Goal: Task Accomplishment & Management: Complete application form

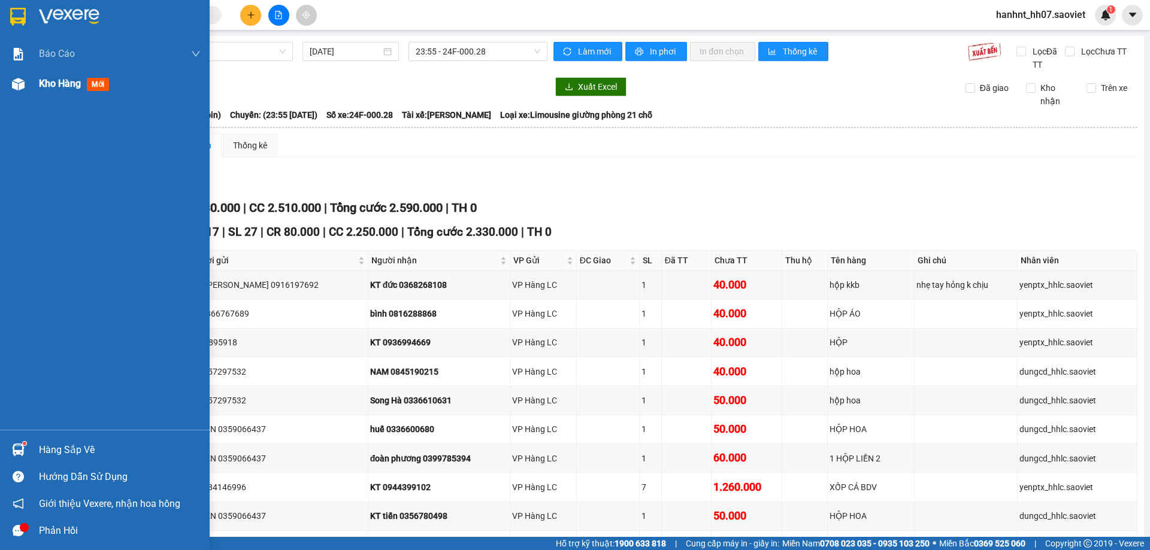
click at [96, 75] on div "Kho hàng mới" at bounding box center [120, 84] width 162 height 30
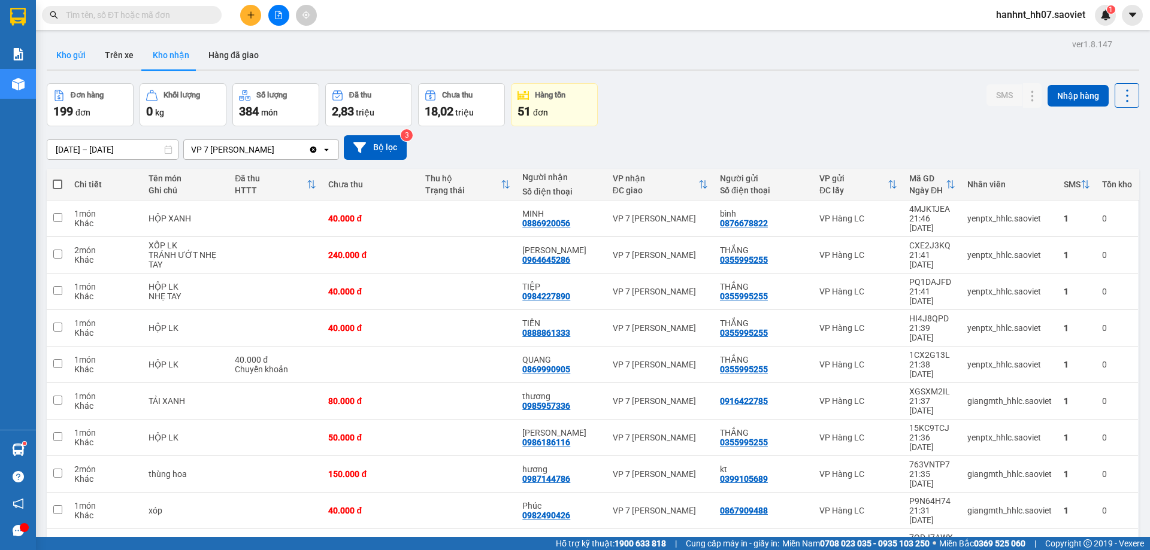
click at [71, 54] on button "Kho gửi" at bounding box center [71, 55] width 49 height 29
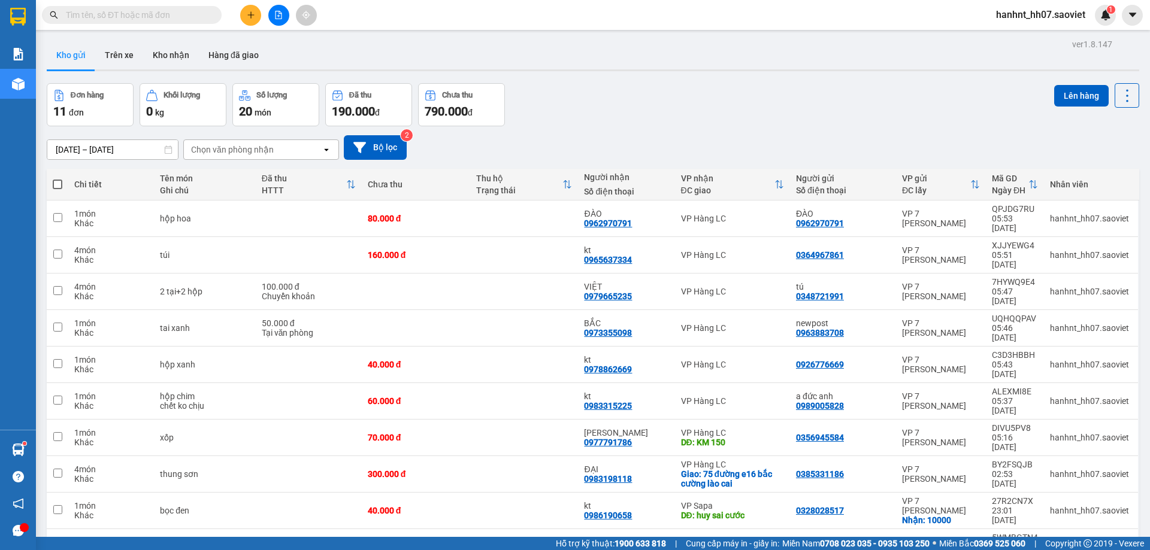
click at [56, 181] on span at bounding box center [58, 185] width 10 height 10
click at [57, 178] on input "checkbox" at bounding box center [57, 178] width 0 height 0
checkbox input "true"
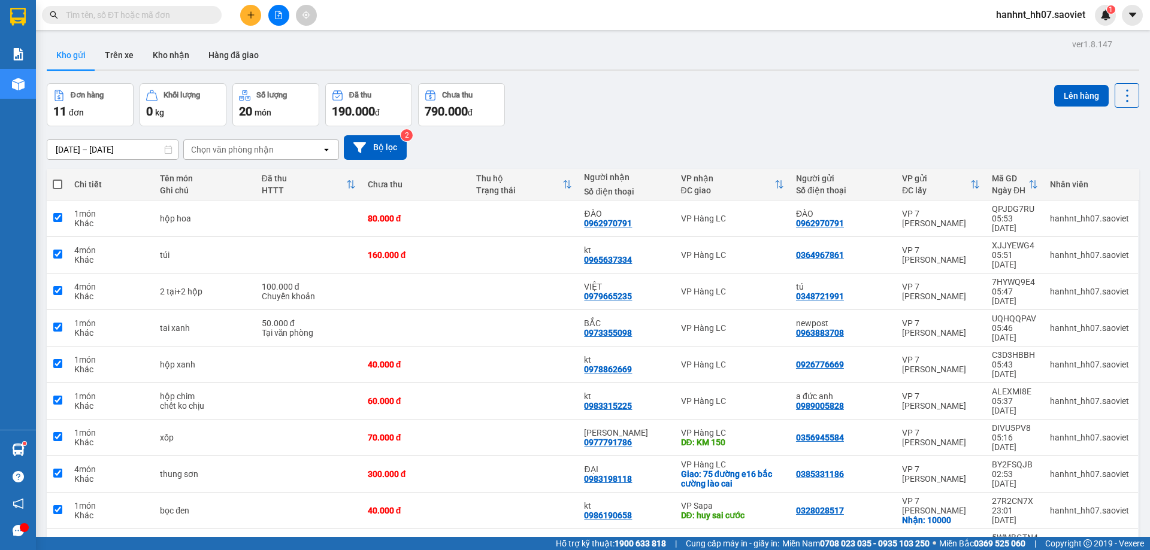
checkbox input "true"
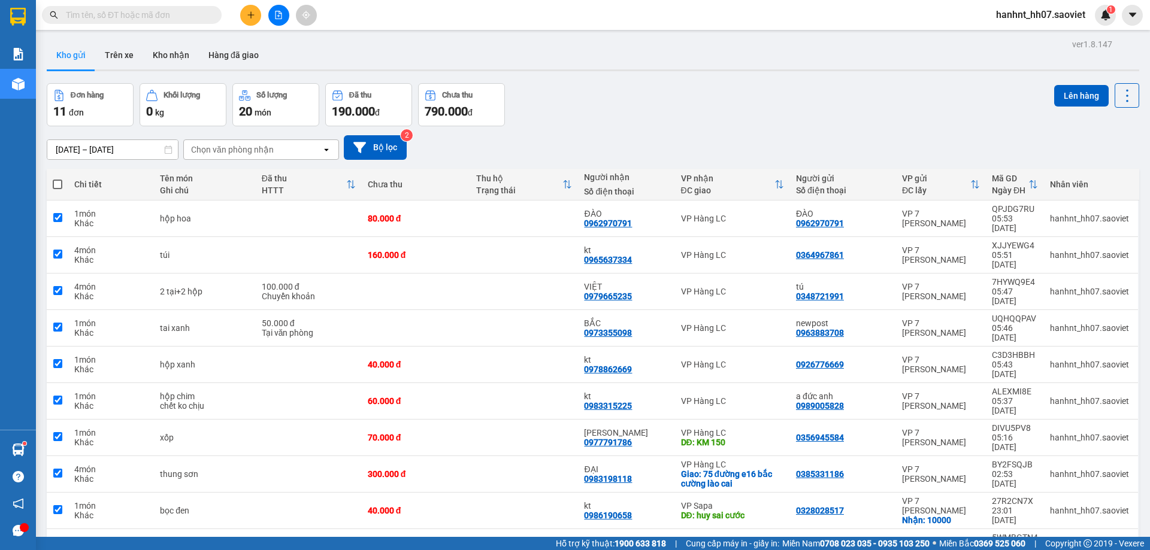
checkbox input "true"
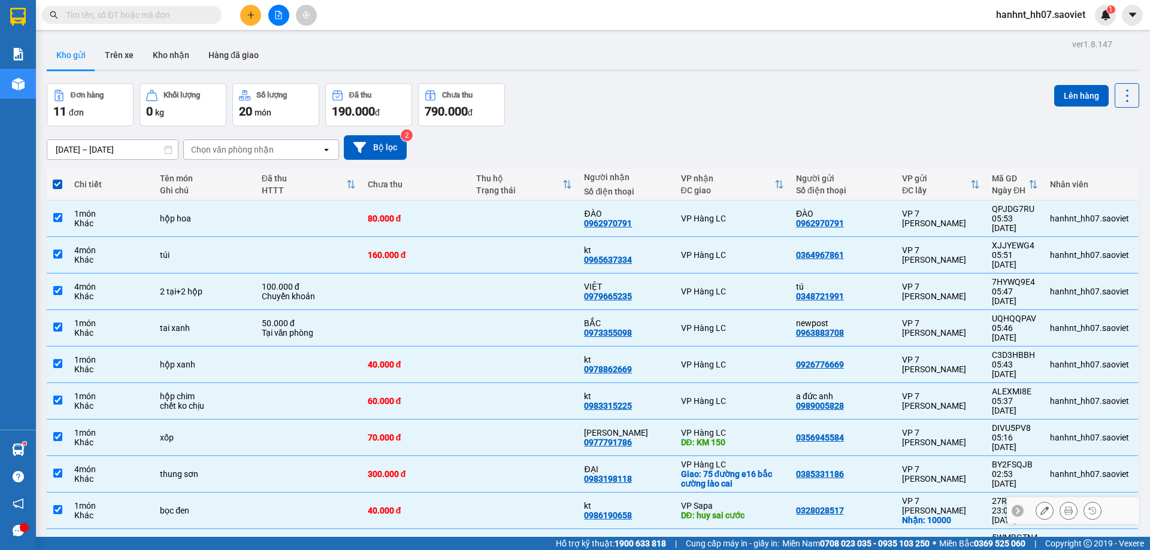
click at [56, 505] on input "checkbox" at bounding box center [57, 509] width 9 height 9
checkbox input "false"
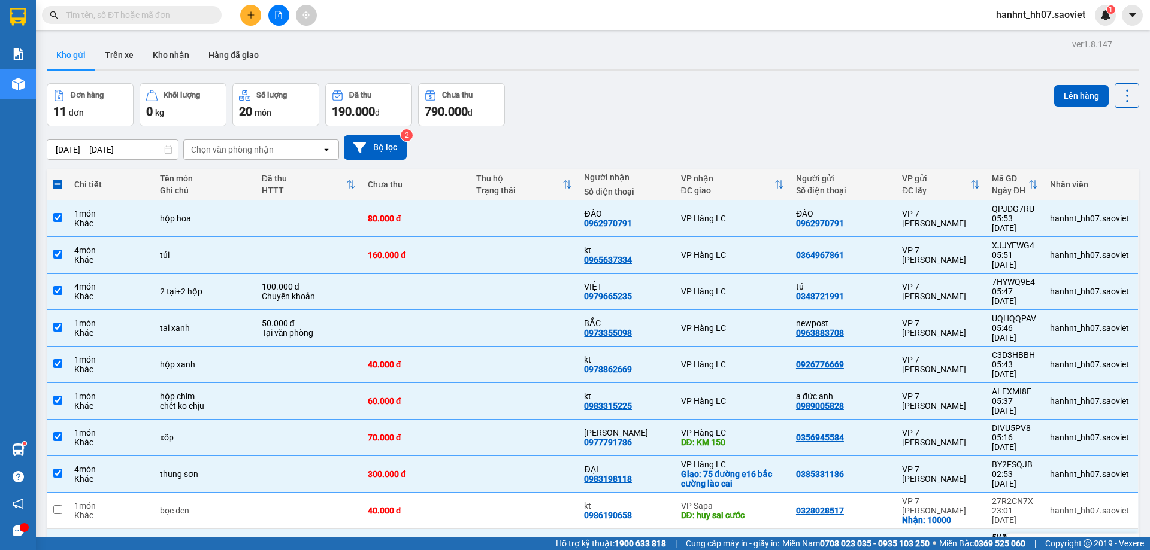
click at [60, 542] on input "checkbox" at bounding box center [57, 546] width 9 height 9
checkbox input "false"
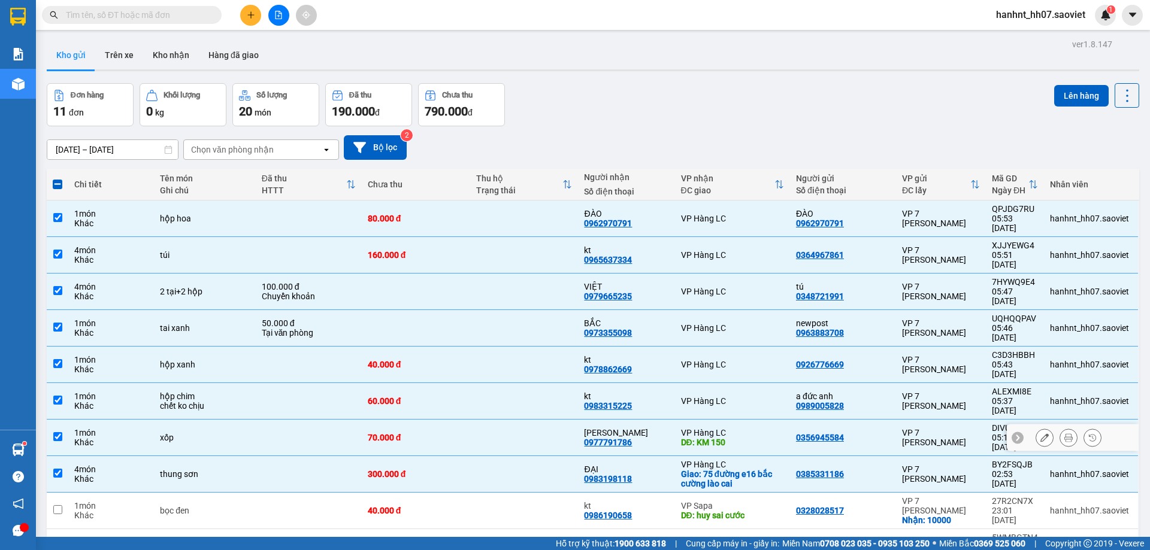
click at [56, 432] on input "checkbox" at bounding box center [57, 436] width 9 height 9
checkbox input "false"
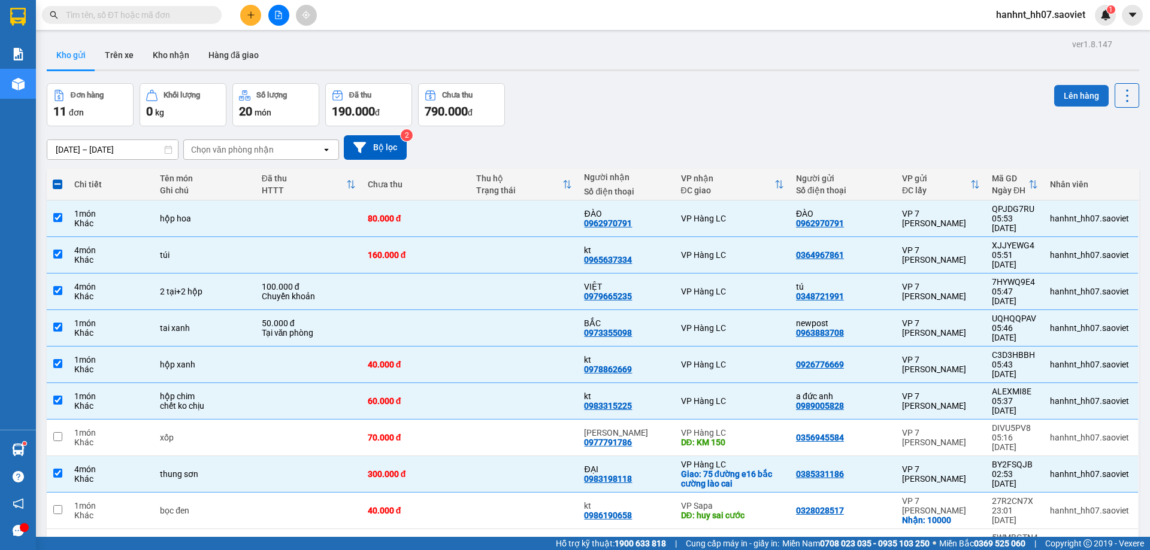
click at [1070, 90] on button "Lên hàng" at bounding box center [1081, 96] width 54 height 22
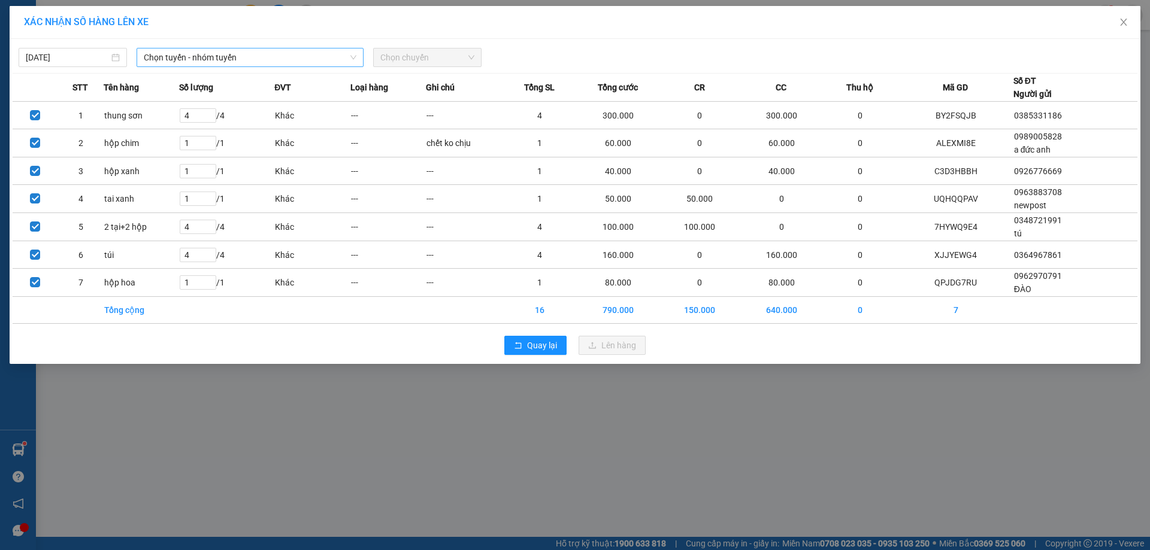
click at [250, 60] on span "Chọn tuyến - nhóm tuyến" at bounding box center [250, 58] width 213 height 18
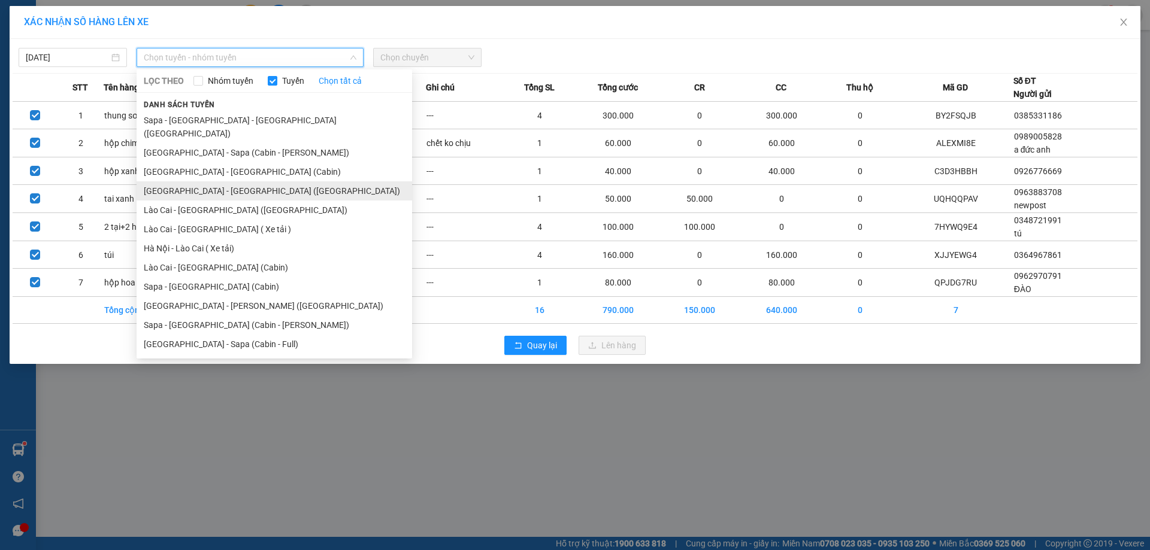
click at [165, 181] on li "[GEOGRAPHIC_DATA] - [GEOGRAPHIC_DATA] ([GEOGRAPHIC_DATA])" at bounding box center [274, 190] width 275 height 19
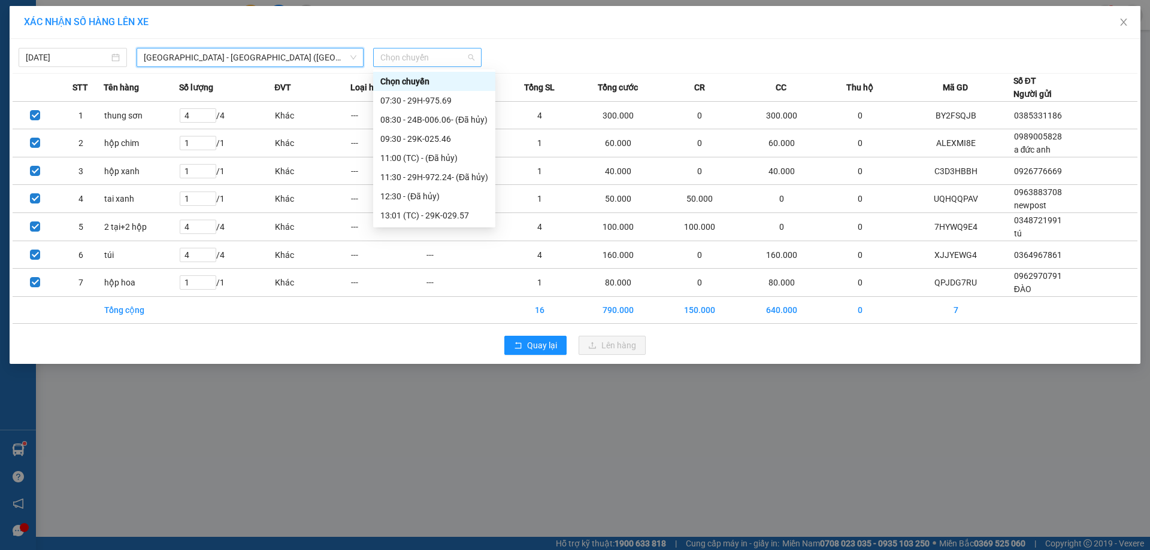
click at [472, 63] on span "Chọn chuyến" at bounding box center [427, 58] width 94 height 18
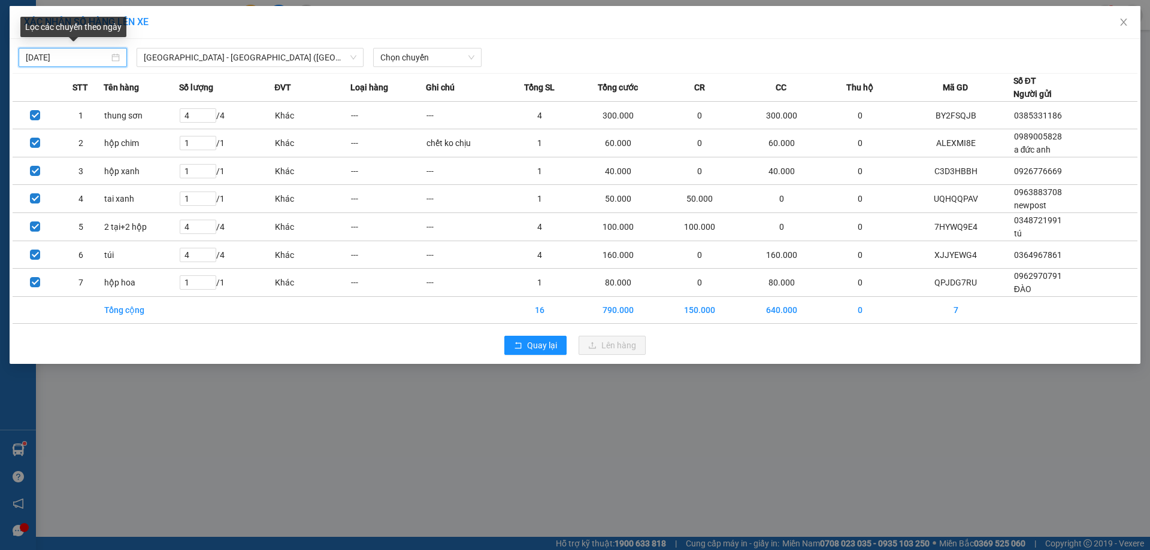
click at [41, 57] on input "[DATE]" at bounding box center [67, 57] width 83 height 13
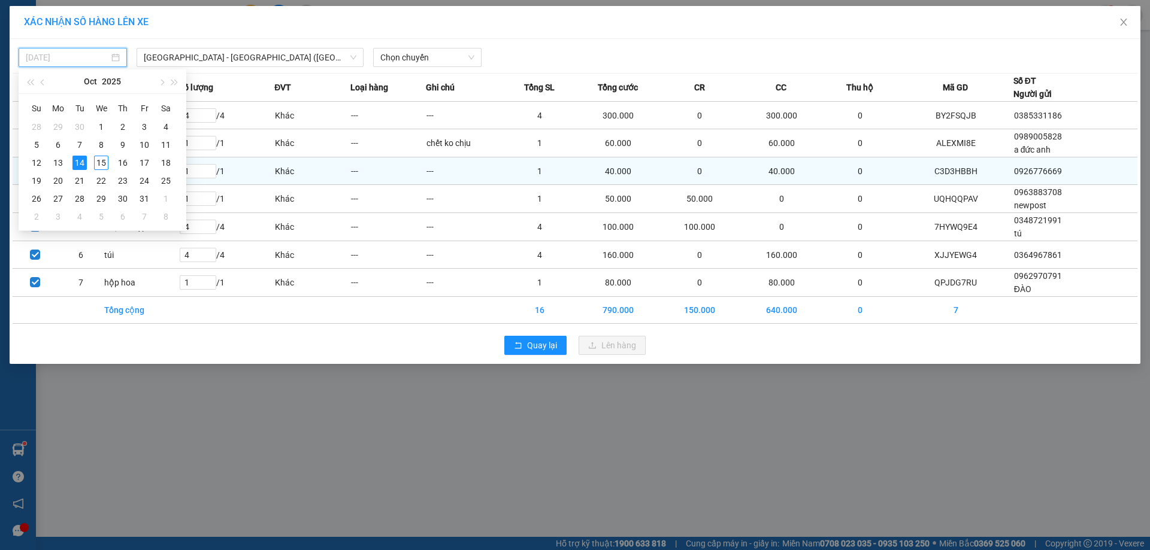
click at [101, 162] on div "15" at bounding box center [101, 163] width 14 height 14
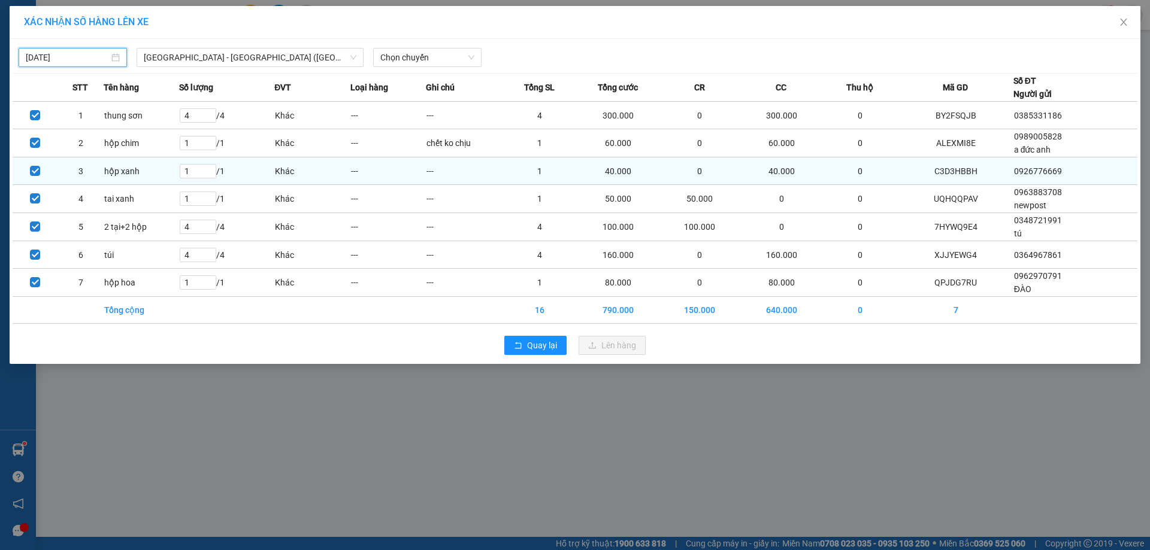
type input "[DATE]"
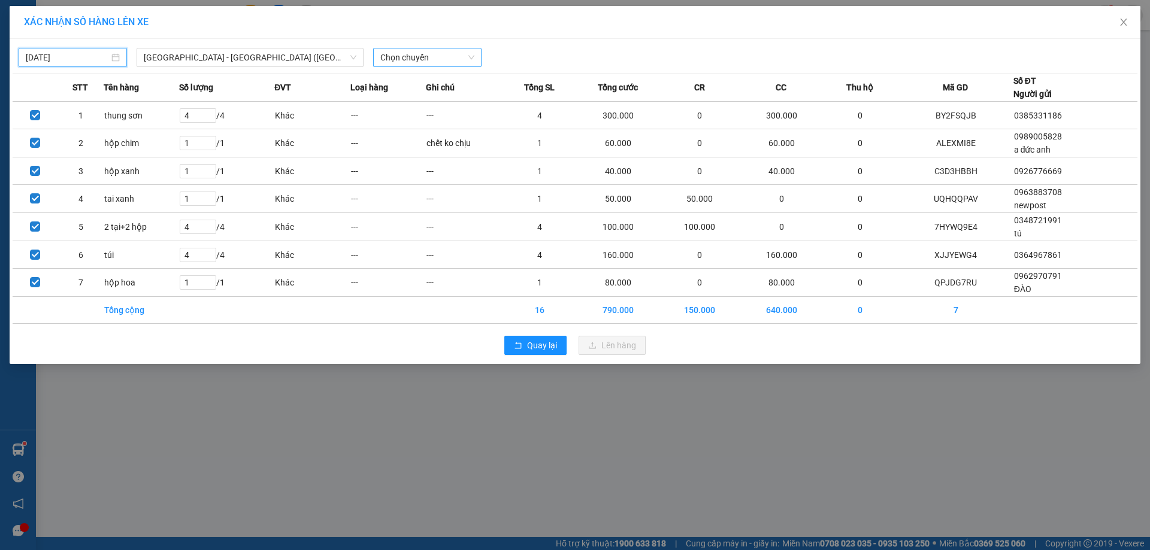
click at [461, 57] on span "Chọn chuyến" at bounding box center [427, 58] width 94 height 18
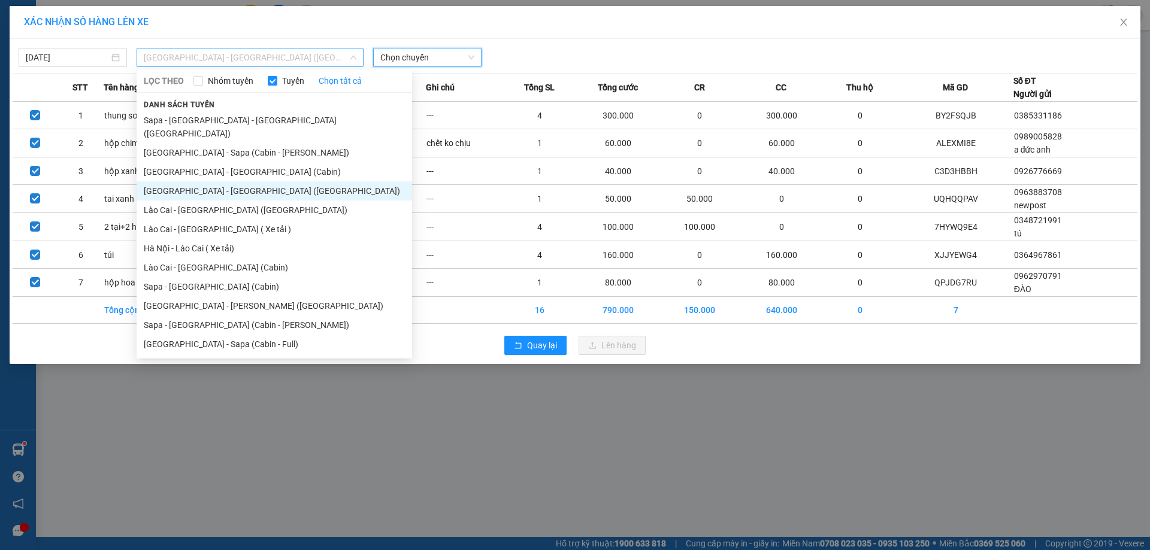
click at [265, 57] on span "[GEOGRAPHIC_DATA] - [GEOGRAPHIC_DATA] ([GEOGRAPHIC_DATA])" at bounding box center [250, 58] width 213 height 18
click at [208, 296] on li "[GEOGRAPHIC_DATA] - [PERSON_NAME] ([GEOGRAPHIC_DATA])" at bounding box center [274, 305] width 275 height 19
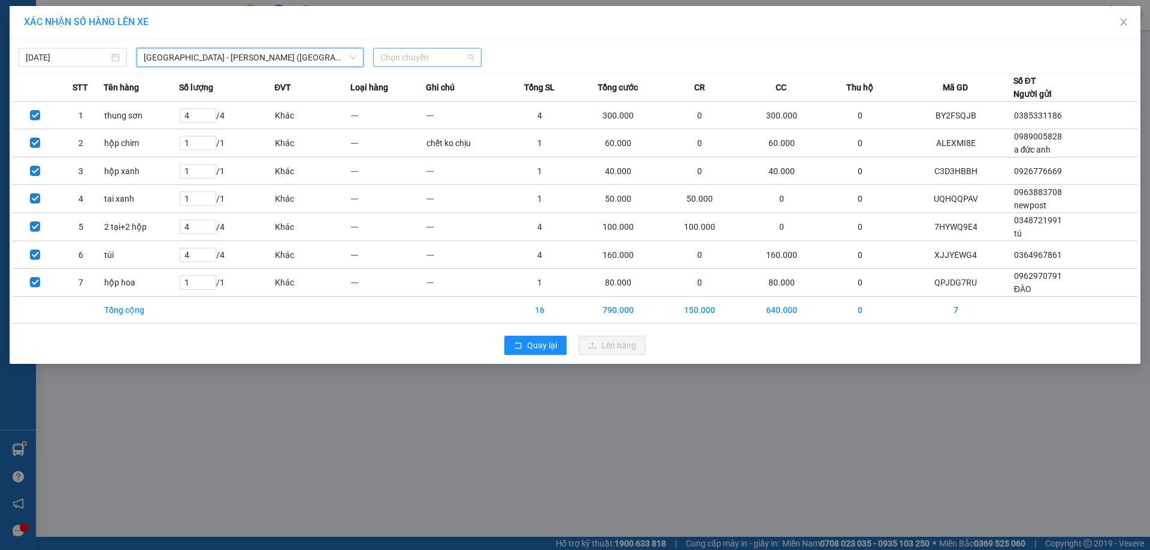
click at [449, 56] on span "Chọn chuyến" at bounding box center [427, 58] width 94 height 18
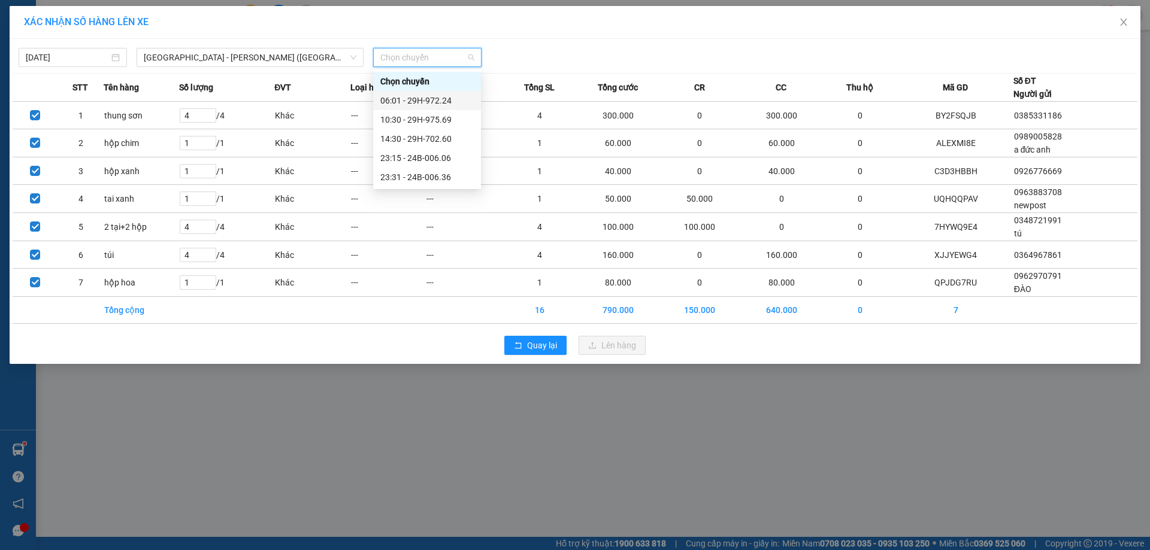
click at [430, 101] on div "06:01 - 29H-972.24" at bounding box center [426, 100] width 93 height 13
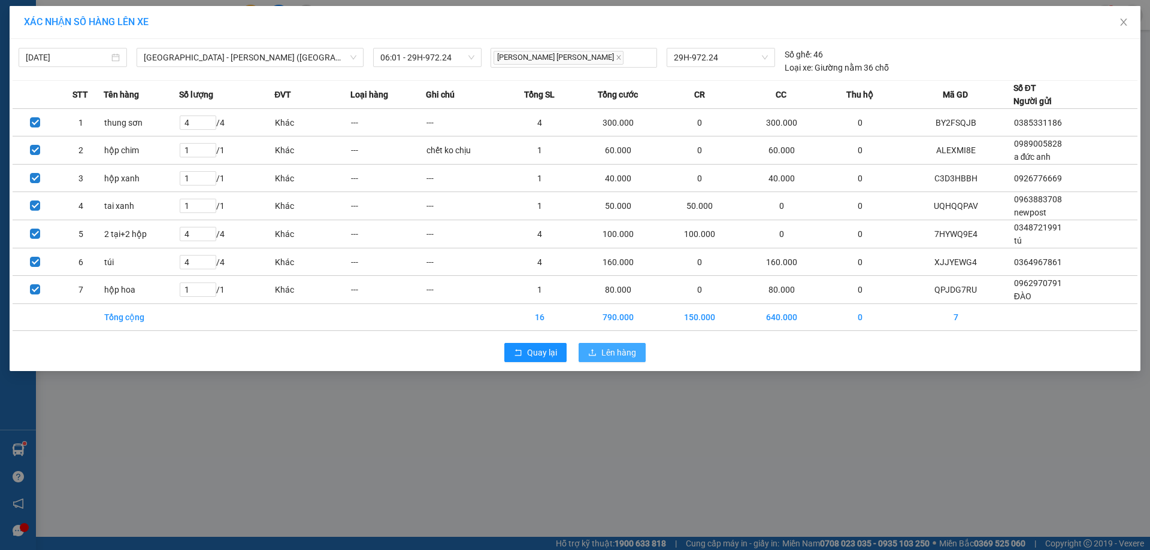
click at [626, 352] on span "Lên hàng" at bounding box center [618, 352] width 35 height 13
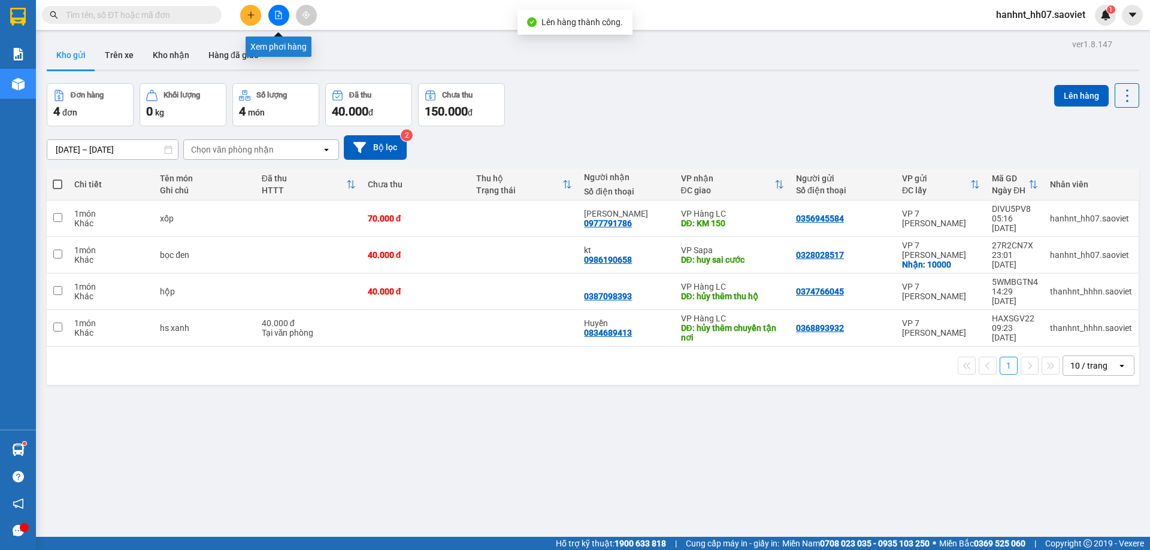
click at [282, 16] on icon "file-add" at bounding box center [278, 15] width 8 height 8
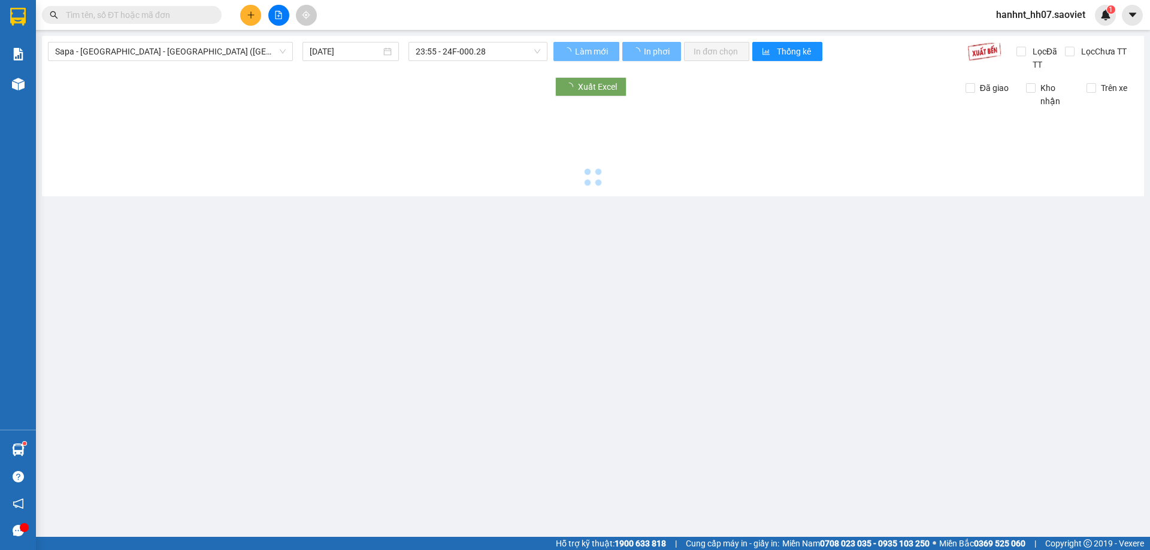
type input "[DATE]"
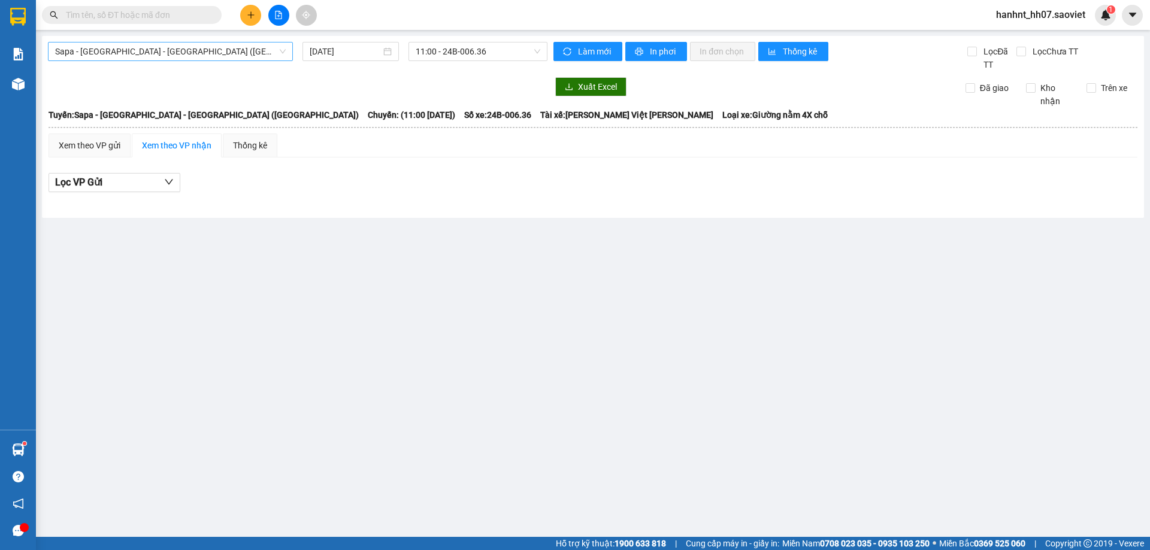
click at [240, 53] on span "Sapa - [GEOGRAPHIC_DATA] - [GEOGRAPHIC_DATA] ([GEOGRAPHIC_DATA])" at bounding box center [170, 52] width 231 height 18
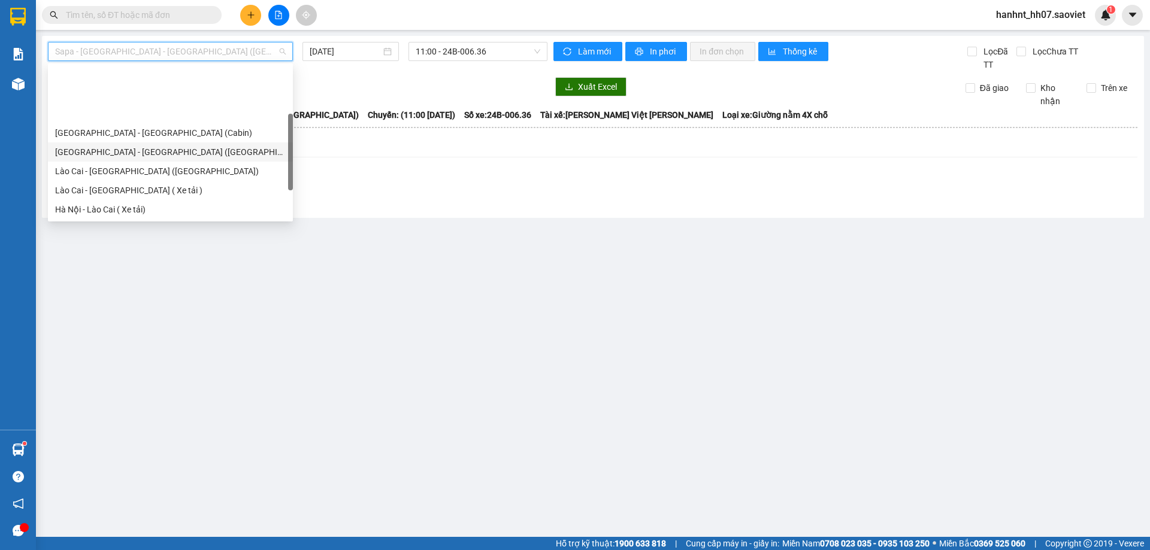
scroll to position [96, 0]
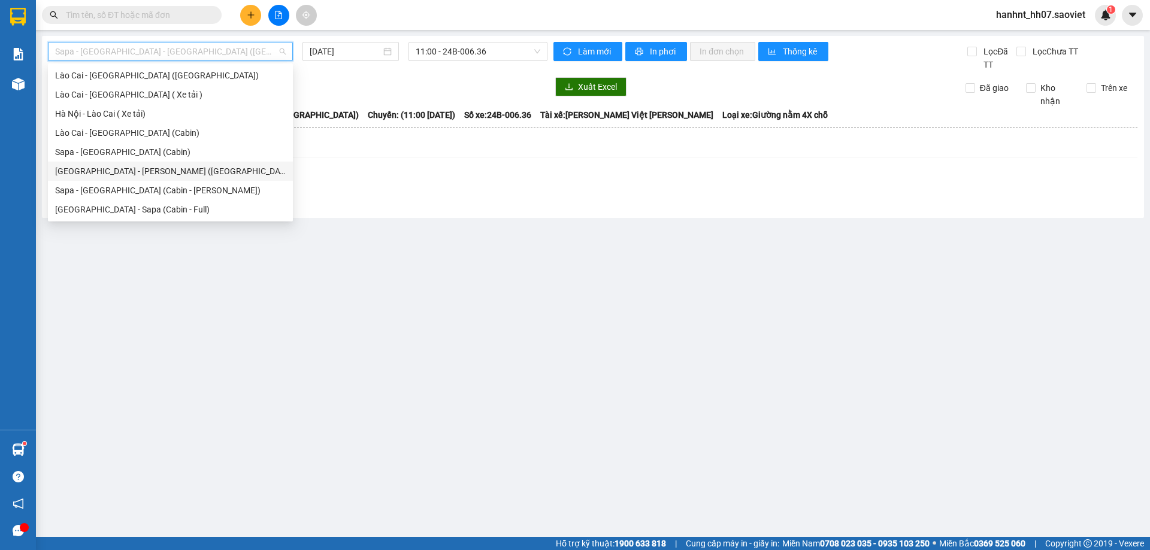
click at [132, 172] on div "[GEOGRAPHIC_DATA] - [PERSON_NAME] ([GEOGRAPHIC_DATA])" at bounding box center [170, 171] width 231 height 13
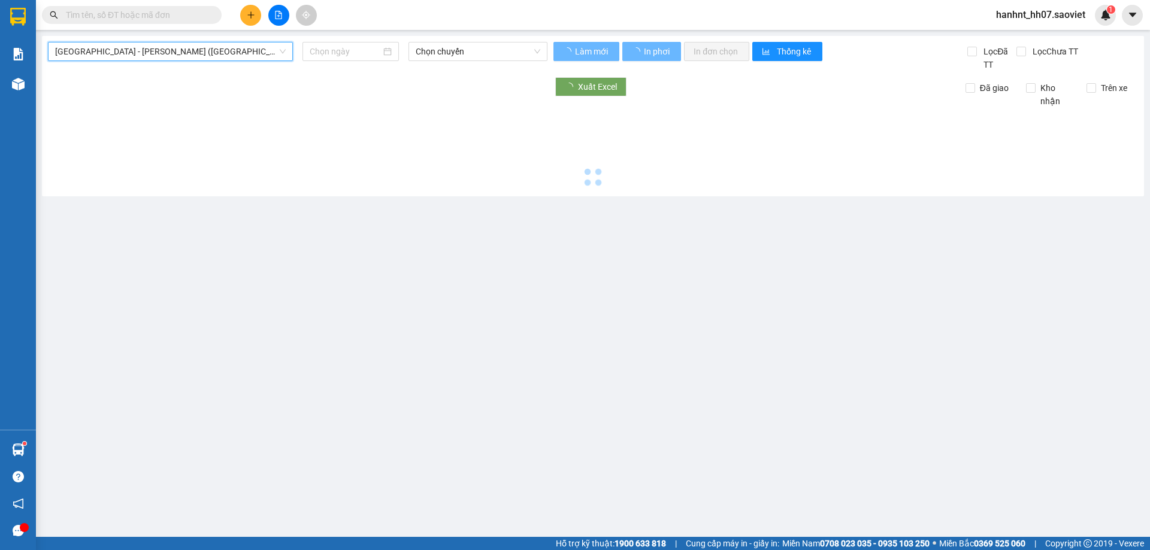
type input "[DATE]"
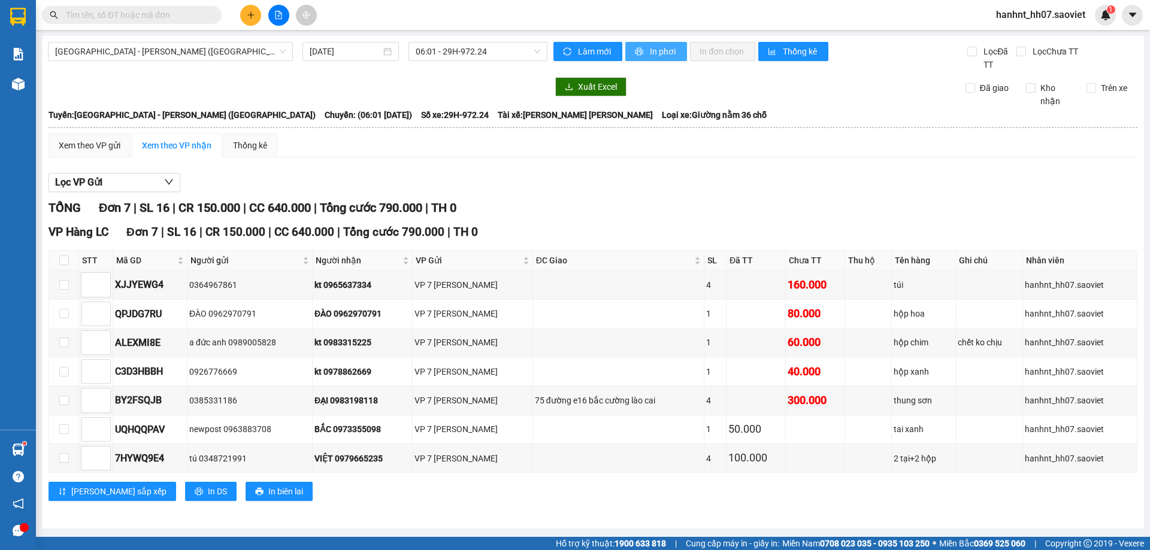
click at [662, 48] on span "In phơi" at bounding box center [664, 51] width 28 height 13
click at [174, 13] on input "text" at bounding box center [136, 14] width 141 height 13
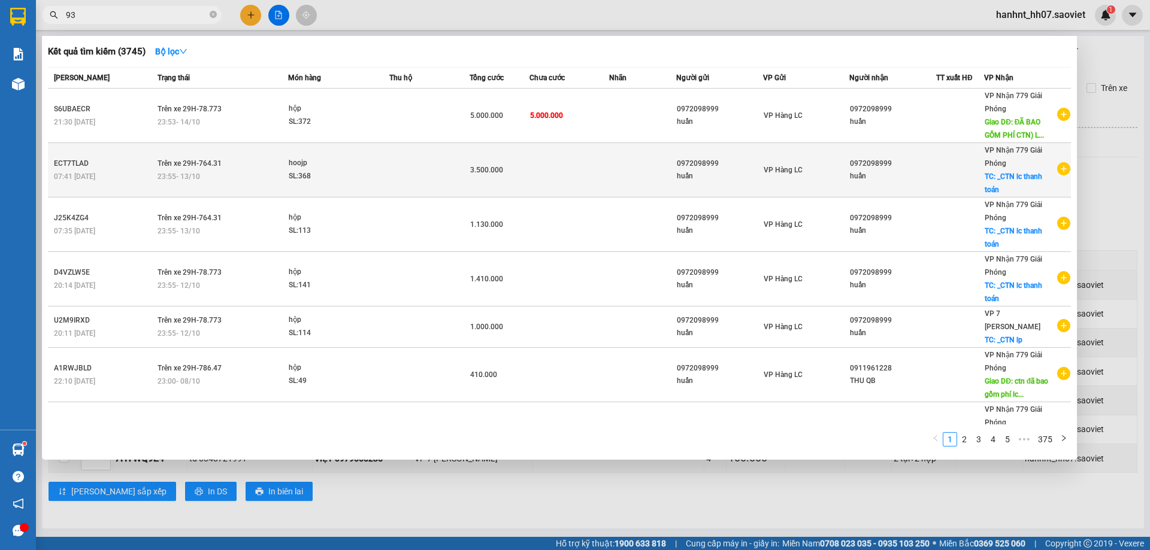
type input "9"
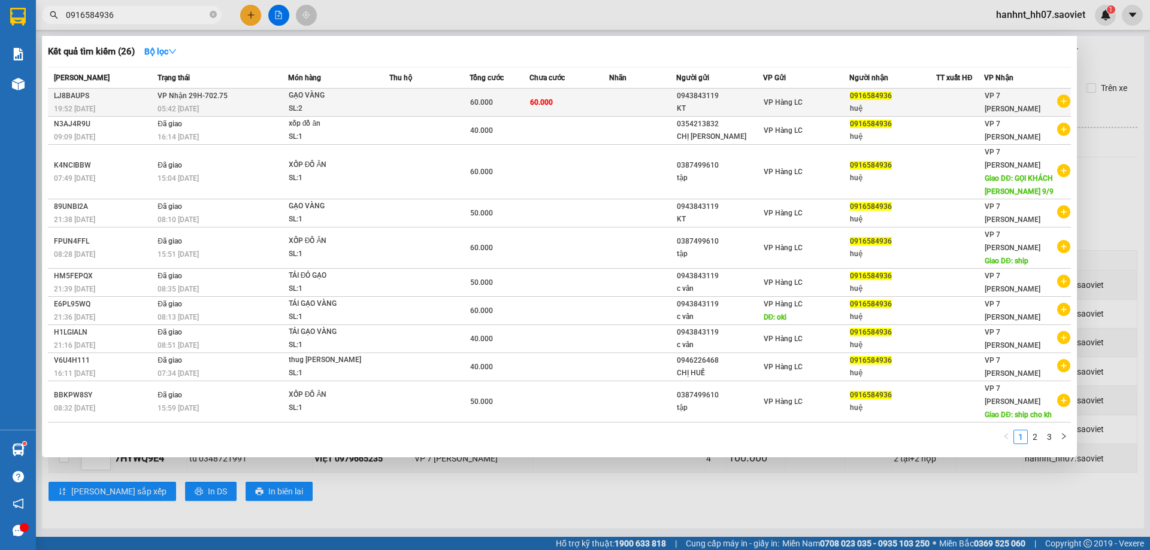
type input "0916584936"
click at [577, 104] on td "60.000" at bounding box center [569, 103] width 80 height 28
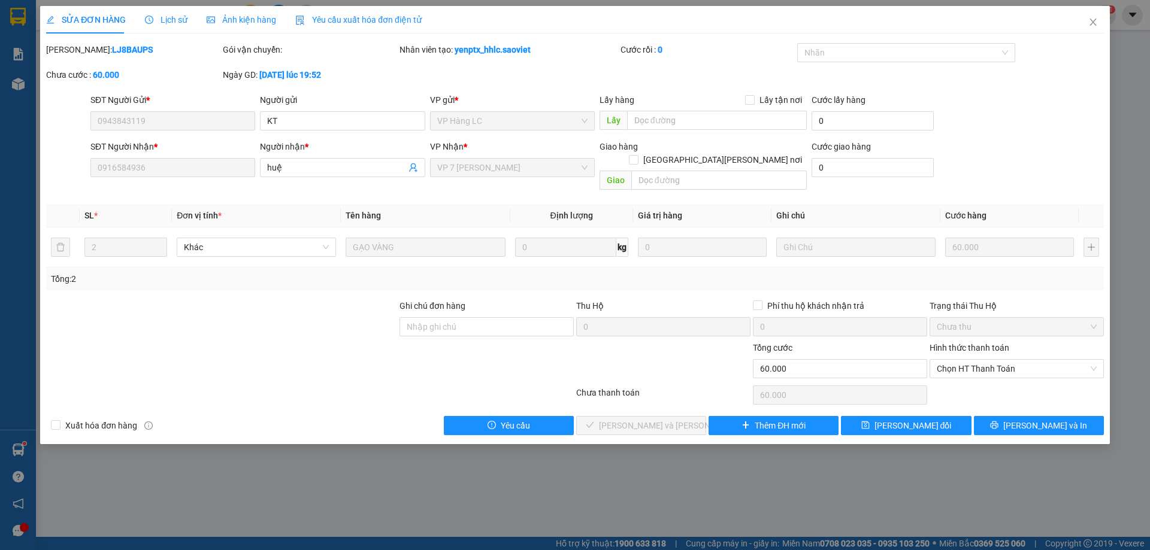
type input "0943843119"
type input "KT"
type input "0916584936"
type input "huệ"
type input "0"
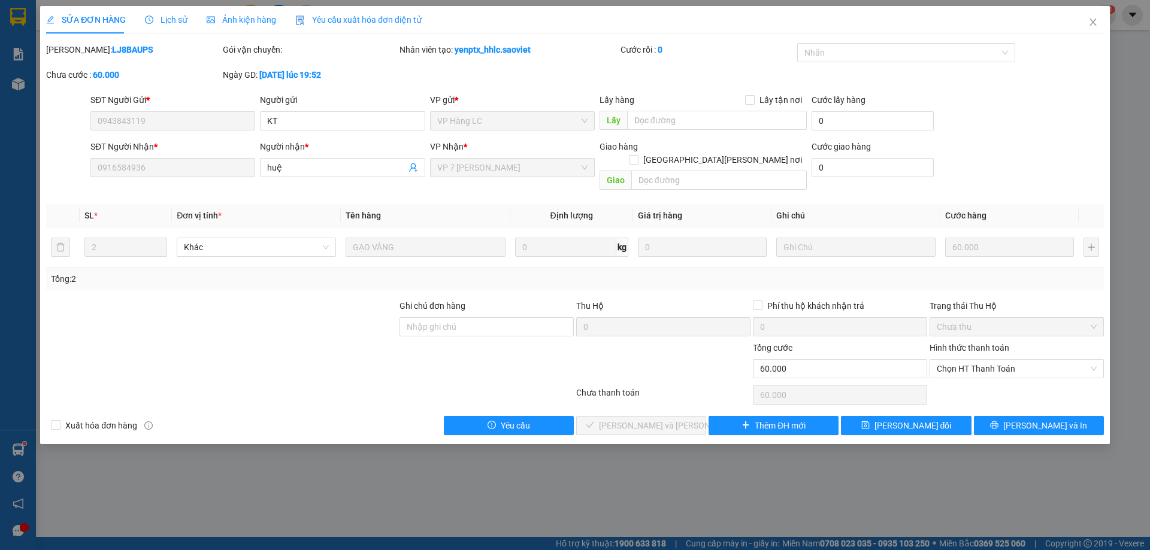
type input "60.000"
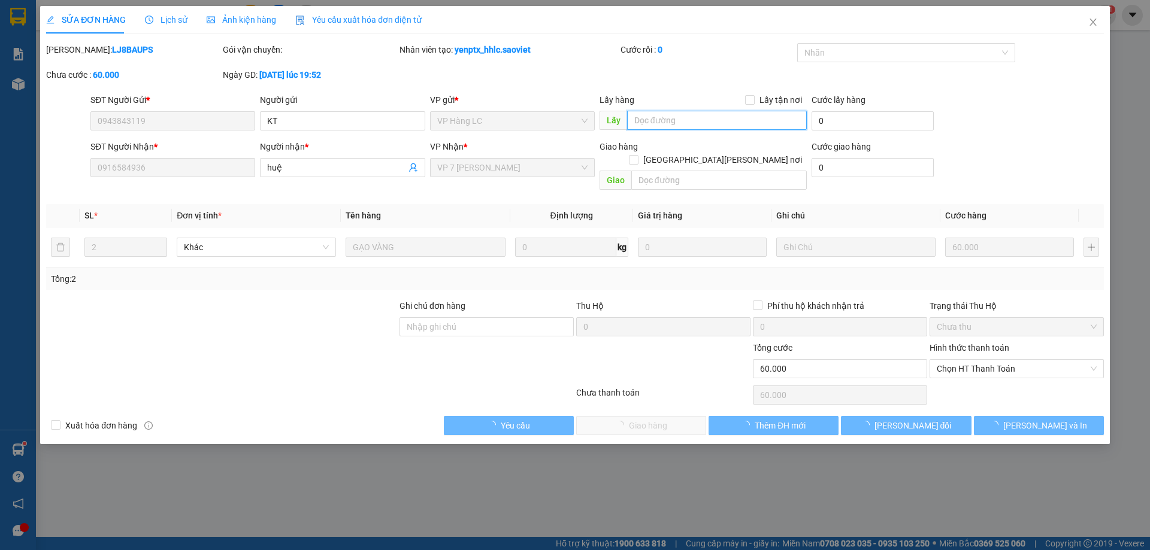
click at [674, 117] on input "text" at bounding box center [717, 120] width 180 height 19
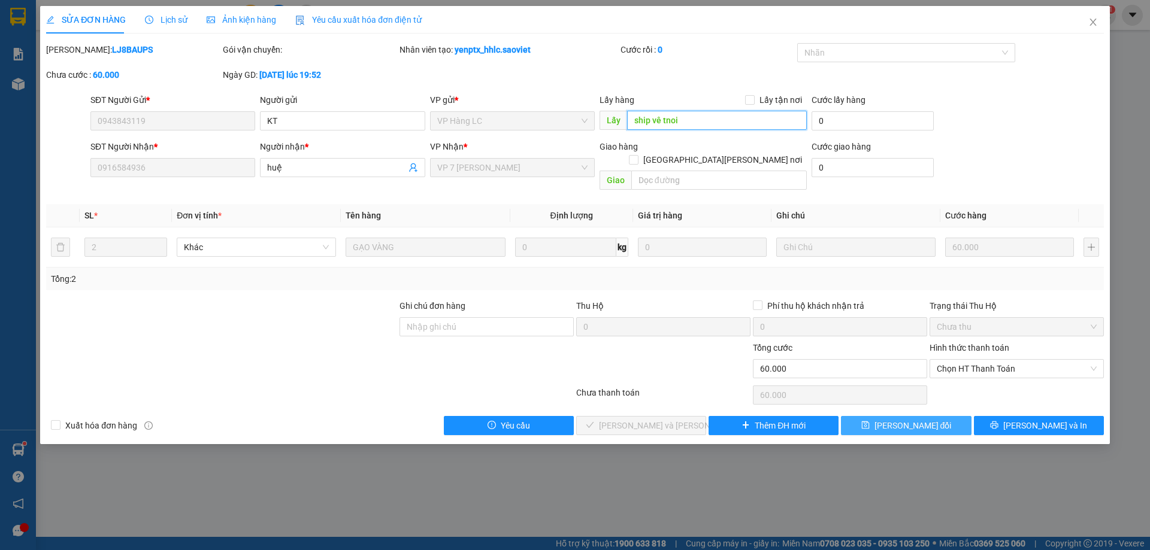
type input "ship vê tnoi"
drag, startPoint x: 901, startPoint y: 411, endPoint x: 904, endPoint y: 404, distance: 8.6
click at [901, 419] on span "[PERSON_NAME] đổi" at bounding box center [912, 425] width 77 height 13
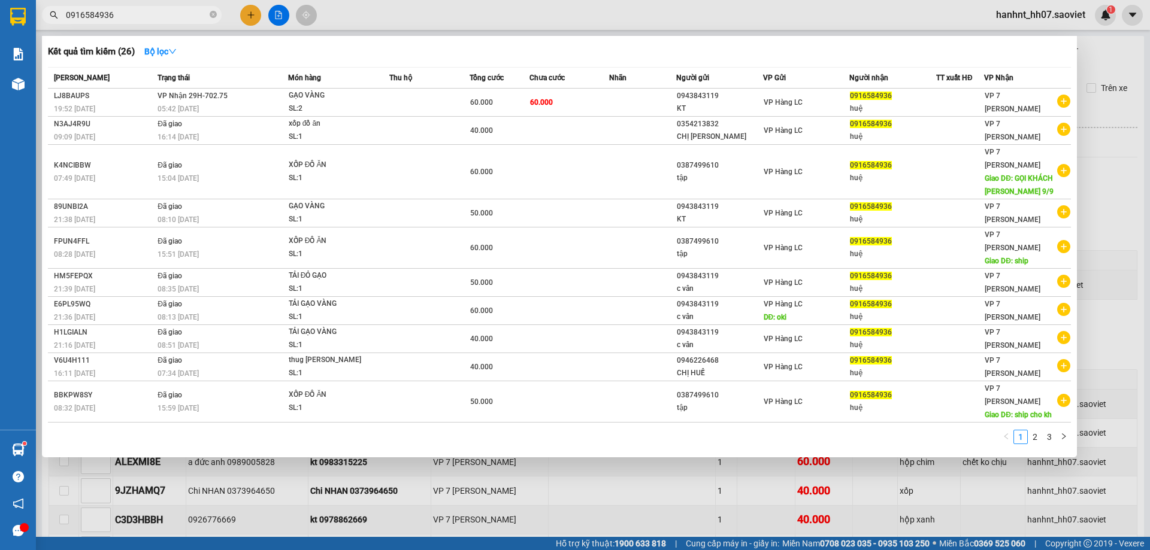
click at [125, 16] on input "0916584936" at bounding box center [136, 14] width 141 height 13
type input "0"
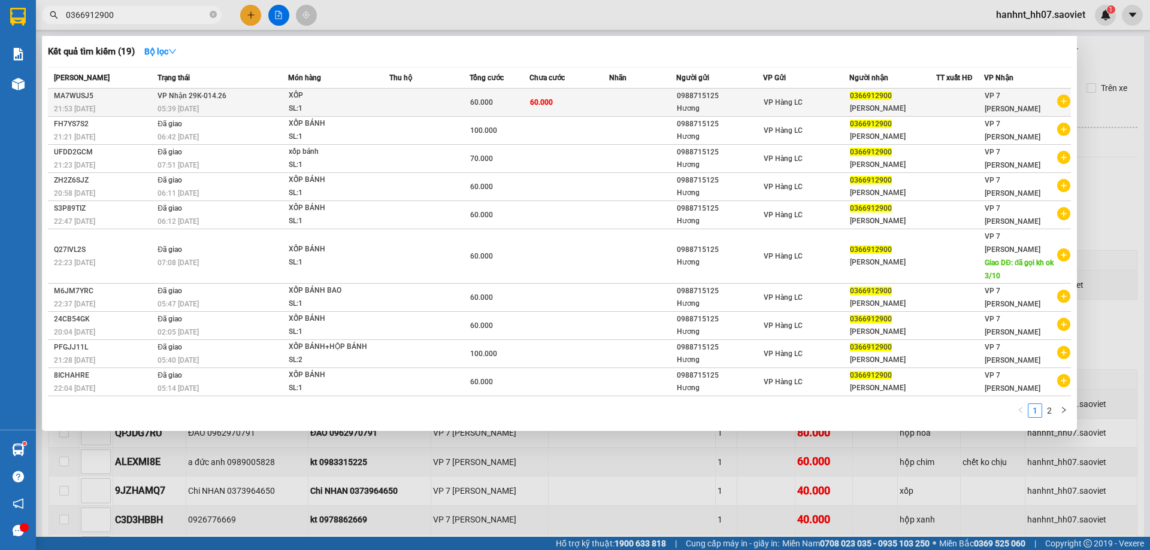
type input "0366912900"
click at [414, 104] on td at bounding box center [429, 103] width 80 height 28
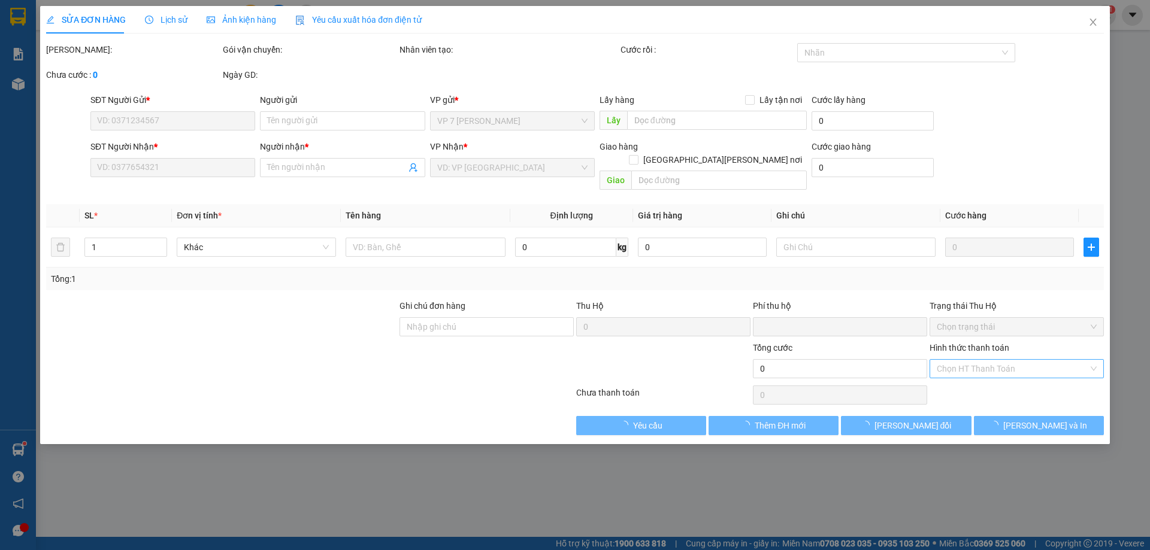
type input "0988715125"
type input "Hương"
type input "0366912900"
type input "[PERSON_NAME]"
type input "0"
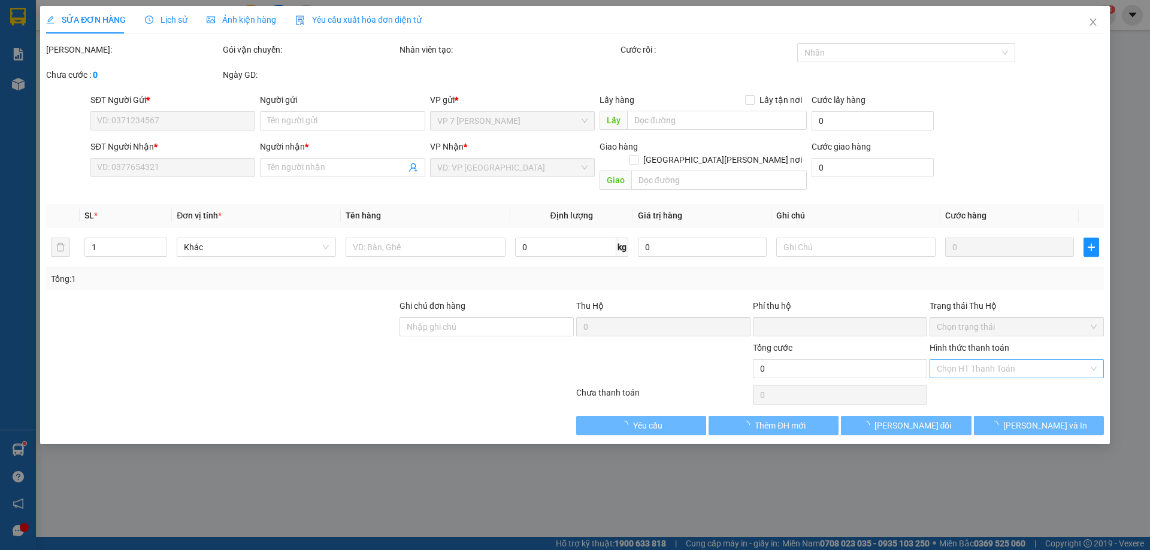
type input "60.000"
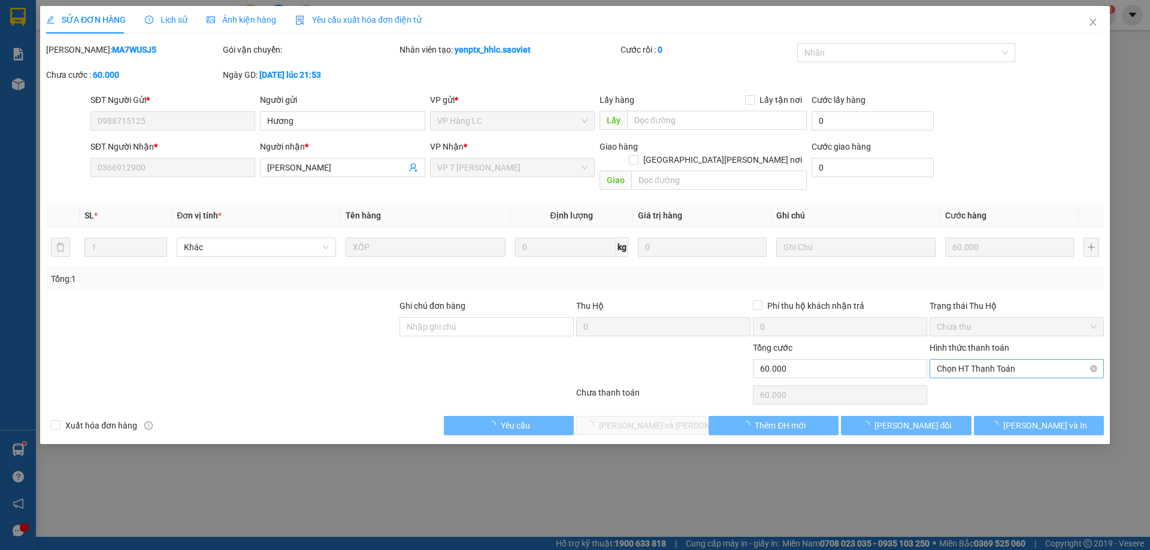
drag, startPoint x: 944, startPoint y: 363, endPoint x: 958, endPoint y: 353, distance: 17.6
click at [958, 360] on span "Chọn HT Thanh Toán" at bounding box center [1016, 369] width 160 height 18
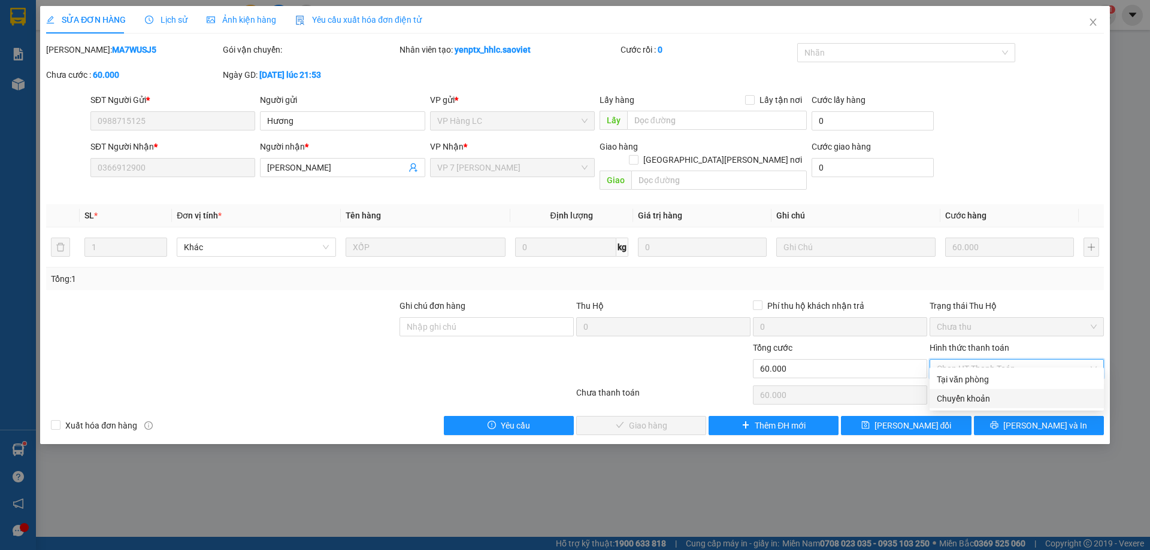
click at [956, 398] on div "Chuyển khoản" at bounding box center [1016, 398] width 160 height 13
type input "0"
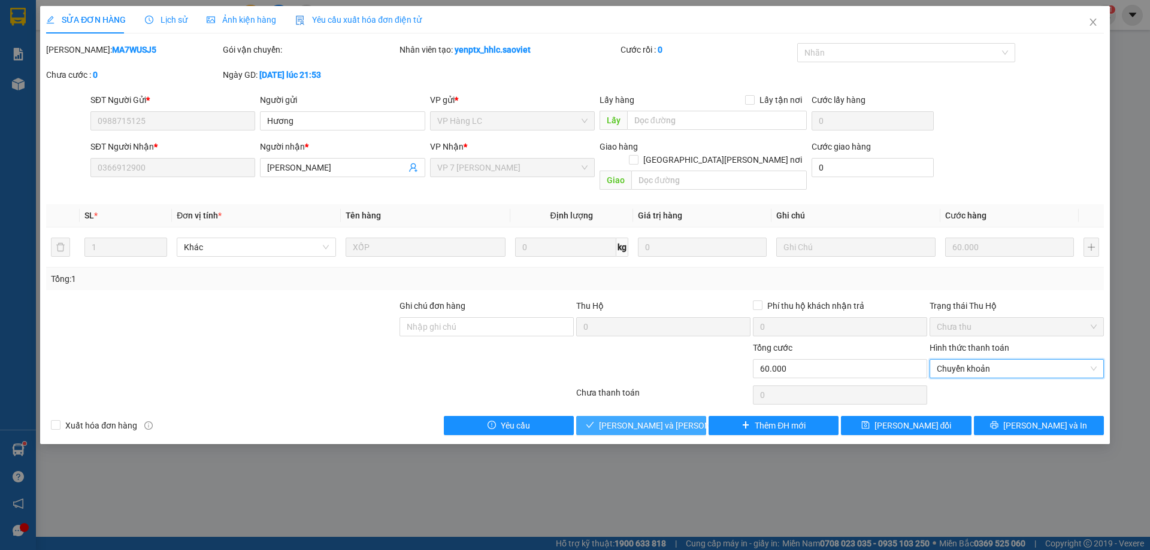
drag, startPoint x: 638, startPoint y: 409, endPoint x: 702, endPoint y: 360, distance: 80.4
click at [638, 419] on span "[PERSON_NAME] và [PERSON_NAME] hàng" at bounding box center [680, 425] width 162 height 13
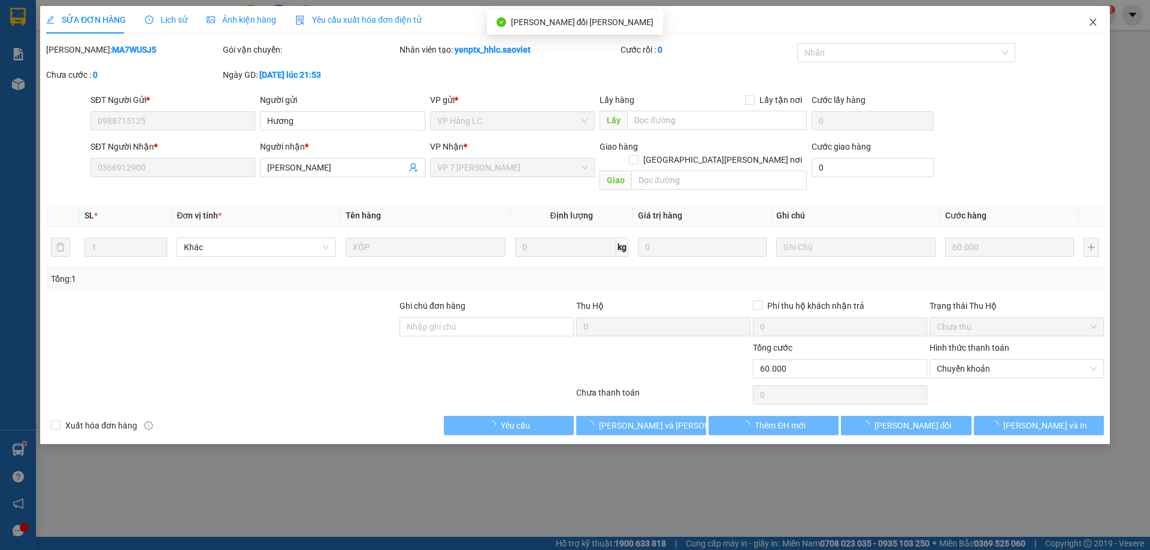
click at [1092, 19] on icon "close" at bounding box center [1093, 22] width 10 height 10
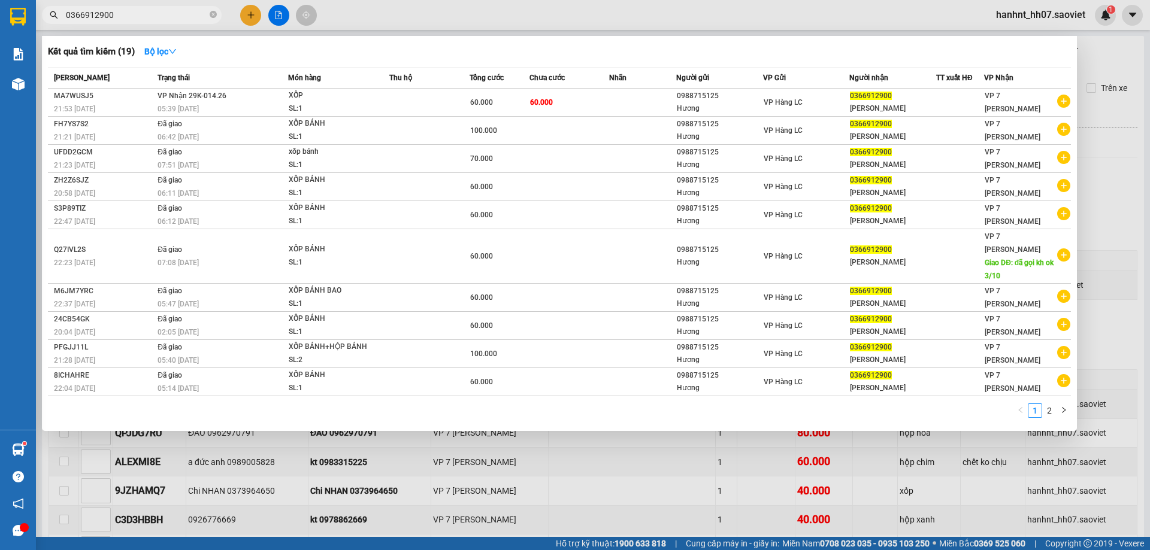
click at [113, 13] on input "0366912900" at bounding box center [136, 14] width 141 height 13
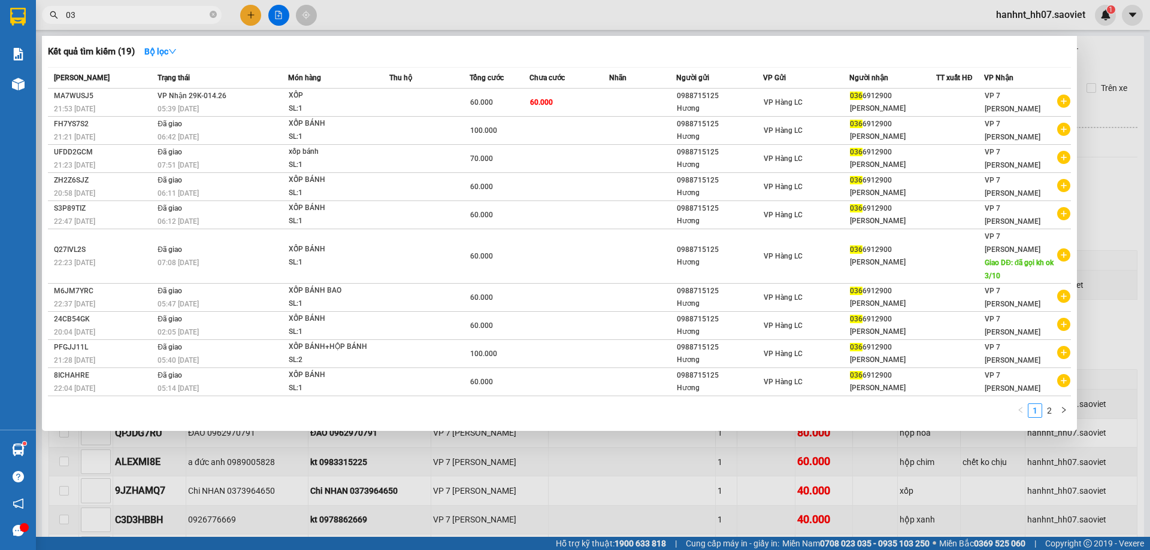
type input "0"
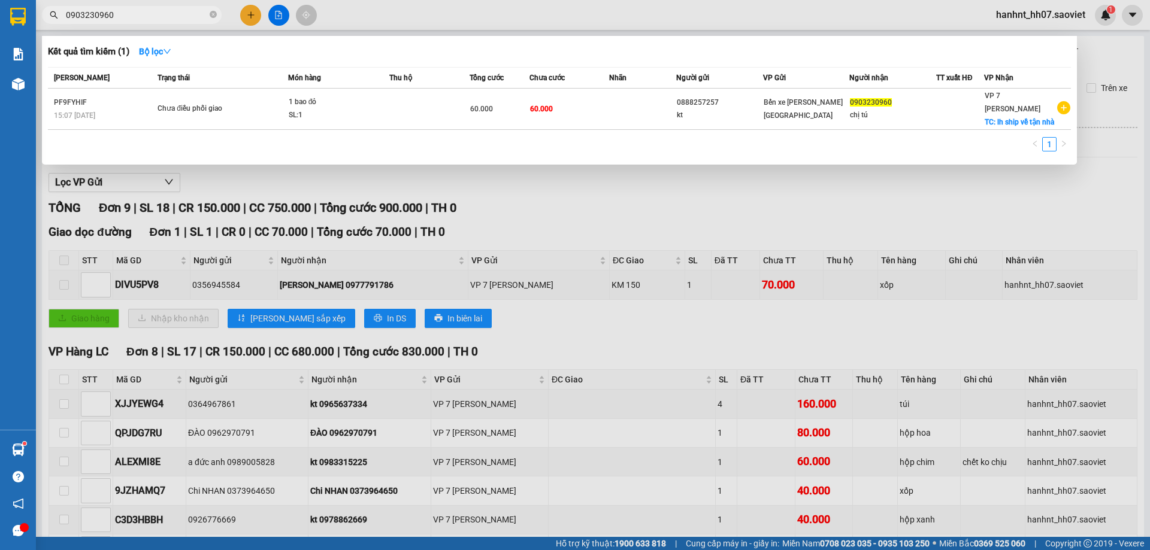
click at [1149, 328] on div at bounding box center [575, 275] width 1150 height 550
click at [149, 8] on input "0903230960" at bounding box center [136, 14] width 141 height 13
type input "0"
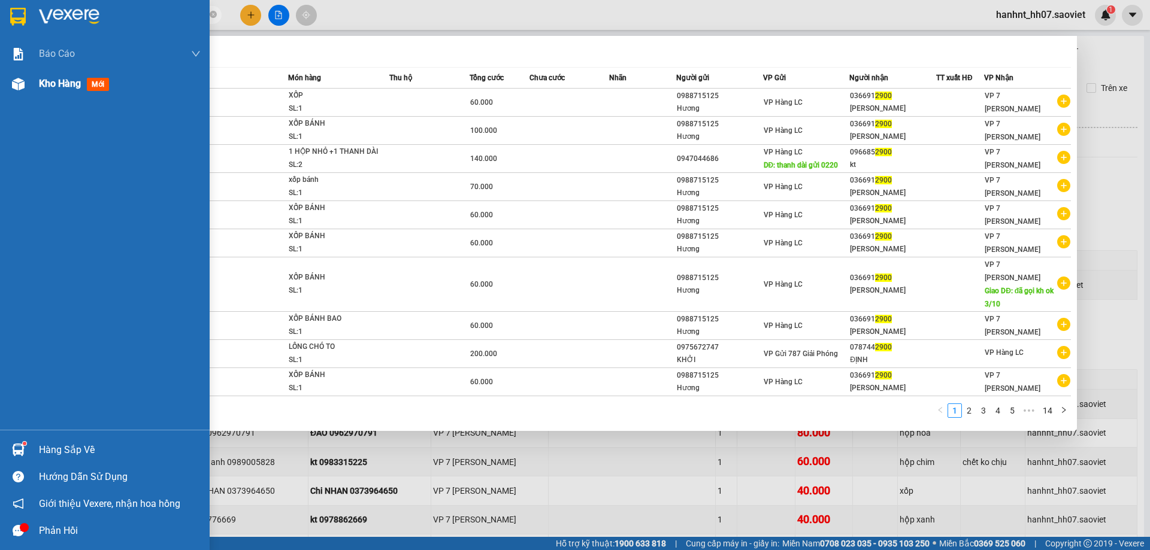
click at [96, 78] on span "mới" at bounding box center [98, 84] width 22 height 13
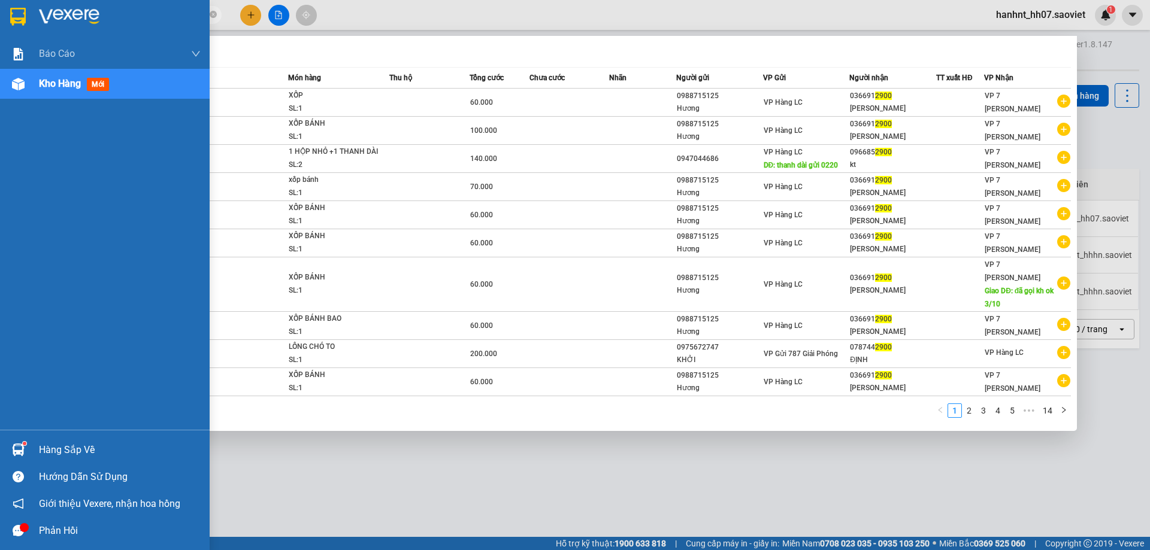
click at [23, 84] on img at bounding box center [18, 84] width 13 height 13
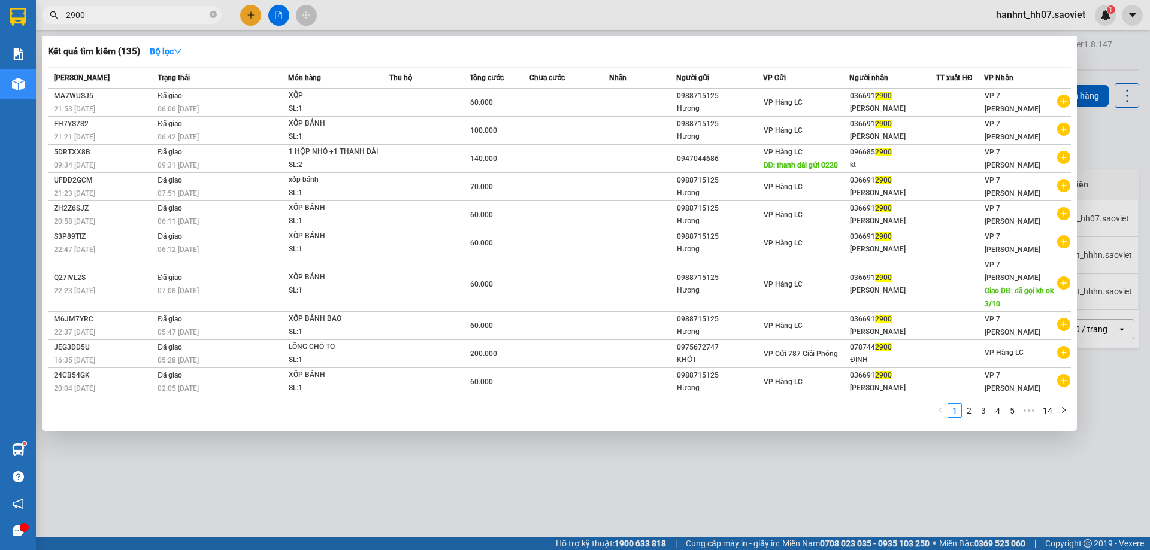
click at [148, 19] on input "2900" at bounding box center [136, 14] width 141 height 13
type input "2"
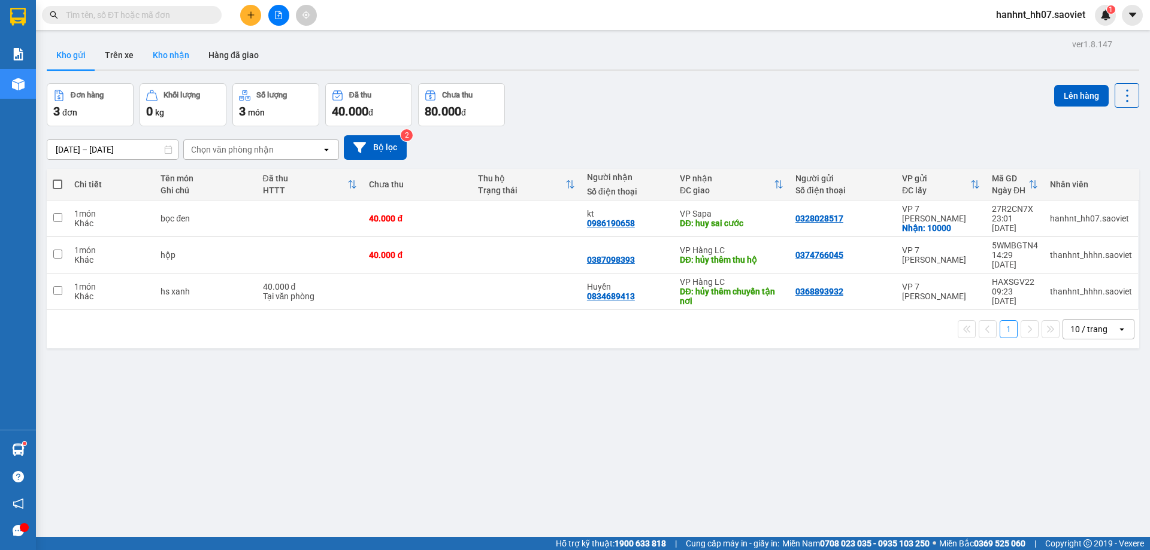
click at [172, 54] on button "Kho nhận" at bounding box center [171, 55] width 56 height 29
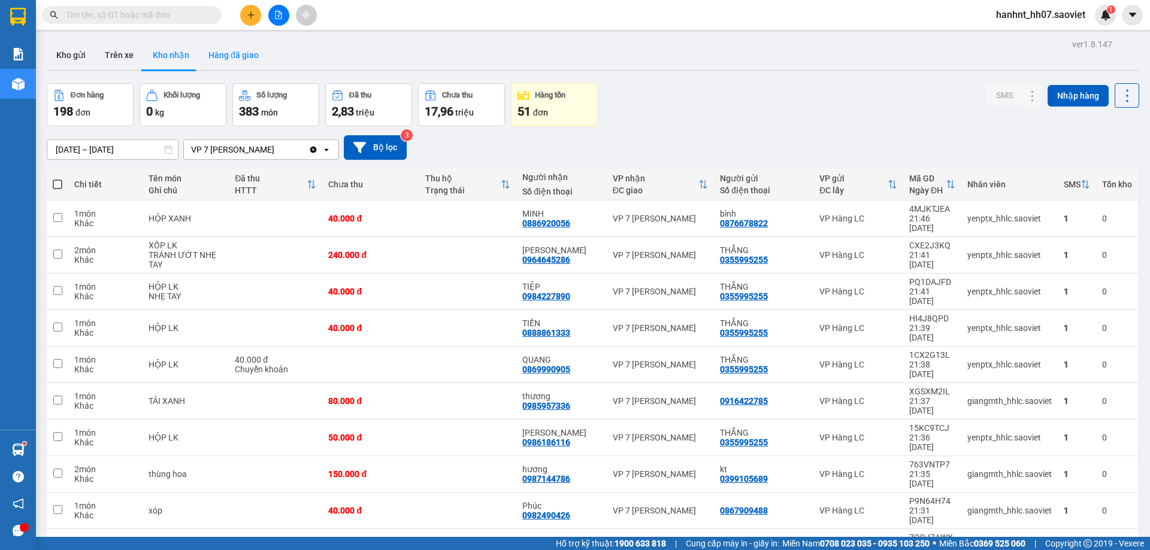
click at [234, 54] on button "Hàng đã giao" at bounding box center [233, 55] width 69 height 29
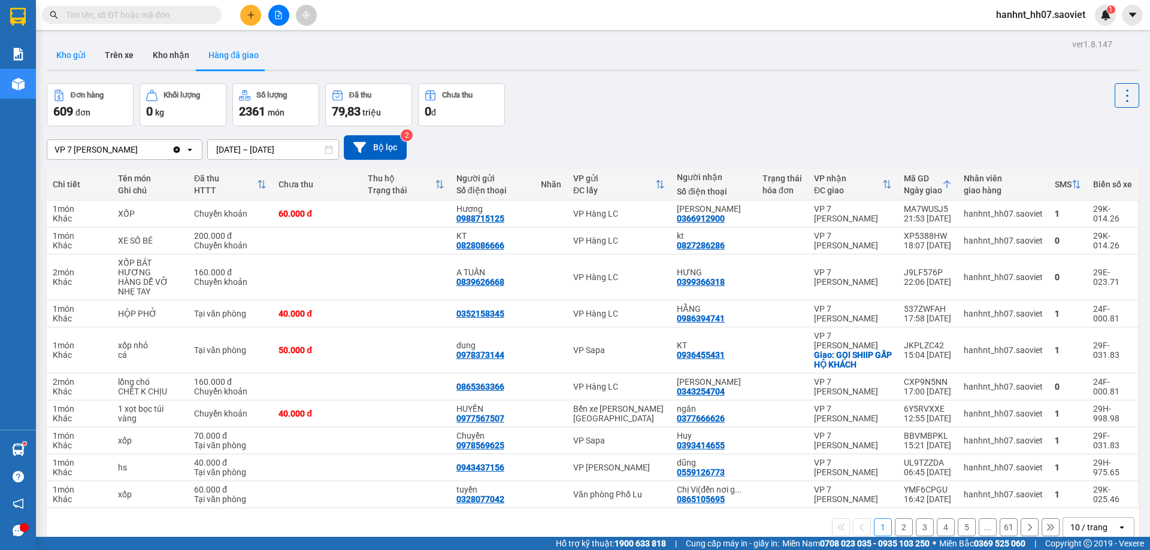
click at [71, 52] on button "Kho gửi" at bounding box center [71, 55] width 49 height 29
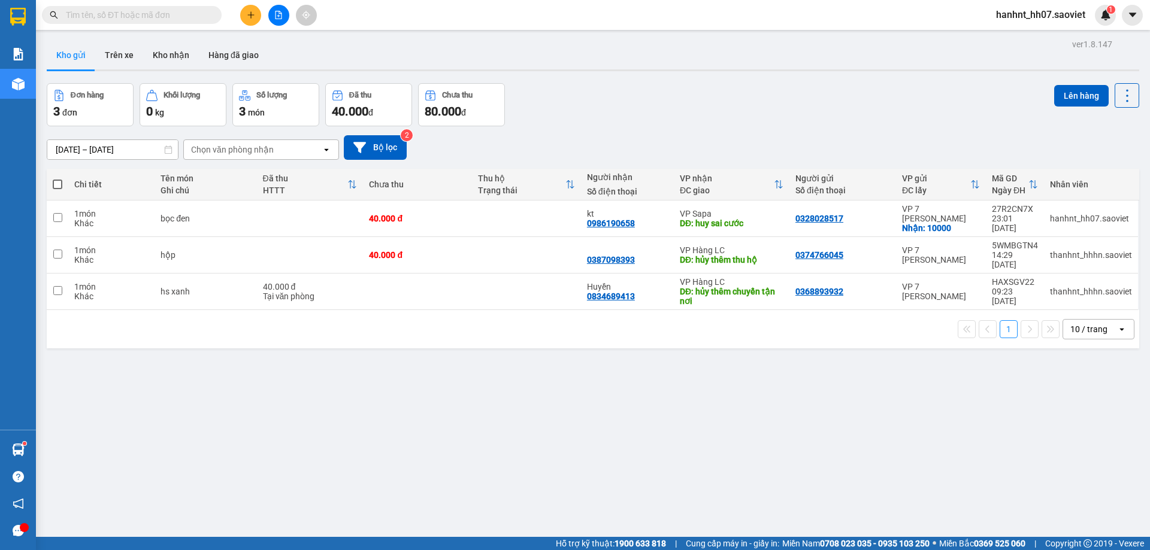
click at [117, 11] on input "text" at bounding box center [136, 14] width 141 height 13
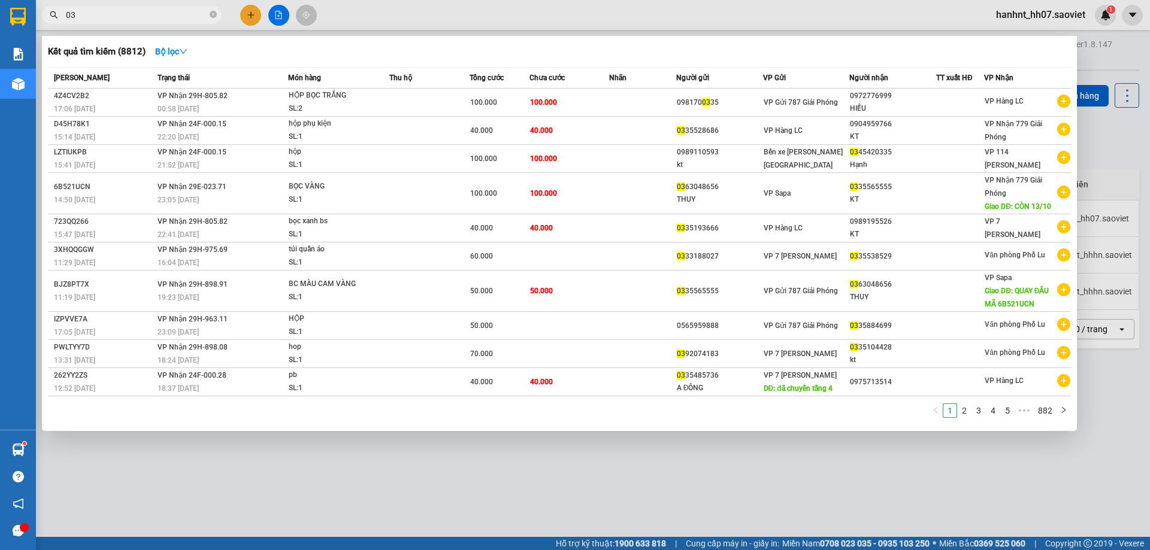
type input "0"
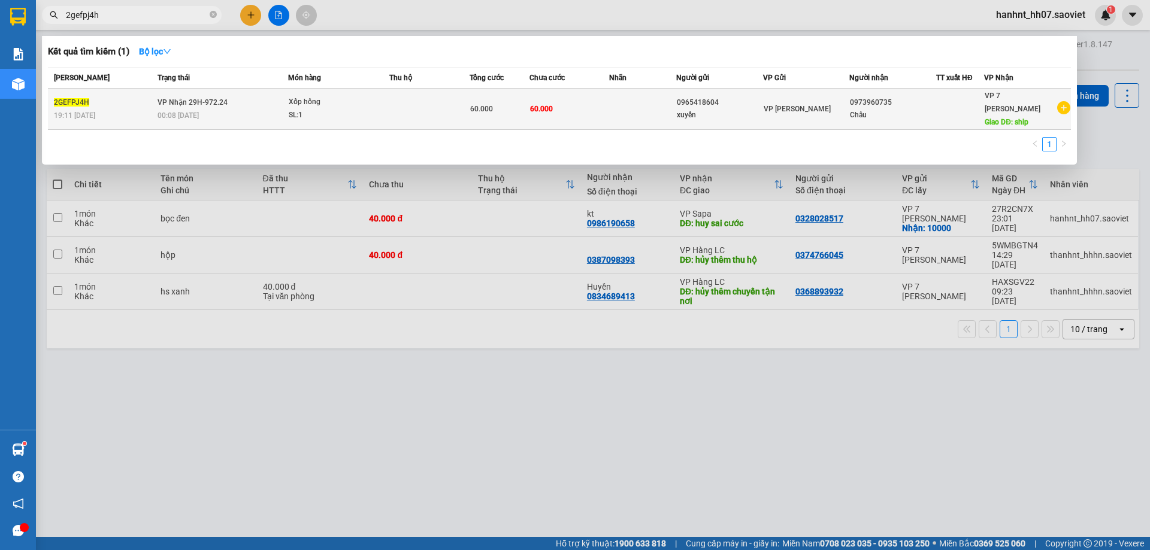
type input "2gefpj4h"
click at [503, 102] on div "60.000" at bounding box center [499, 108] width 59 height 13
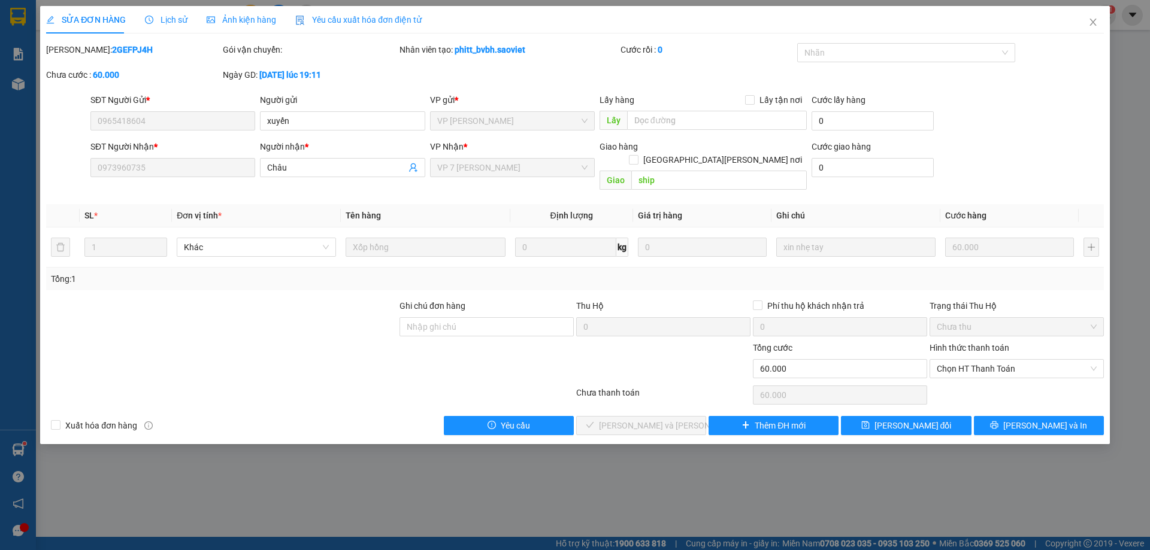
type input "0965418604"
type input "xuyến"
type input "0973960735"
type input "Châu"
type input "ship"
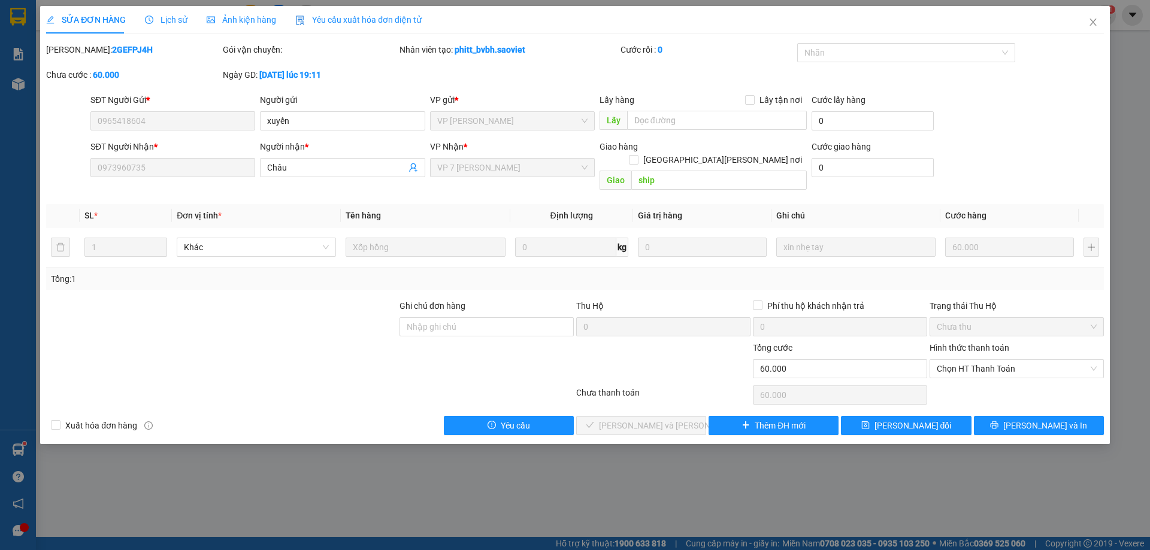
type input "0"
type input "60.000"
click at [959, 360] on span "Chọn HT Thanh Toán" at bounding box center [1016, 369] width 160 height 18
click at [955, 375] on div "Tại văn phòng" at bounding box center [1016, 379] width 160 height 13
type input "0"
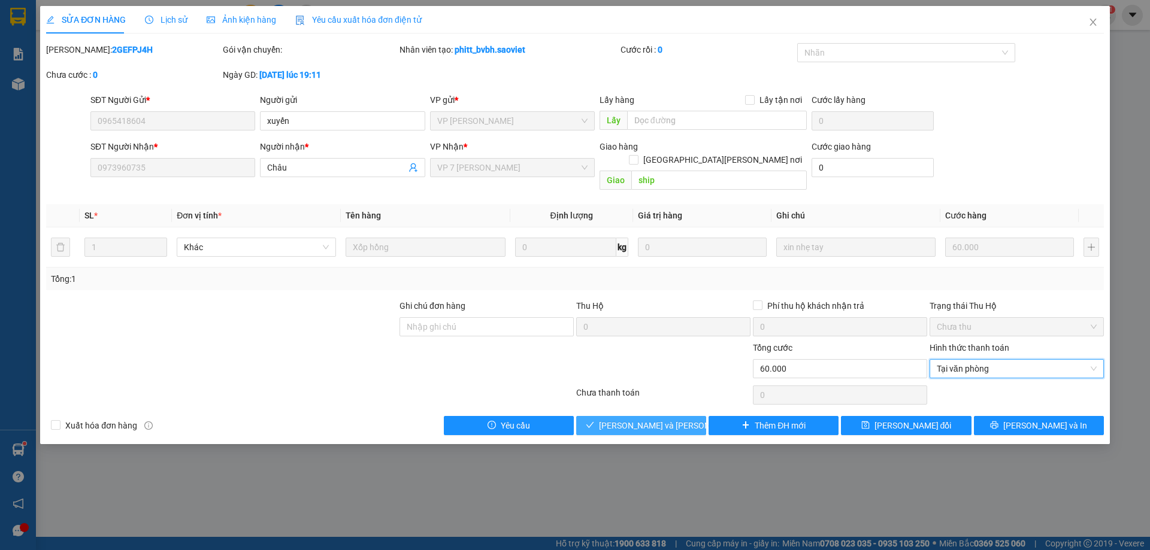
click at [680, 416] on button "[PERSON_NAME] và [PERSON_NAME] hàng" at bounding box center [641, 425] width 130 height 19
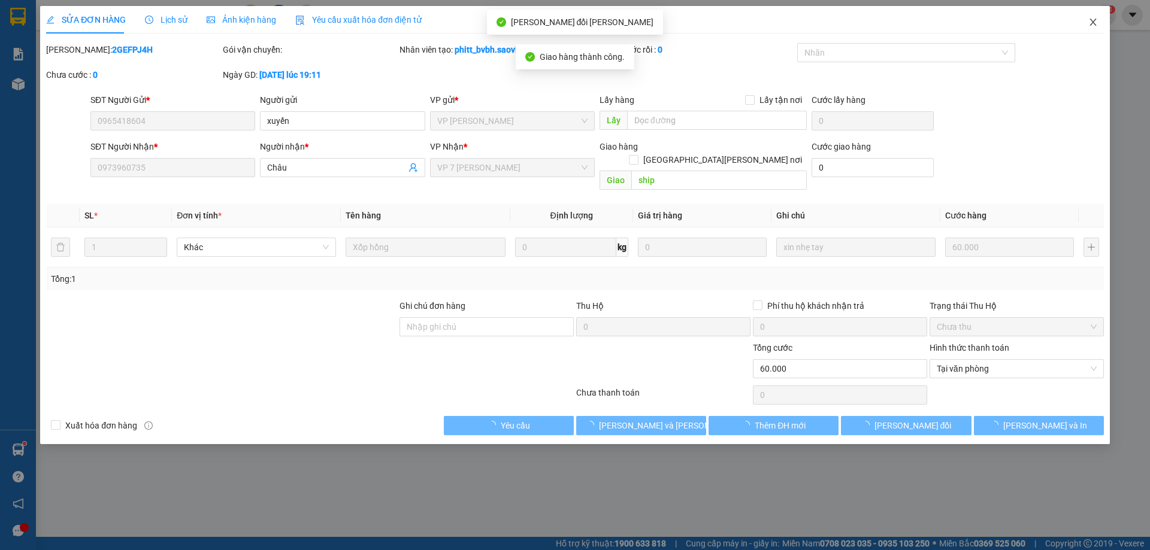
click at [1093, 17] on span "Close" at bounding box center [1093, 23] width 34 height 34
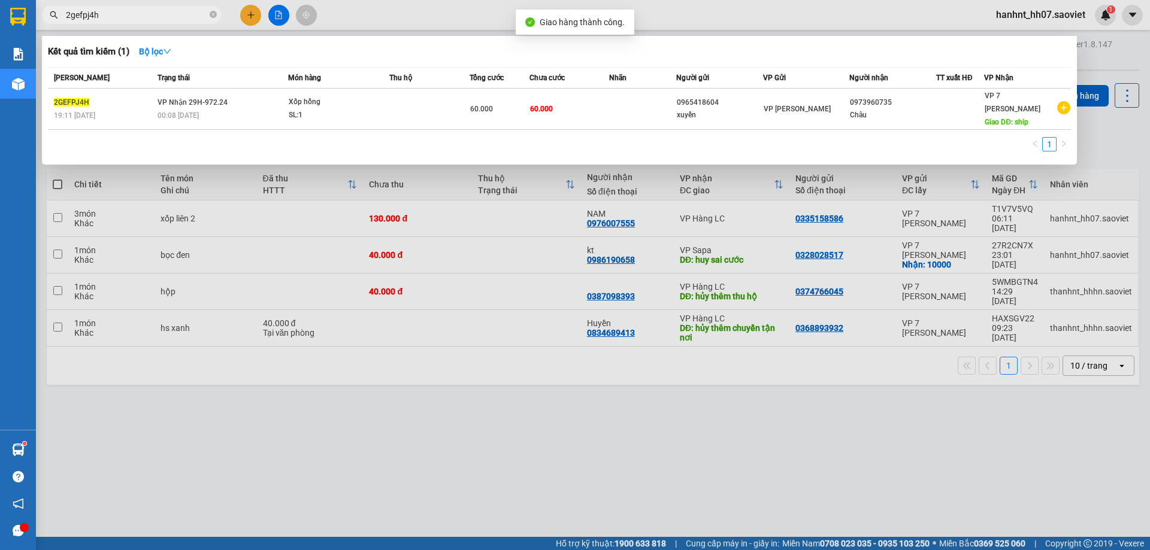
click at [162, 16] on input "2gefpj4h" at bounding box center [136, 14] width 141 height 13
type input "2"
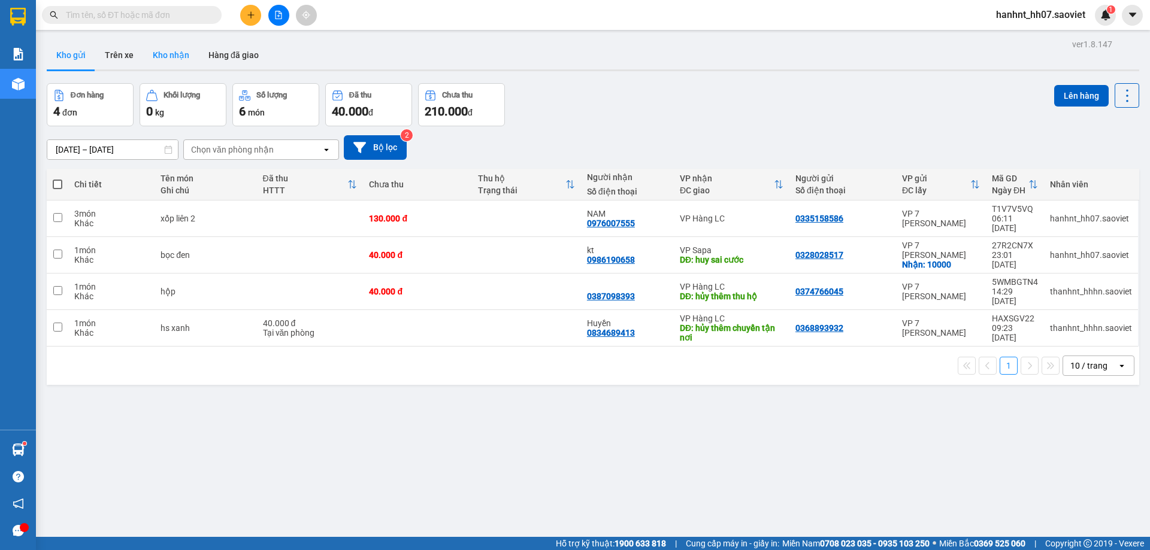
click at [172, 57] on button "Kho nhận" at bounding box center [171, 55] width 56 height 29
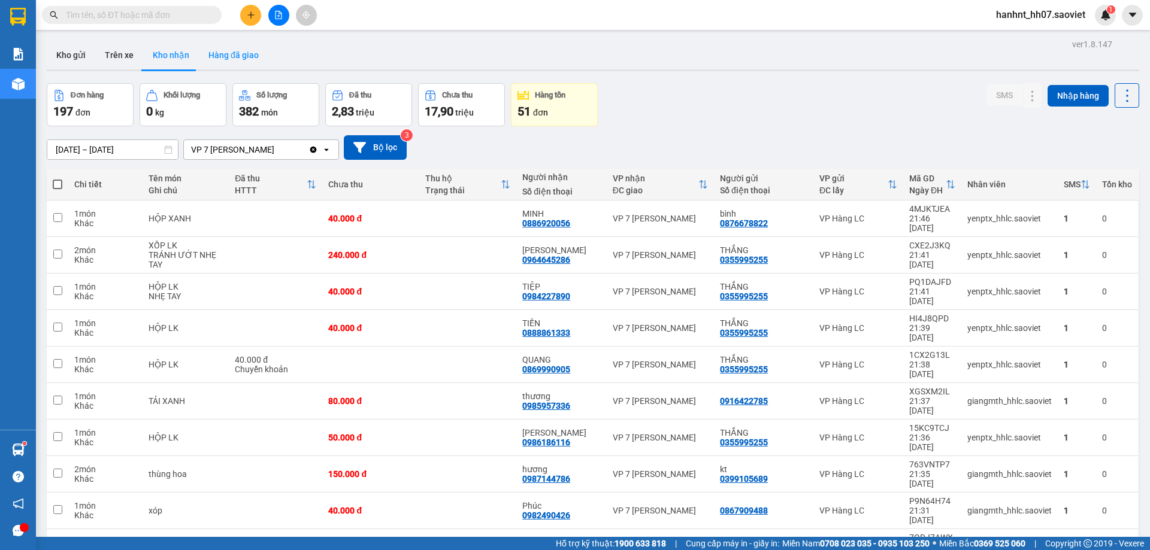
click at [241, 54] on button "Hàng đã giao" at bounding box center [233, 55] width 69 height 29
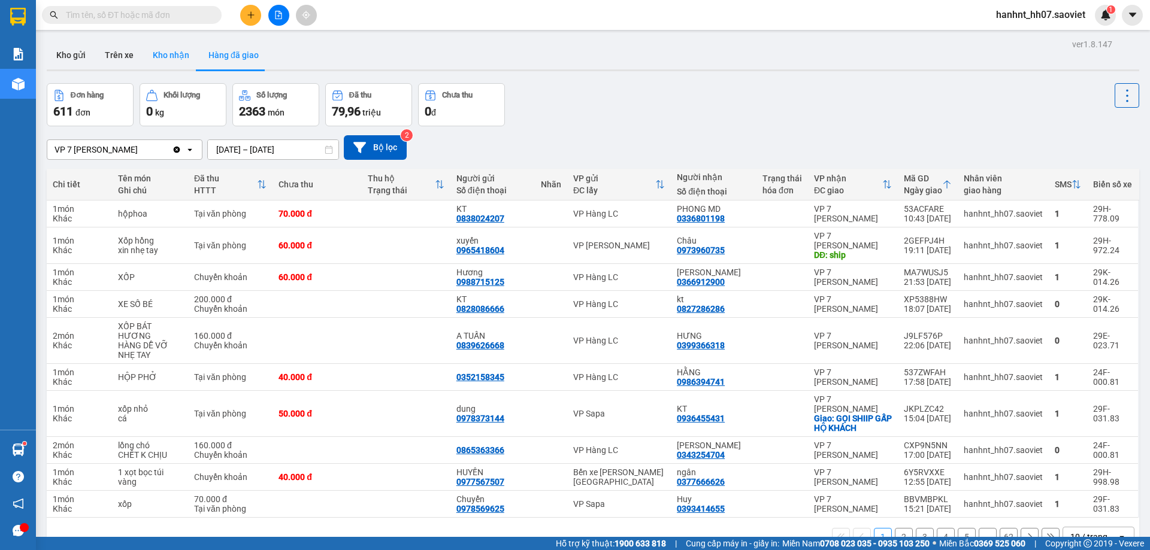
click at [174, 47] on button "Kho nhận" at bounding box center [171, 55] width 56 height 29
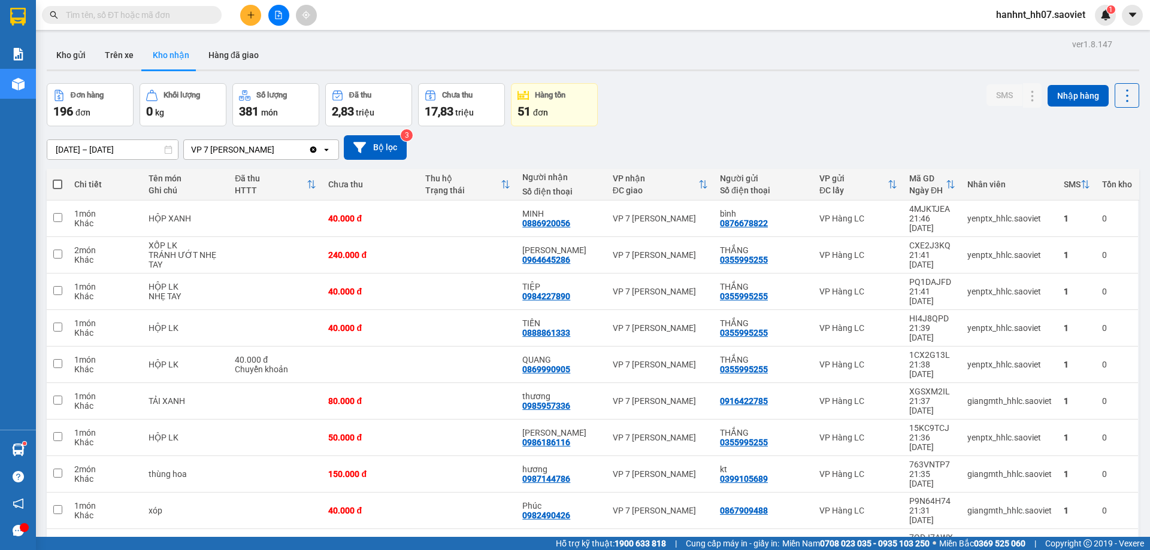
click at [140, 17] on input "text" at bounding box center [136, 14] width 141 height 13
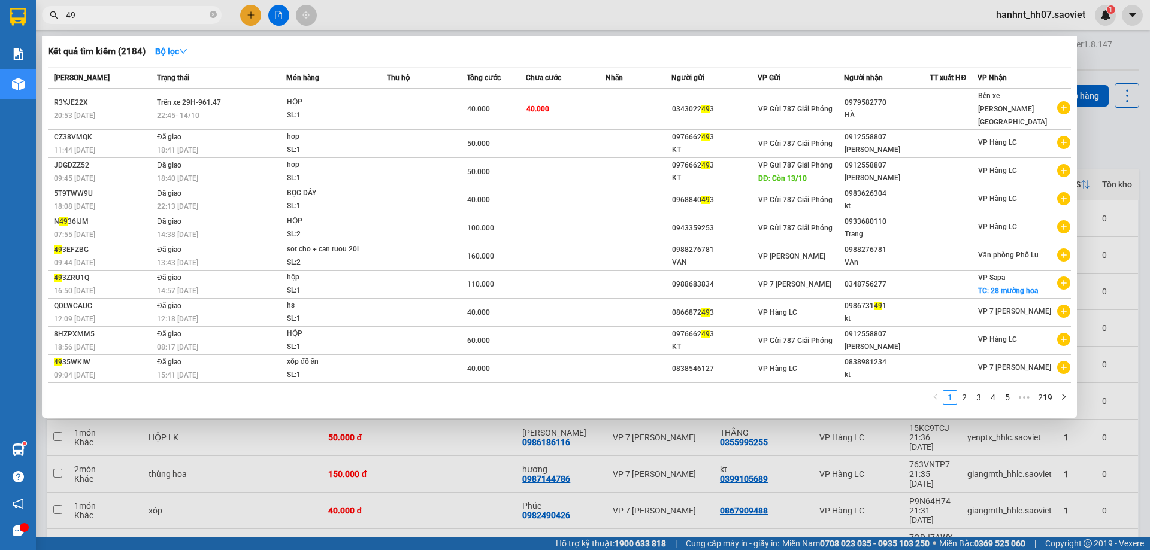
type input "4"
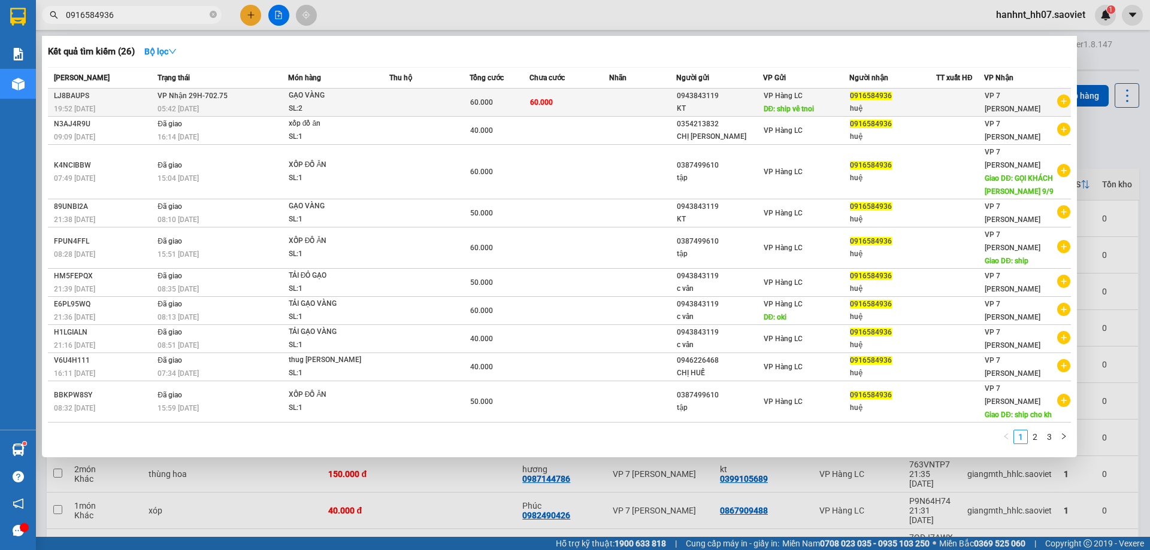
type input "0916584936"
click at [649, 94] on td at bounding box center [642, 103] width 66 height 28
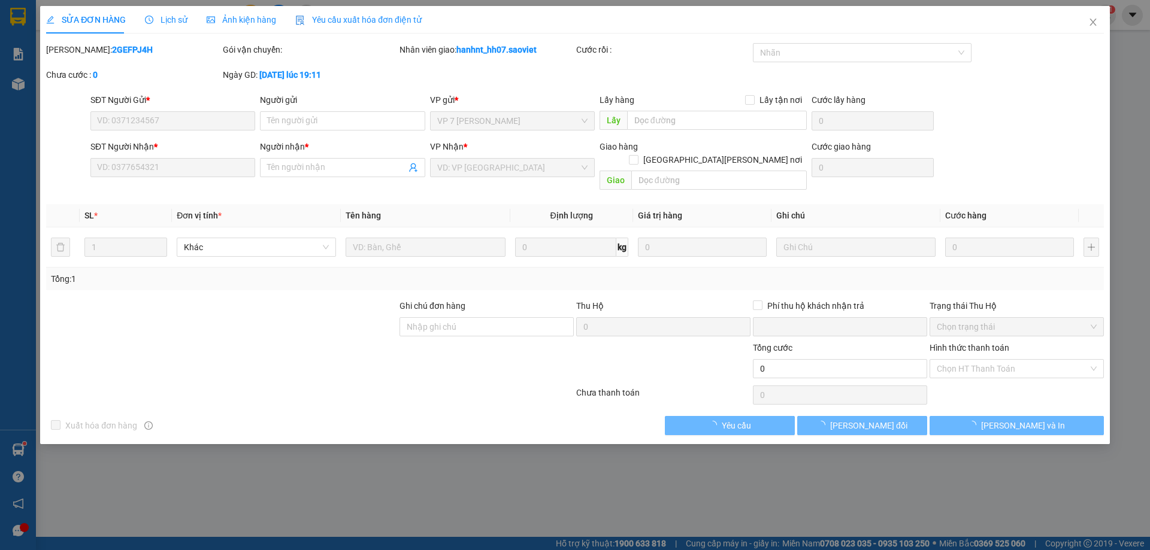
type input "0943843119"
type input "KT"
type input "ship vê tnoi"
type input "0916584936"
type input "huệ"
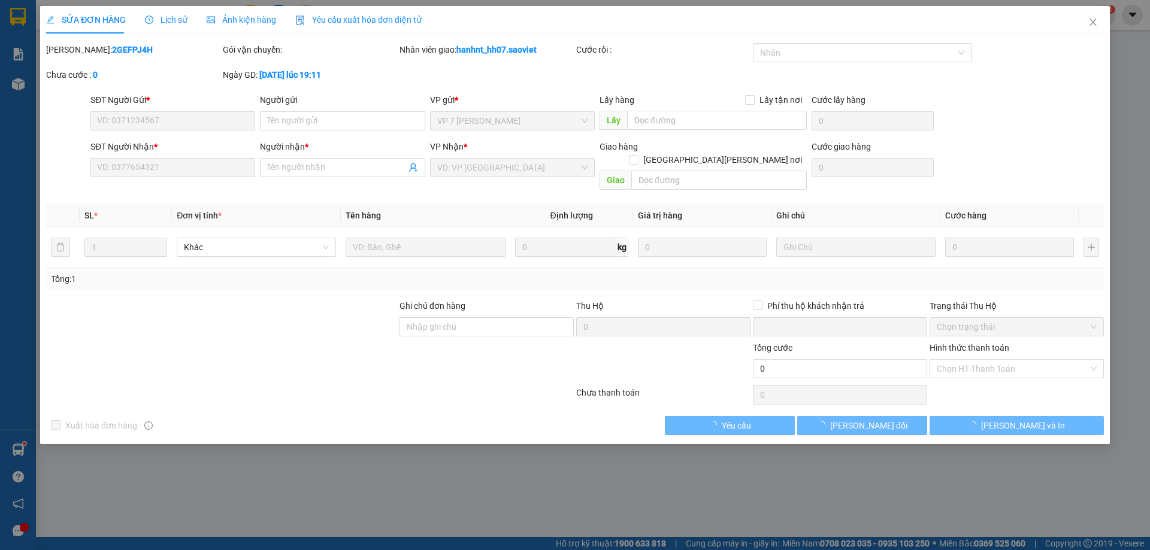
type input "0"
type input "60.000"
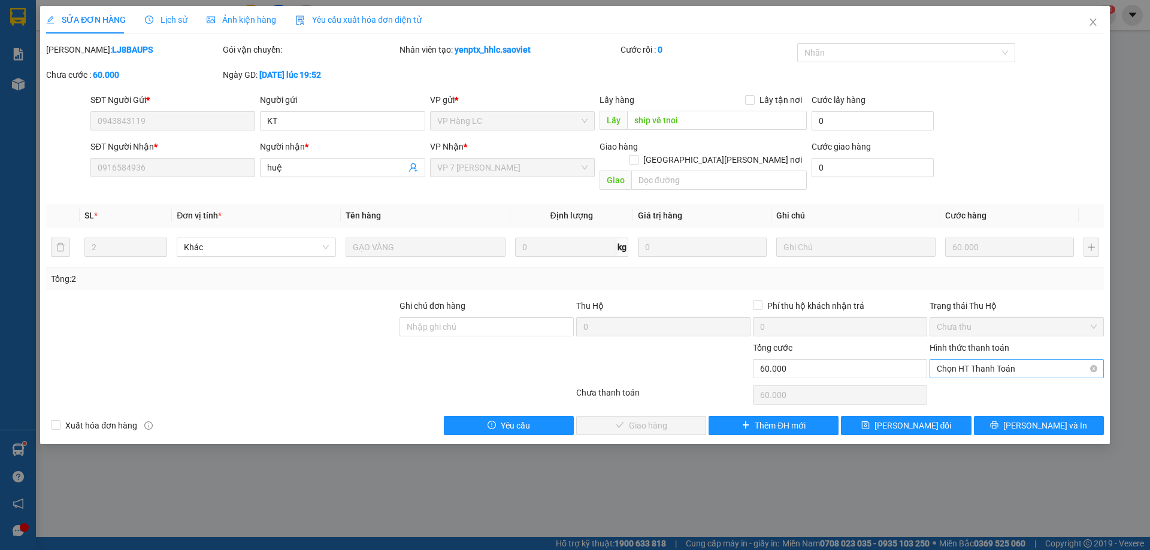
click at [1024, 360] on span "Chọn HT Thanh Toán" at bounding box center [1016, 369] width 160 height 18
click at [976, 376] on div "Tại văn phòng" at bounding box center [1016, 379] width 160 height 13
type input "0"
click at [657, 419] on span "[PERSON_NAME] và [PERSON_NAME] hàng" at bounding box center [680, 425] width 162 height 13
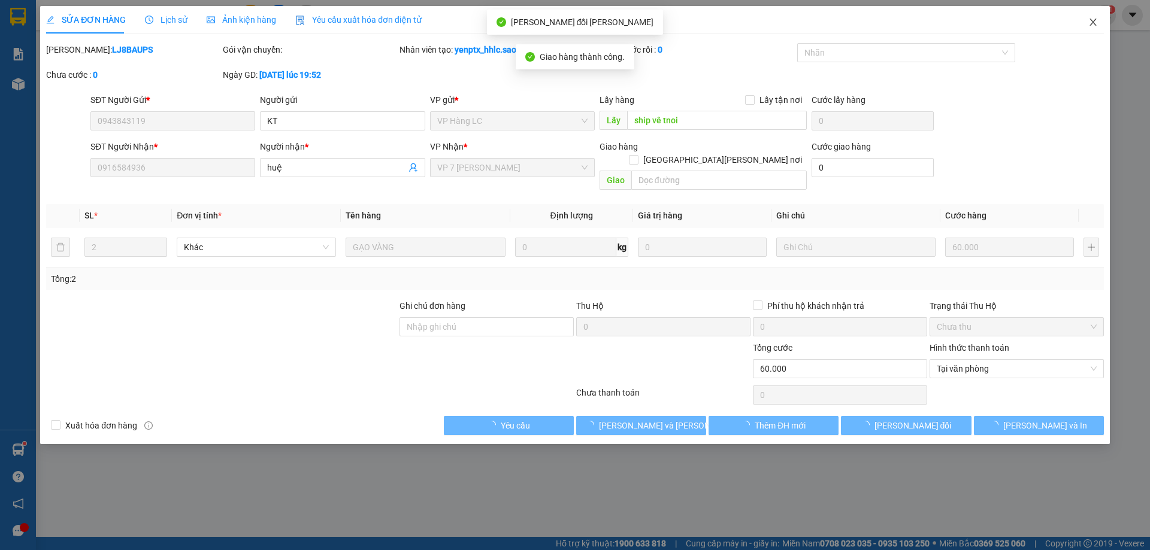
click at [1096, 19] on icon "close" at bounding box center [1093, 22] width 10 height 10
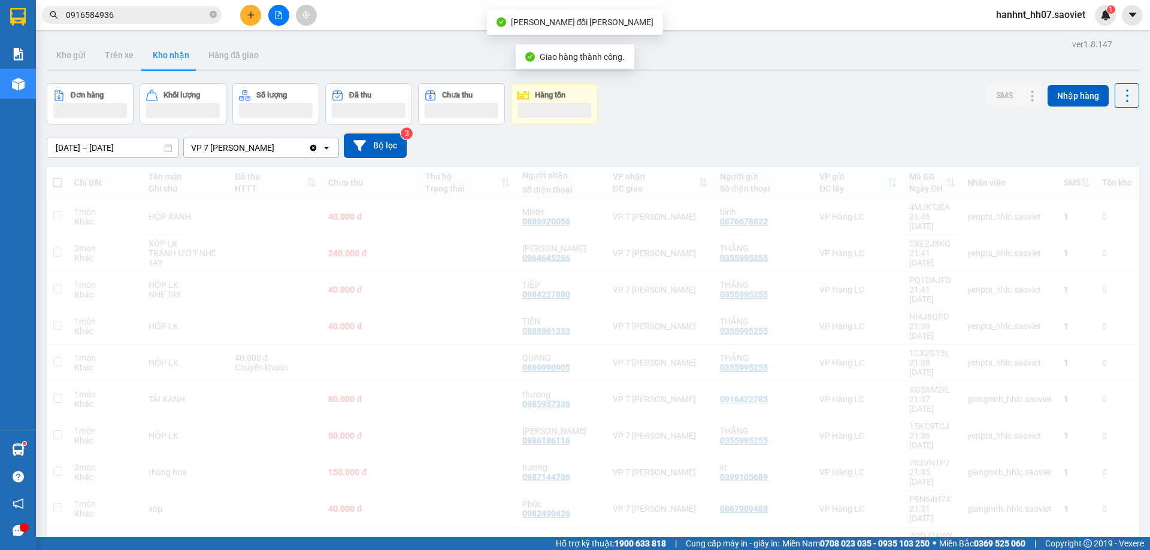
click at [1092, 24] on div "hanhnt_hh07.saoviet 1" at bounding box center [1050, 15] width 129 height 21
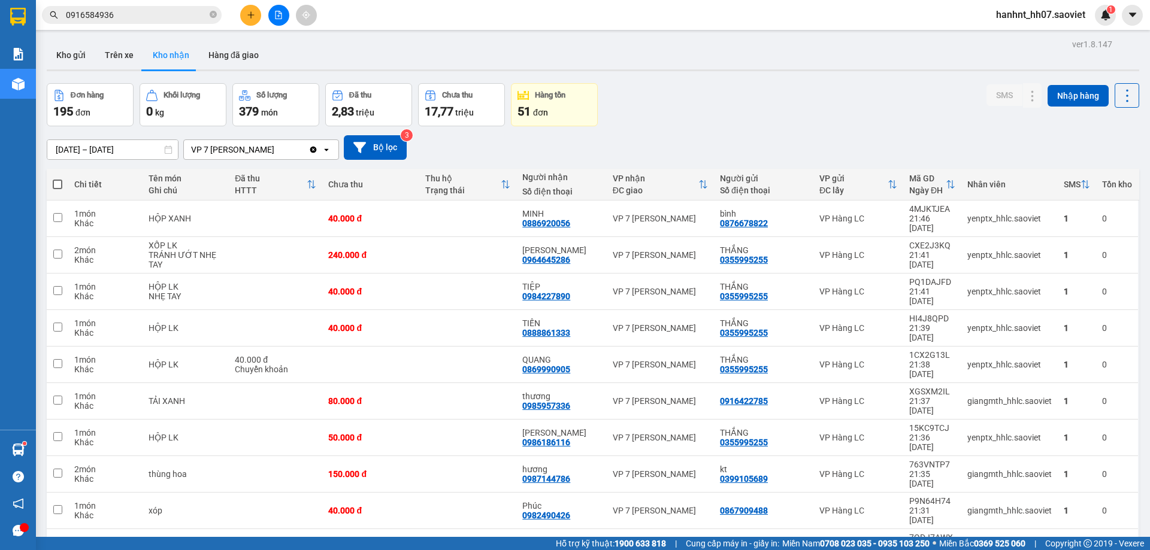
click at [140, 14] on input "0916584936" at bounding box center [136, 14] width 141 height 13
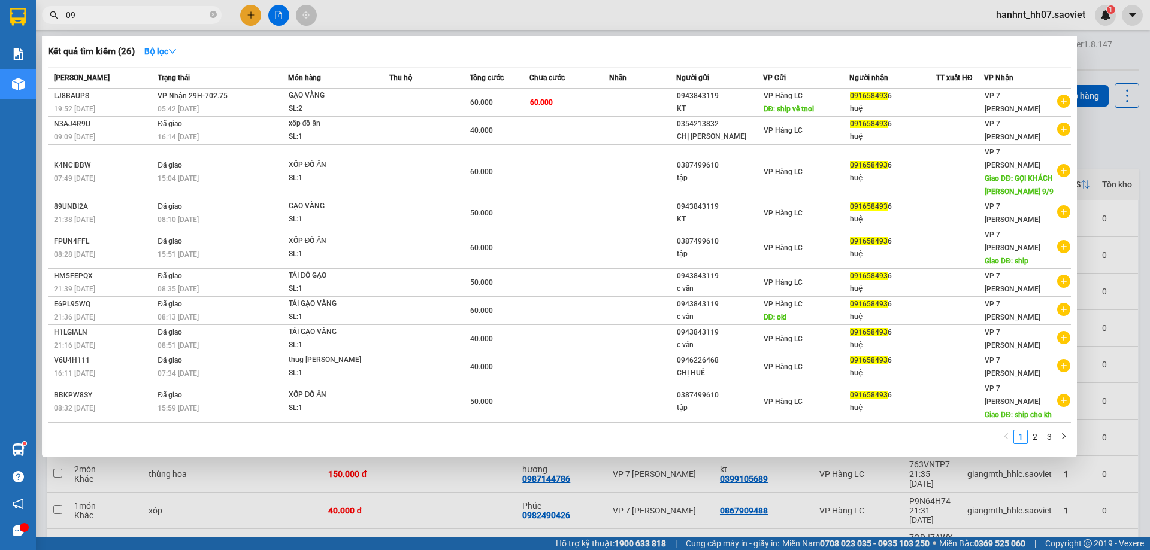
type input "0"
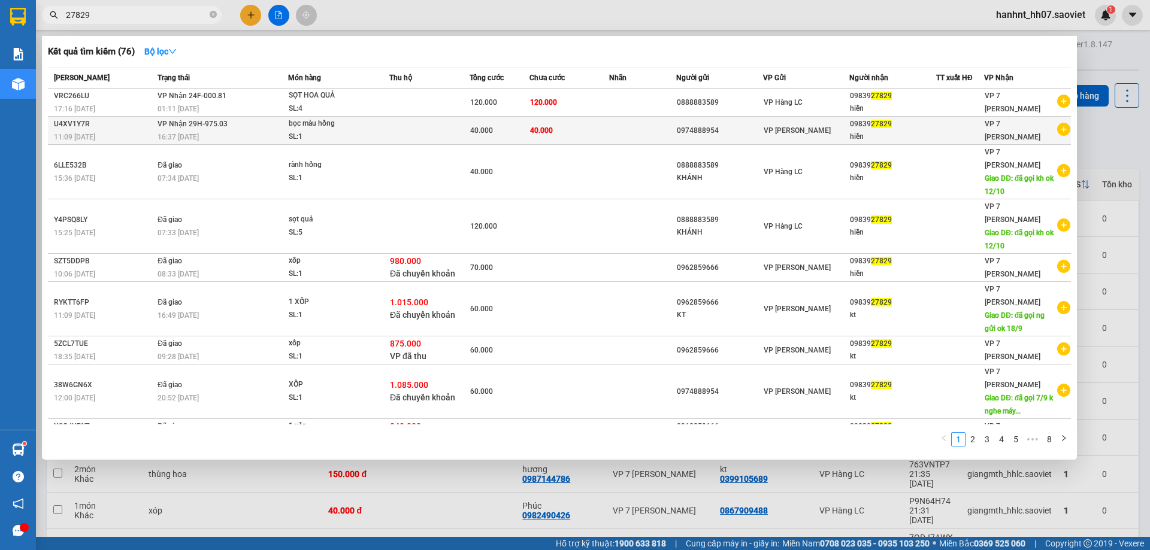
type input "27829"
click at [619, 125] on td at bounding box center [642, 131] width 66 height 28
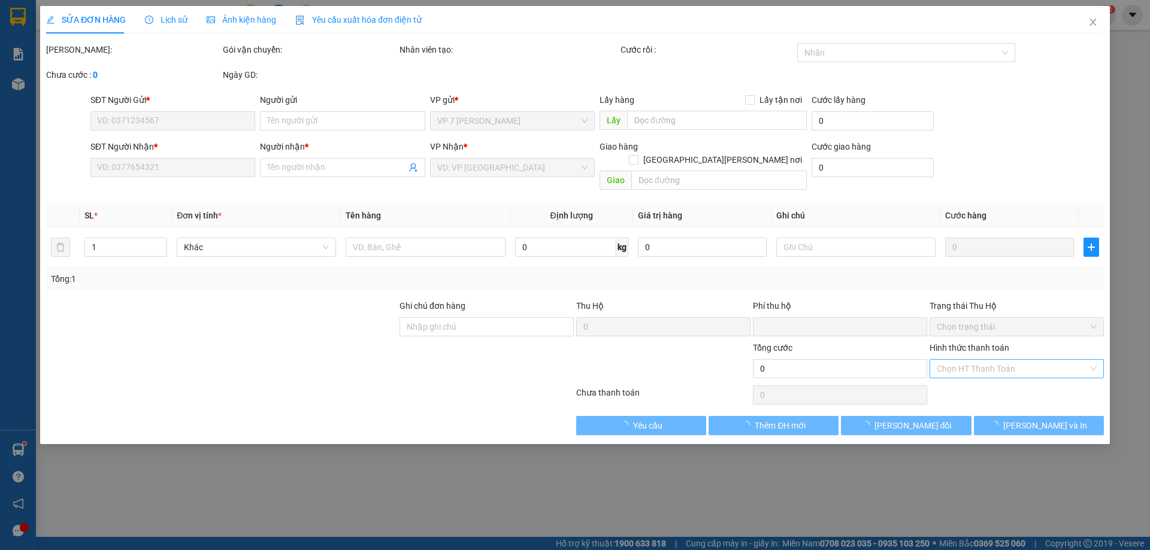
type input "0974888954"
type input "0983927829"
type input "hiền"
type input "0"
type input "40.000"
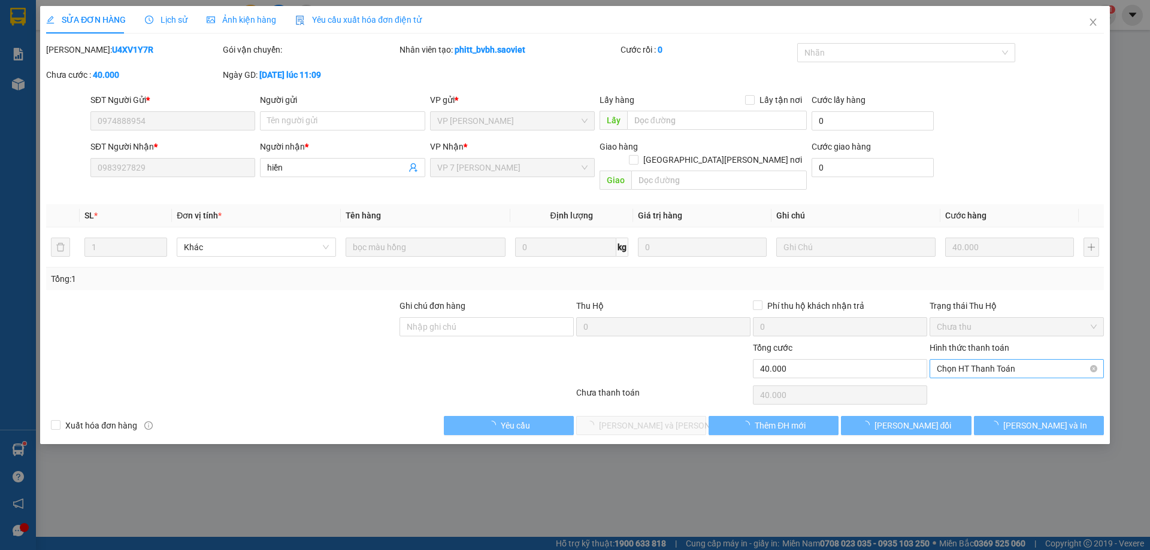
click at [977, 360] on span "Chọn HT Thanh Toán" at bounding box center [1016, 369] width 160 height 18
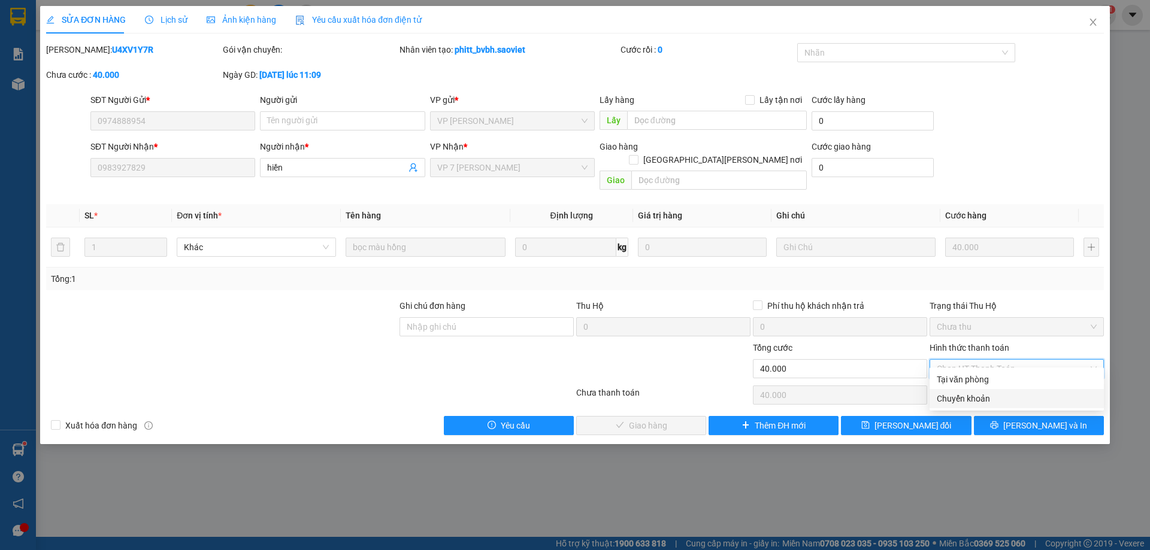
click at [962, 398] on div "Chuyển khoản" at bounding box center [1016, 398] width 160 height 13
type input "0"
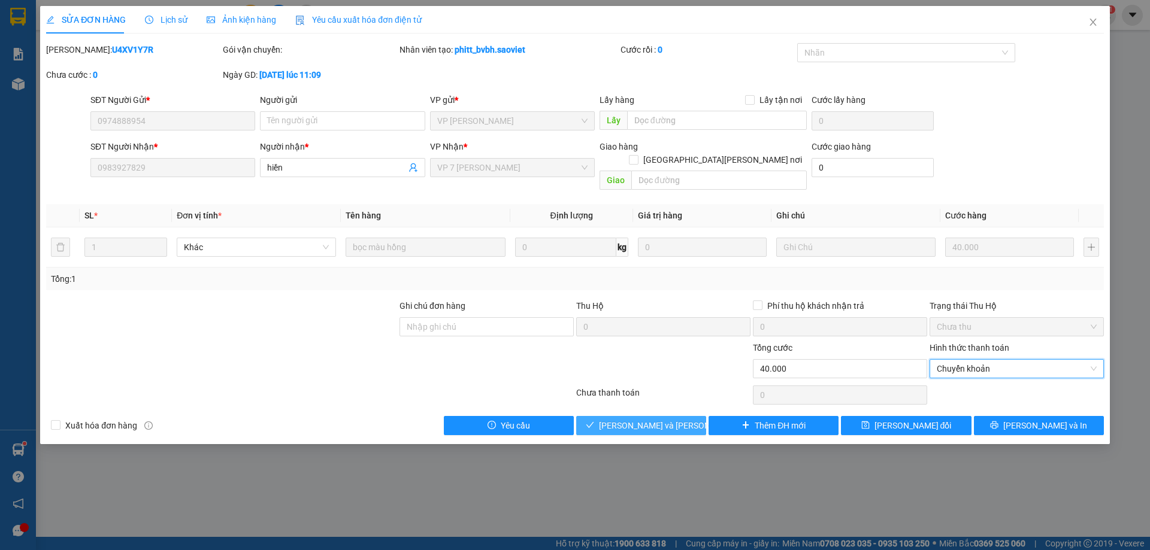
click at [667, 419] on span "[PERSON_NAME] và [PERSON_NAME] hàng" at bounding box center [680, 425] width 162 height 13
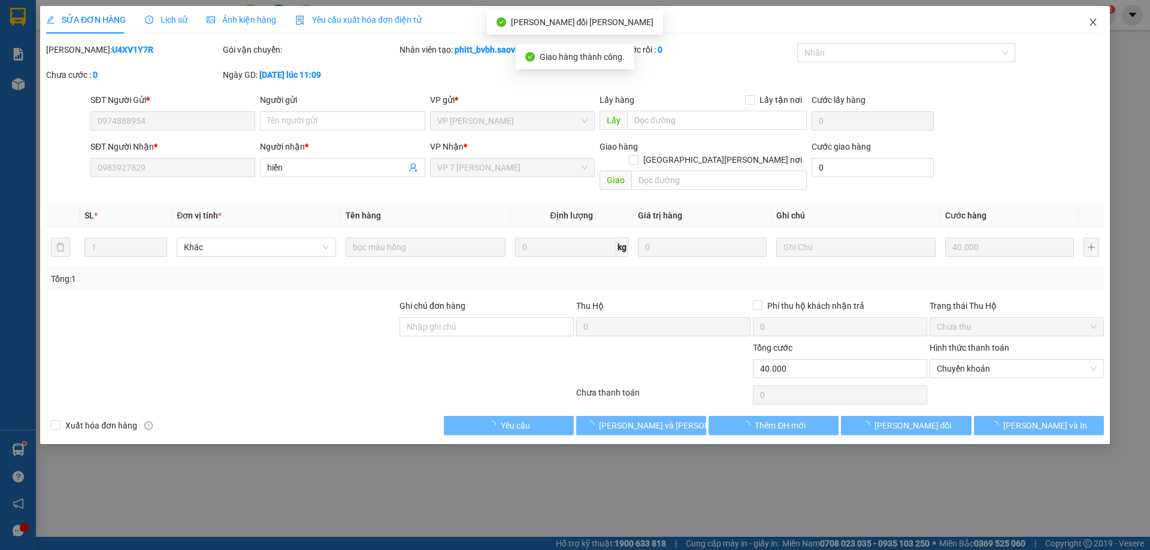
click at [1090, 19] on icon "close" at bounding box center [1093, 22] width 10 height 10
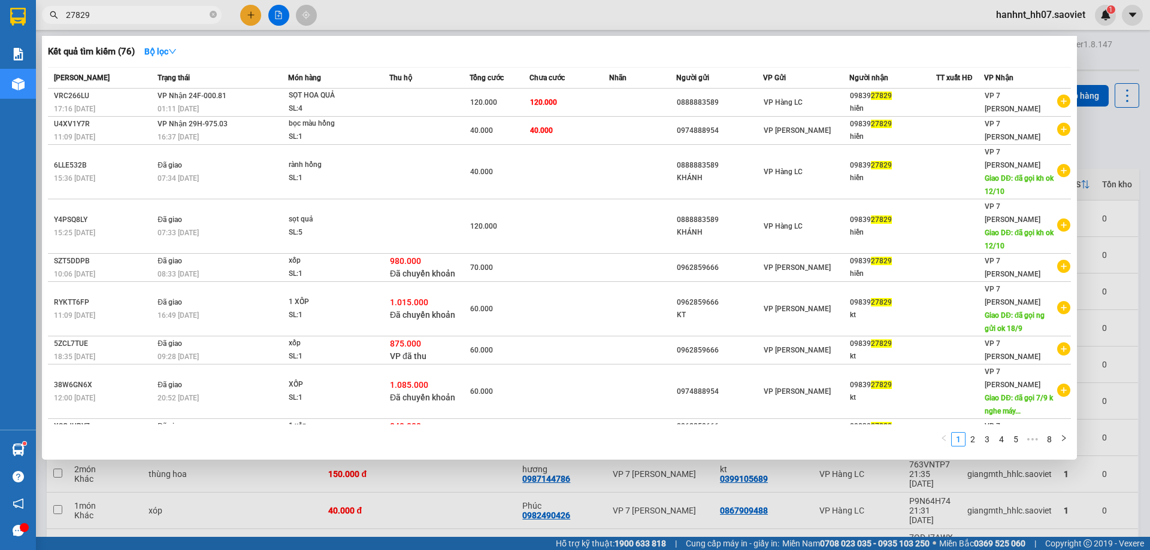
click at [155, 17] on input "27829" at bounding box center [136, 14] width 141 height 13
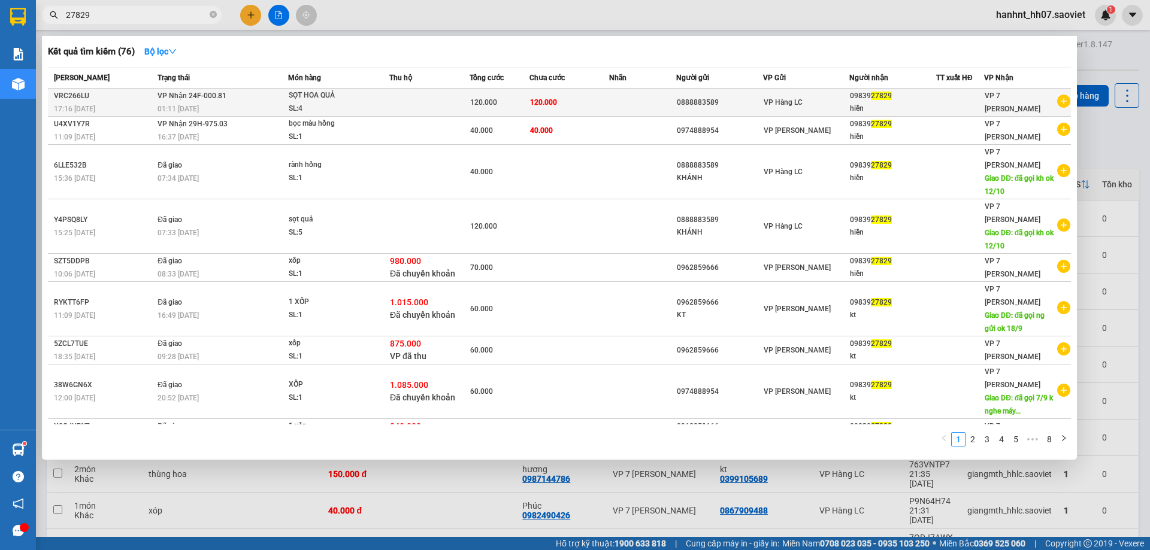
click at [593, 98] on td "120.000" at bounding box center [569, 103] width 80 height 28
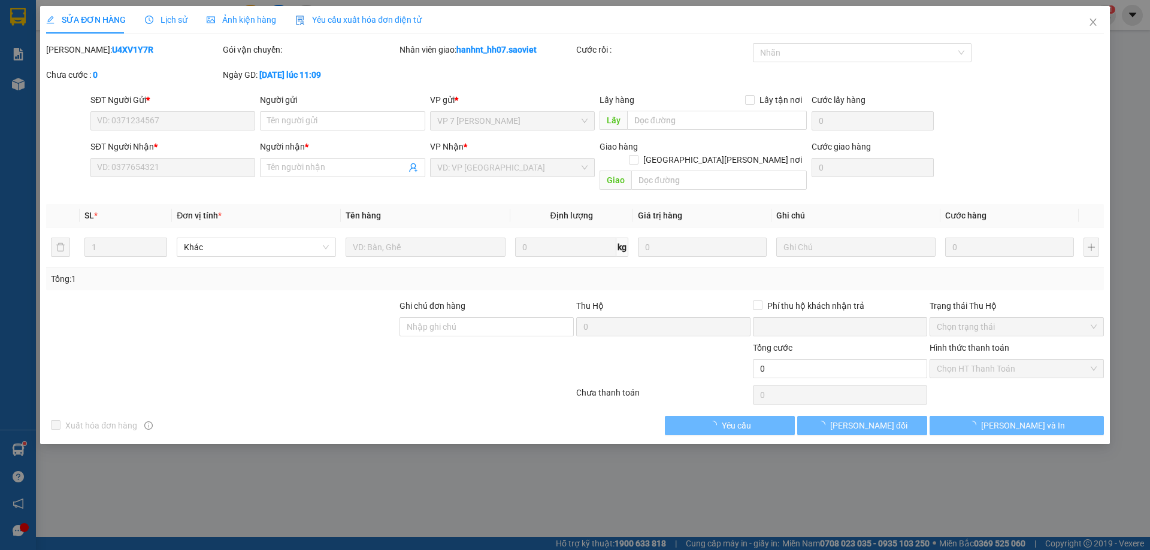
type input "0888883589"
type input "0983927829"
type input "hiền"
type input "0"
type input "120.000"
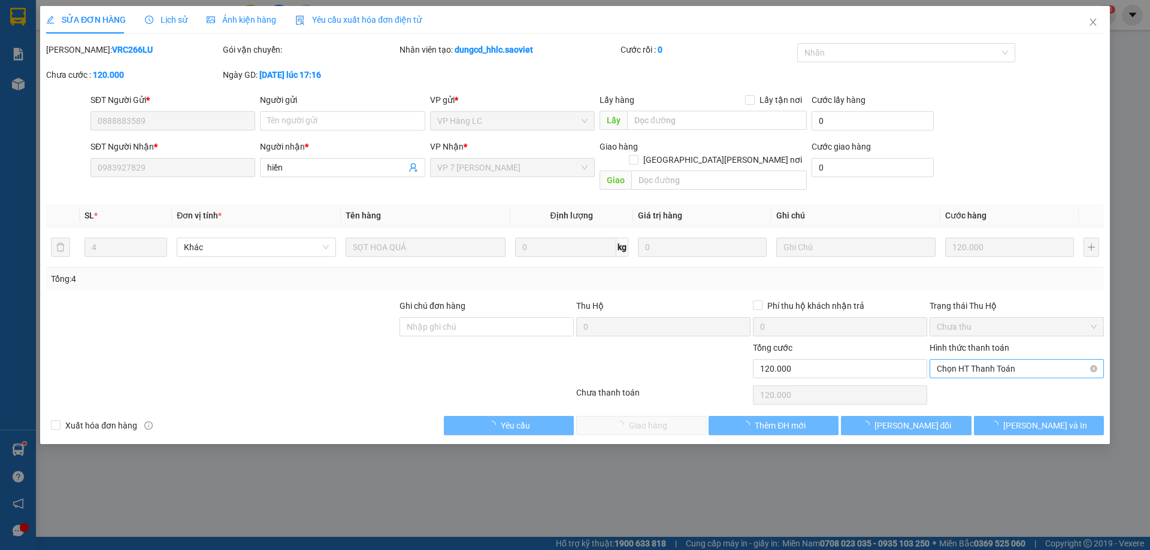
click at [969, 360] on span "Chọn HT Thanh Toán" at bounding box center [1016, 369] width 160 height 18
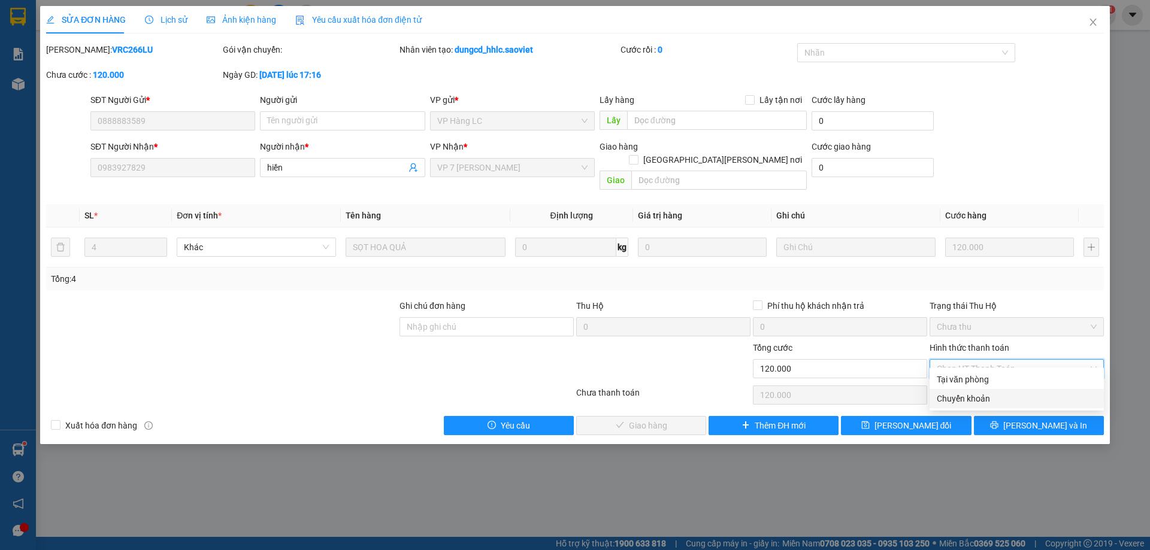
click at [964, 395] on div "Chuyển khoản" at bounding box center [1016, 398] width 160 height 13
type input "0"
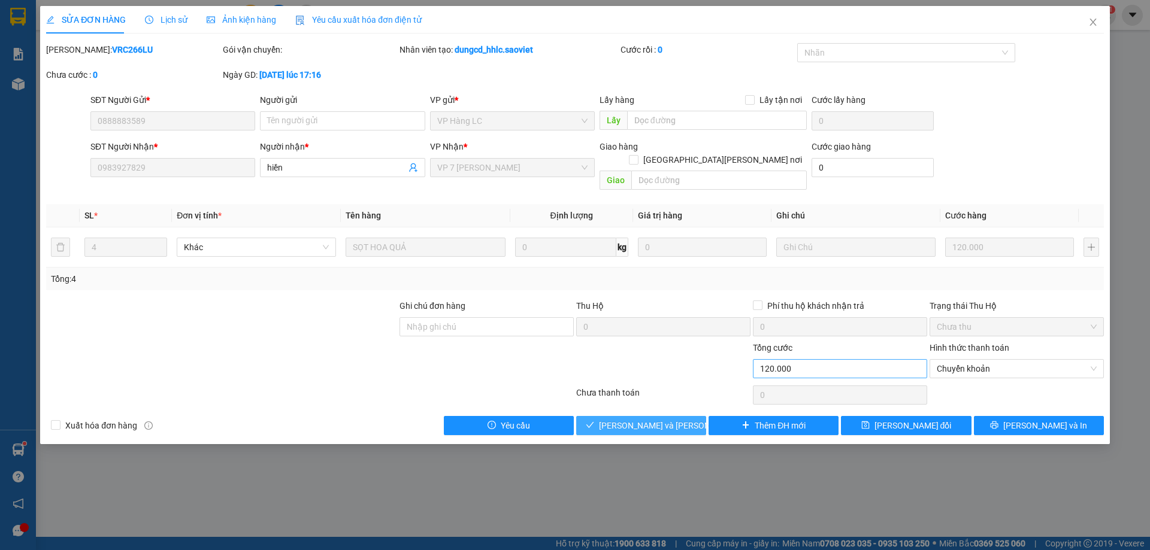
drag, startPoint x: 677, startPoint y: 409, endPoint x: 786, endPoint y: 362, distance: 118.0
click at [678, 419] on span "[PERSON_NAME] và [PERSON_NAME] hàng" at bounding box center [680, 425] width 162 height 13
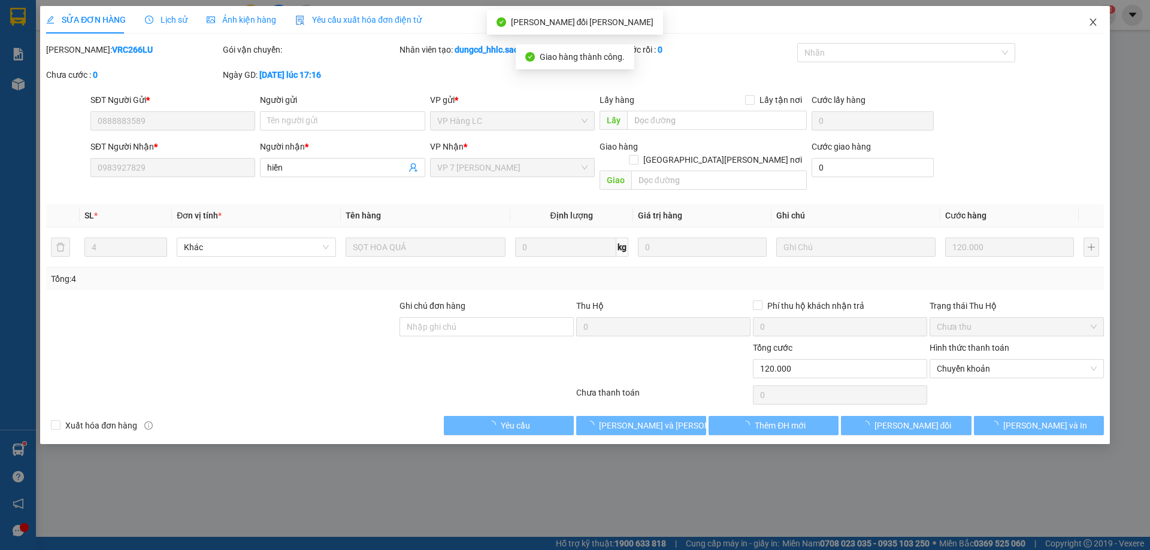
click at [1097, 23] on icon "close" at bounding box center [1093, 22] width 10 height 10
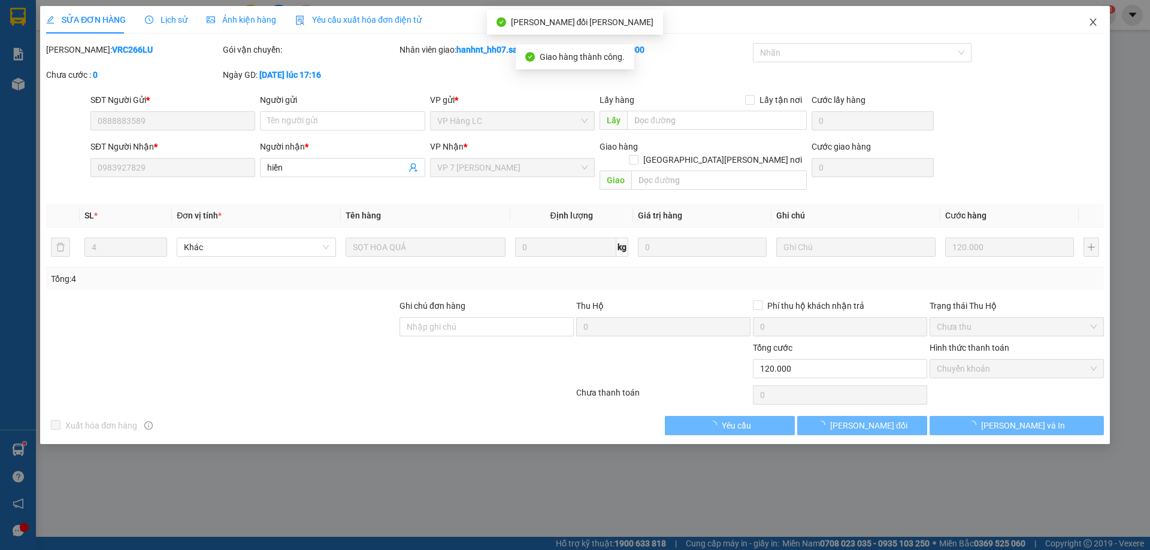
click at [1097, 23] on div "hanhnt_hh07.saoviet 1" at bounding box center [1050, 15] width 129 height 21
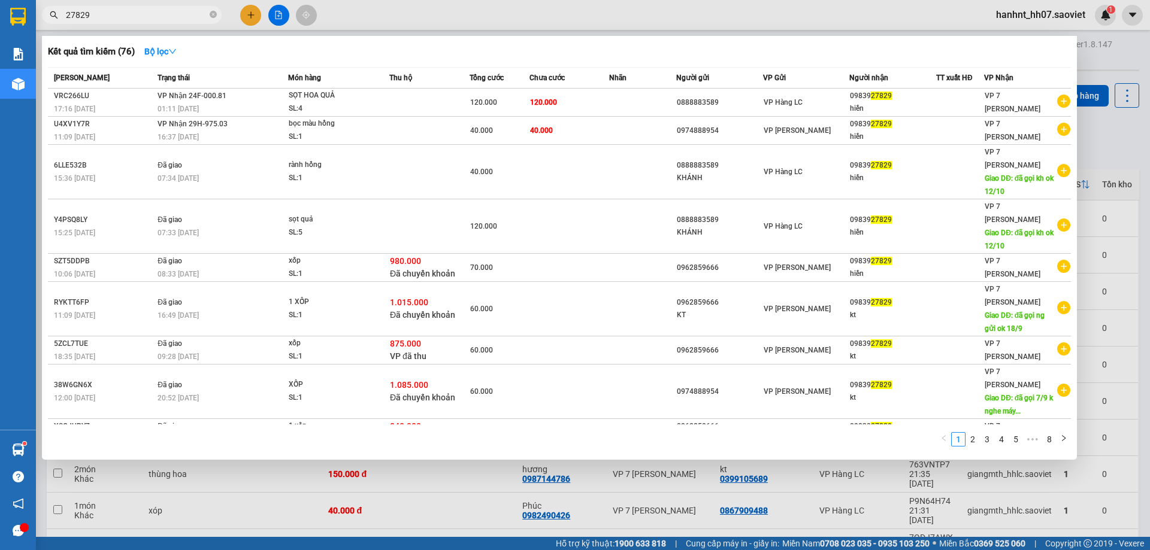
click at [173, 20] on input "27829" at bounding box center [136, 14] width 141 height 13
click at [120, 19] on input "27829" at bounding box center [136, 14] width 141 height 13
type input "2"
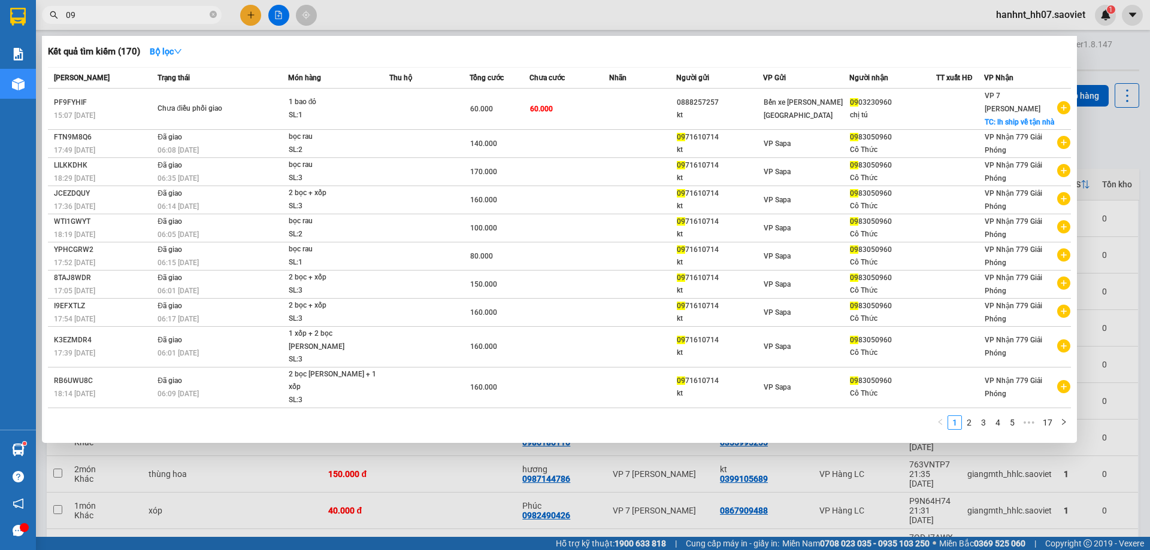
type input "0"
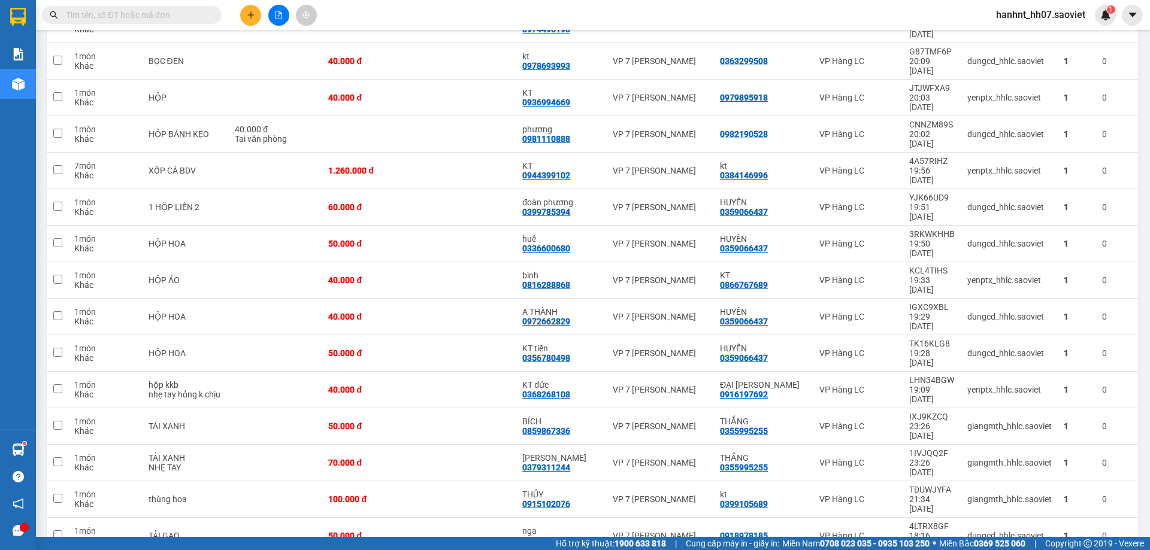
scroll to position [1089, 0]
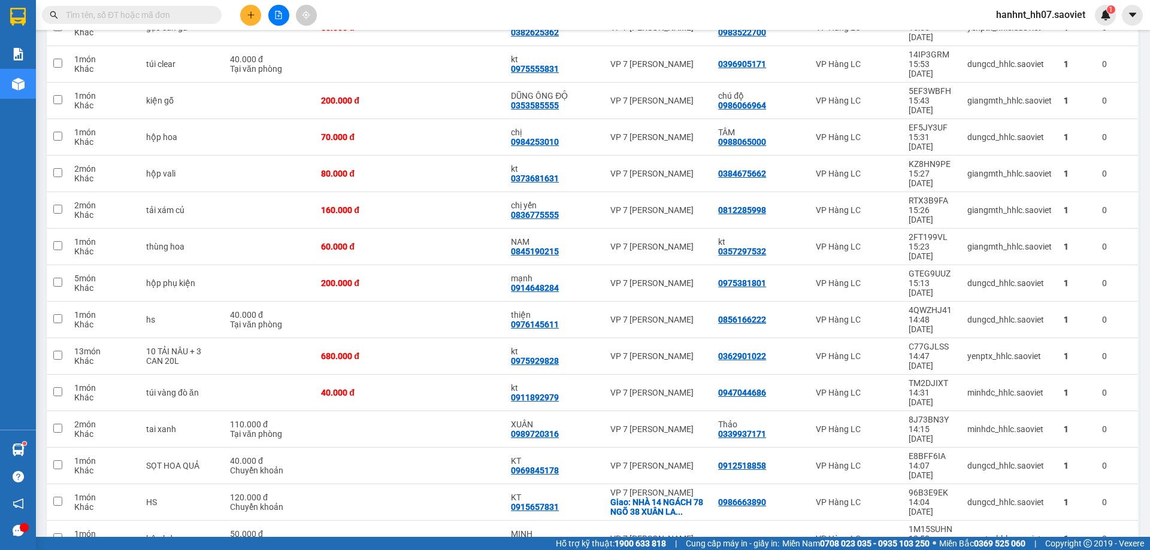
scroll to position [1117, 0]
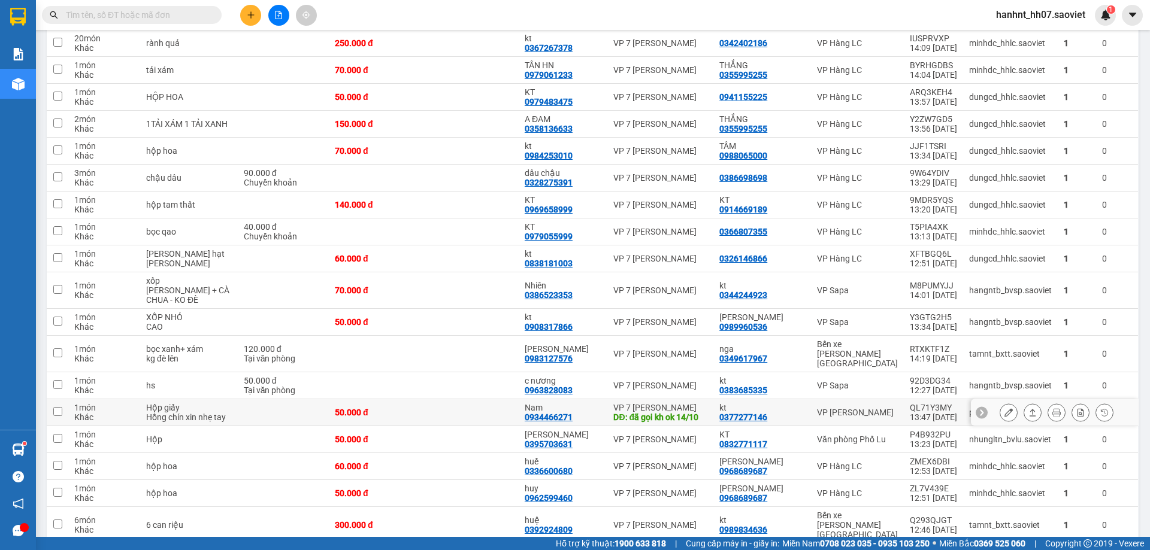
scroll to position [380, 0]
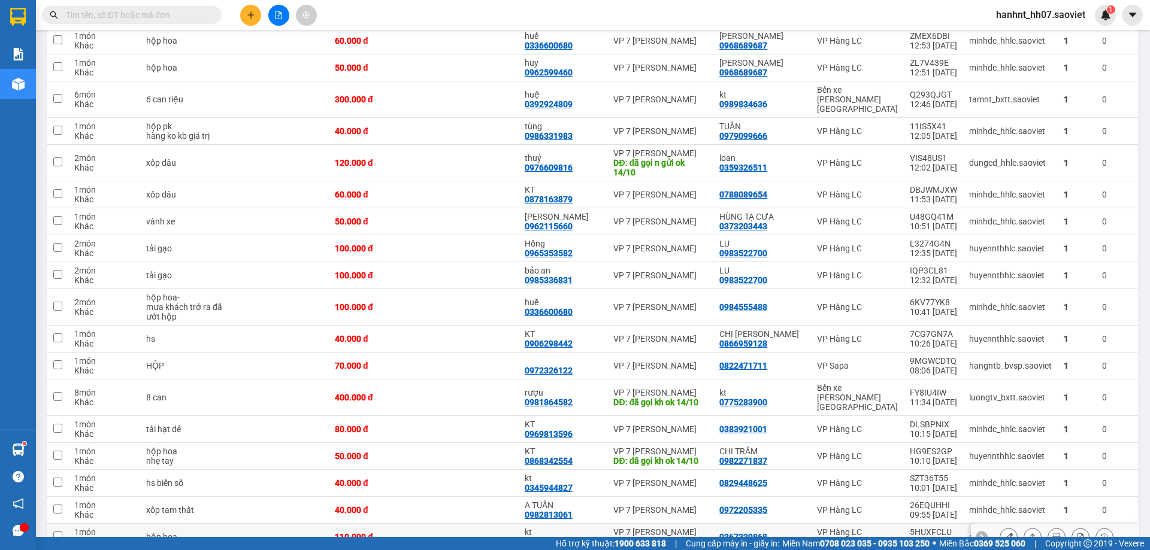
scroll to position [1098, 0]
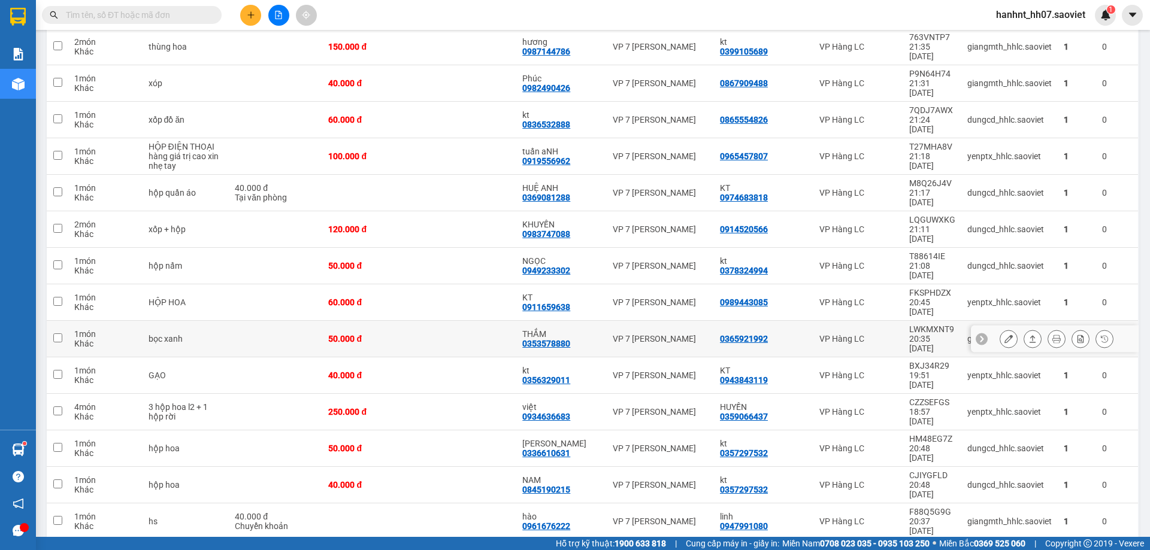
scroll to position [419, 0]
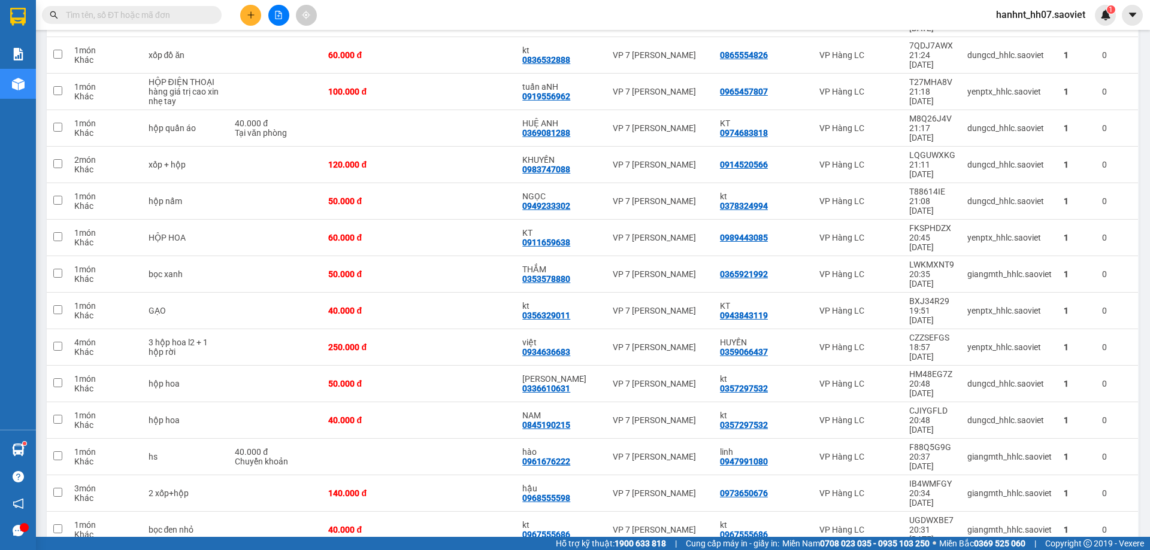
click at [106, 13] on input "text" at bounding box center [136, 14] width 141 height 13
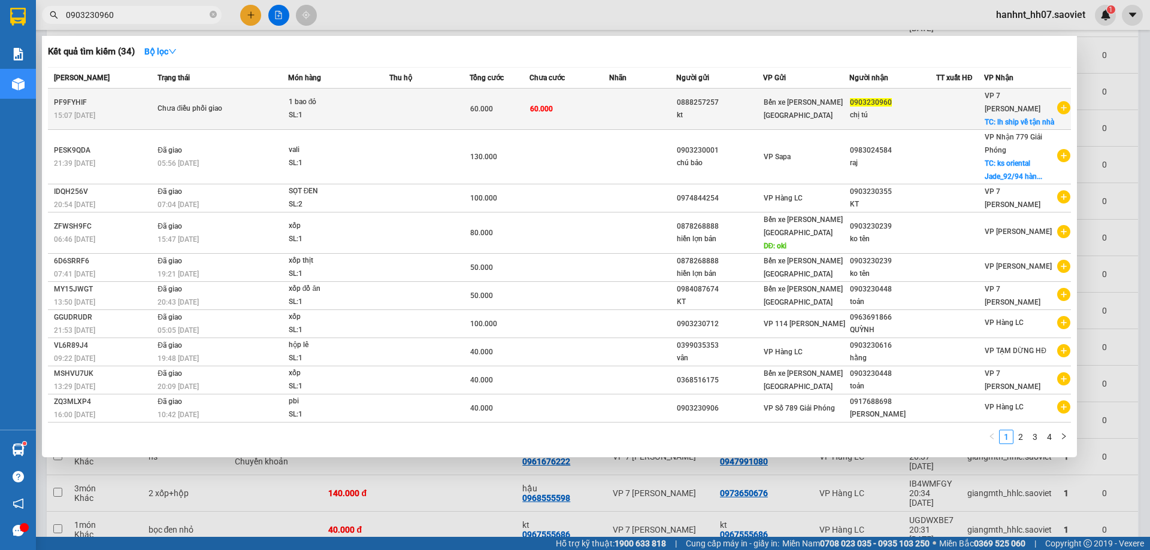
type input "0903230960"
click at [718, 101] on div "0888257257" at bounding box center [720, 102] width 86 height 13
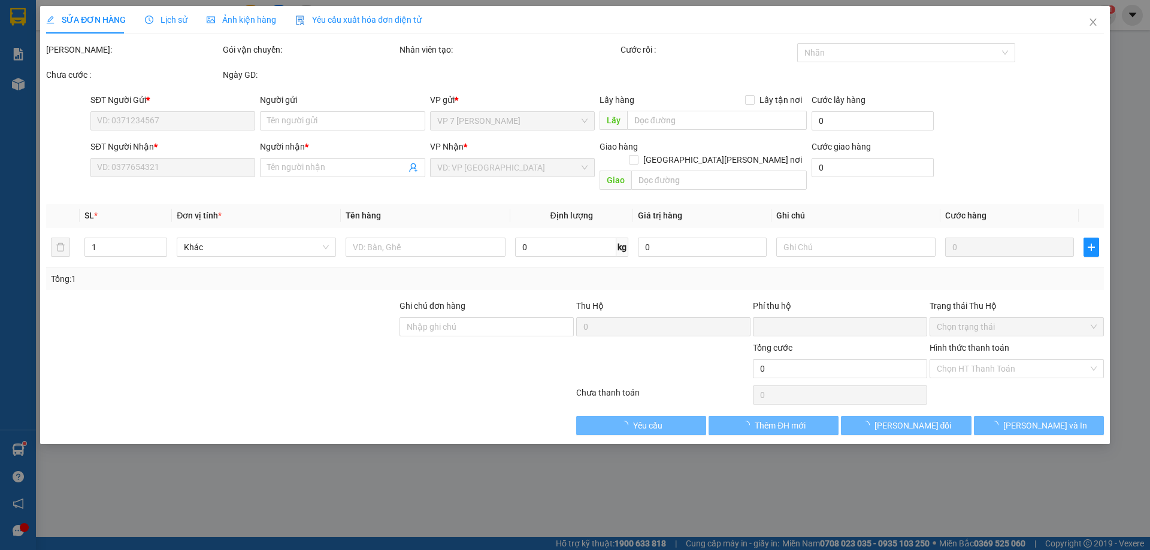
type input "0888257257"
type input "kt"
type input "0903230960"
type input "chị tú"
checkbox input "true"
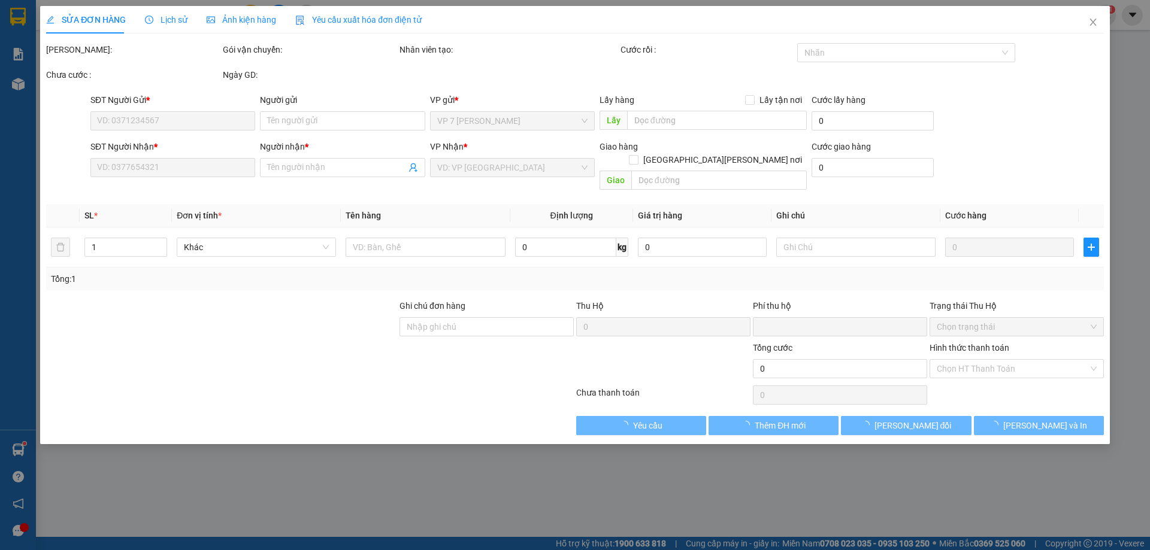
type input "lh ship về tận nhà"
type input "0"
type input "60.000"
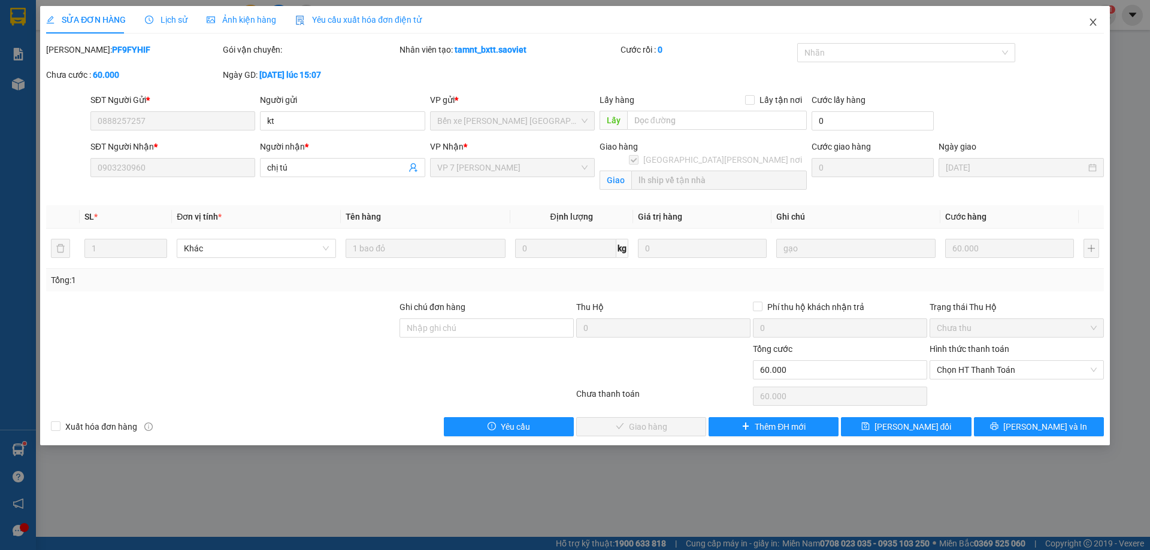
click at [1101, 20] on span "Close" at bounding box center [1093, 23] width 34 height 34
click at [1095, 23] on div "hanhnt_hh07.saoviet 1" at bounding box center [1050, 15] width 129 height 21
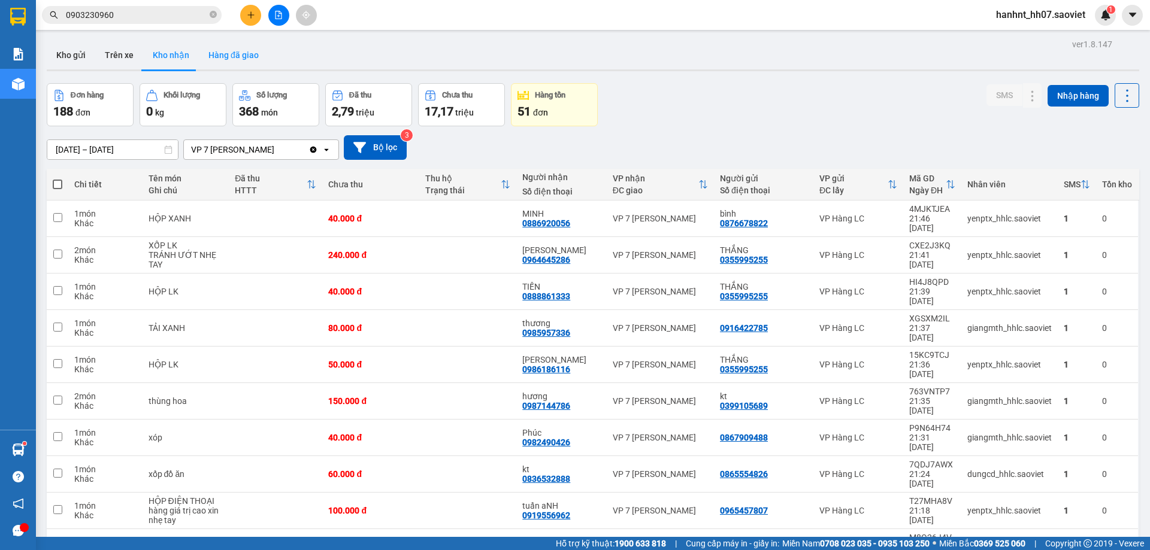
click at [248, 57] on button "Hàng đã giao" at bounding box center [233, 55] width 69 height 29
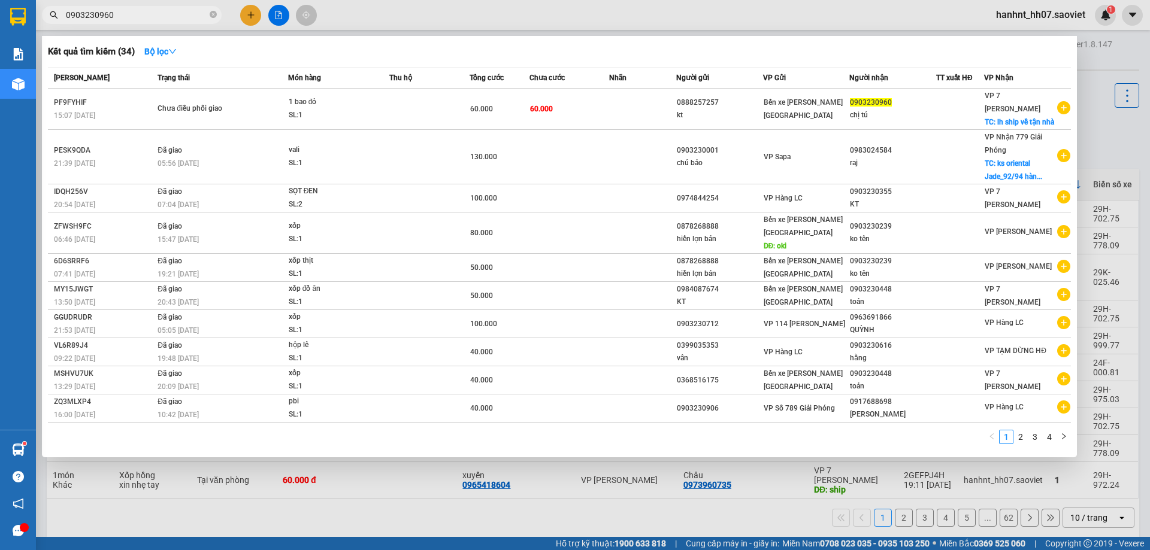
click at [126, 16] on input "0903230960" at bounding box center [136, 14] width 141 height 13
type input "0"
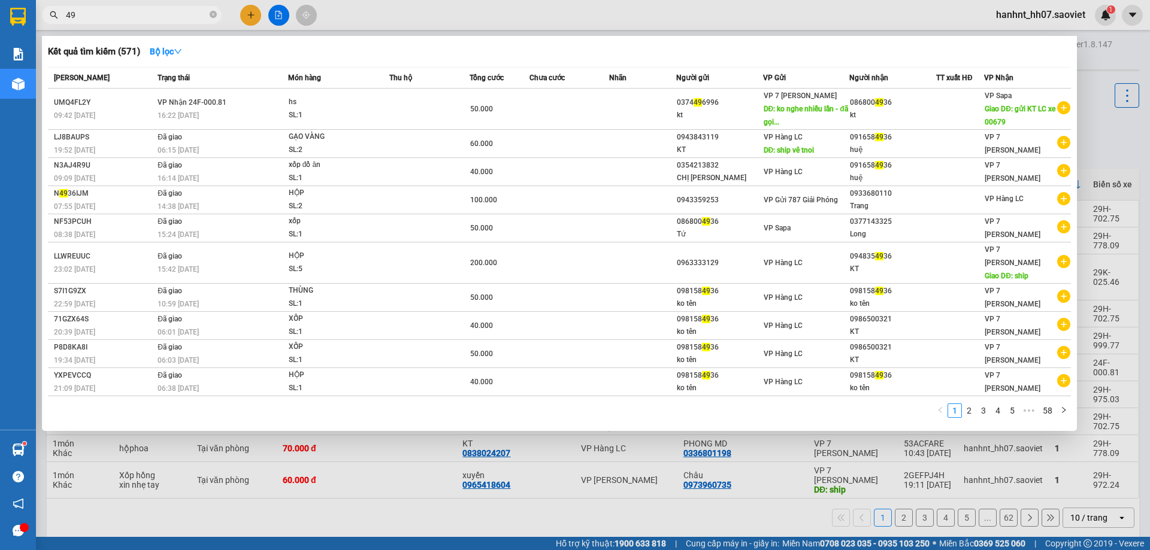
type input "4"
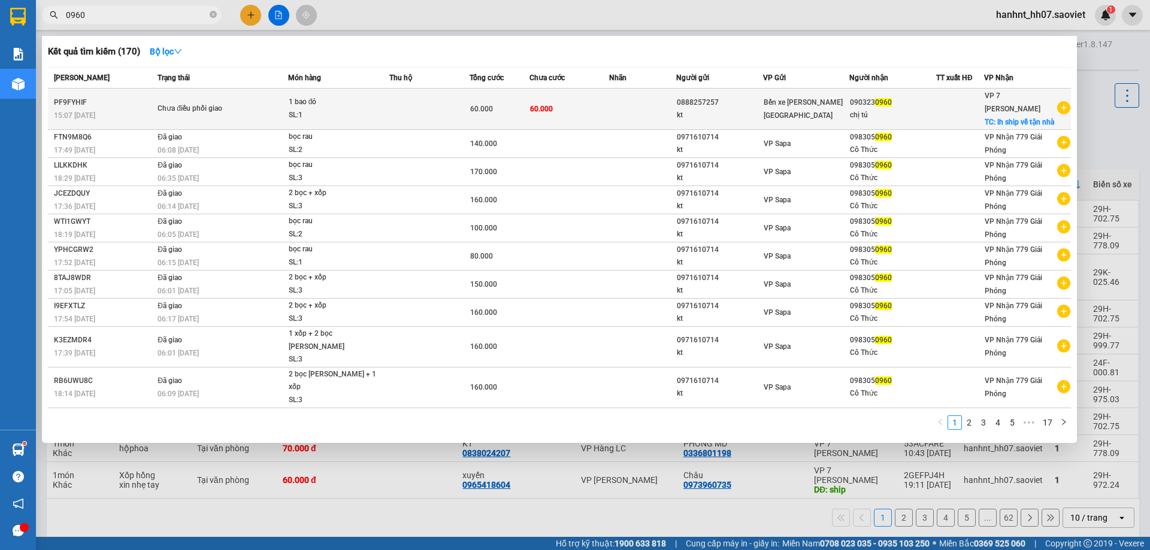
type input "0960"
click at [578, 100] on td "60.000" at bounding box center [569, 109] width 80 height 41
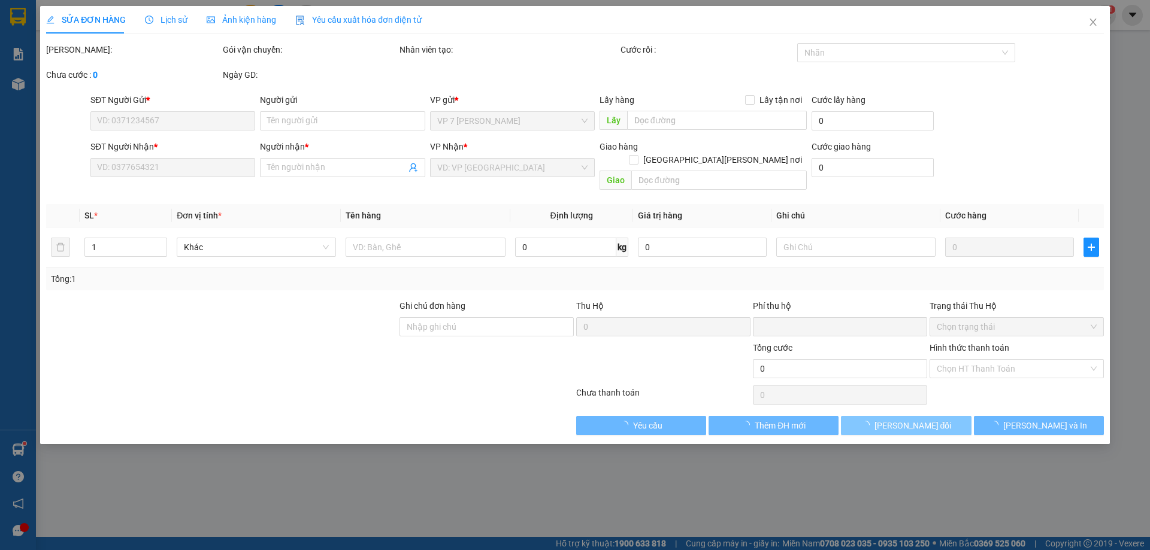
type input "0888257257"
type input "kt"
type input "0903230960"
type input "chị tú"
checkbox input "true"
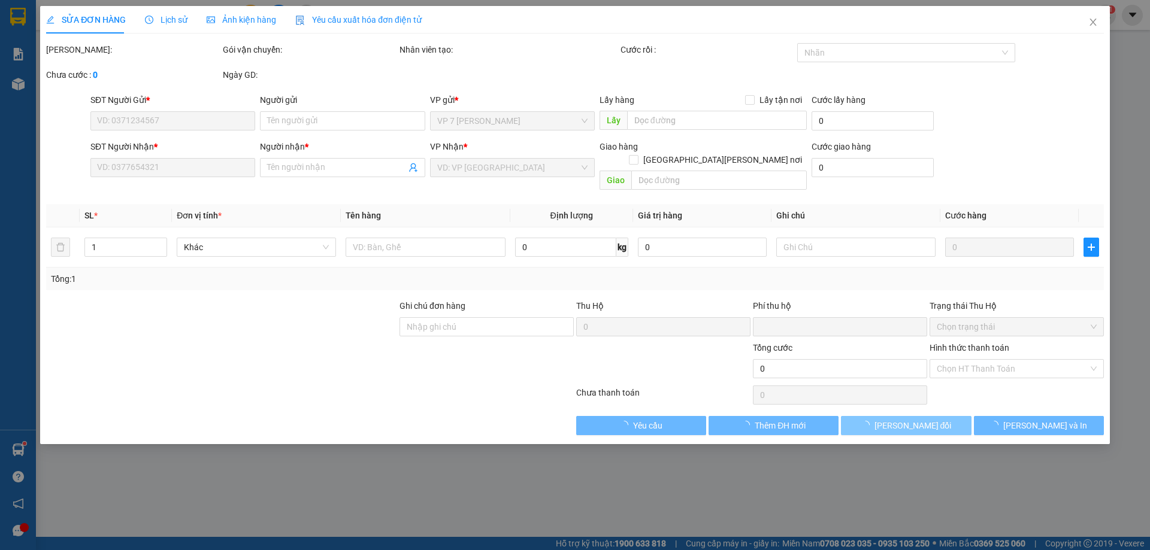
type input "lh ship về tận nhà"
type input "0"
type input "60.000"
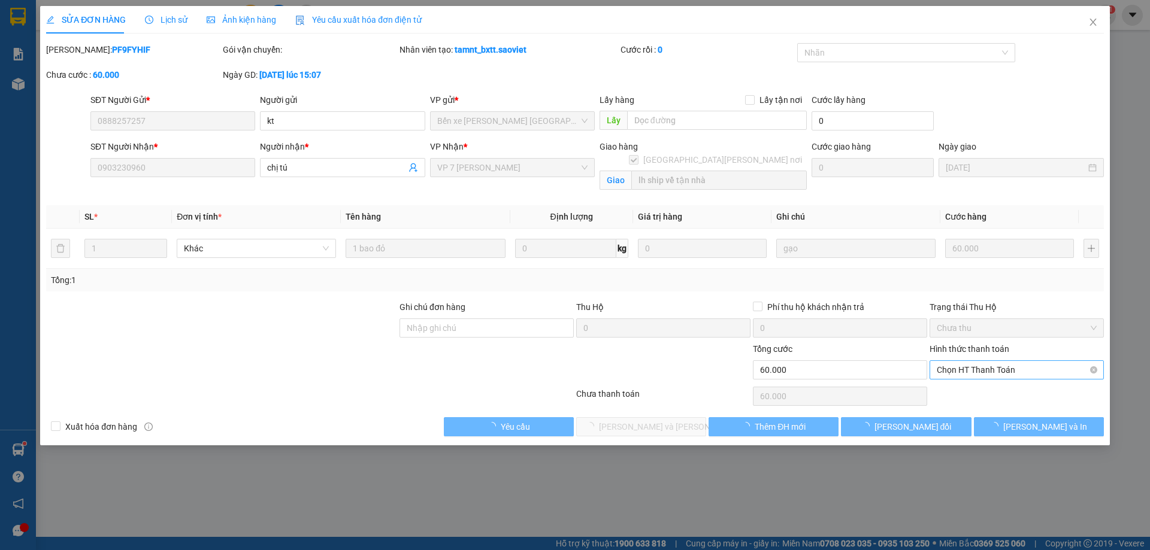
click at [970, 369] on span "Chọn HT Thanh Toán" at bounding box center [1016, 370] width 160 height 18
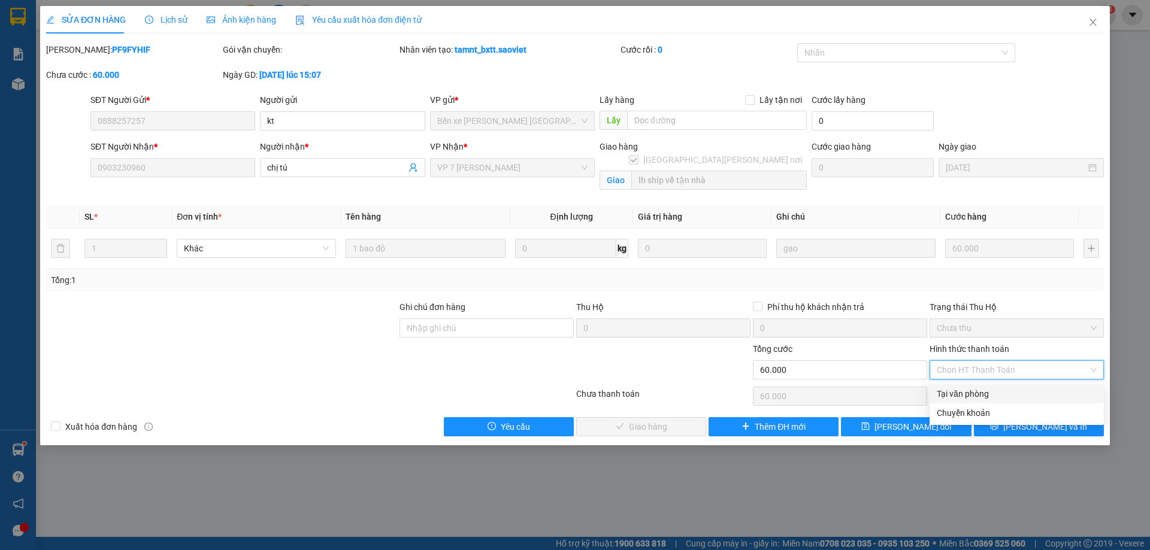
click at [969, 394] on div "Tại văn phòng" at bounding box center [1016, 393] width 160 height 13
type input "0"
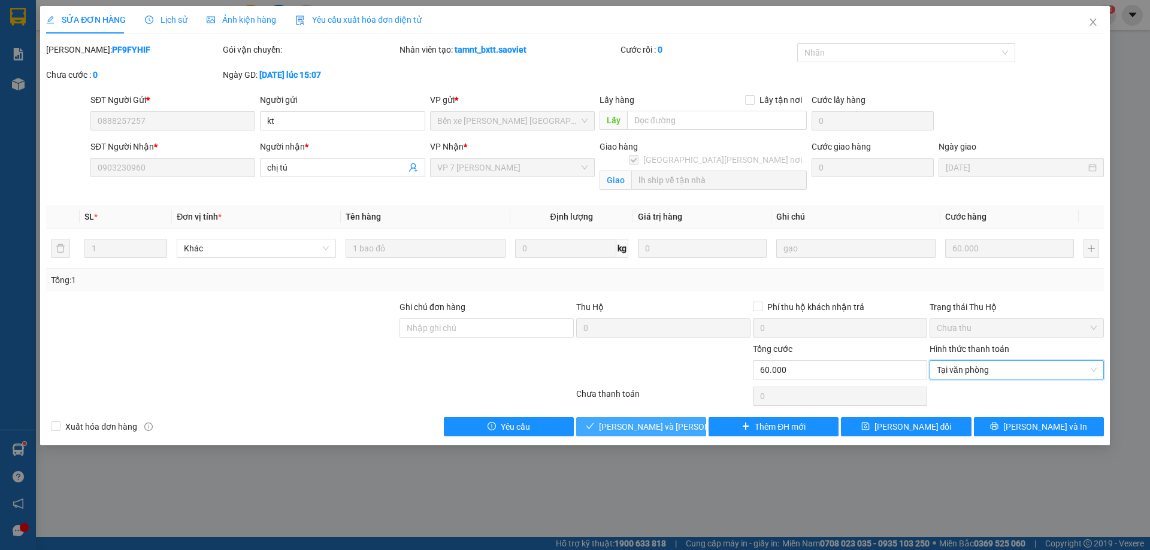
drag, startPoint x: 673, startPoint y: 432, endPoint x: 751, endPoint y: 394, distance: 86.5
click at [673, 431] on span "[PERSON_NAME] và [PERSON_NAME] hàng" at bounding box center [680, 426] width 162 height 13
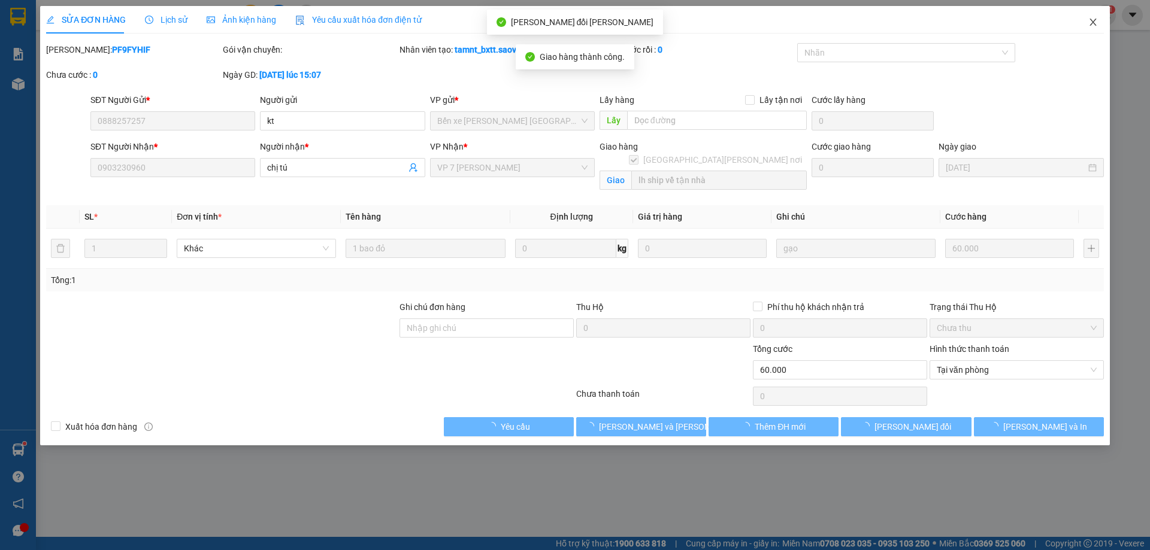
click at [1095, 22] on icon "close" at bounding box center [1093, 22] width 10 height 10
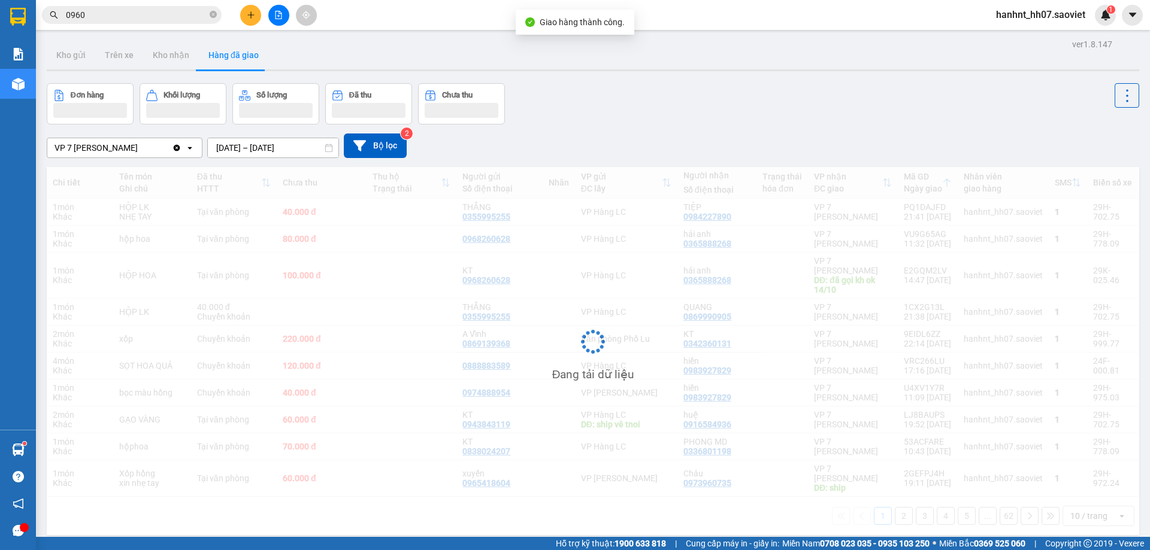
click at [131, 5] on div "Kết quả tìm kiếm ( 170 ) Bộ lọc Mã ĐH Trạng thái Món hàng Thu hộ Tổng cước Chưa…" at bounding box center [117, 15] width 234 height 21
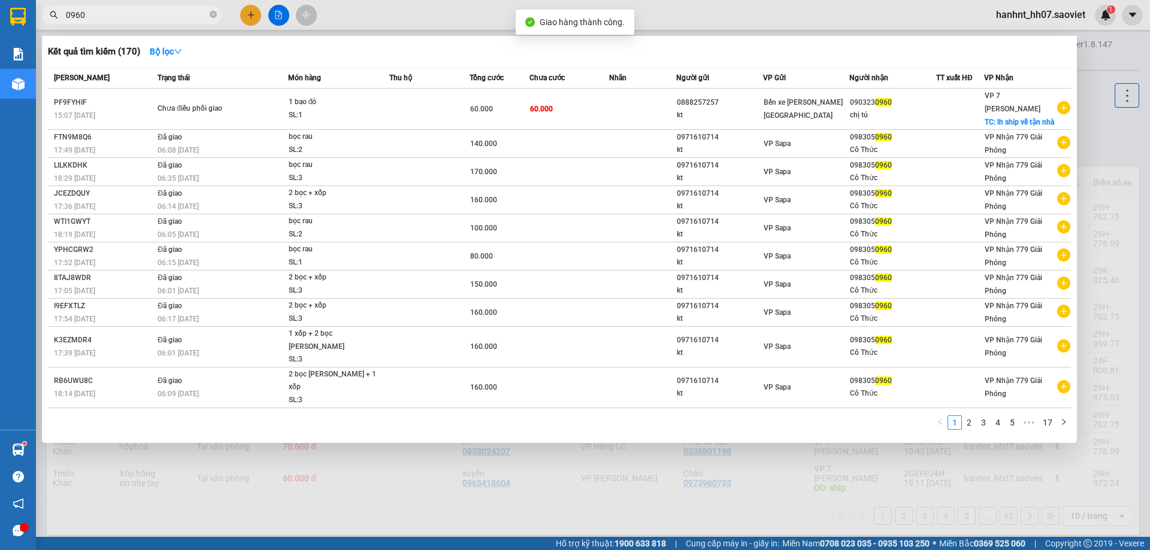
click at [126, 19] on input "0960" at bounding box center [136, 14] width 141 height 13
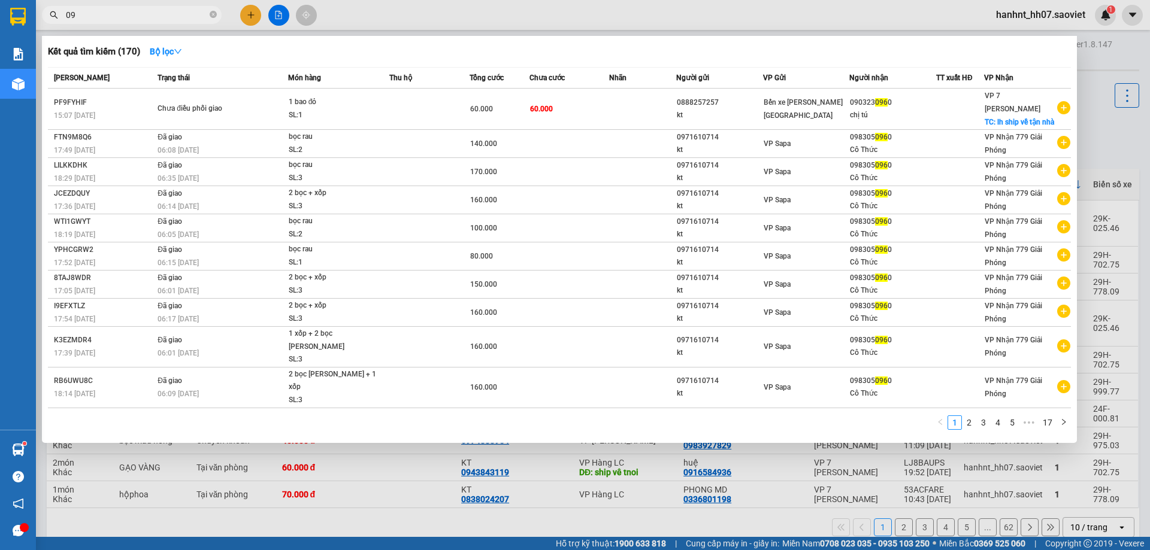
type input "0"
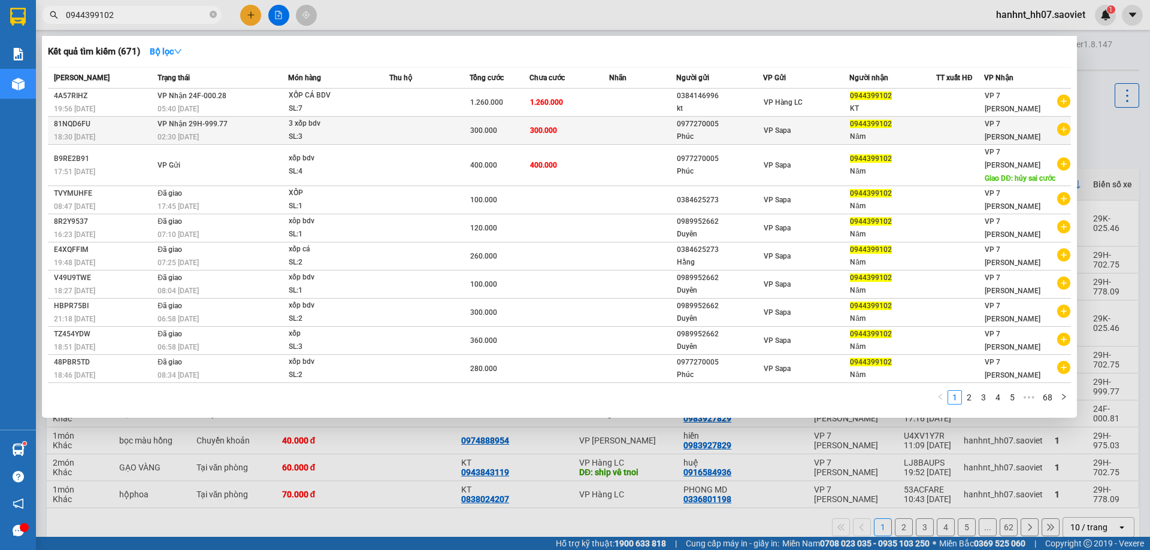
type input "0944399102"
click at [622, 137] on td at bounding box center [642, 131] width 66 height 28
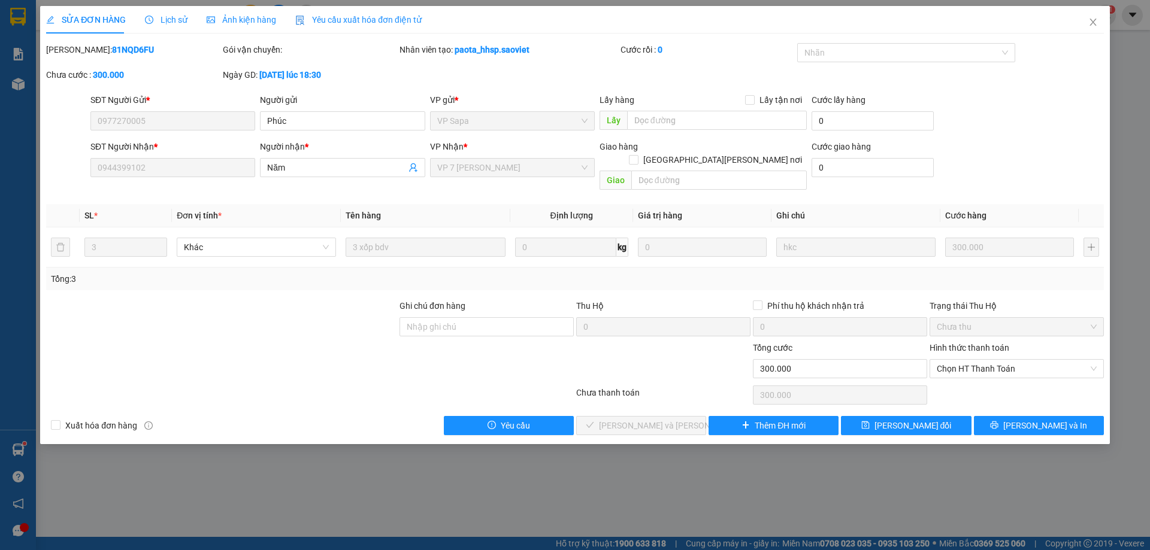
type input "0977270005"
type input "Phúc"
type input "0944399102"
type input "Năm"
type input "0"
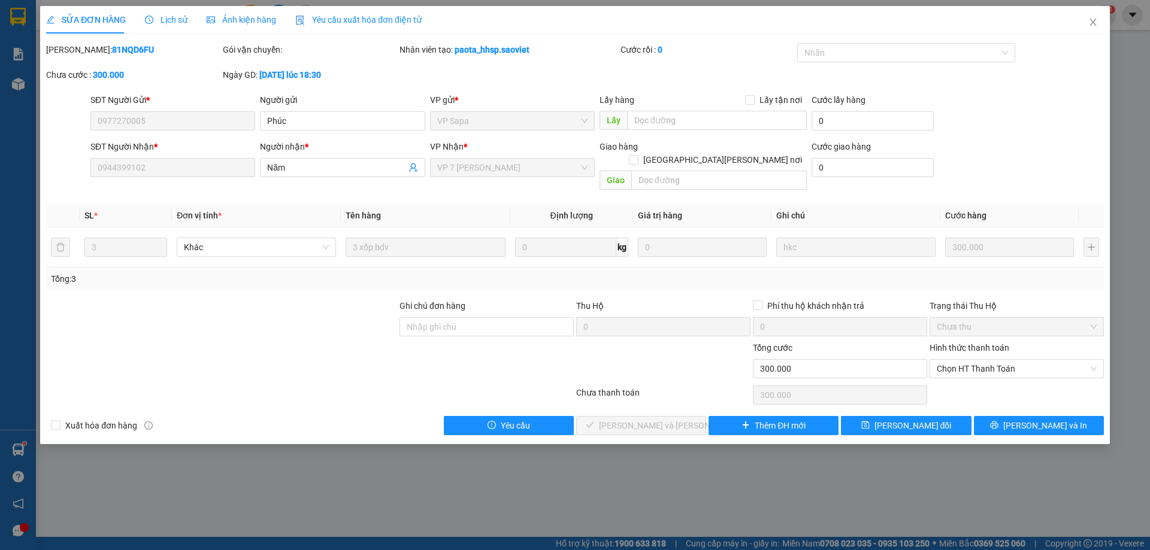
type input "300.000"
click at [953, 374] on div "Total Paid Fee 0 Total UnPaid Fee 300.000 Cash Collection Total Fee Mã ĐH: 81NQ…" at bounding box center [574, 239] width 1057 height 392
click at [959, 360] on span "Chọn HT Thanh Toán" at bounding box center [1016, 369] width 160 height 18
click at [948, 399] on div "Chuyển khoản" at bounding box center [1016, 398] width 160 height 13
type input "0"
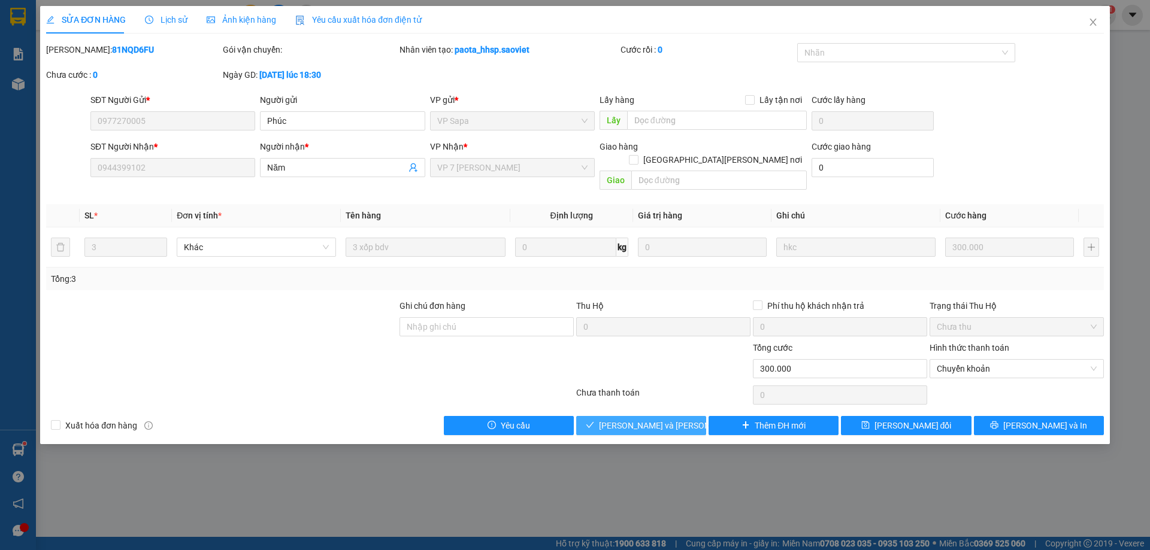
click at [669, 416] on button "[PERSON_NAME] và [PERSON_NAME] hàng" at bounding box center [641, 425] width 130 height 19
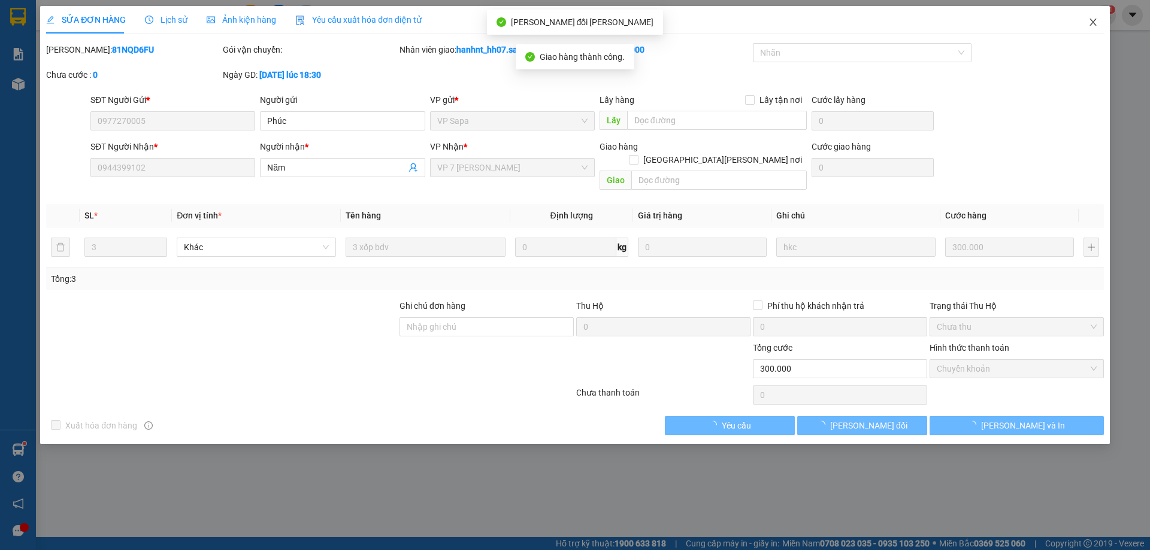
click at [1087, 20] on span "Close" at bounding box center [1093, 23] width 34 height 34
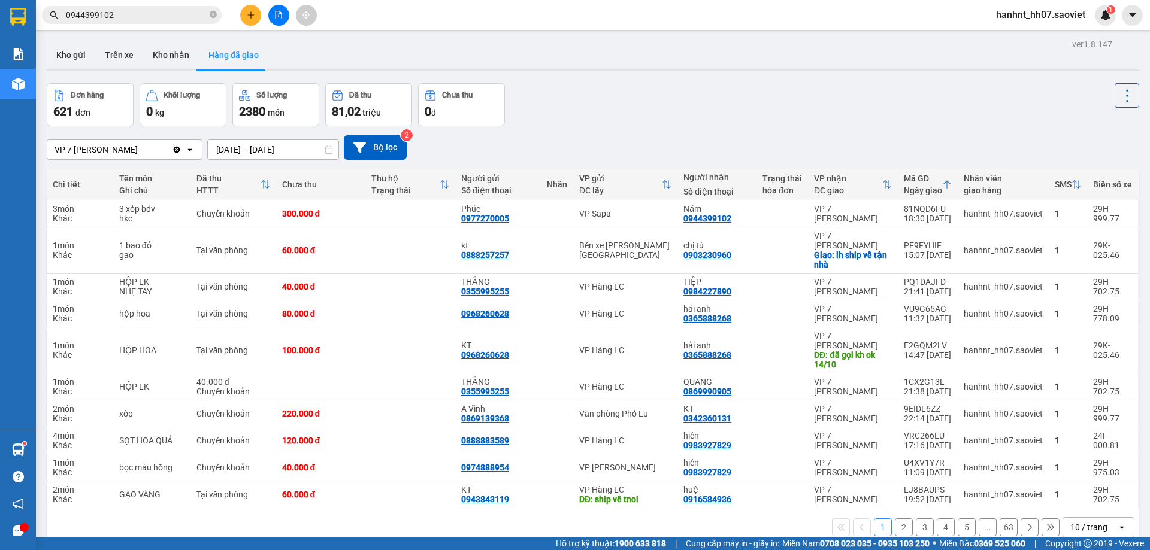
click at [130, 14] on input "0944399102" at bounding box center [136, 14] width 141 height 13
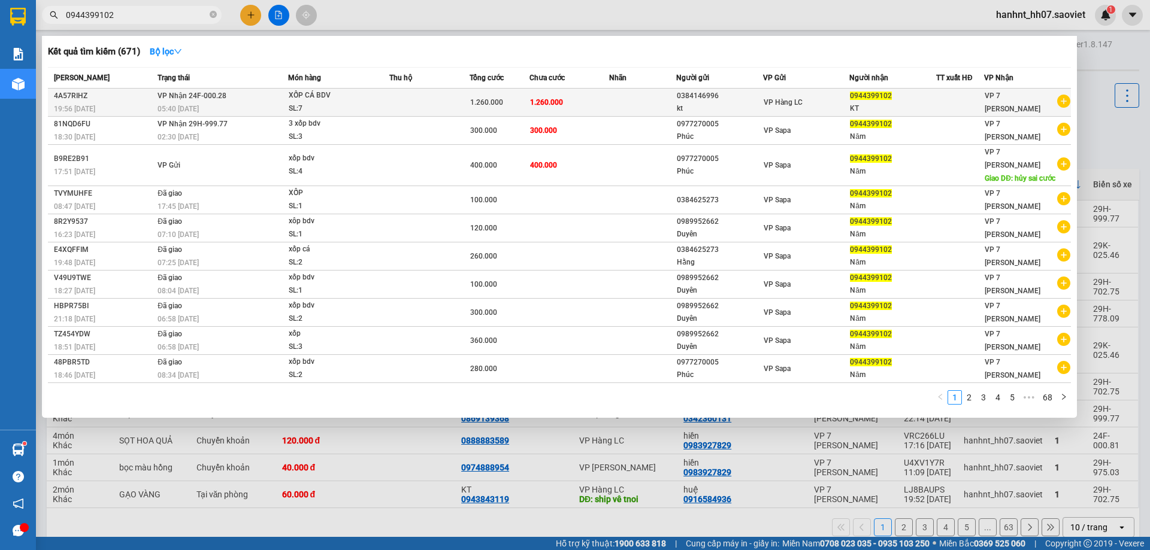
click at [608, 102] on td "1.260.000" at bounding box center [569, 103] width 80 height 28
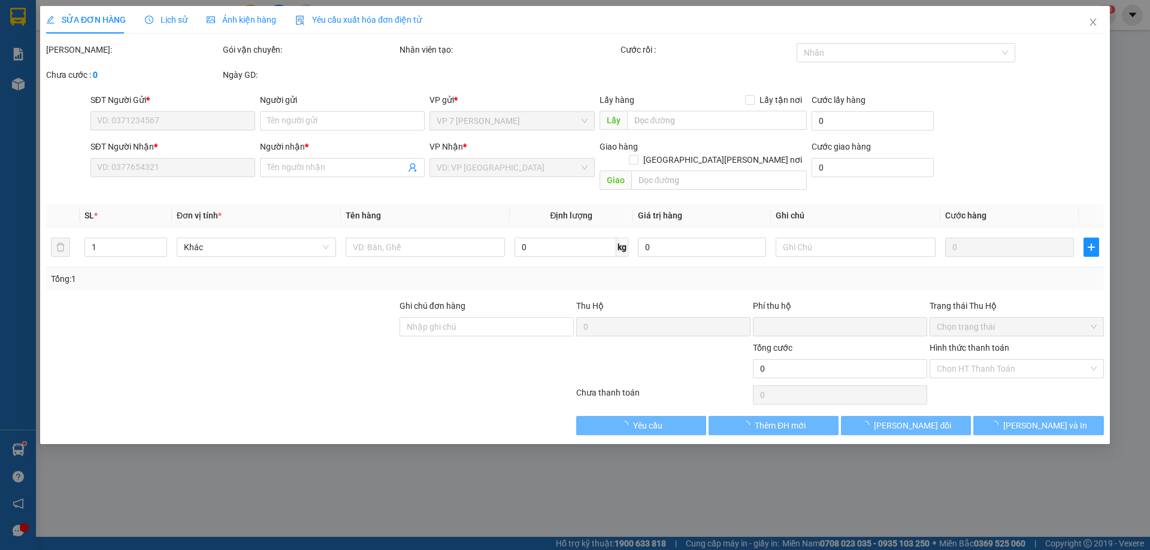
type input "0384146996"
type input "kt"
type input "0944399102"
type input "KT"
type input "0"
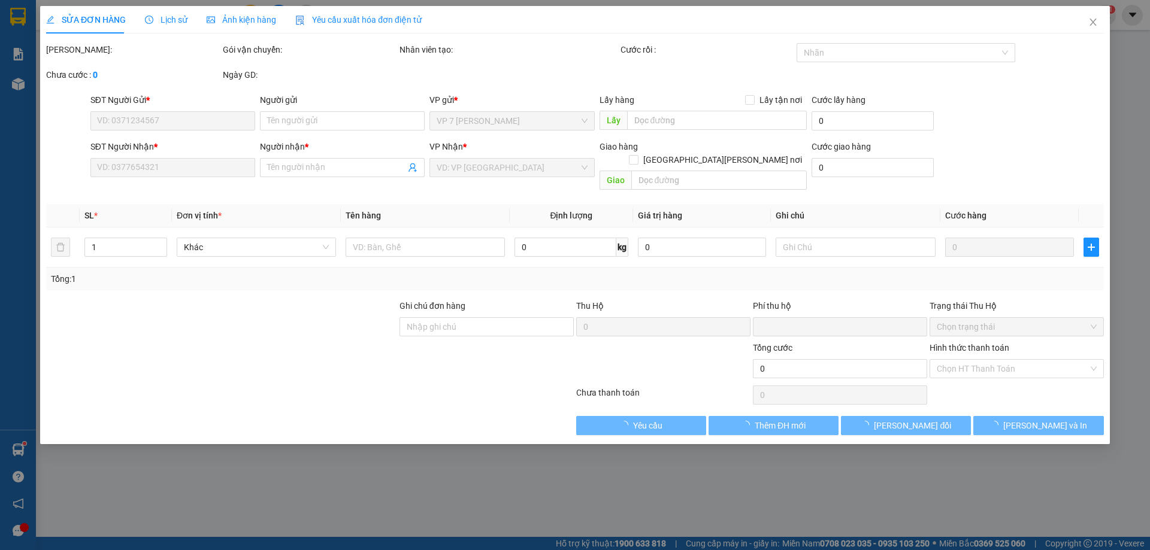
type input "1.260.000"
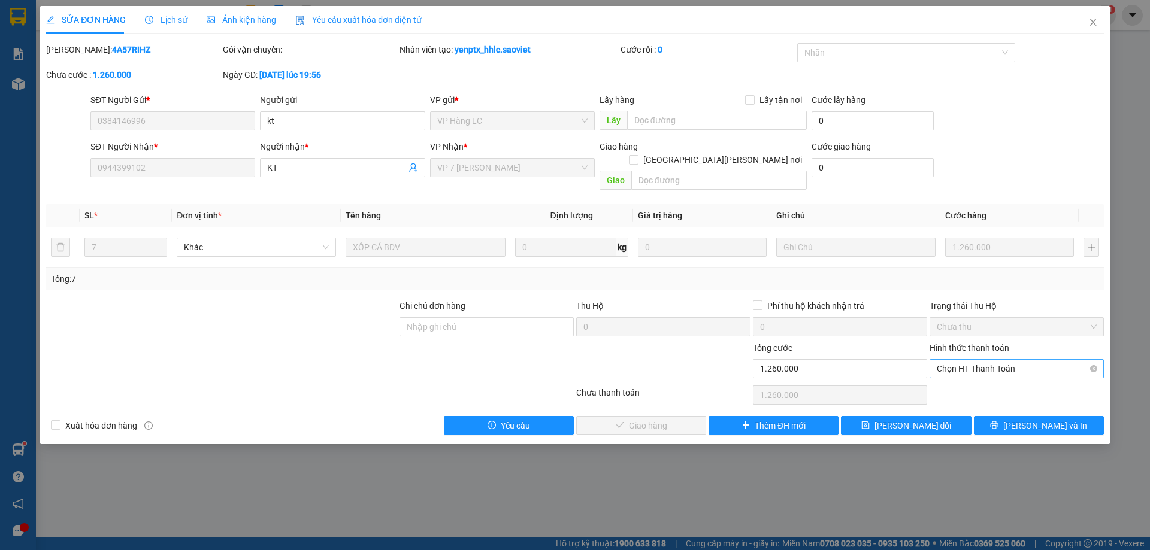
click at [997, 360] on span "Chọn HT Thanh Toán" at bounding box center [1016, 369] width 160 height 18
click at [977, 396] on div "Chuyển khoản" at bounding box center [1016, 398] width 160 height 13
type input "0"
click at [648, 419] on span "[PERSON_NAME] và [PERSON_NAME] hàng" at bounding box center [680, 425] width 162 height 13
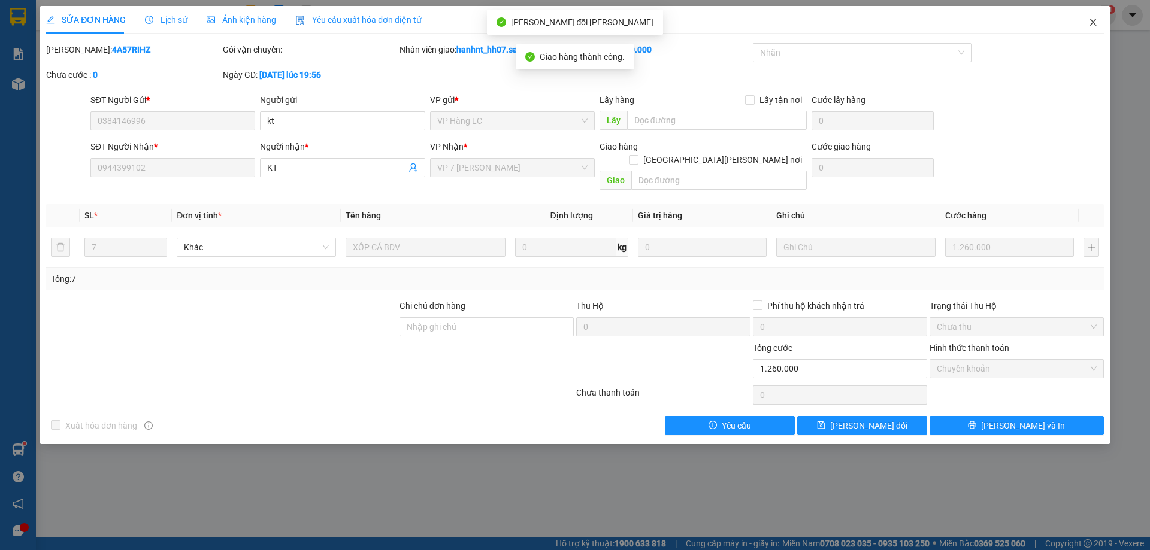
click at [1088, 20] on icon "close" at bounding box center [1093, 22] width 10 height 10
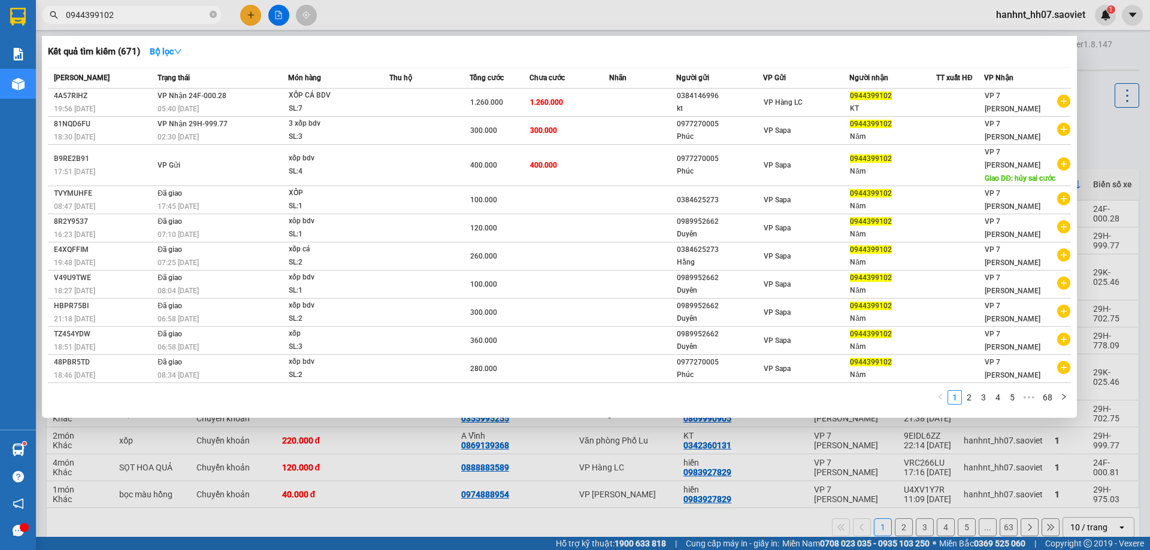
click at [129, 12] on input "0944399102" at bounding box center [136, 14] width 141 height 13
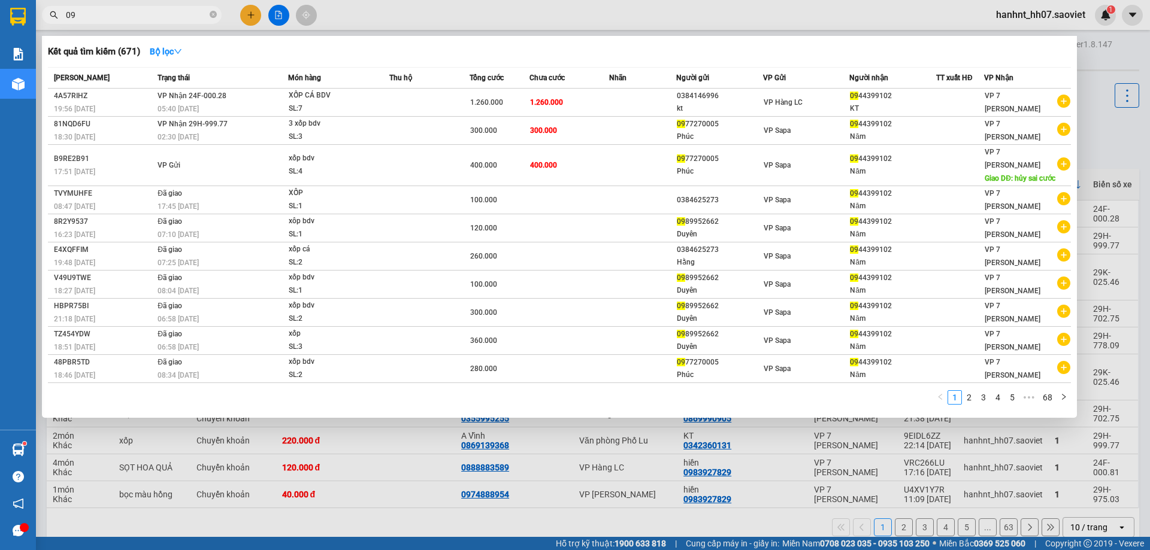
type input "0"
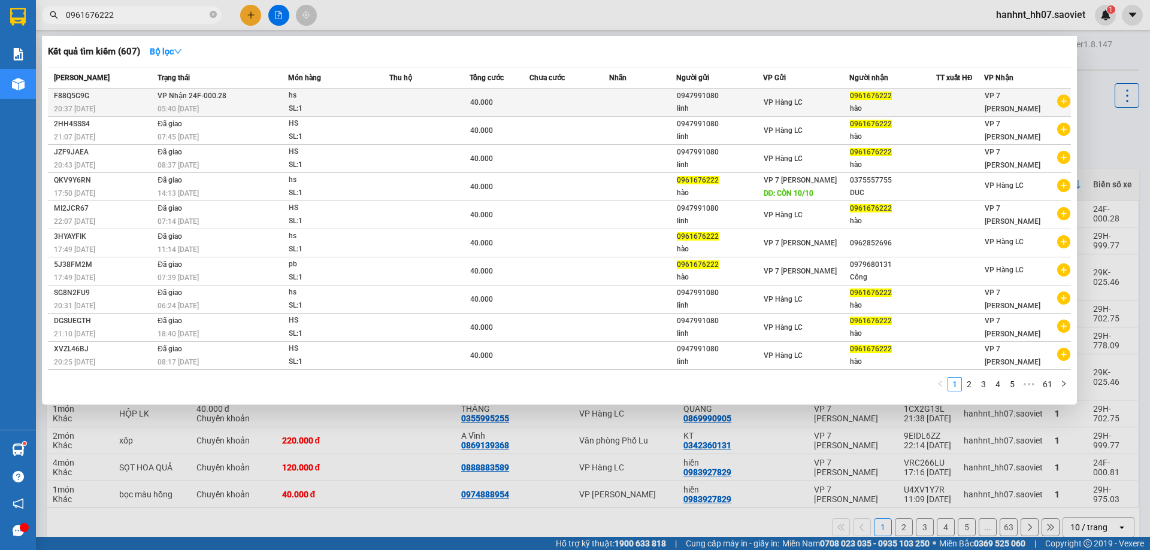
type input "0961676222"
click at [550, 105] on td at bounding box center [569, 103] width 80 height 28
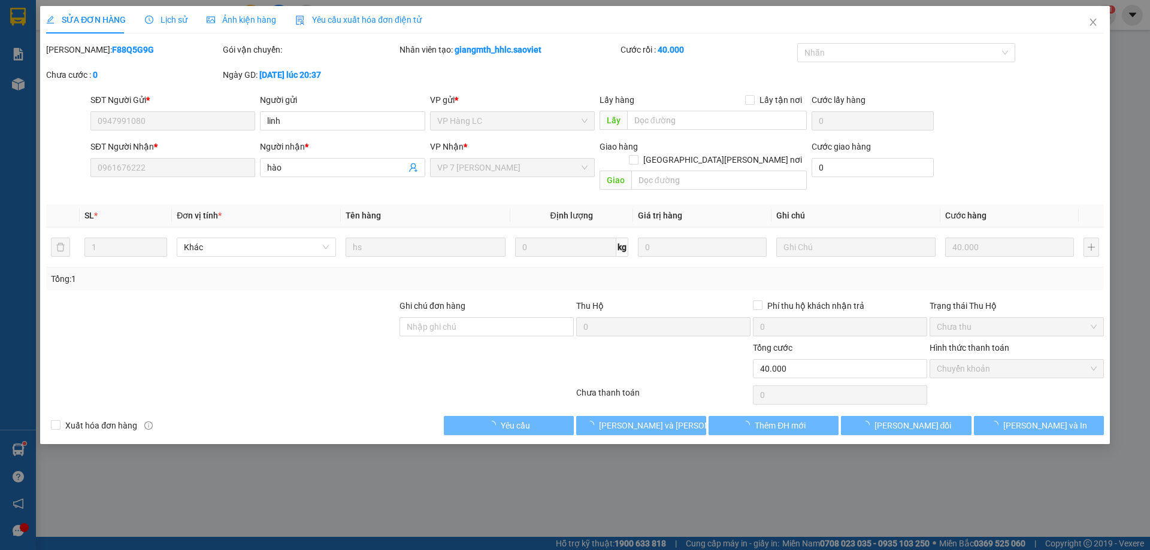
type input "0947991080"
type input "linh"
type input "0961676222"
type input "hào"
type input "0"
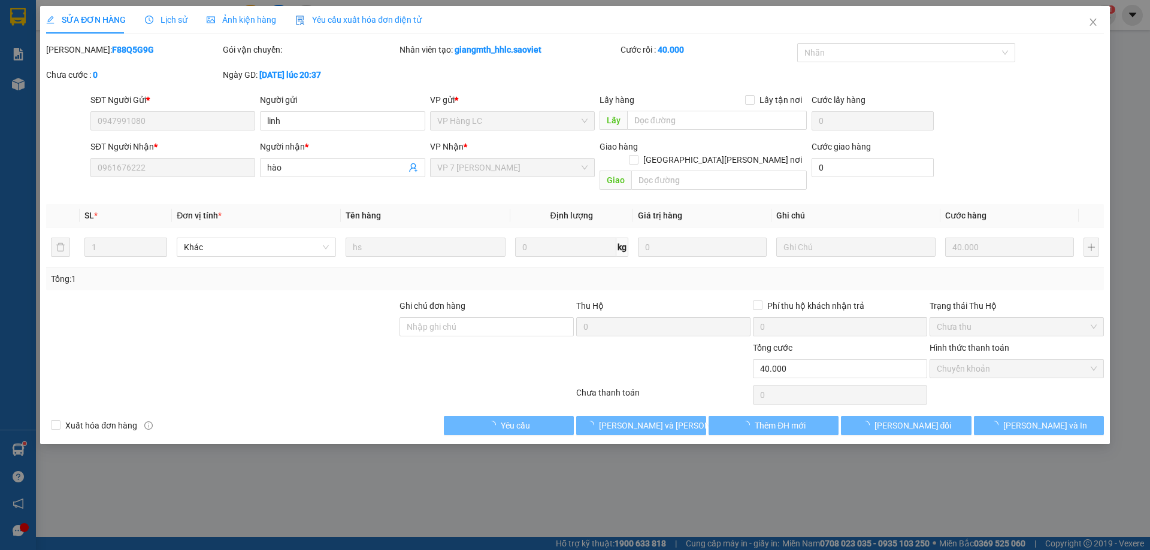
type input "40.000"
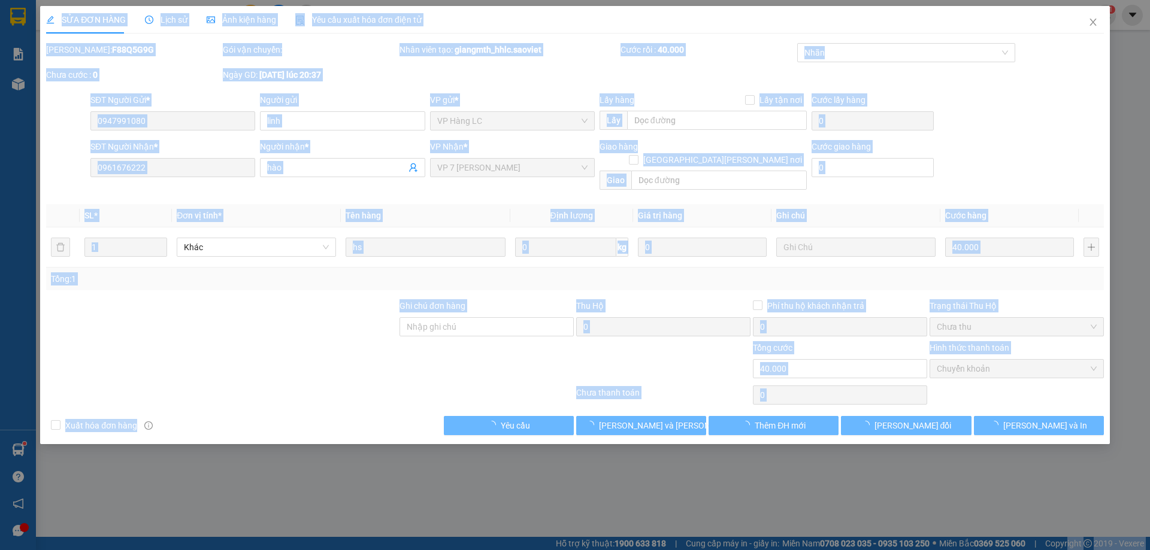
drag, startPoint x: 1066, startPoint y: 574, endPoint x: 1030, endPoint y: 532, distance: 55.2
click at [1149, 550] on html "Kết quả tìm kiếm ( 607 ) Bộ lọc Mã ĐH Trạng thái Món hàng Thu hộ Tổng cước Chưa…" at bounding box center [575, 275] width 1150 height 550
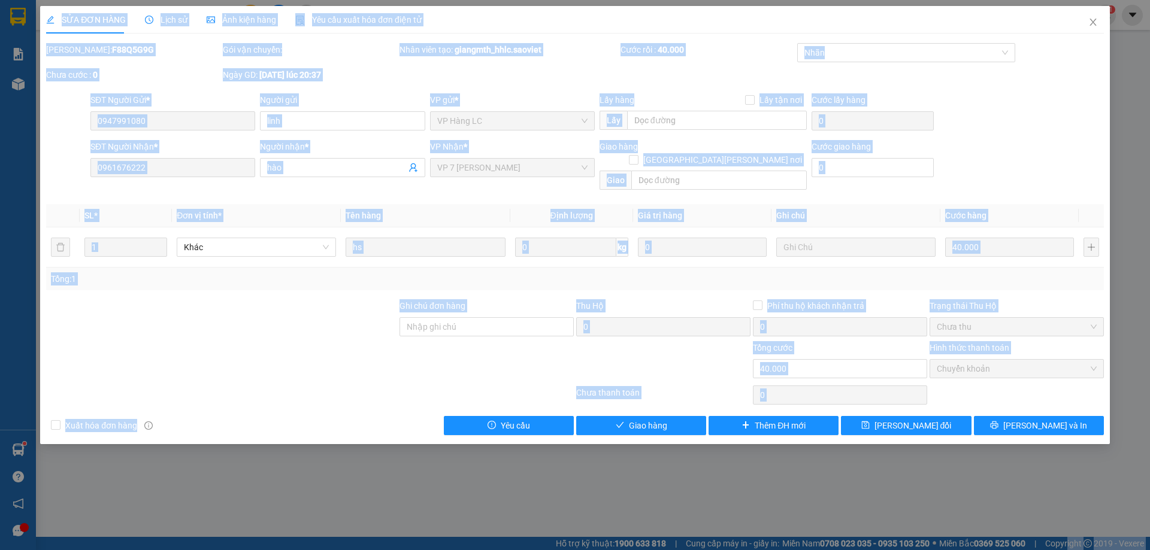
click at [965, 360] on span "Chuyển khoản" at bounding box center [1016, 369] width 160 height 18
click at [975, 383] on div "Chọn HT Thanh Toán" at bounding box center [1016, 395] width 177 height 24
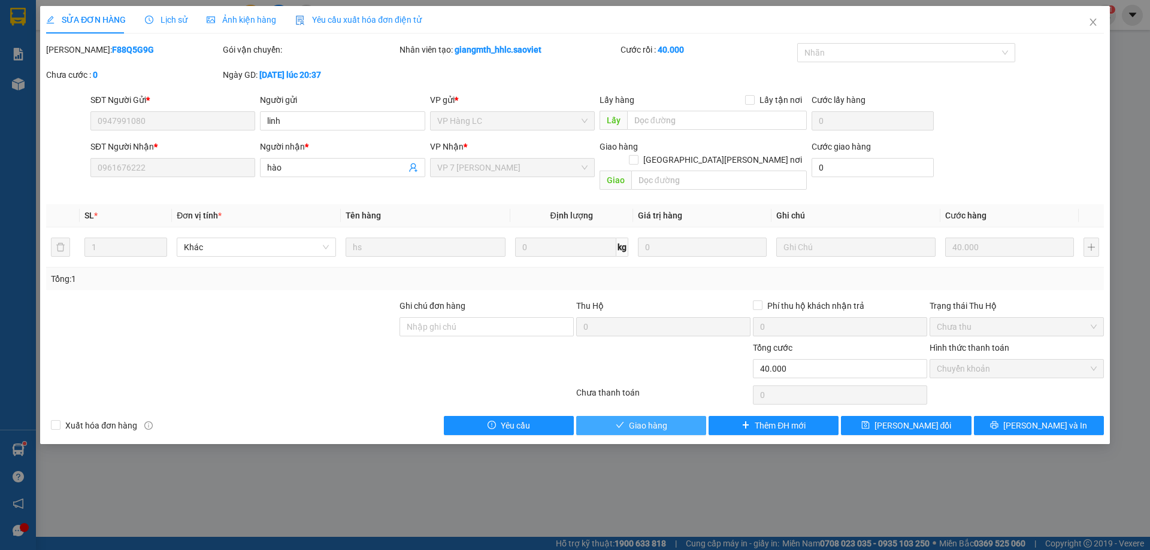
click at [606, 416] on button "Giao hàng" at bounding box center [641, 425] width 130 height 19
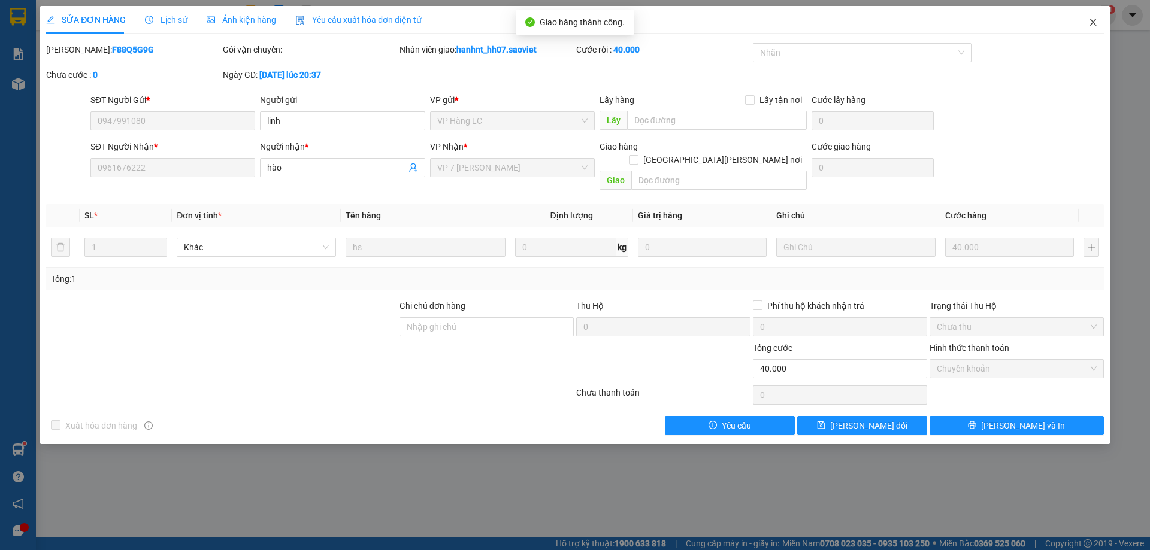
click at [1092, 24] on icon "close" at bounding box center [1092, 22] width 7 height 7
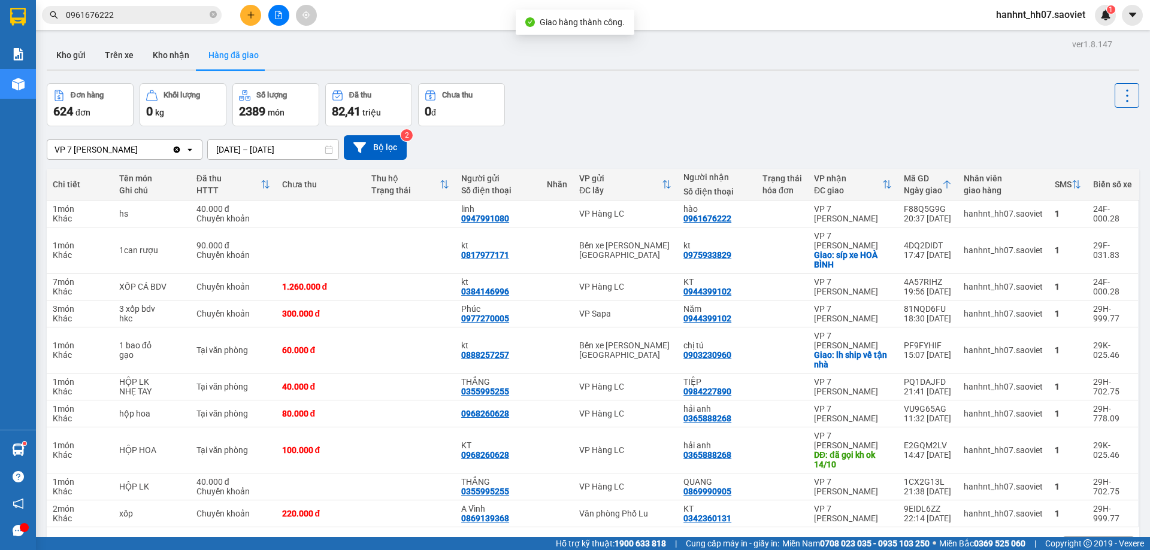
click at [116, 14] on input "0961676222" at bounding box center [136, 14] width 141 height 13
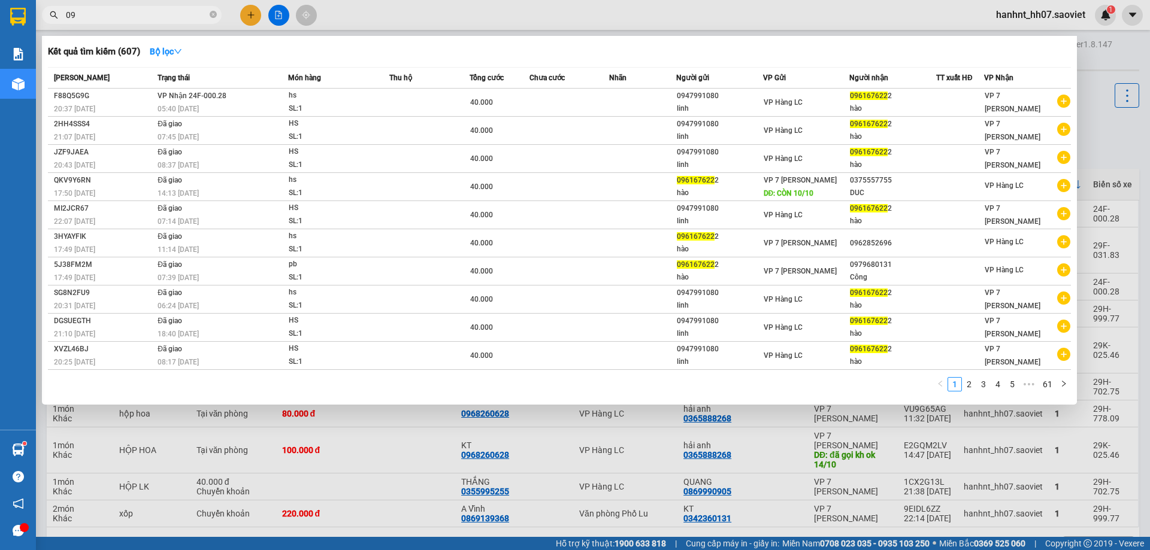
type input "0"
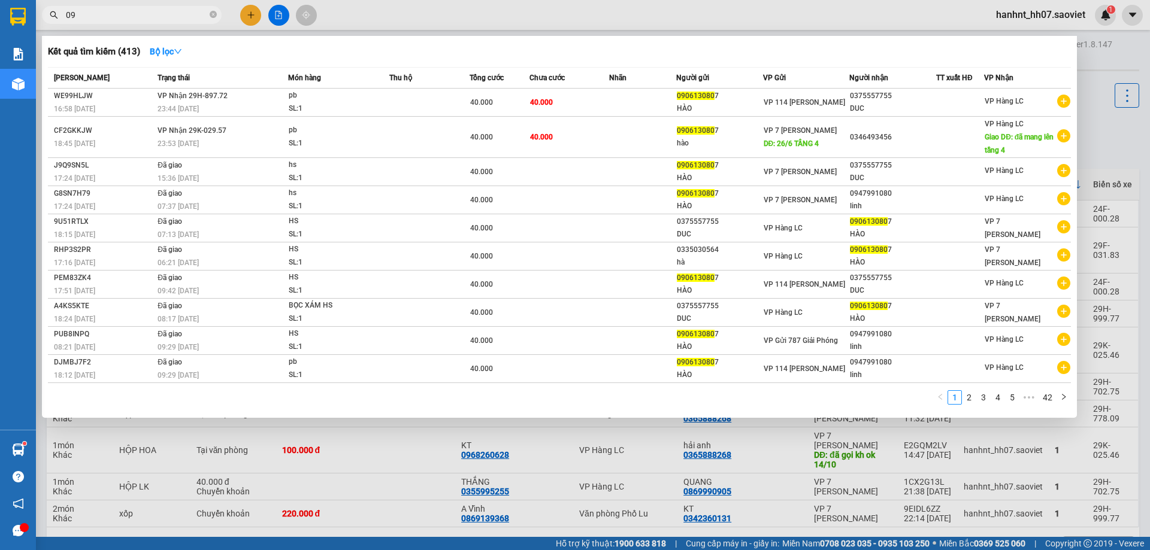
type input "0"
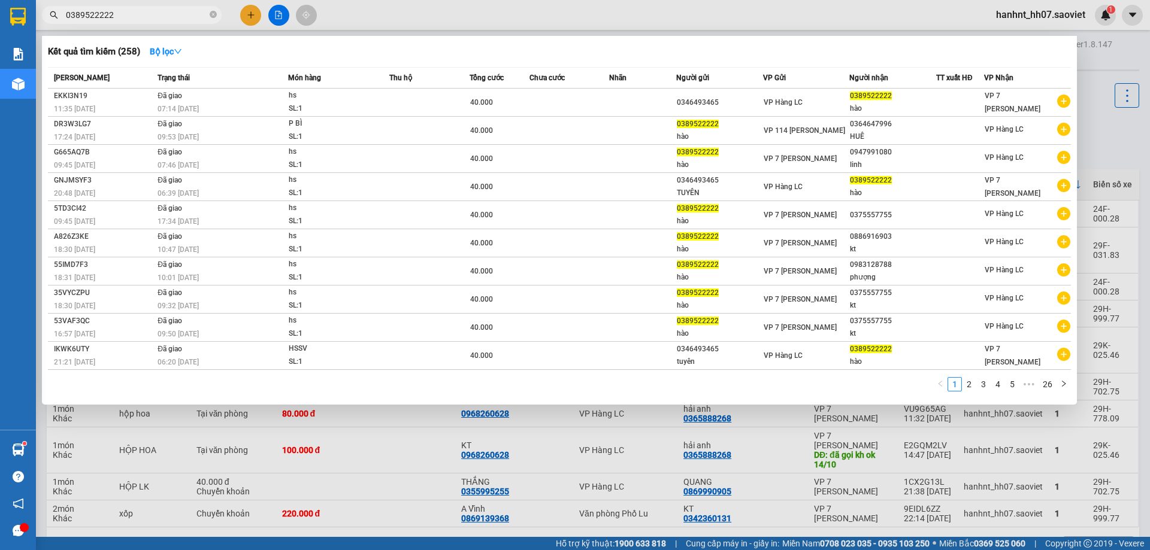
click at [84, 71] on th "[PERSON_NAME]" at bounding box center [101, 78] width 107 height 21
click at [132, 6] on div "Kết quả tìm kiếm ( 258 ) Bộ lọc Mã ĐH Trạng thái Món hàng Thu hộ Tổng cước Chưa…" at bounding box center [117, 15] width 234 height 21
click at [125, 16] on input "0389522222" at bounding box center [136, 14] width 141 height 13
type input "0"
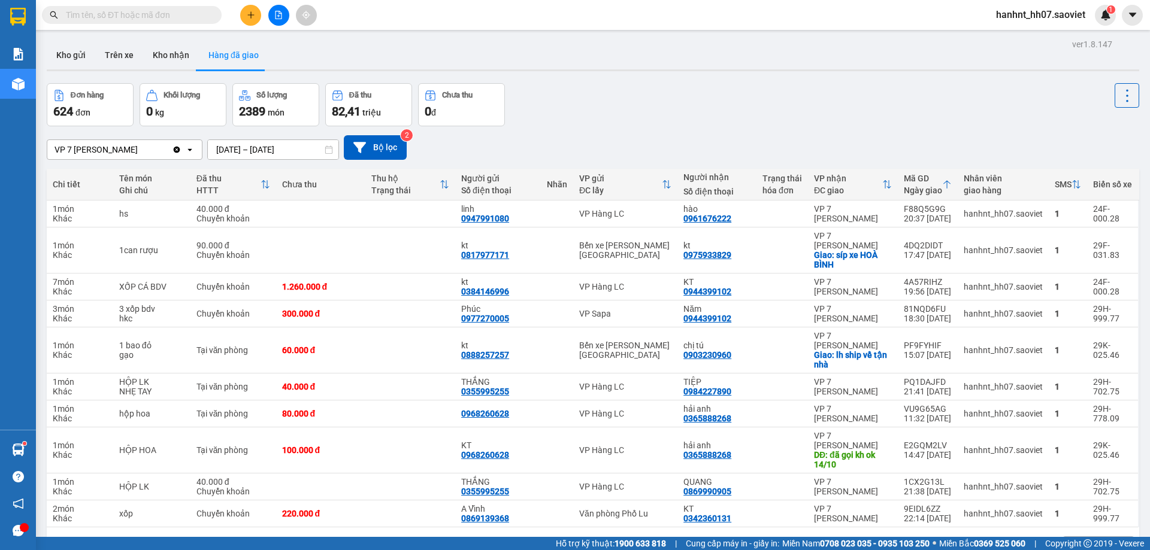
type input "ư"
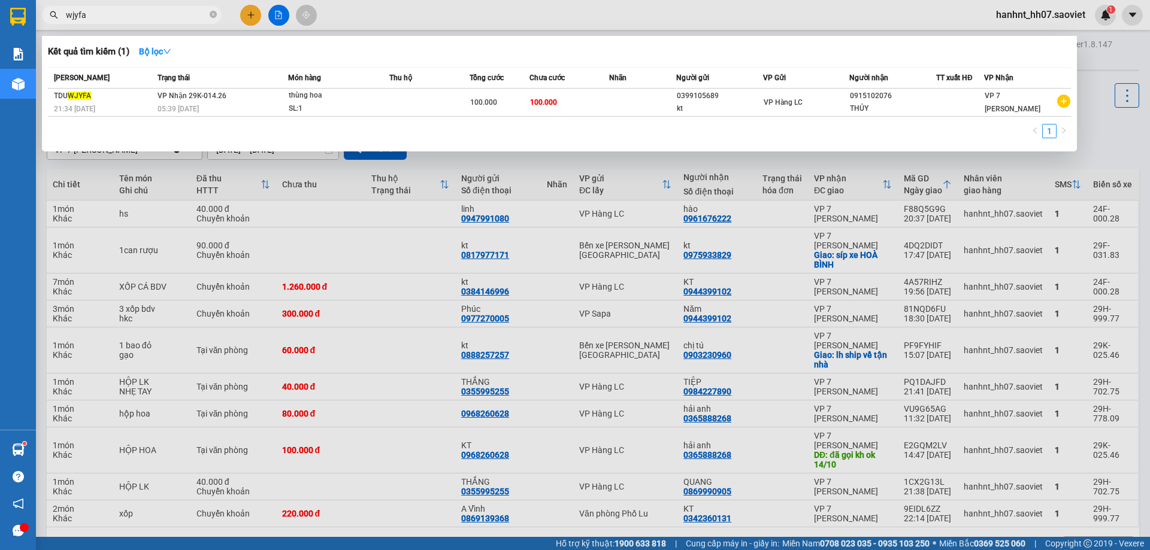
click at [126, 13] on input "wjyfa" at bounding box center [136, 14] width 141 height 13
type input "w"
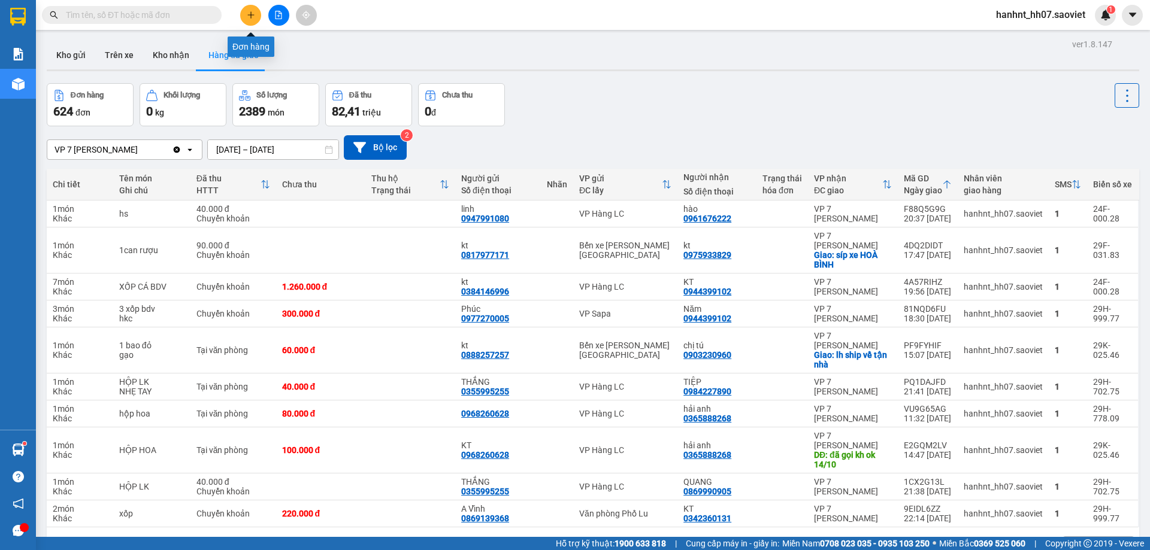
click at [251, 10] on button at bounding box center [250, 15] width 21 height 21
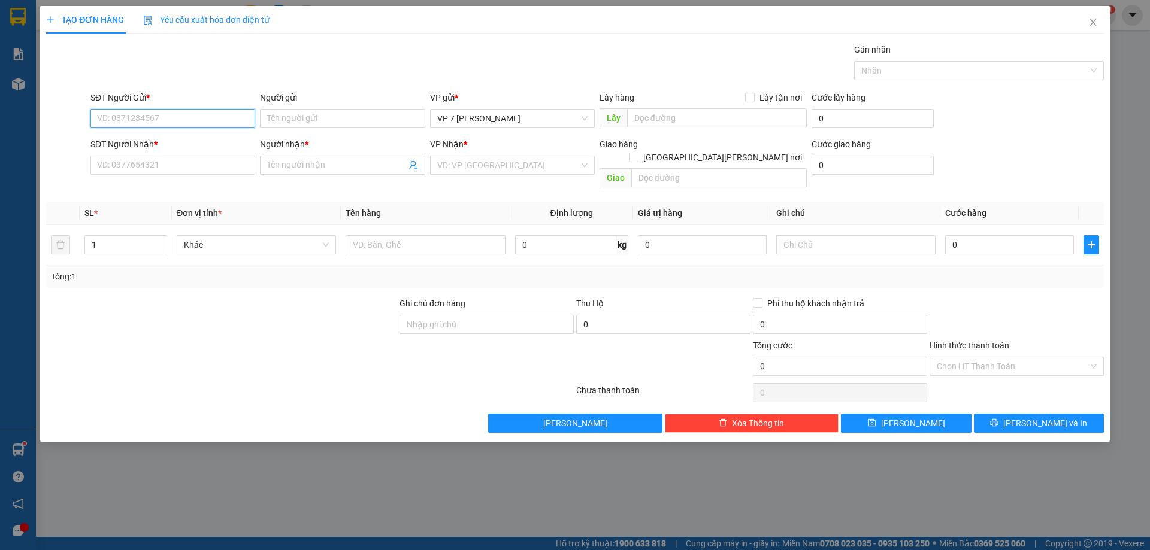
click at [143, 114] on input "SĐT Người Gửi *" at bounding box center [172, 118] width 165 height 19
type input "0919826884"
click at [143, 144] on div "0919826884 - KT" at bounding box center [173, 142] width 150 height 13
type input "KT"
type input "0393989186"
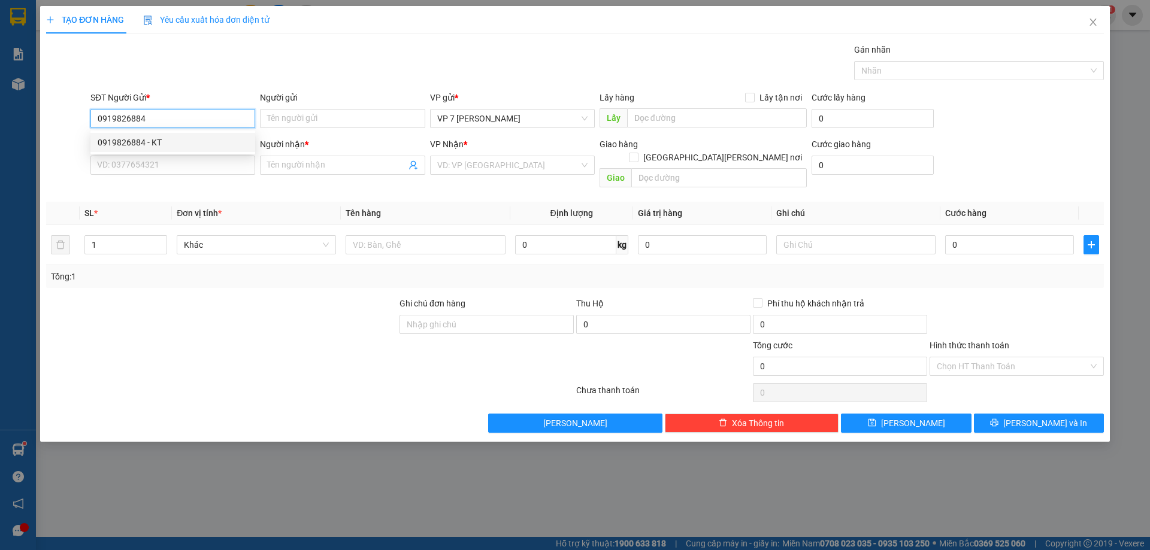
type input "rèm lc"
type input "0919826884"
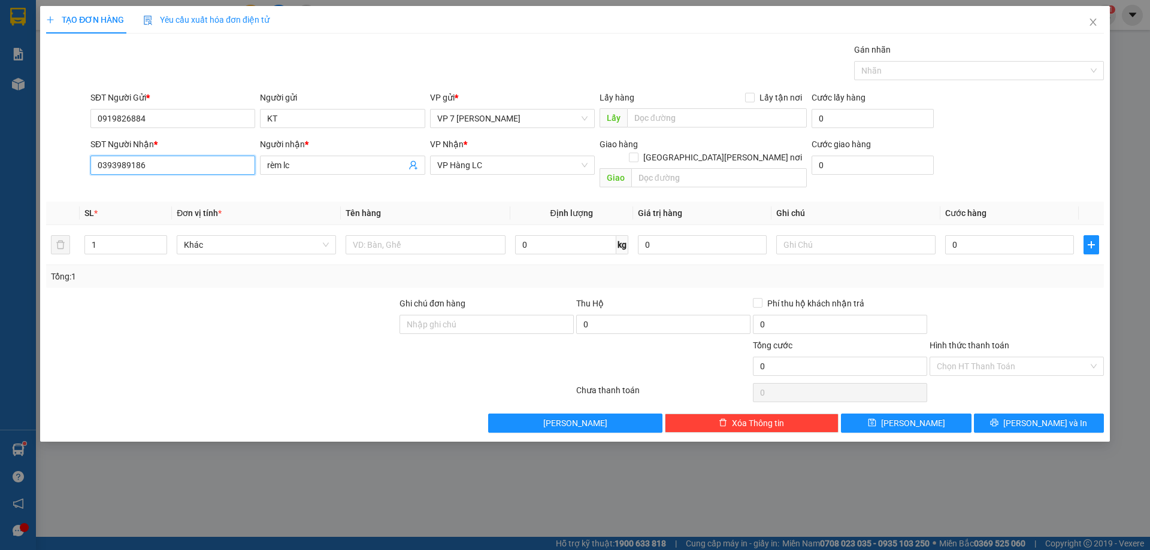
click at [147, 168] on input "0393989186" at bounding box center [172, 165] width 165 height 19
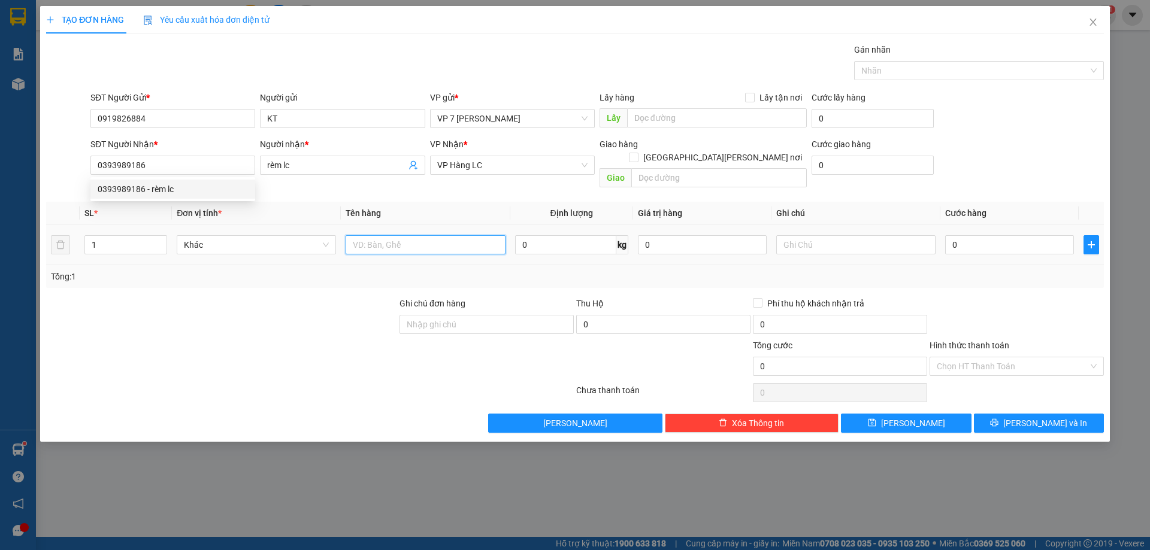
drag, startPoint x: 359, startPoint y: 235, endPoint x: 360, endPoint y: 226, distance: 9.7
click at [359, 235] on input "text" at bounding box center [424, 244] width 159 height 19
type input "cuộn vải"
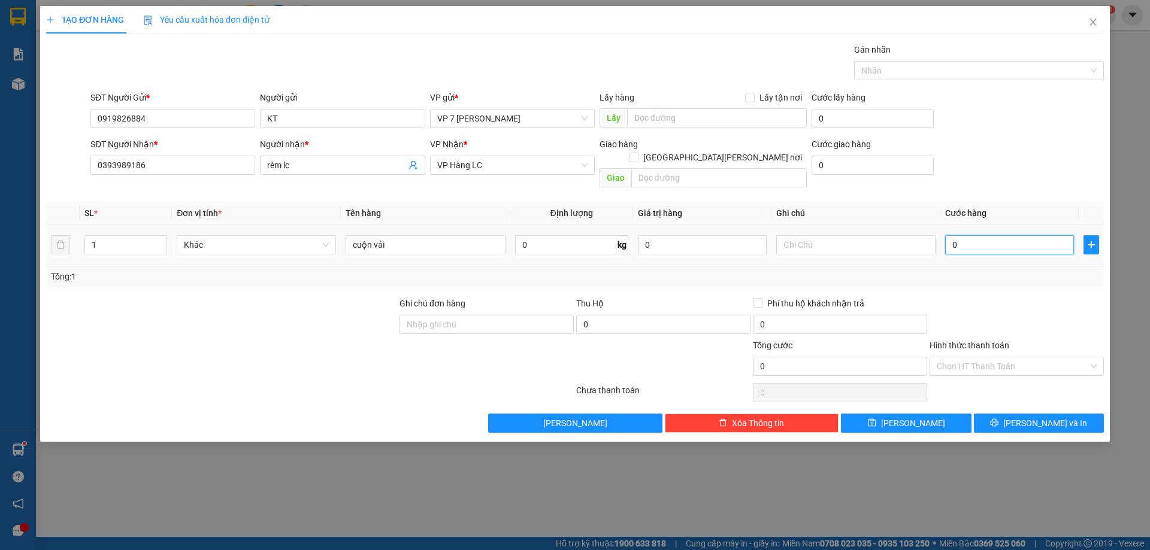
click at [972, 235] on input "0" at bounding box center [1009, 244] width 129 height 19
type input "8"
type input "80"
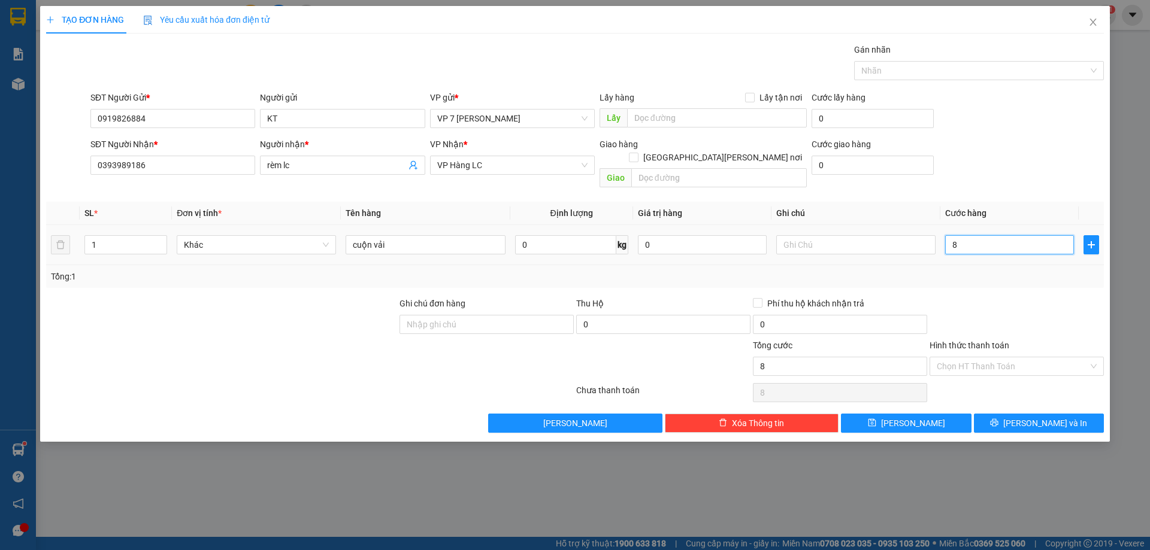
type input "80"
type input "800"
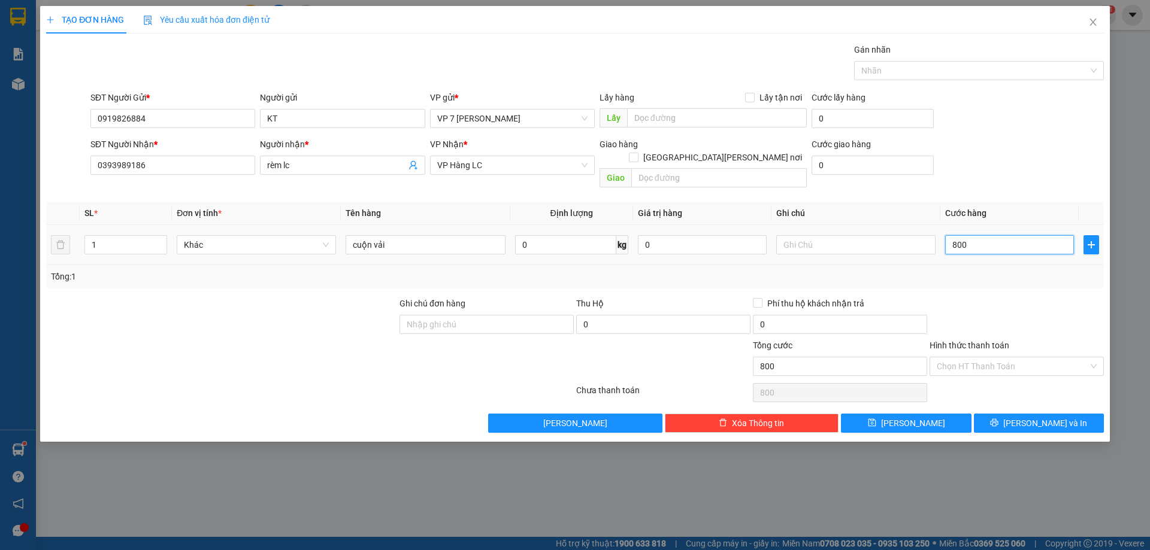
type input "8.000"
type input "80.000"
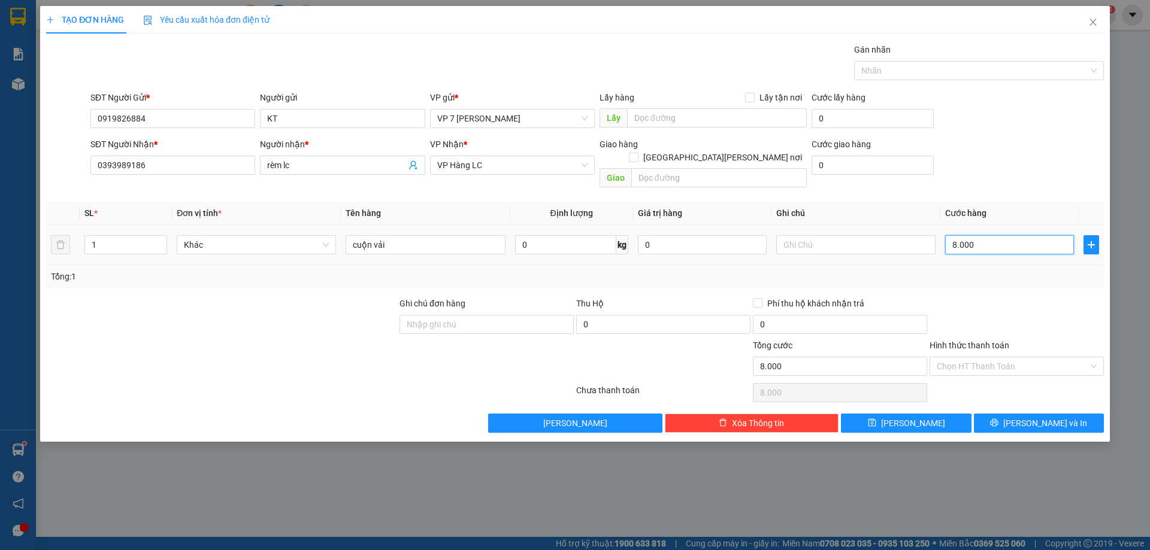
type input "80.000"
click at [1001, 414] on button "[PERSON_NAME] và In" at bounding box center [1039, 423] width 130 height 19
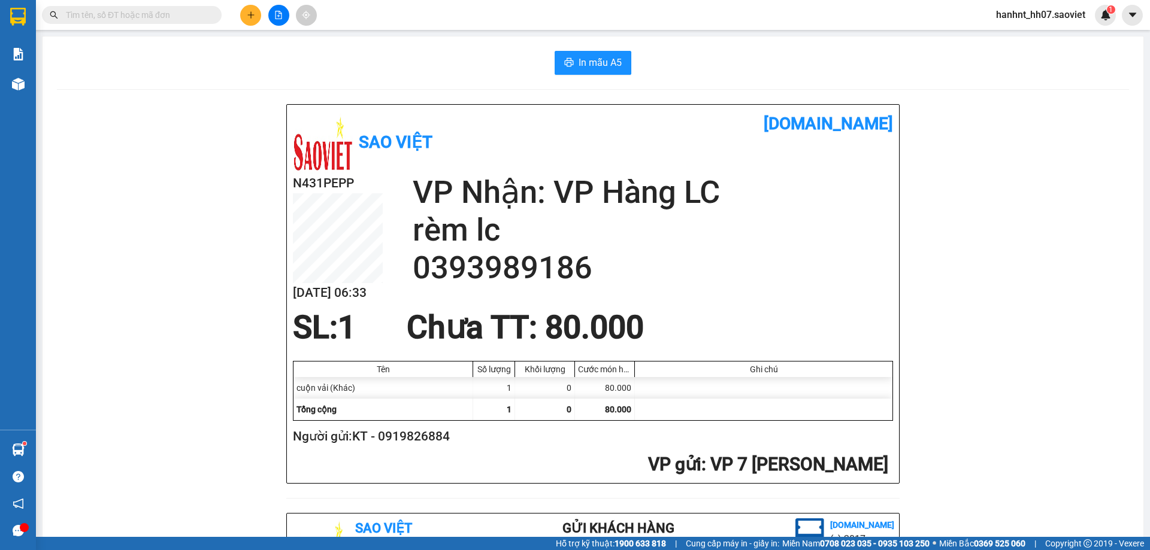
click at [82, 20] on input "text" at bounding box center [136, 14] width 141 height 13
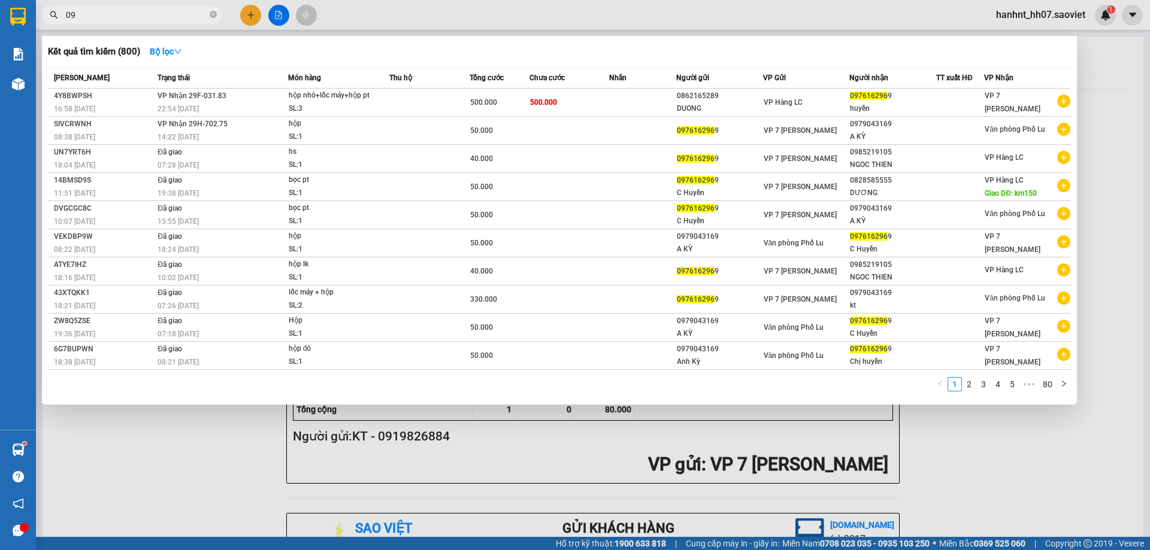
type input "0"
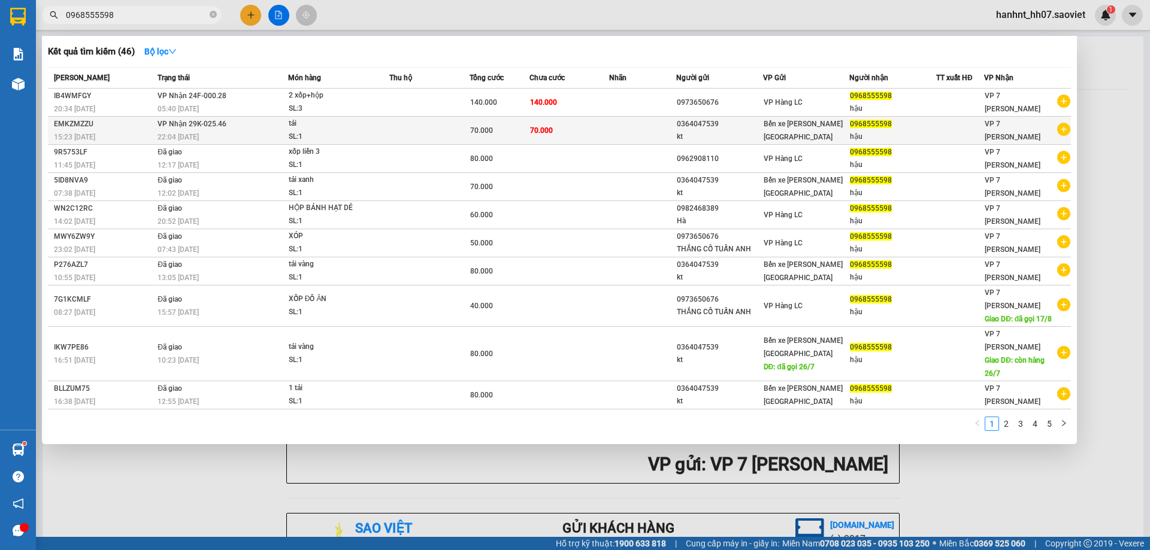
type input "0968555598"
click at [610, 134] on td at bounding box center [642, 131] width 66 height 28
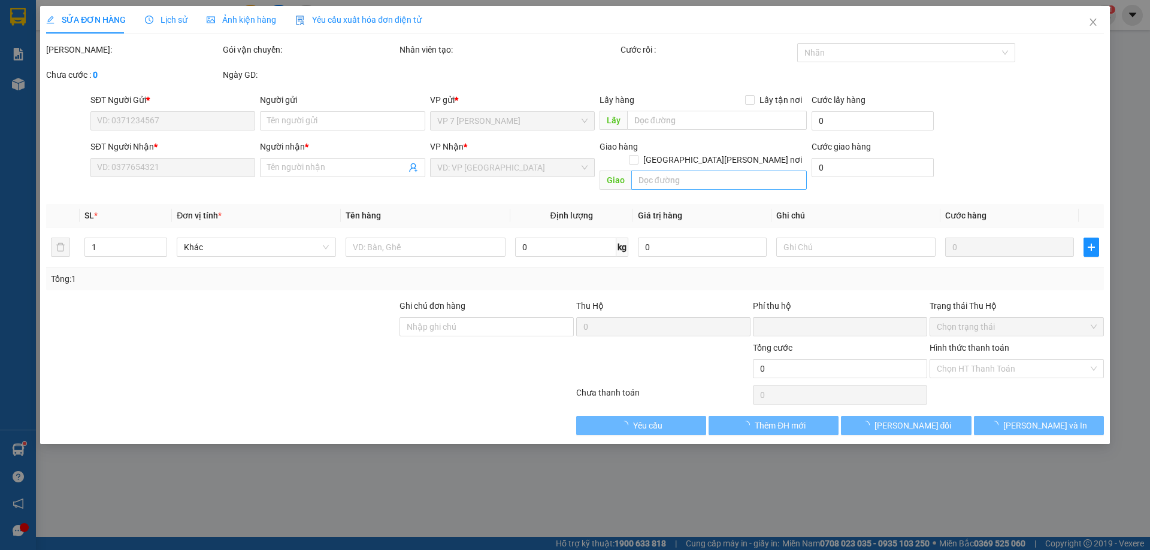
type input "0364047539"
type input "kt"
type input "0968555598"
type input "hậu"
type input "0"
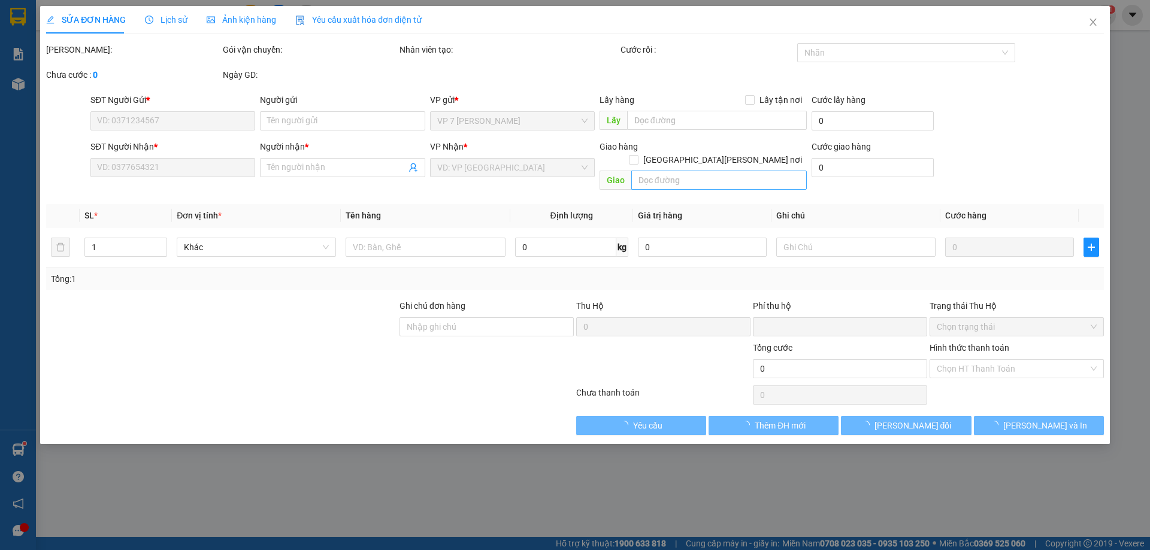
type input "70.000"
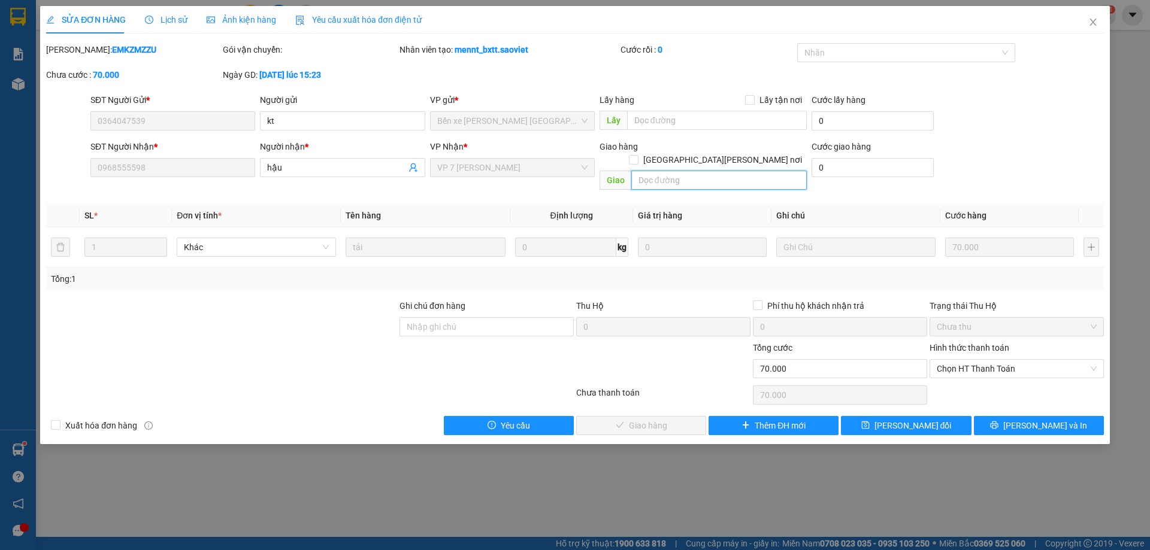
click at [662, 171] on input "text" at bounding box center [718, 180] width 175 height 19
type input "lùn"
click at [1101, 22] on span "Close" at bounding box center [1093, 23] width 34 height 34
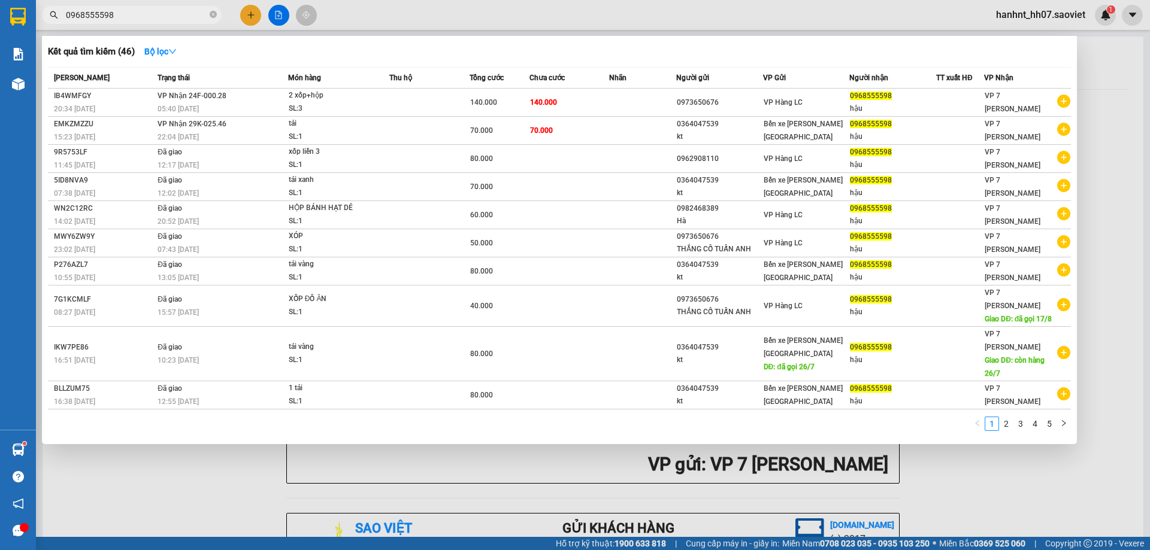
click at [175, 14] on input "0968555598" at bounding box center [136, 14] width 141 height 13
click at [118, 8] on span "0968555598" at bounding box center [132, 15] width 180 height 18
click at [112, 16] on input "0968555598" at bounding box center [136, 14] width 141 height 13
type input "0"
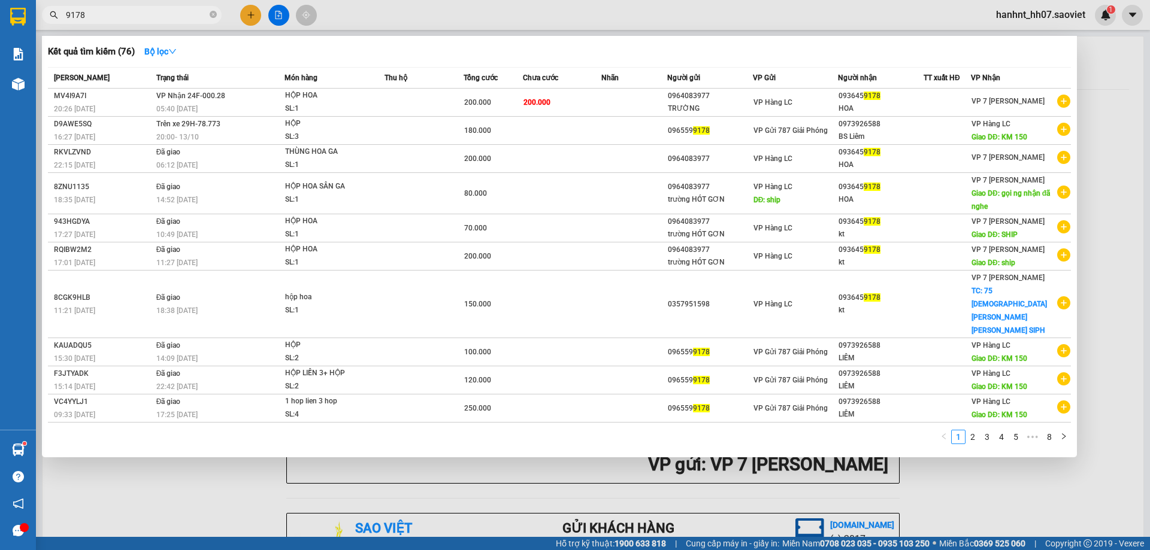
click at [126, 17] on input "9178" at bounding box center [136, 14] width 141 height 13
type input "9"
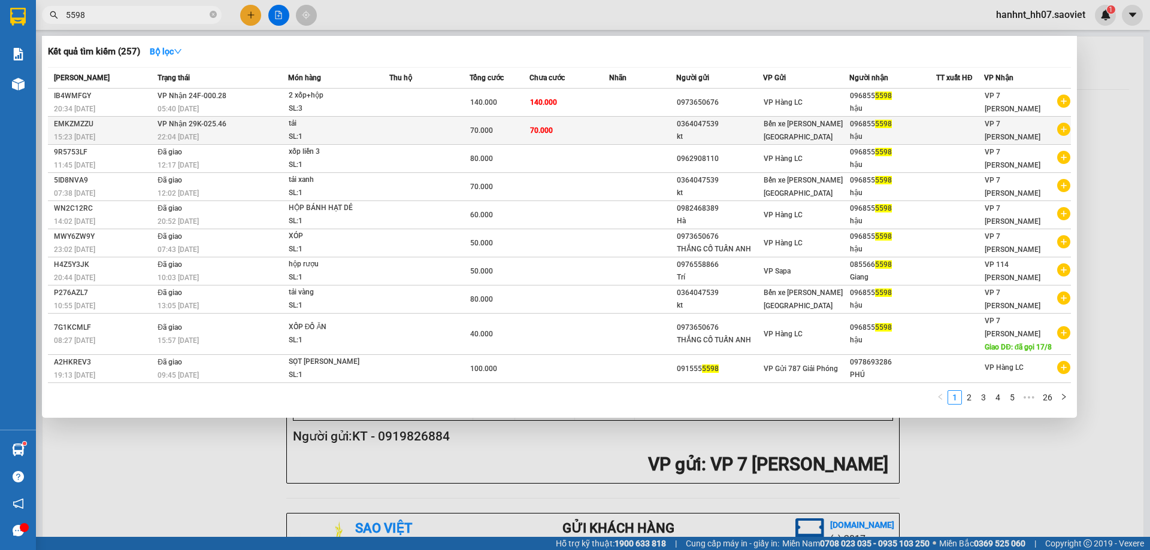
type input "5598"
click at [505, 130] on div "70.000" at bounding box center [499, 130] width 59 height 13
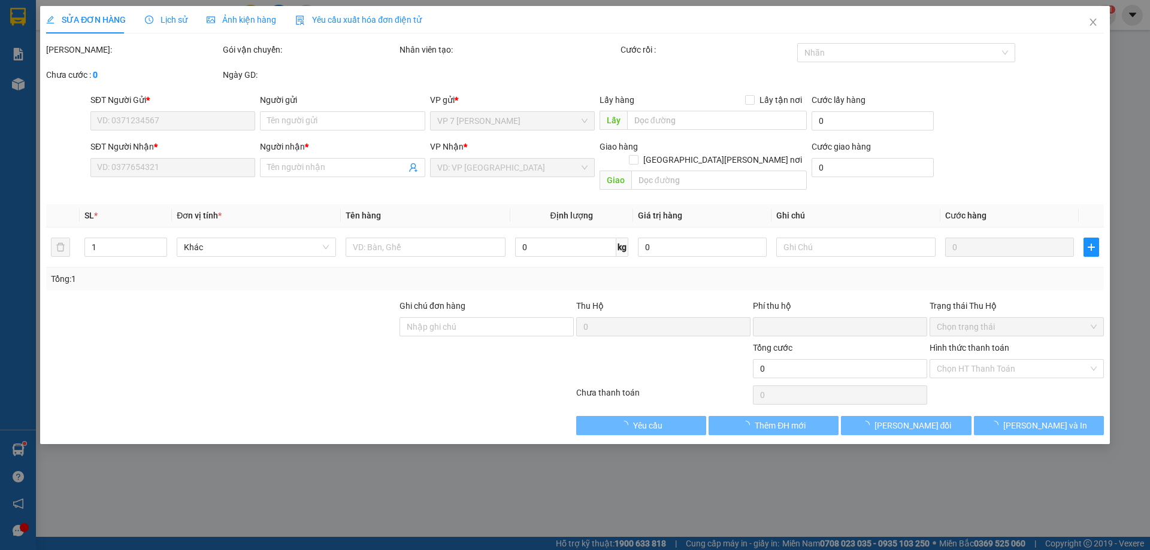
type input "0364047539"
type input "kt"
type input "0968555598"
type input "hậu"
type input "0"
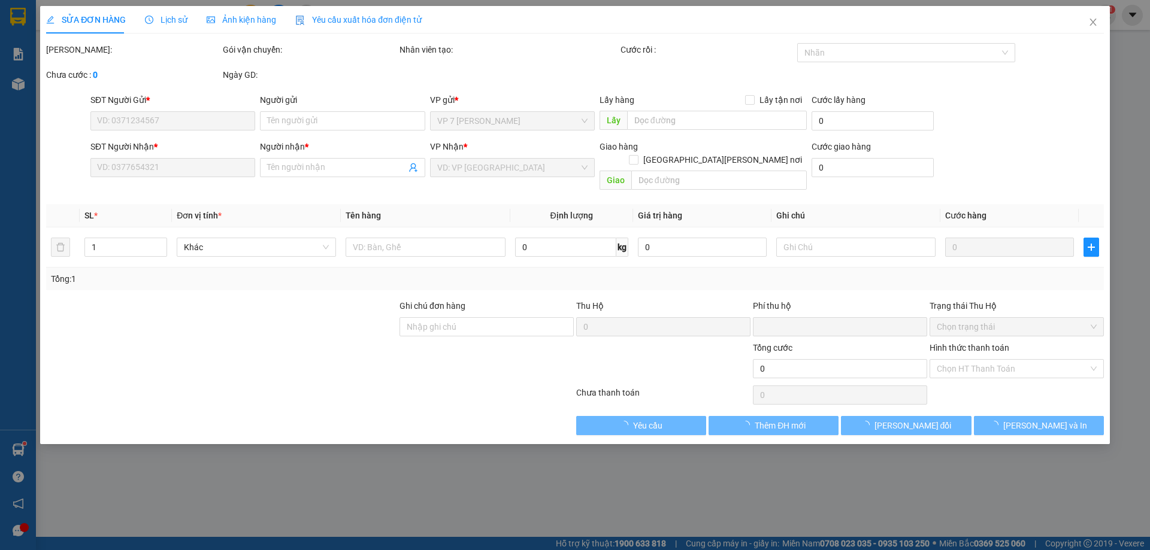
type input "70.000"
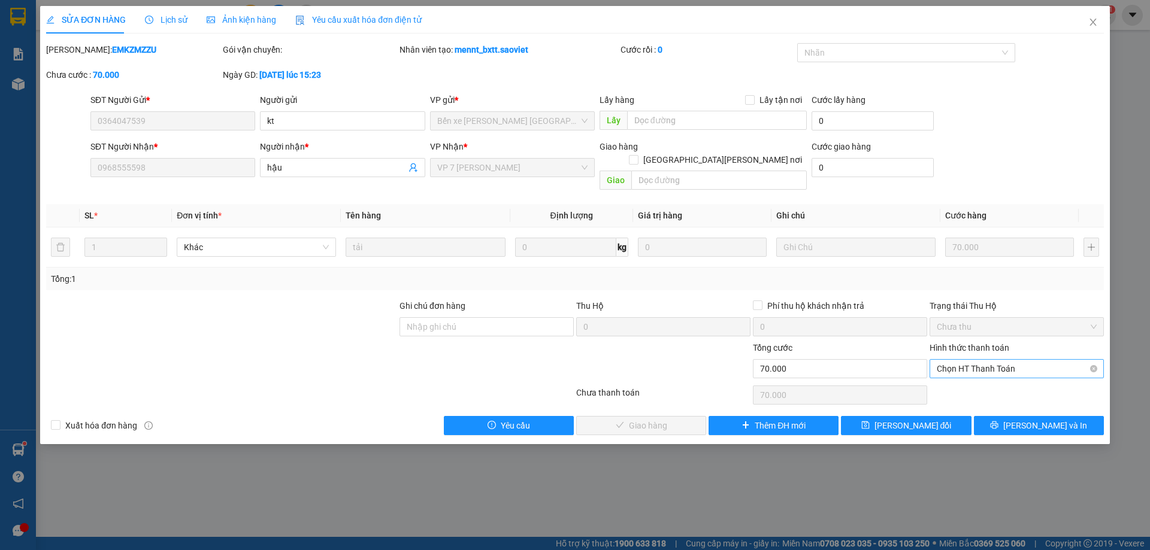
click at [960, 360] on span "Chọn HT Thanh Toán" at bounding box center [1016, 369] width 160 height 18
click at [957, 380] on div "Tại văn phòng" at bounding box center [1016, 379] width 160 height 13
type input "0"
click at [667, 419] on span "[PERSON_NAME] và [PERSON_NAME] hàng" at bounding box center [680, 425] width 162 height 13
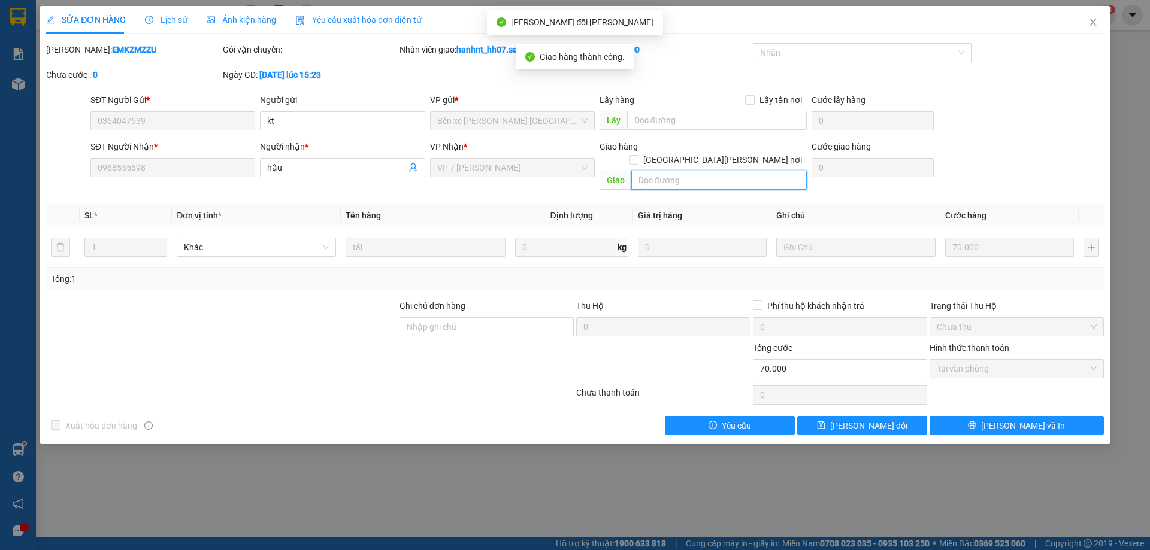
click at [651, 171] on input "text" at bounding box center [718, 180] width 175 height 19
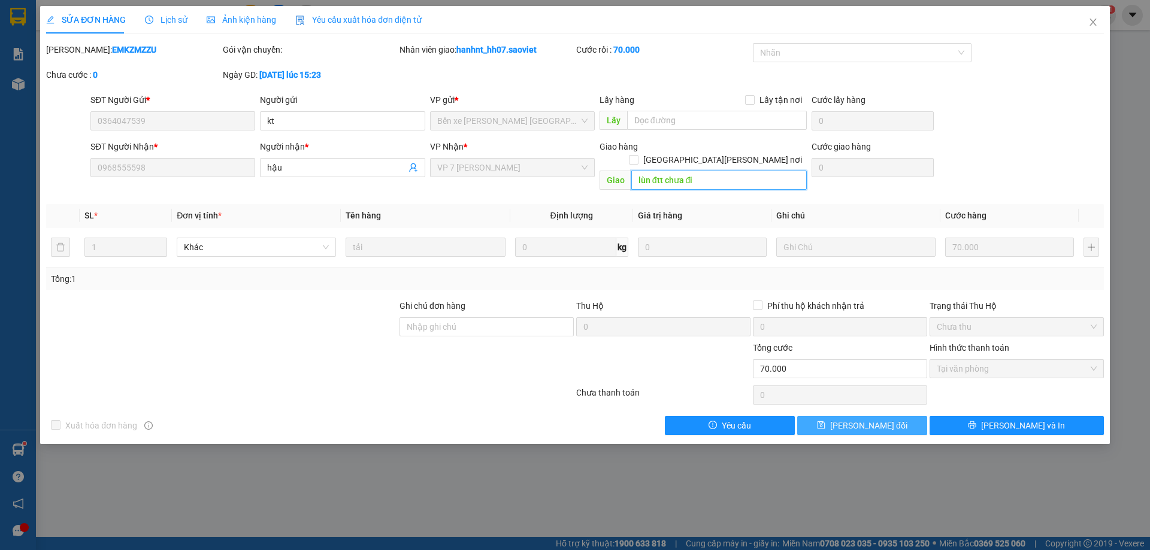
type input "lùn đtt chưa đi"
drag, startPoint x: 857, startPoint y: 411, endPoint x: 861, endPoint y: 396, distance: 15.5
click at [857, 419] on span "[PERSON_NAME] đổi" at bounding box center [868, 425] width 77 height 13
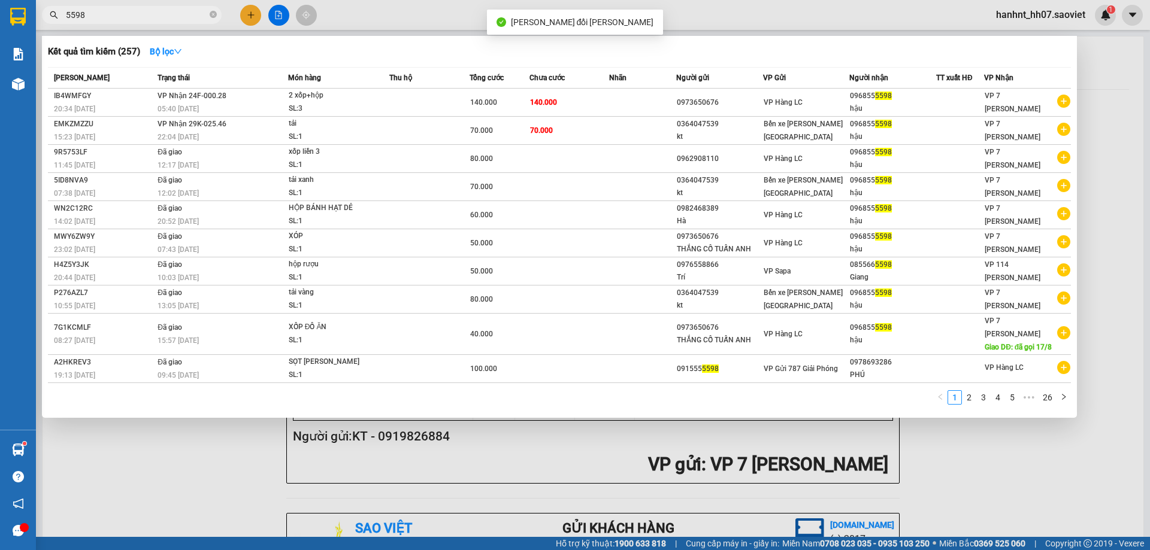
click at [136, 20] on input "5598" at bounding box center [136, 14] width 141 height 13
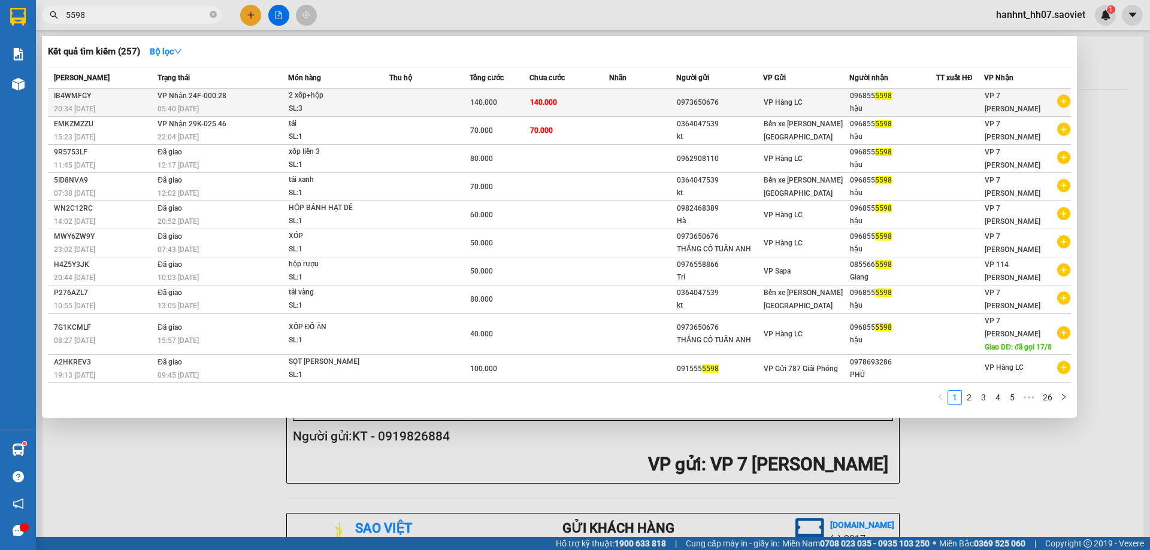
click at [577, 93] on td "140.000" at bounding box center [569, 103] width 80 height 28
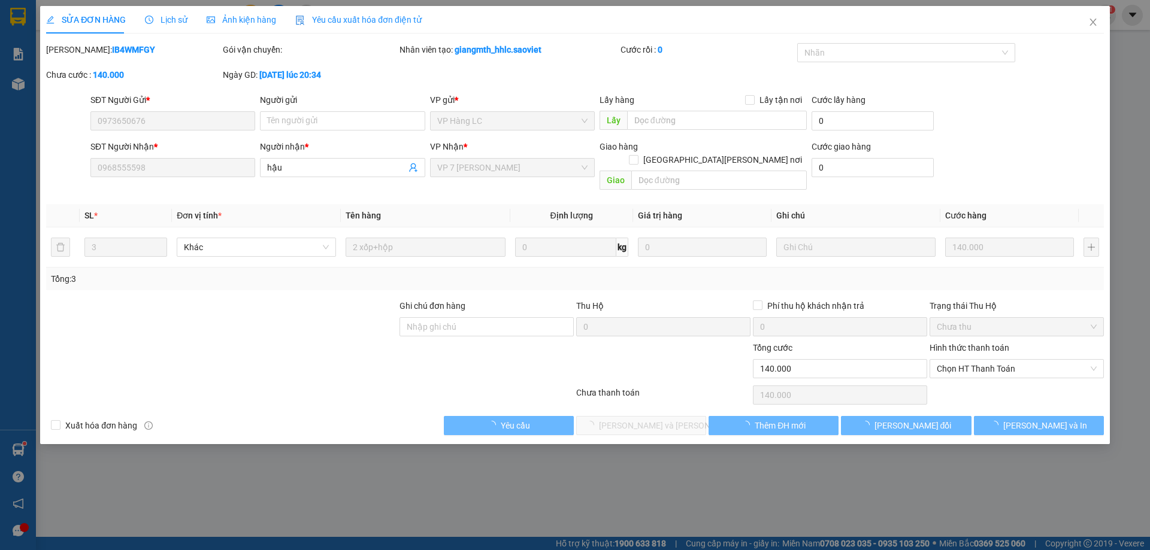
type input "0973650676"
type input "0968555598"
type input "hậu"
type input "0"
type input "140.000"
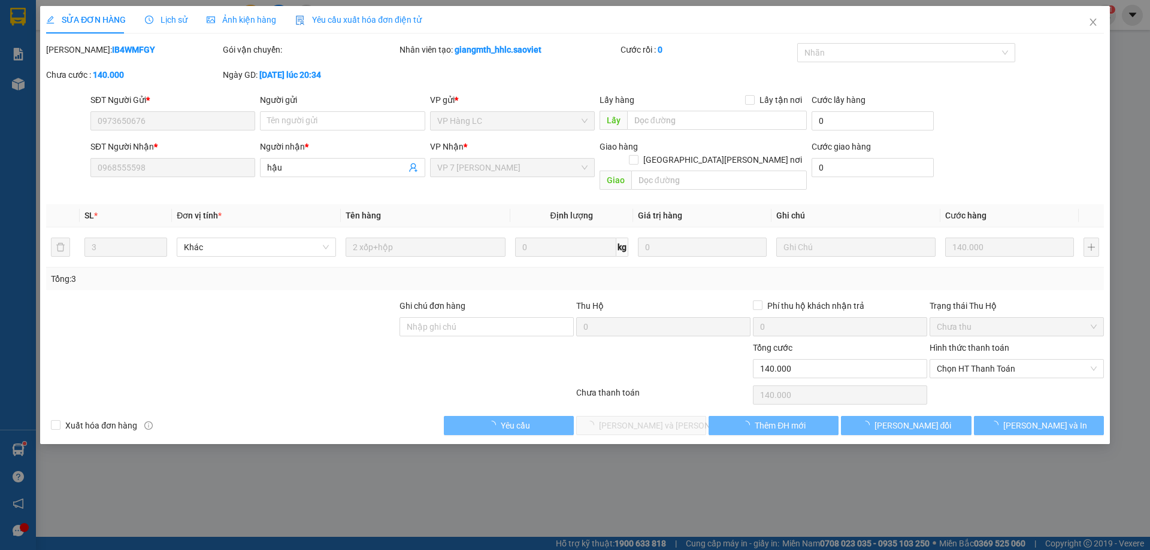
type input "140.000"
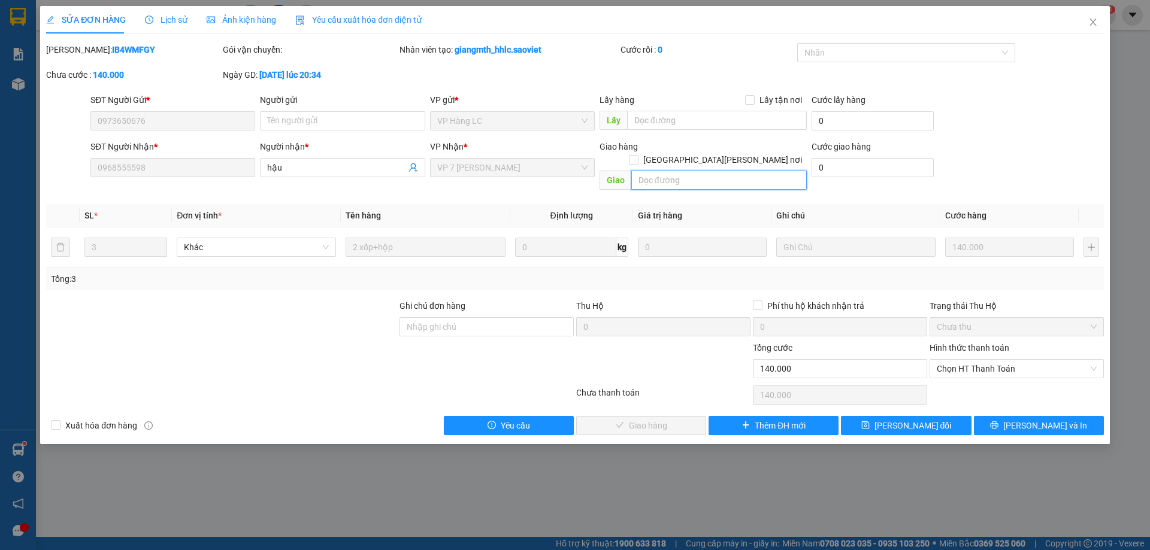
click at [674, 171] on input "text" at bounding box center [718, 180] width 175 height 19
type input "d"
type input "đã tt chưa đi lùn"
click at [924, 419] on span "[PERSON_NAME] đổi" at bounding box center [912, 425] width 77 height 13
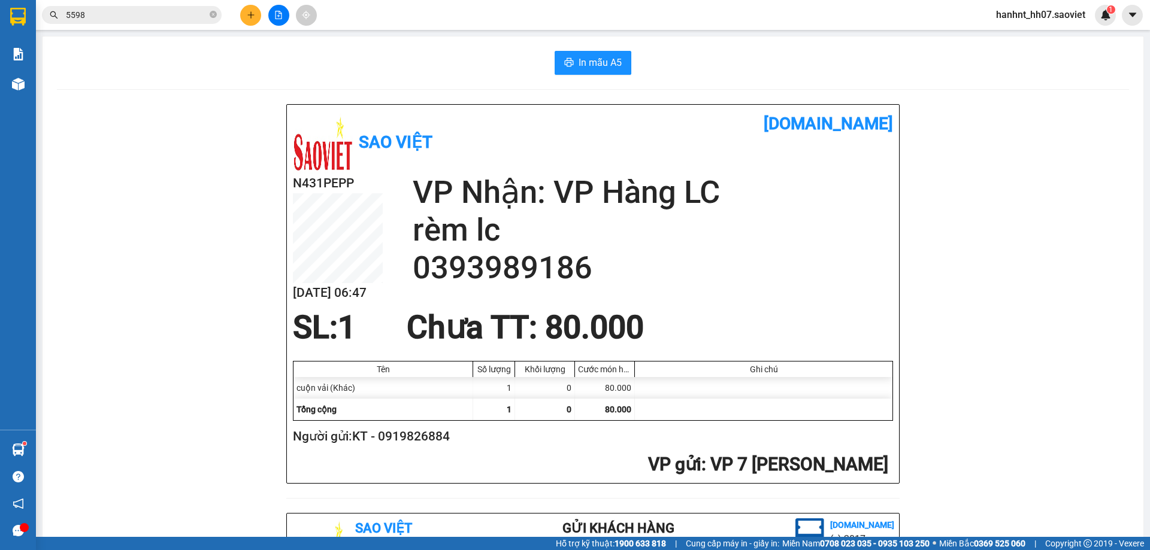
click at [113, 13] on input "5598" at bounding box center [136, 14] width 141 height 13
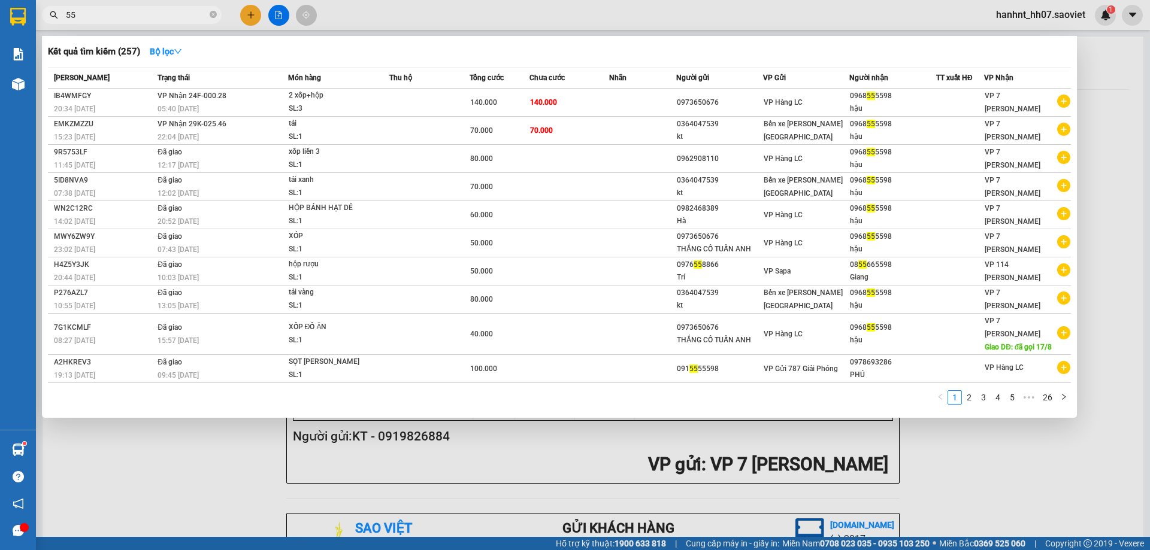
type input "5"
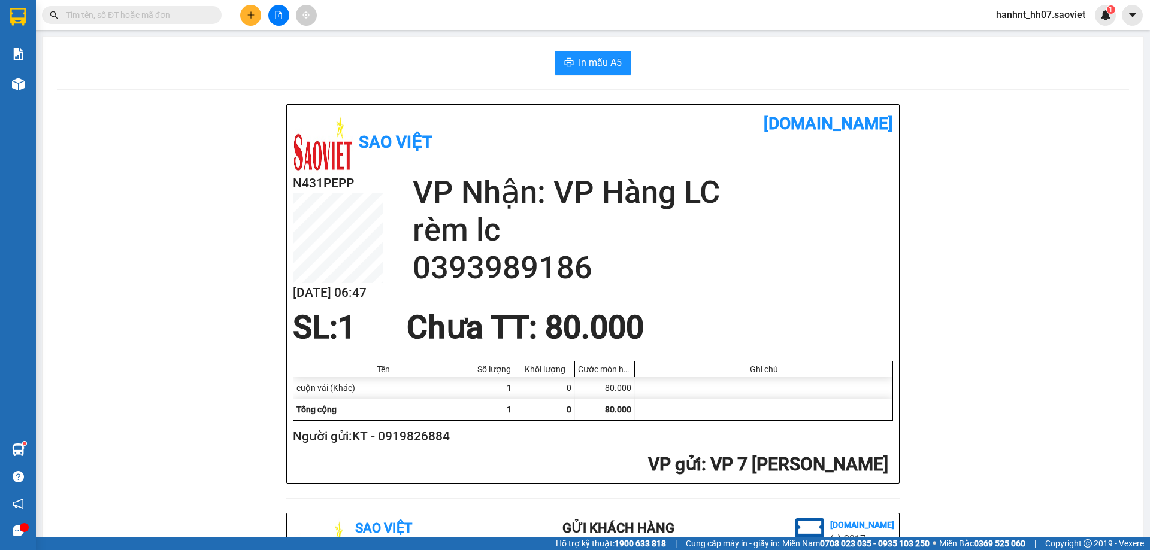
click at [132, 17] on input "text" at bounding box center [136, 14] width 141 height 13
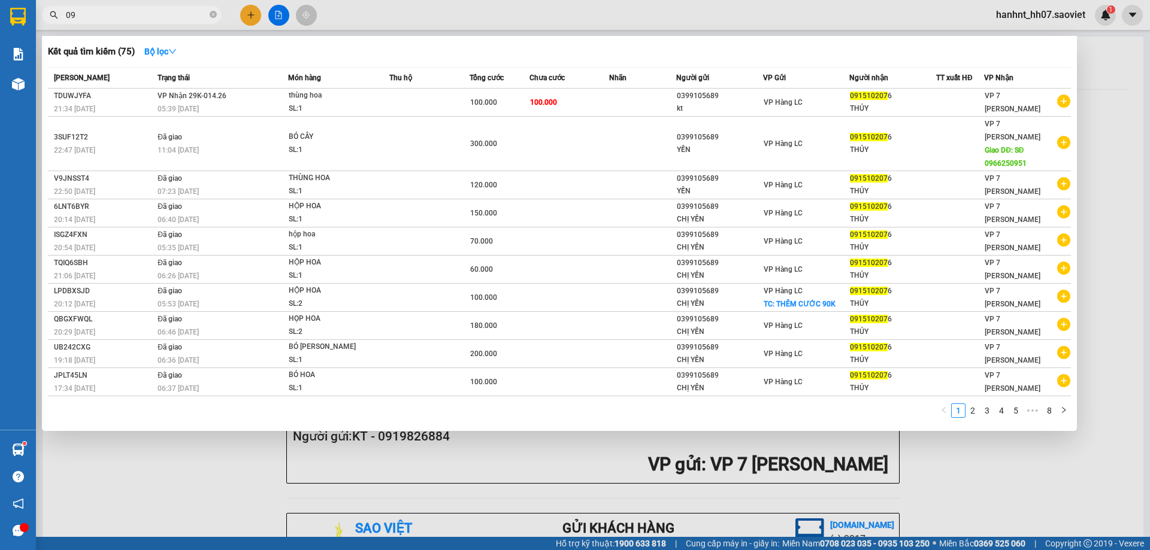
type input "0"
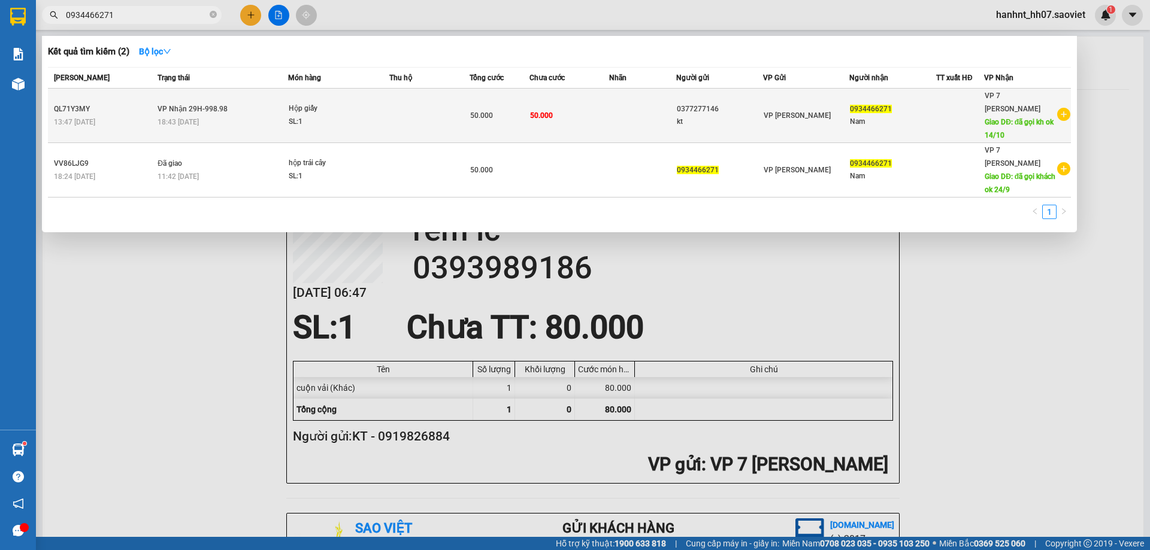
type input "0934466271"
click at [602, 111] on td "50.000" at bounding box center [569, 116] width 80 height 54
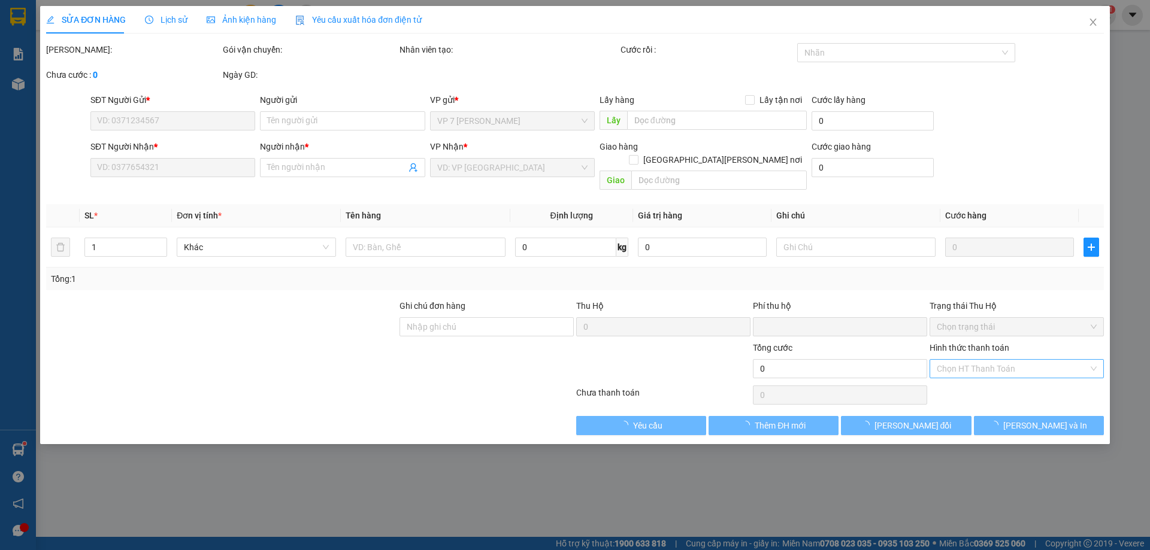
type input "0377277146"
type input "kt"
type input "0934466271"
type input "Nam"
type input "đã gọi kh ok 14/10"
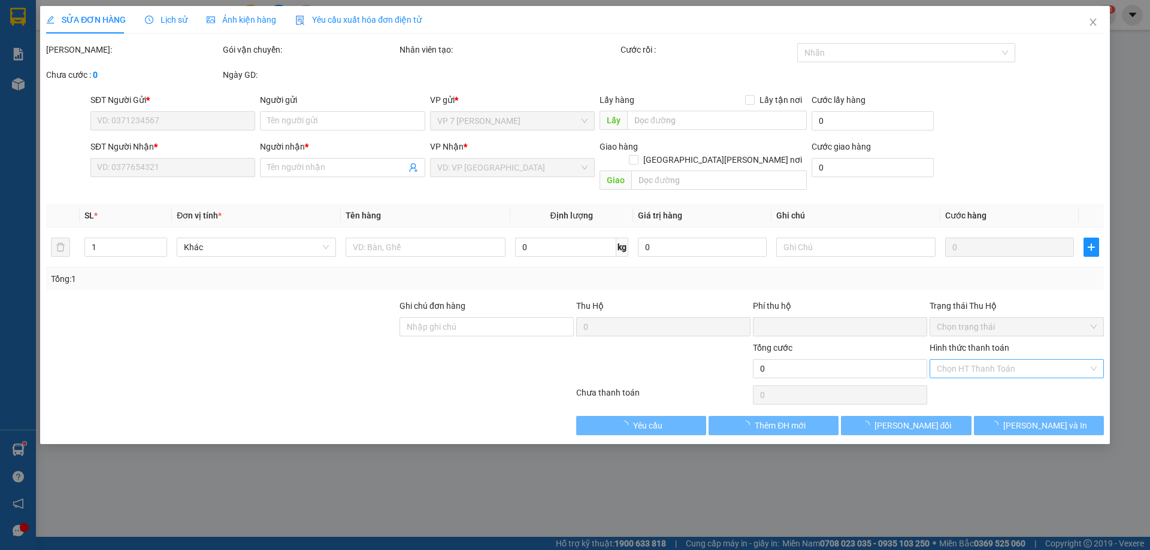
type input "0"
type input "50.000"
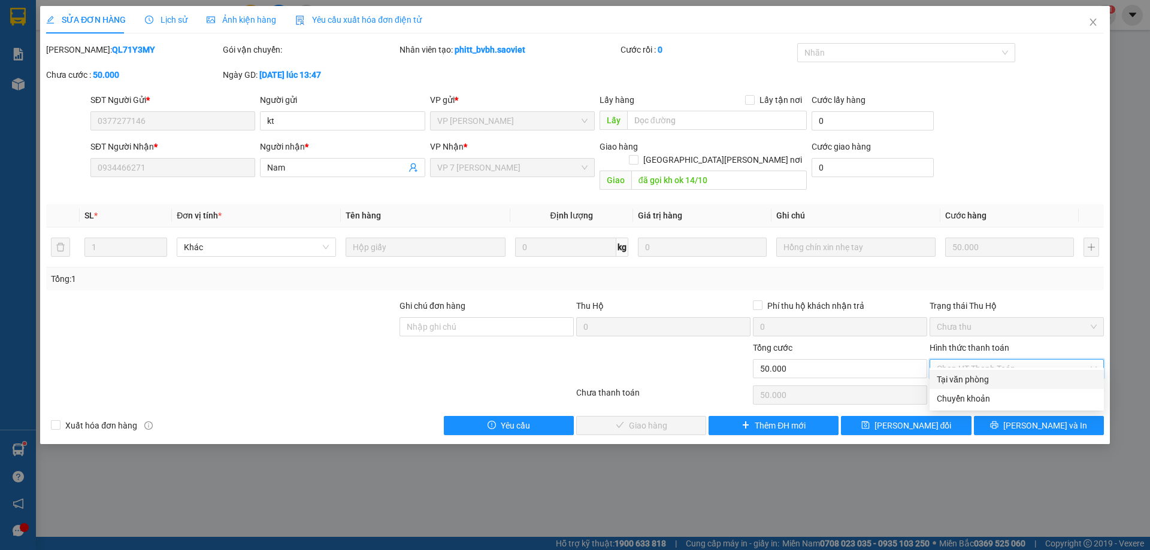
click at [965, 379] on div "Tại văn phòng" at bounding box center [1016, 379] width 160 height 13
type input "0"
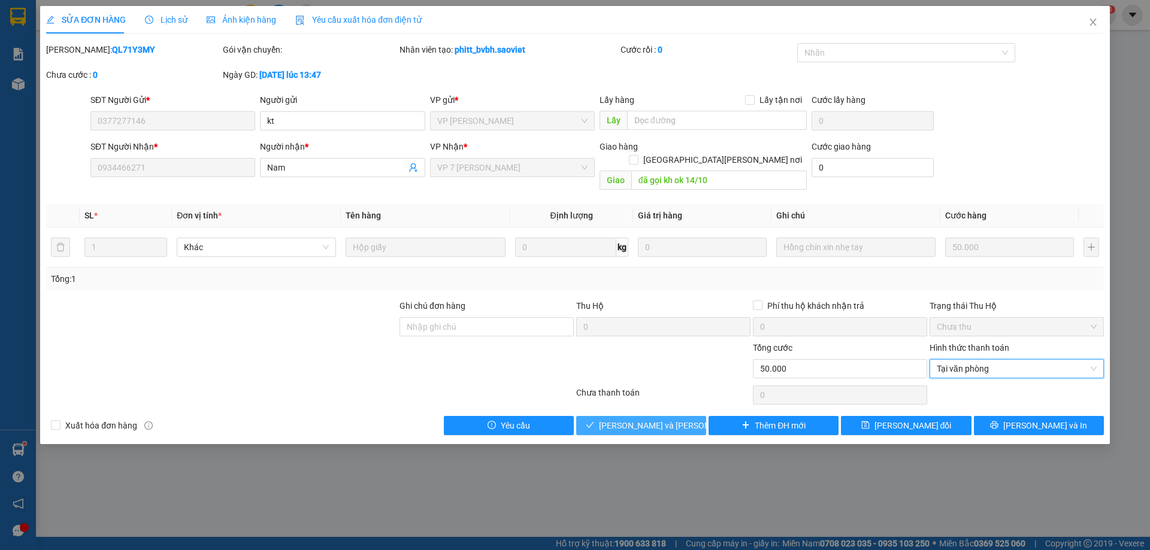
click at [669, 419] on span "[PERSON_NAME] và [PERSON_NAME] hàng" at bounding box center [680, 425] width 162 height 13
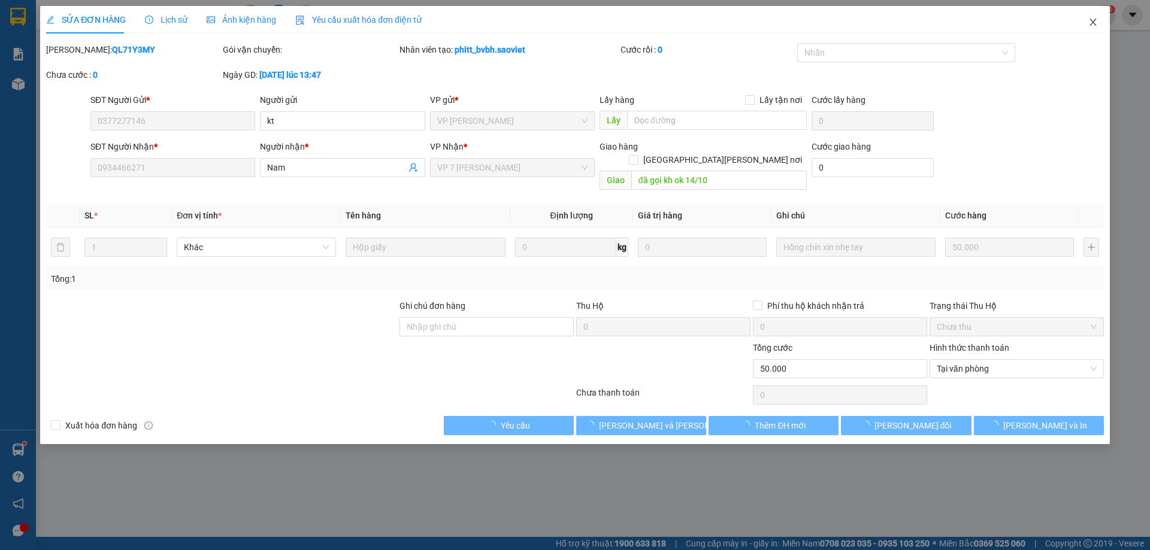
click at [1091, 22] on icon "close" at bounding box center [1093, 22] width 10 height 10
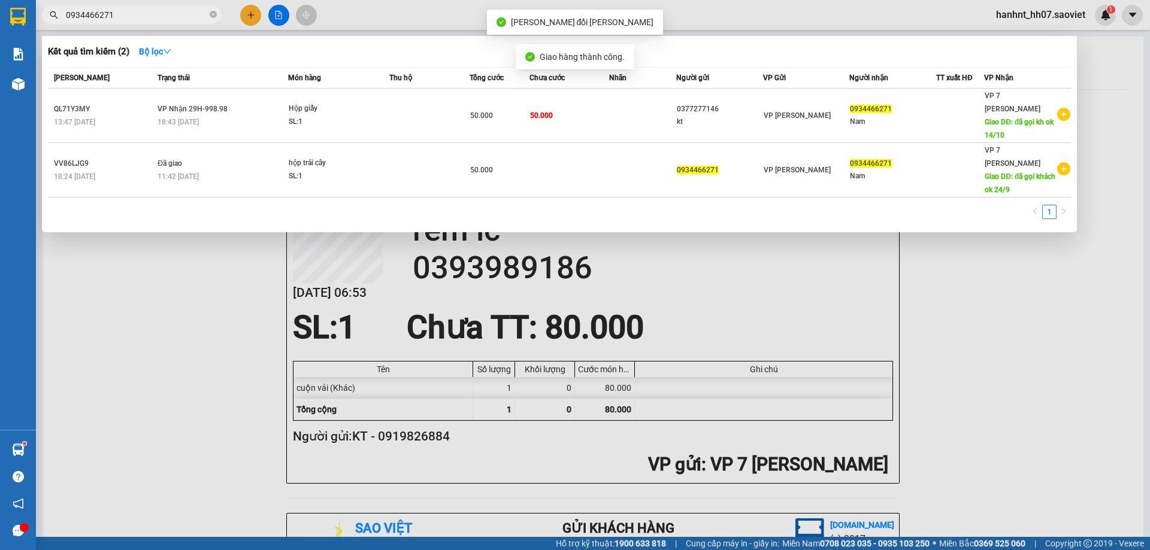
click at [122, 16] on input "0934466271" at bounding box center [136, 14] width 141 height 13
type input "0"
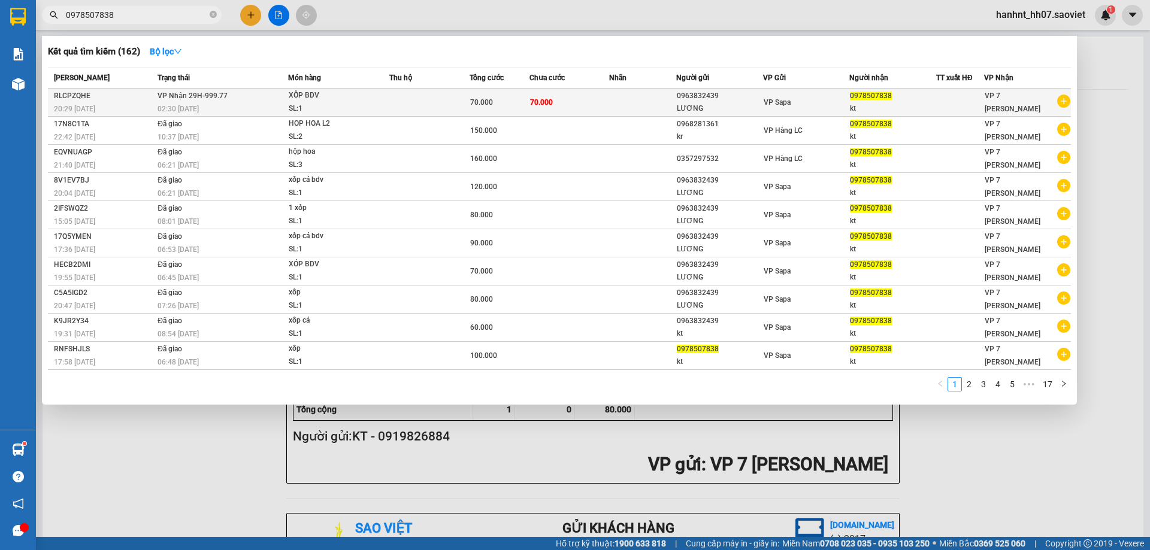
type input "0978507838"
click at [575, 101] on td "70.000" at bounding box center [569, 103] width 80 height 28
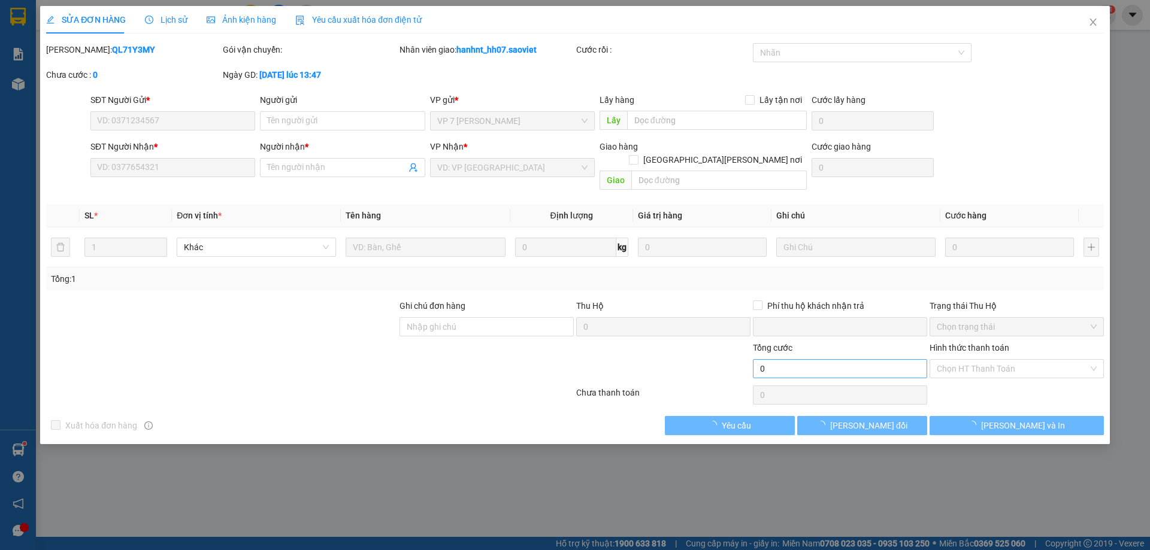
type input "0963832439"
type input "LƯƠNG"
type input "0978507838"
type input "kt"
type input "0"
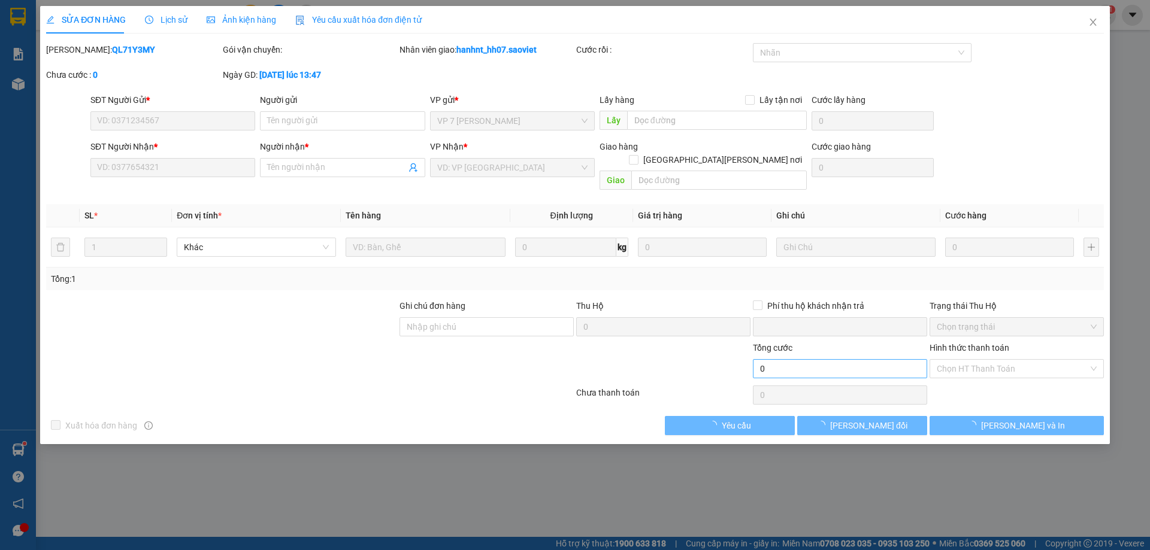
type input "70.000"
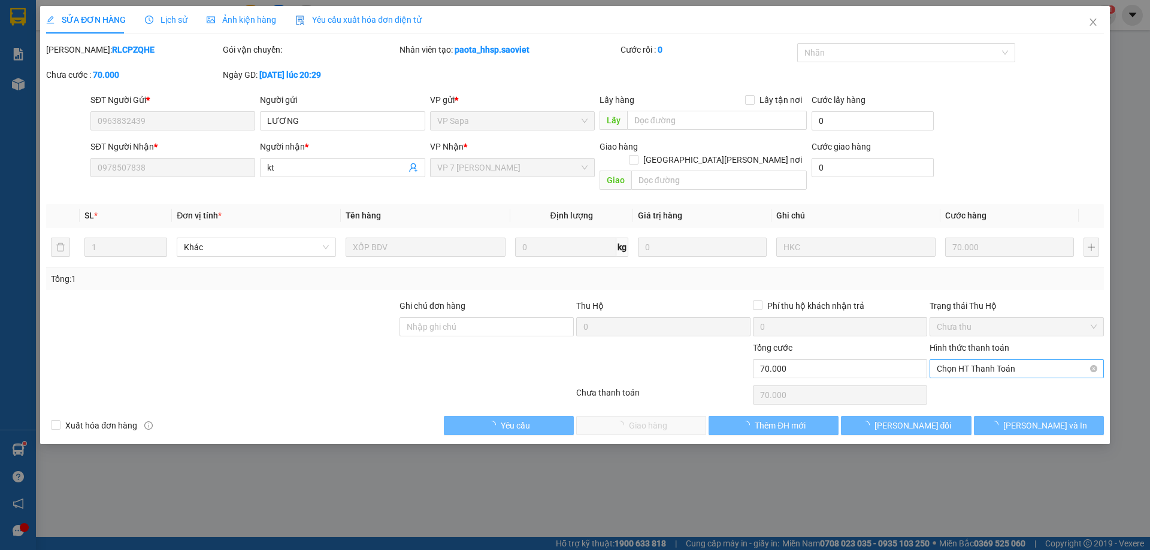
click at [950, 360] on span "Chọn HT Thanh Toán" at bounding box center [1016, 369] width 160 height 18
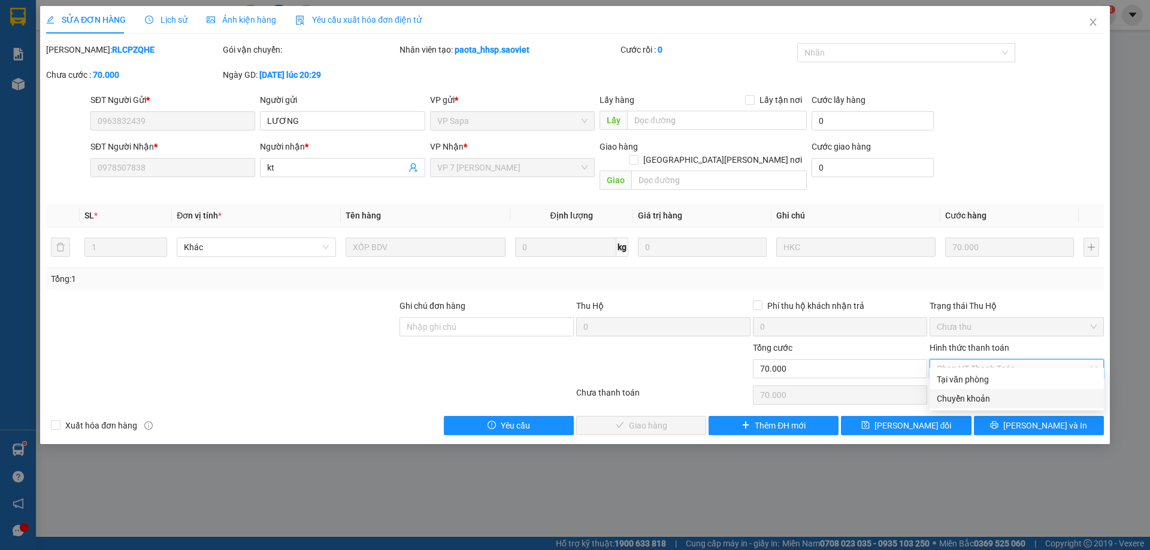
click at [953, 400] on div "Chuyển khoản" at bounding box center [1016, 398] width 160 height 13
type input "0"
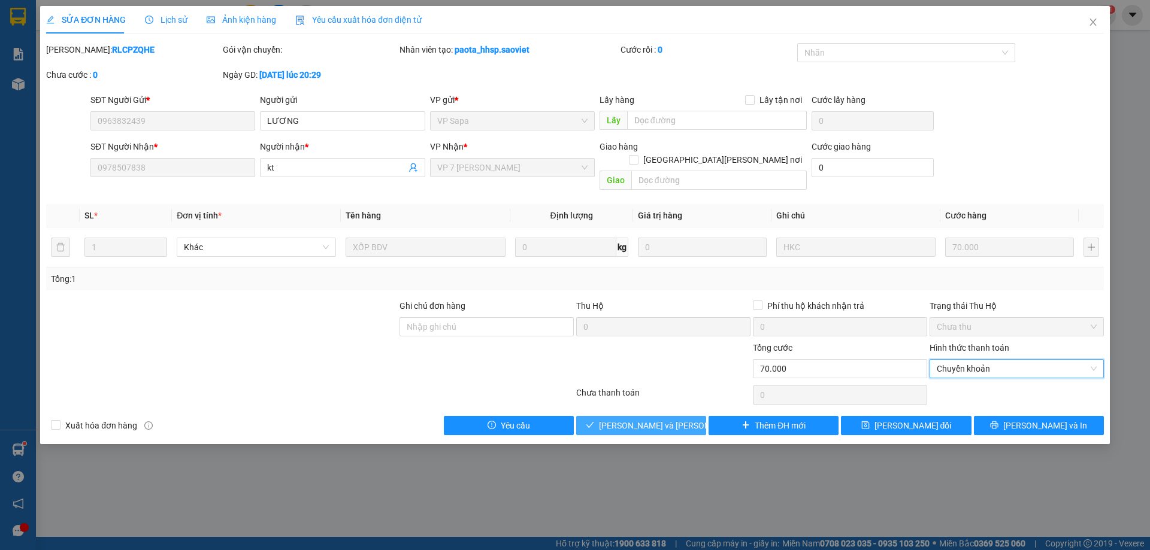
click at [651, 419] on span "[PERSON_NAME] và [PERSON_NAME] hàng" at bounding box center [680, 425] width 162 height 13
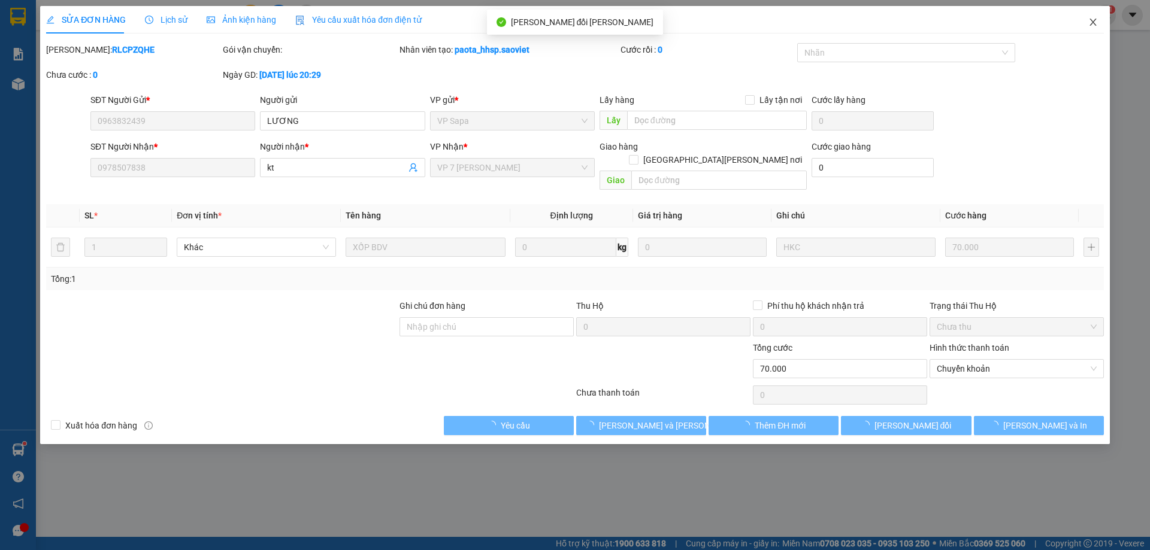
click at [1092, 22] on icon "close" at bounding box center [1092, 22] width 7 height 7
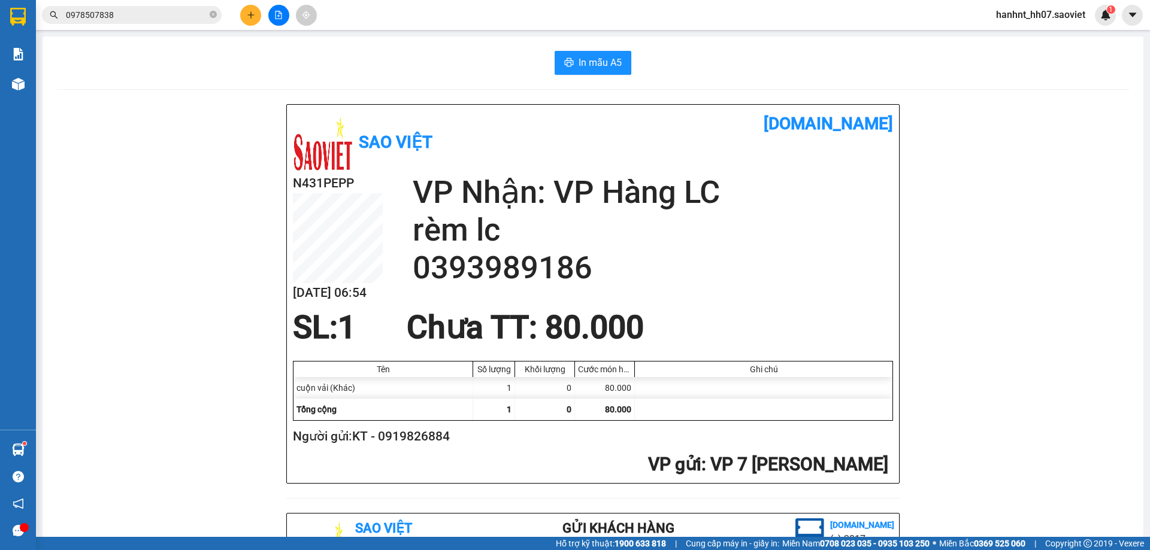
click at [151, 16] on input "0978507838" at bounding box center [136, 14] width 141 height 13
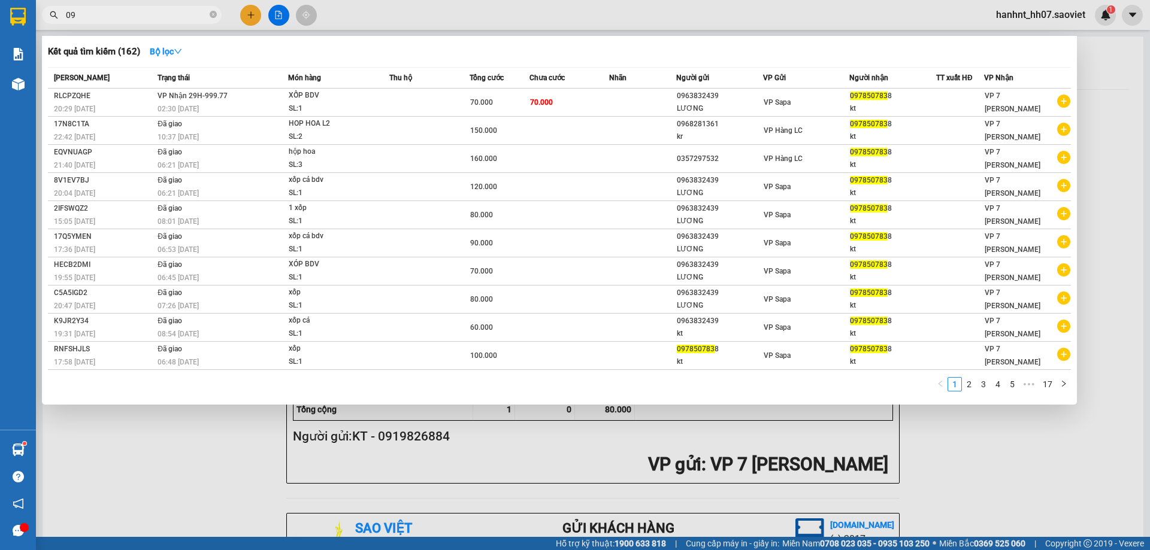
type input "0"
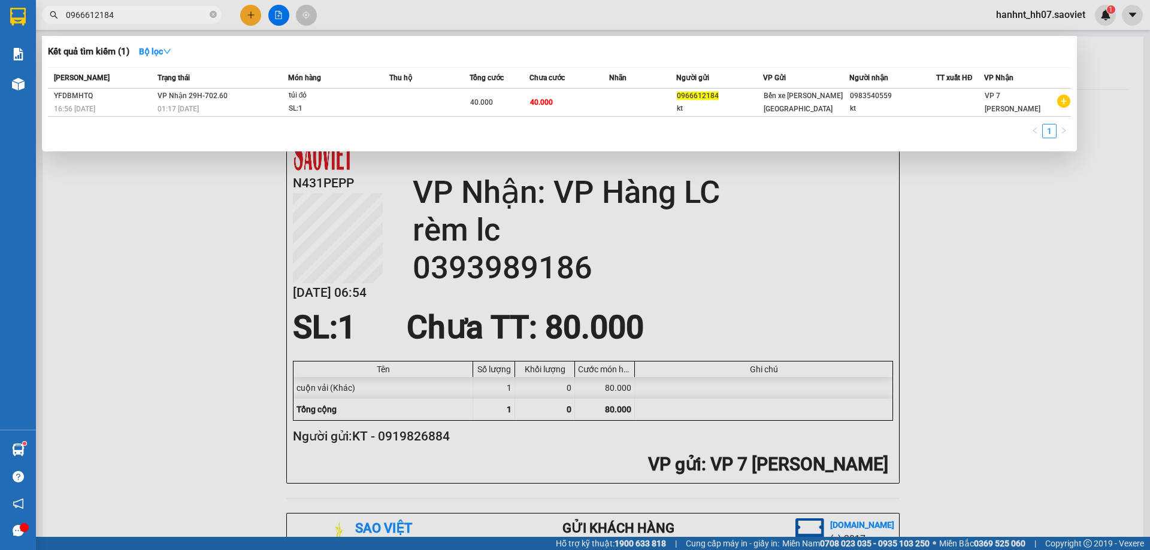
click at [144, 14] on input "0966612184" at bounding box center [136, 14] width 141 height 13
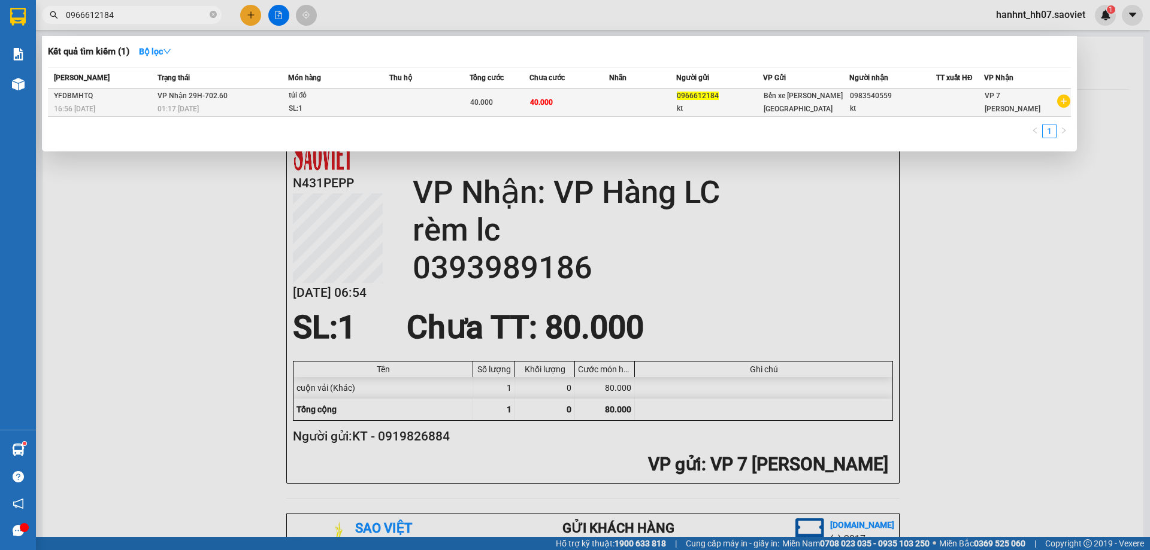
type input "0966612184"
click at [702, 101] on div "0966612184" at bounding box center [720, 96] width 86 height 13
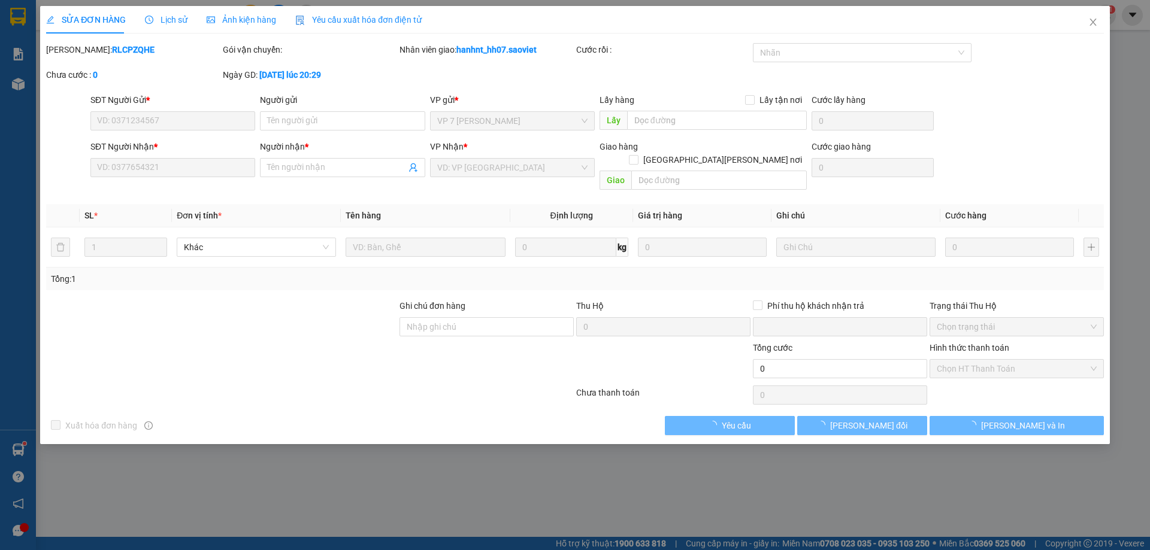
type input "0966612184"
type input "kt"
type input "0983540559"
type input "kt"
type input "0"
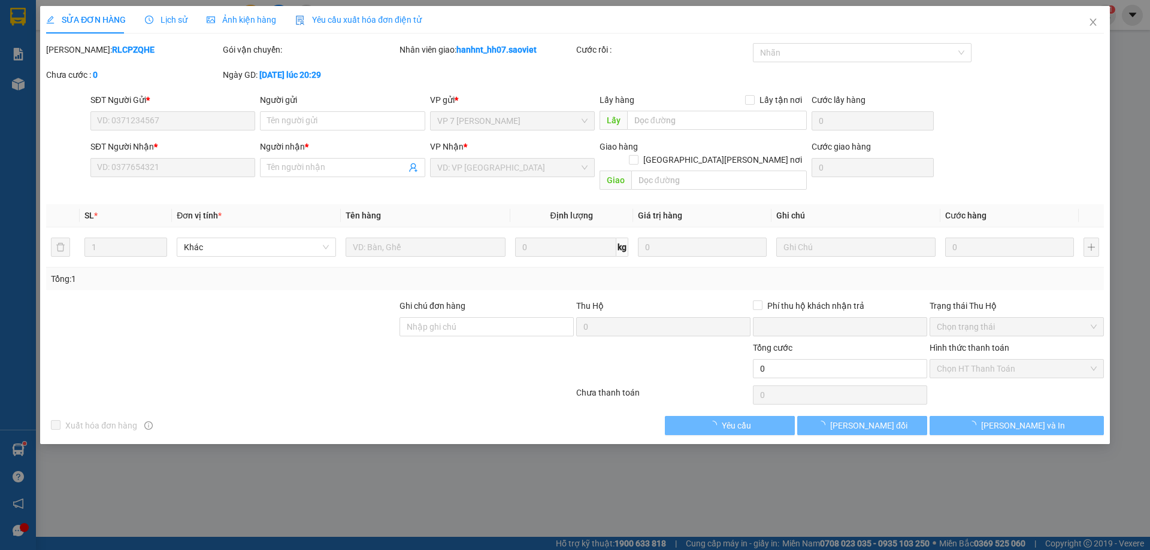
type input "40.000"
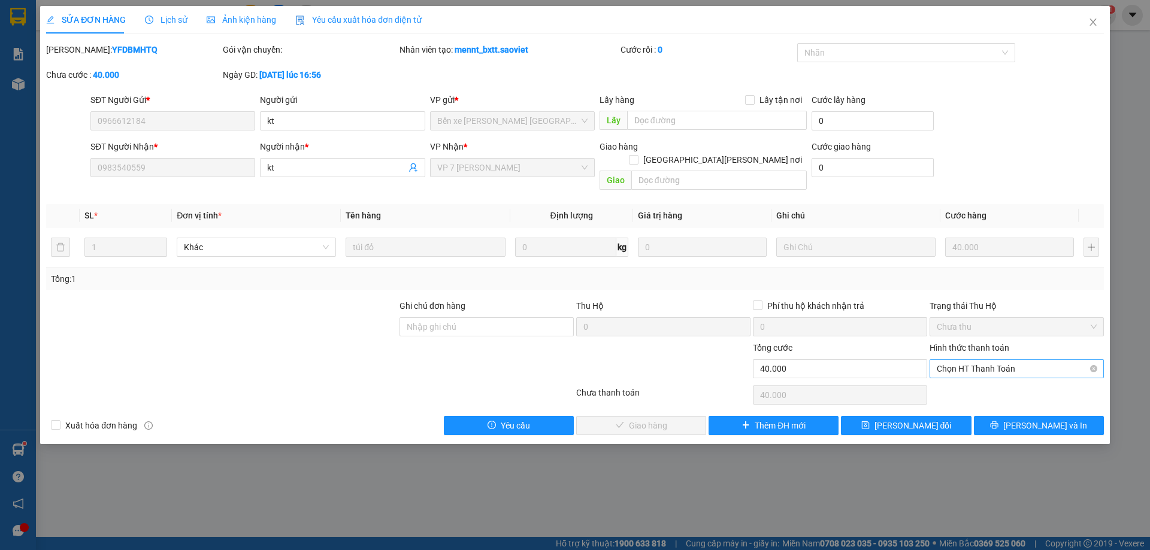
click at [964, 360] on span "Chọn HT Thanh Toán" at bounding box center [1016, 369] width 160 height 18
click at [959, 394] on div "Chuyển khoản" at bounding box center [1016, 398] width 160 height 13
type input "0"
click at [659, 419] on span "[PERSON_NAME] và [PERSON_NAME] hàng" at bounding box center [680, 425] width 162 height 13
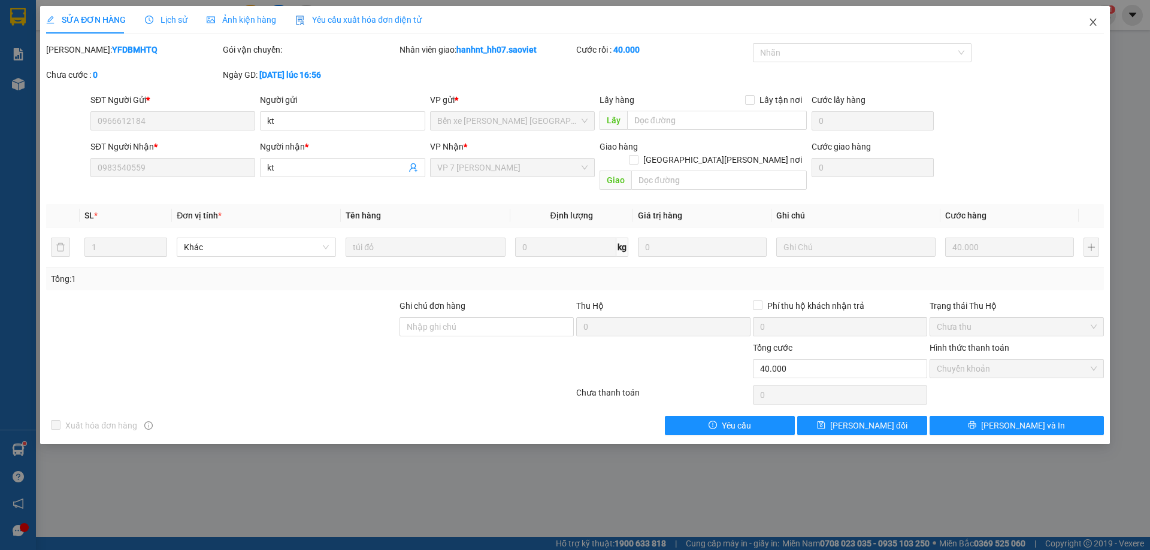
click at [1084, 17] on span "Close" at bounding box center [1093, 23] width 34 height 34
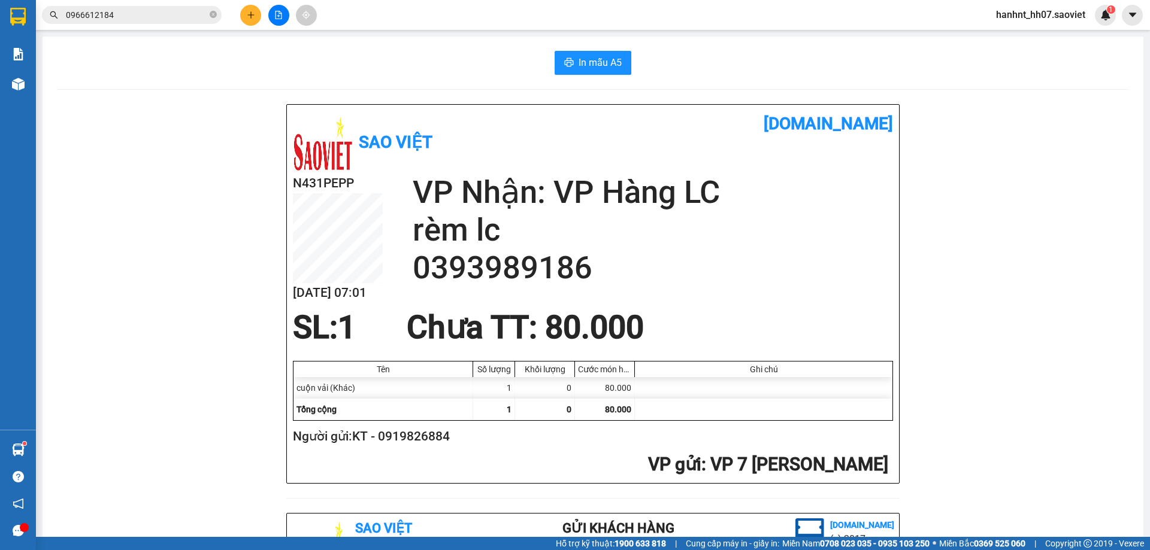
click at [148, 17] on input "0966612184" at bounding box center [136, 14] width 141 height 13
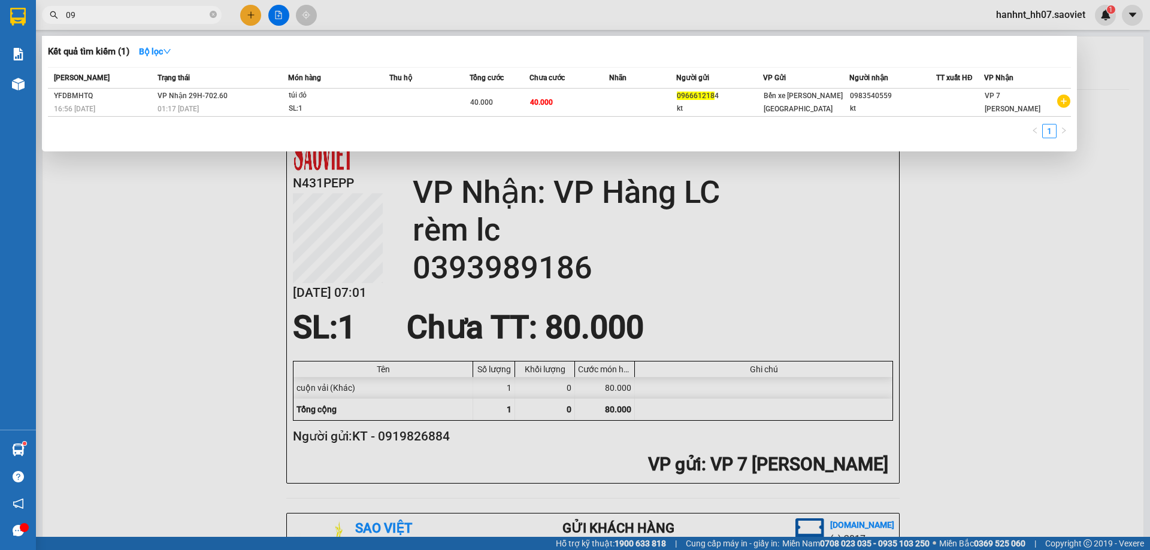
type input "0"
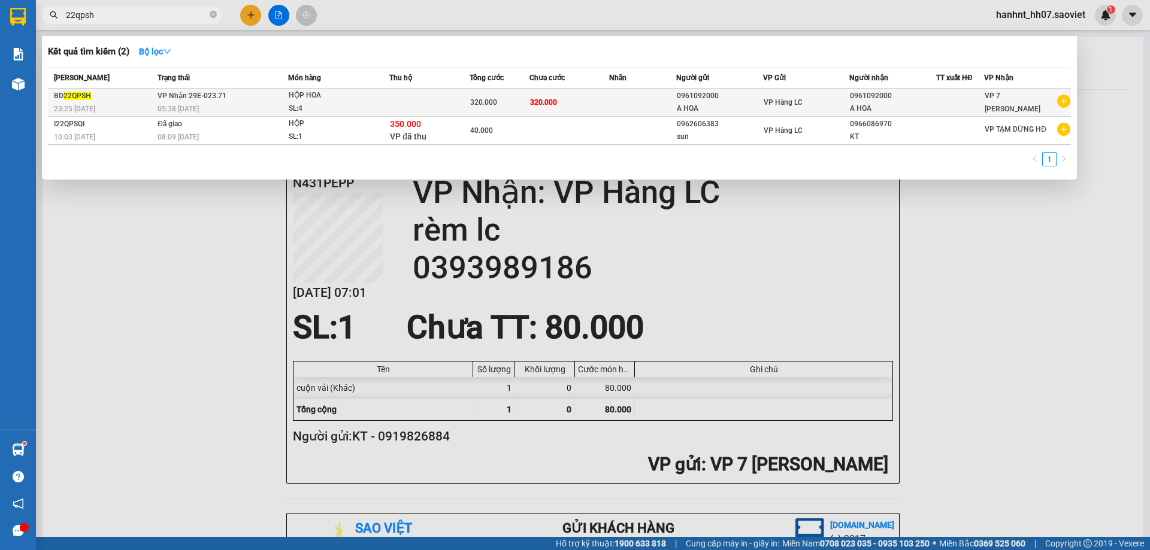
type input "22qpsh"
click at [576, 101] on td "320.000" at bounding box center [569, 103] width 80 height 28
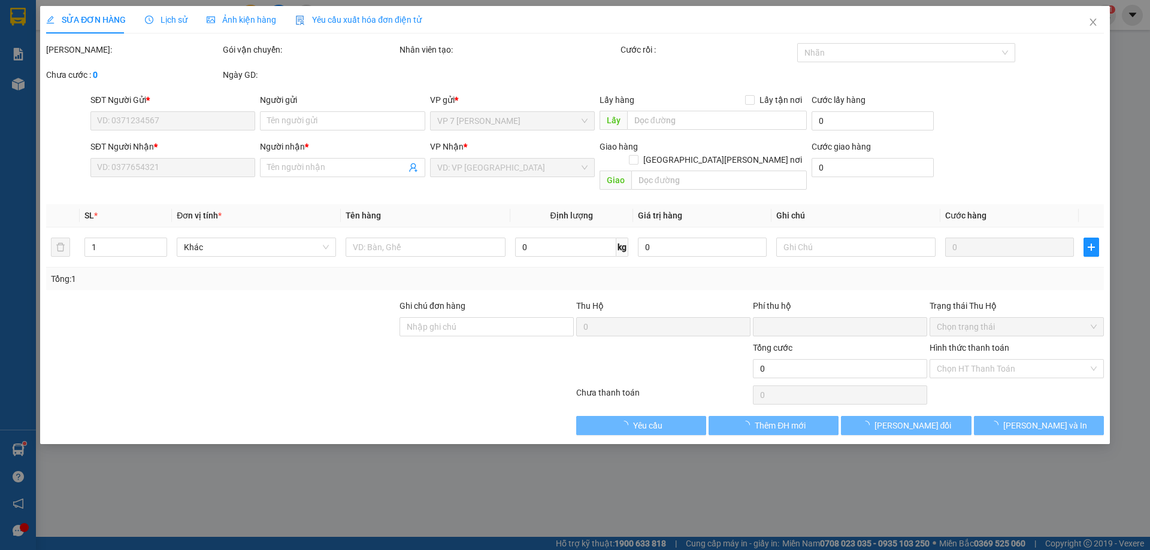
type input "0961092000"
type input "A HOA"
type input "0961092000"
type input "A HOA"
type input "0"
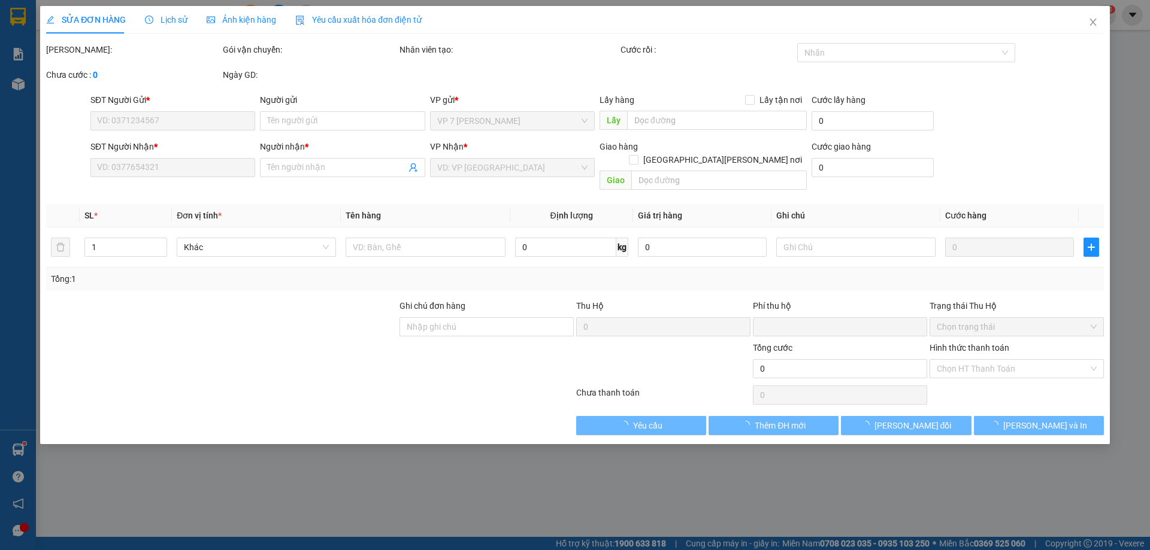
type input "320.000"
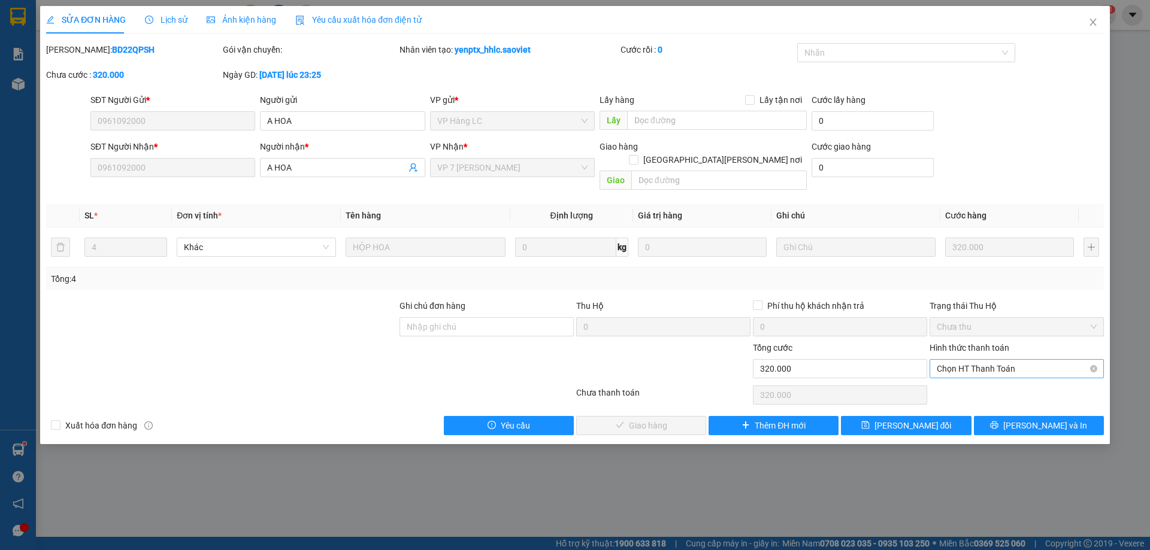
click at [967, 360] on span "Chọn HT Thanh Toán" at bounding box center [1016, 369] width 160 height 18
click at [956, 394] on div "Chuyển khoản" at bounding box center [1016, 398] width 160 height 13
type input "0"
click at [693, 416] on button "[PERSON_NAME] và [PERSON_NAME] hàng" at bounding box center [641, 425] width 130 height 19
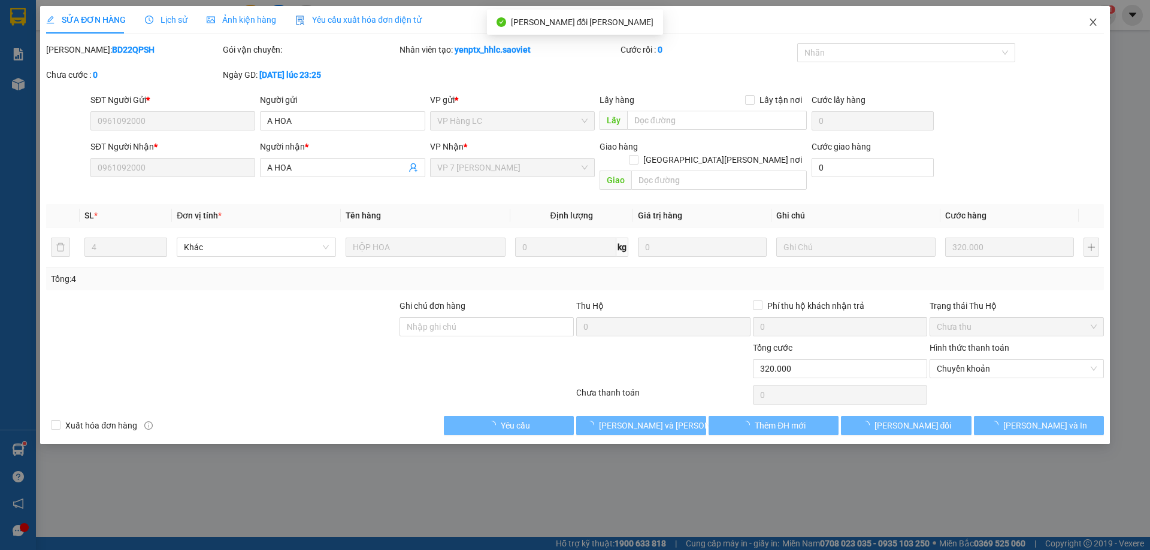
click at [1090, 22] on icon "close" at bounding box center [1093, 22] width 10 height 10
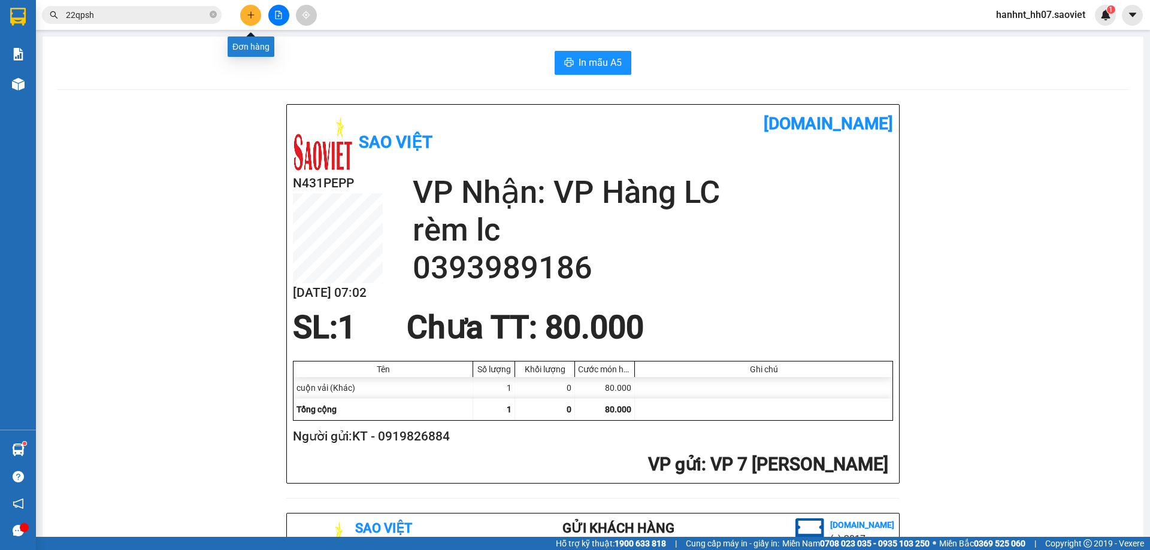
click at [252, 17] on icon "plus" at bounding box center [251, 15] width 8 height 8
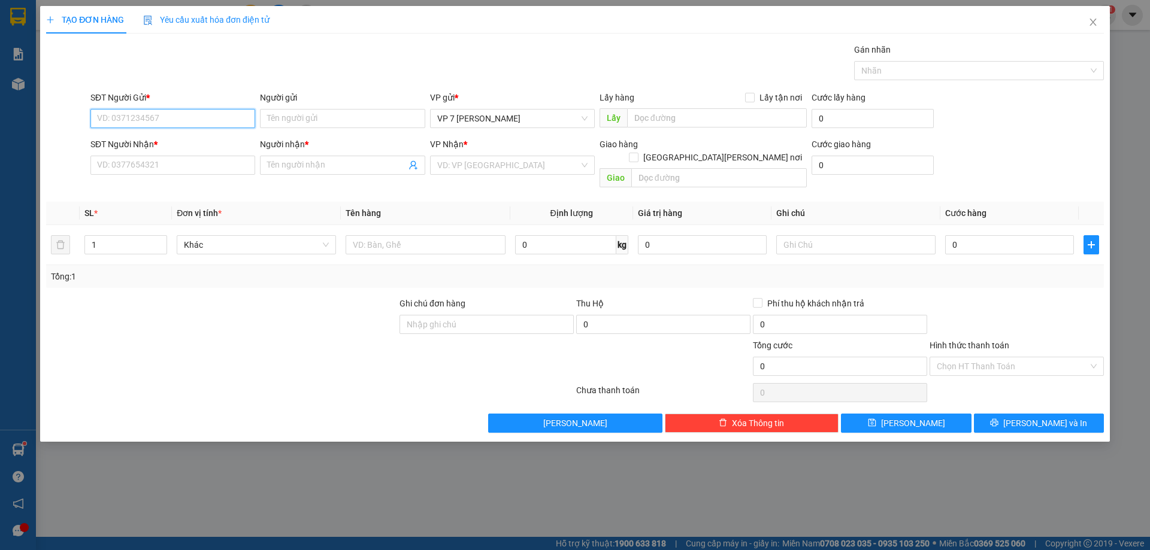
click at [109, 116] on input "SĐT Người Gửi *" at bounding box center [172, 118] width 165 height 19
type input "0983404920"
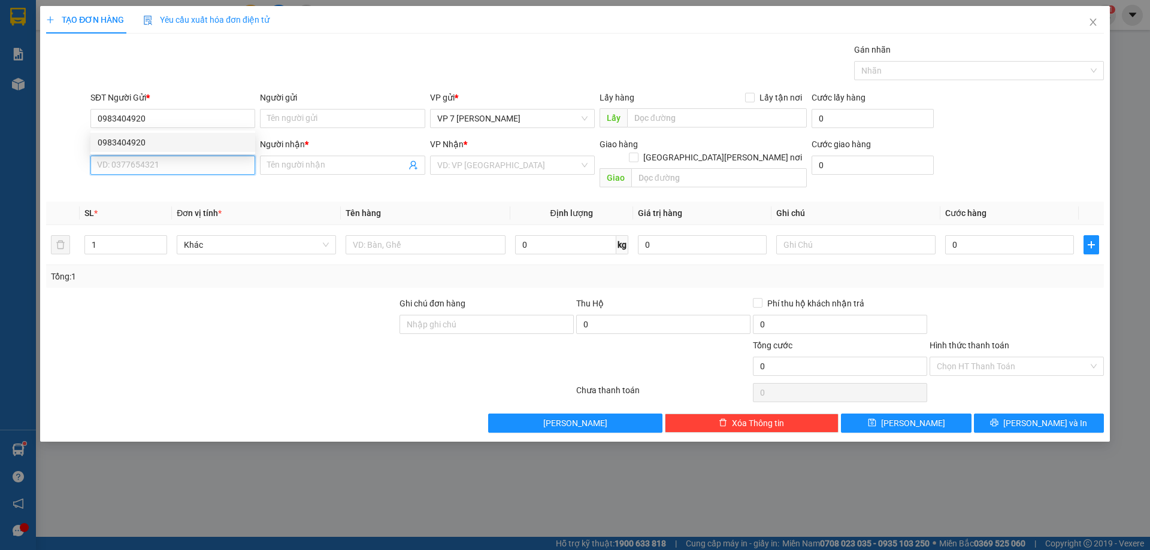
click at [167, 163] on input "SĐT Người Nhận *" at bounding box center [172, 165] width 165 height 19
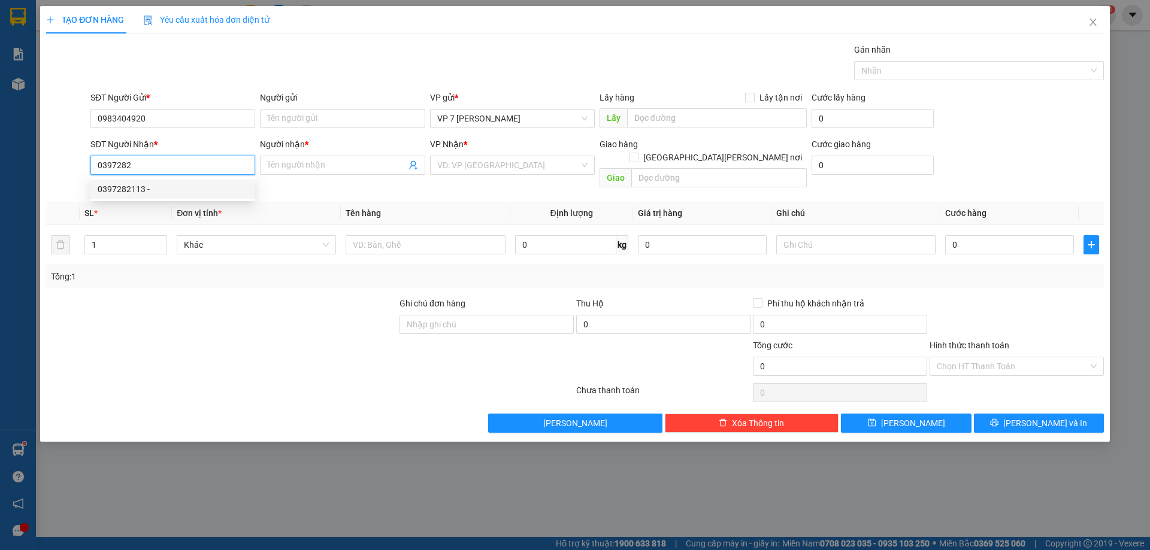
click at [122, 187] on div "0397282113 -" at bounding box center [173, 189] width 150 height 13
type input "0397282113"
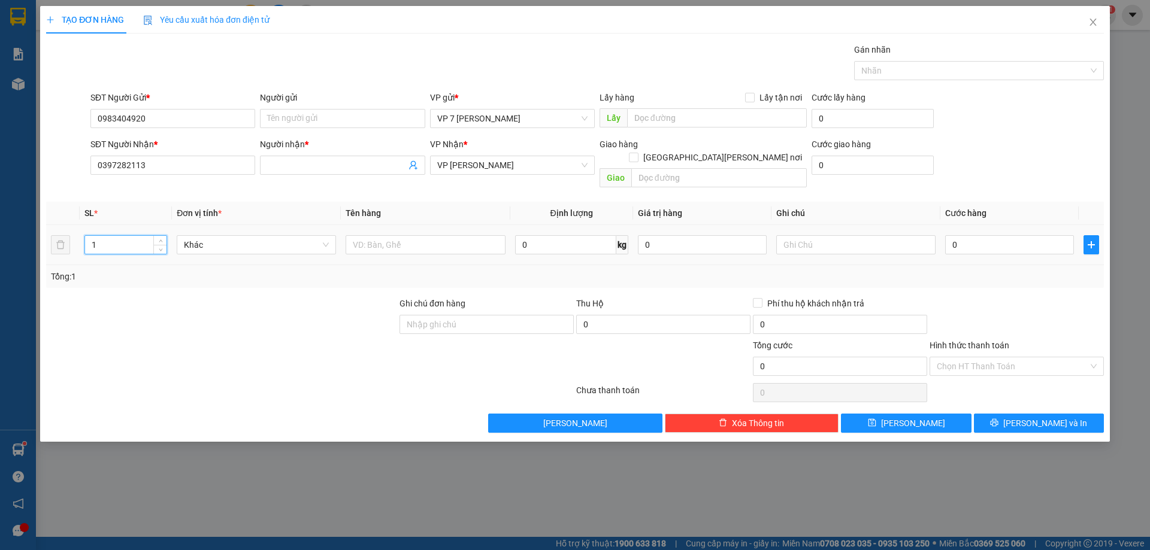
click at [114, 236] on input "1" at bounding box center [125, 245] width 81 height 18
type input "2"
click at [377, 235] on input "text" at bounding box center [424, 244] width 159 height 19
type input "xốp"
click at [268, 162] on input "Người nhận *" at bounding box center [336, 165] width 138 height 13
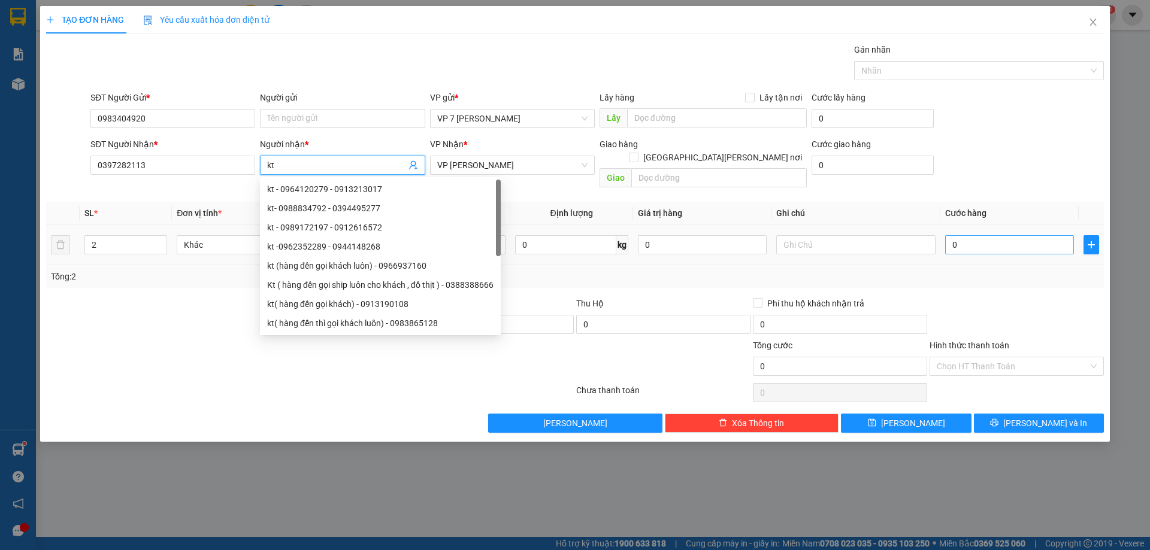
type input "kt"
click at [1014, 235] on input "0" at bounding box center [1009, 244] width 129 height 19
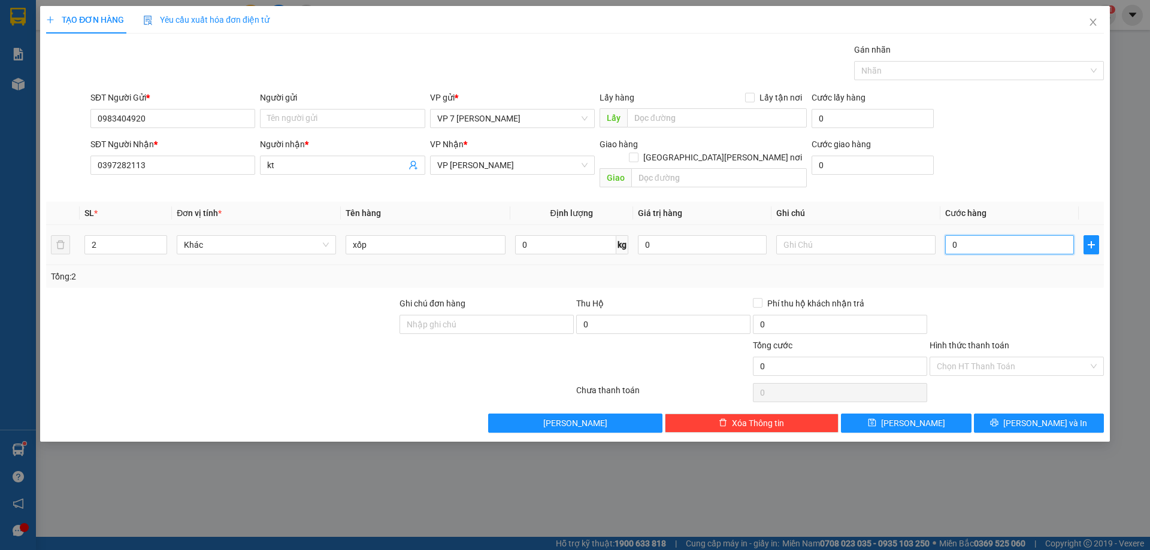
type input "1"
type input "19"
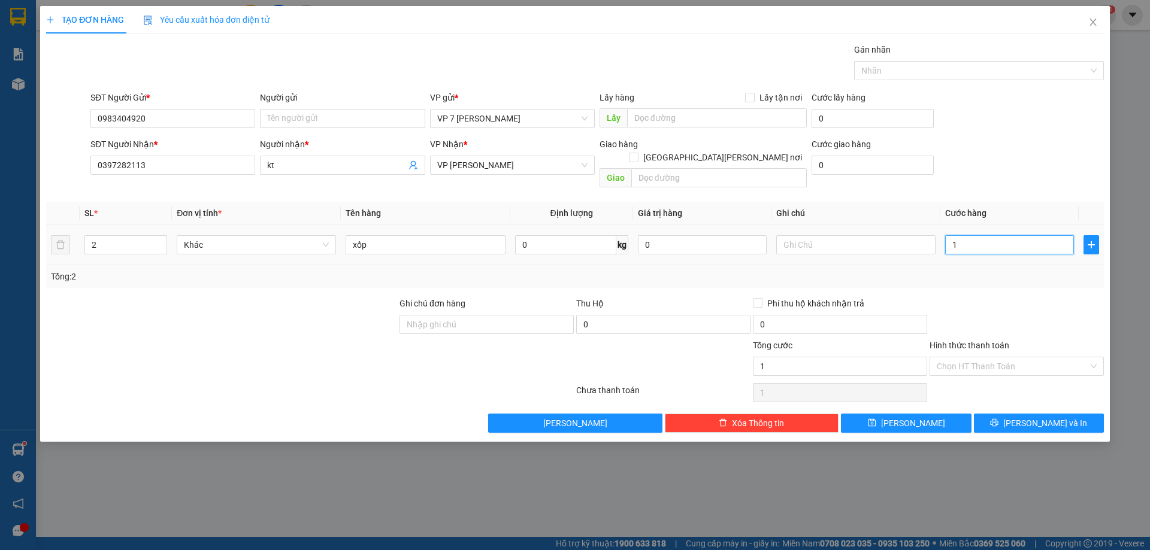
type input "19"
type input "190"
type input "1.900"
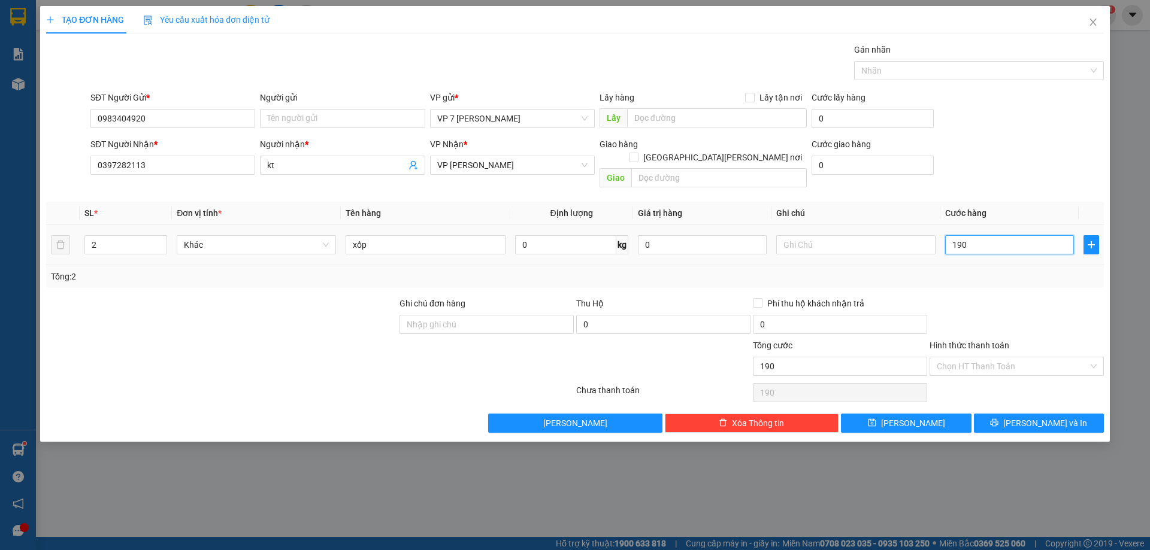
type input "1.900"
type input "19.000"
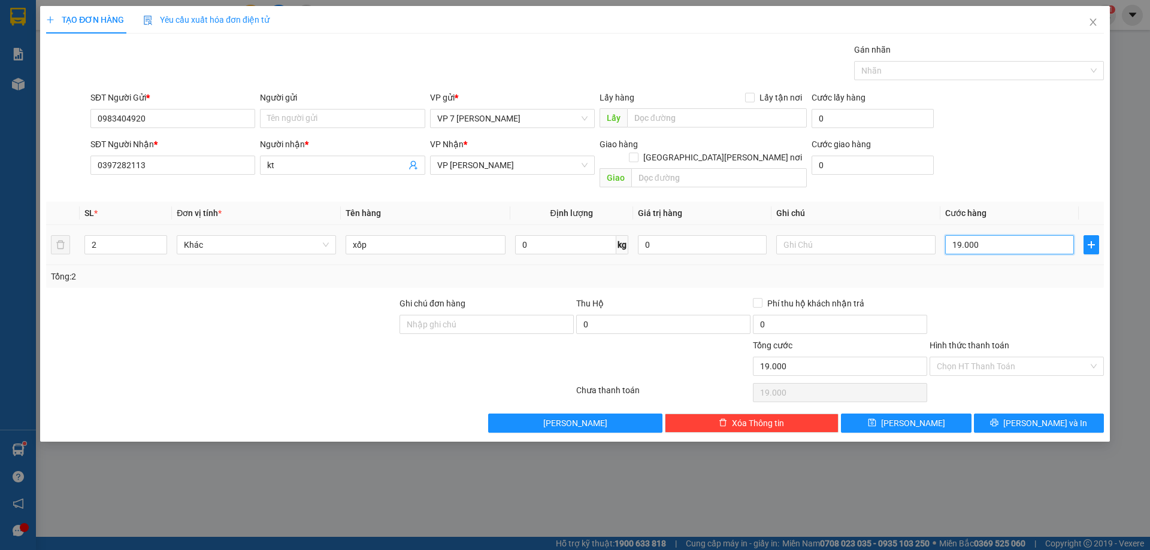
type input "190.000"
click at [1013, 414] on button "[PERSON_NAME] và In" at bounding box center [1039, 423] width 130 height 19
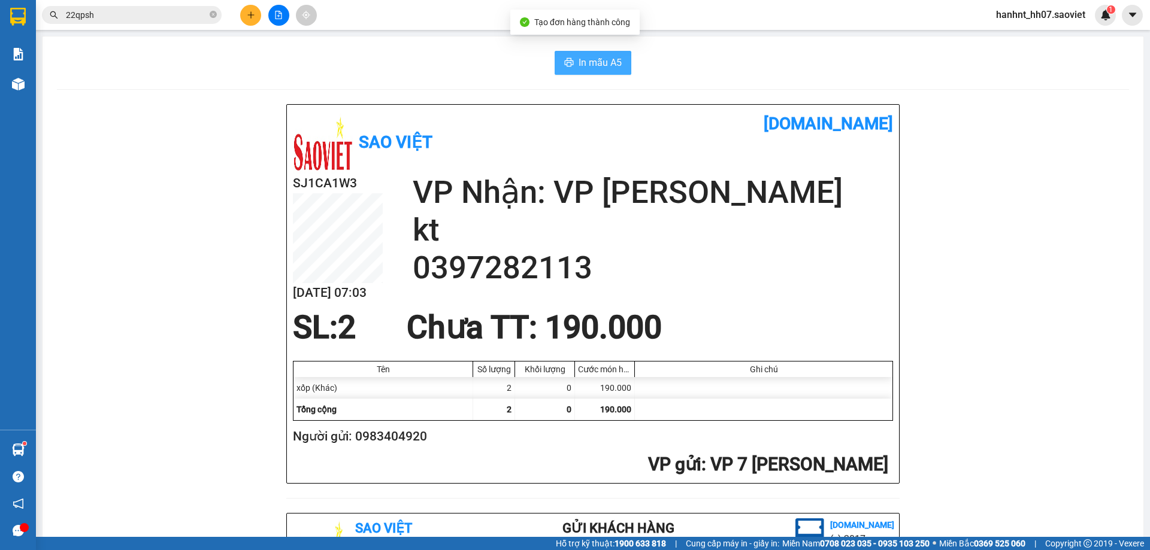
click at [590, 58] on span "In mẫu A5" at bounding box center [599, 62] width 43 height 15
click at [247, 11] on icon "plus" at bounding box center [251, 15] width 8 height 8
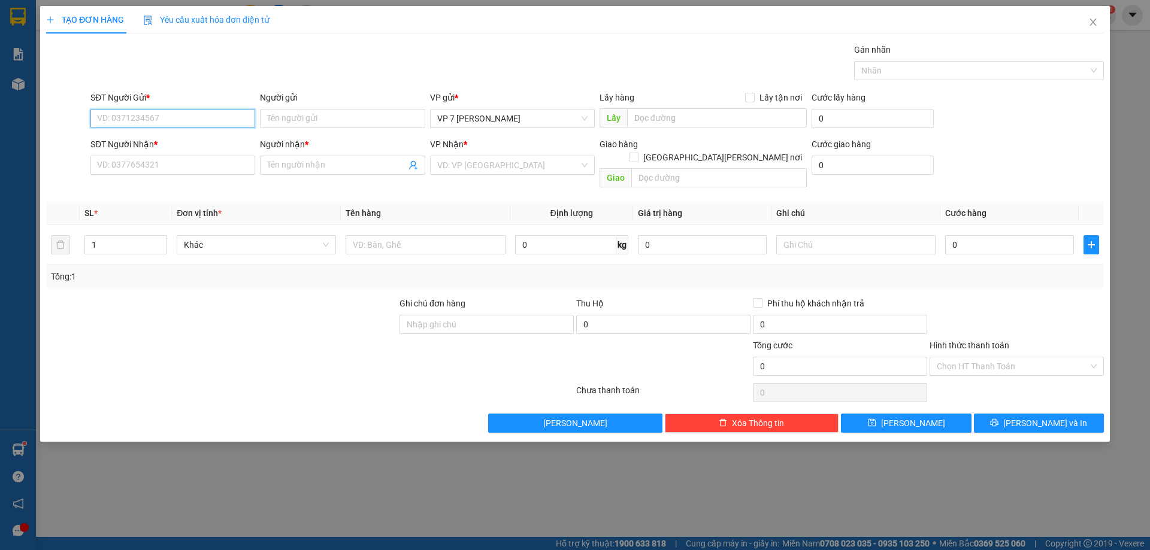
drag, startPoint x: 157, startPoint y: 122, endPoint x: 163, endPoint y: 119, distance: 7.2
click at [157, 122] on input "SĐT Người Gửi *" at bounding box center [172, 118] width 165 height 19
type input "0983404920"
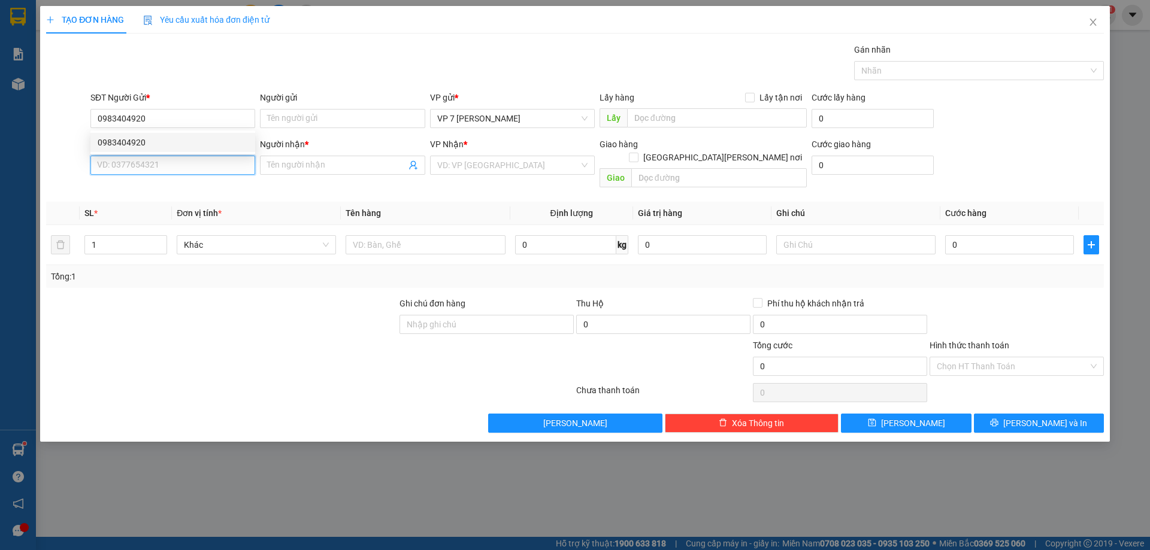
click at [165, 159] on input "SĐT Người Nhận *" at bounding box center [172, 165] width 165 height 19
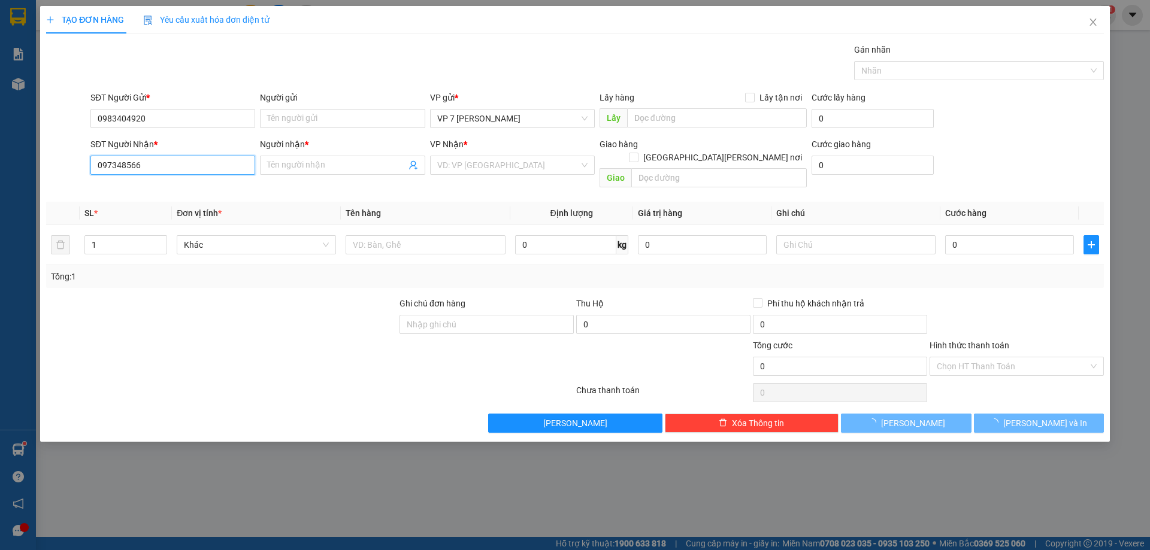
type input "0973485668"
click at [138, 186] on div "0973485668 - oanh" at bounding box center [173, 189] width 150 height 13
type input "oanh"
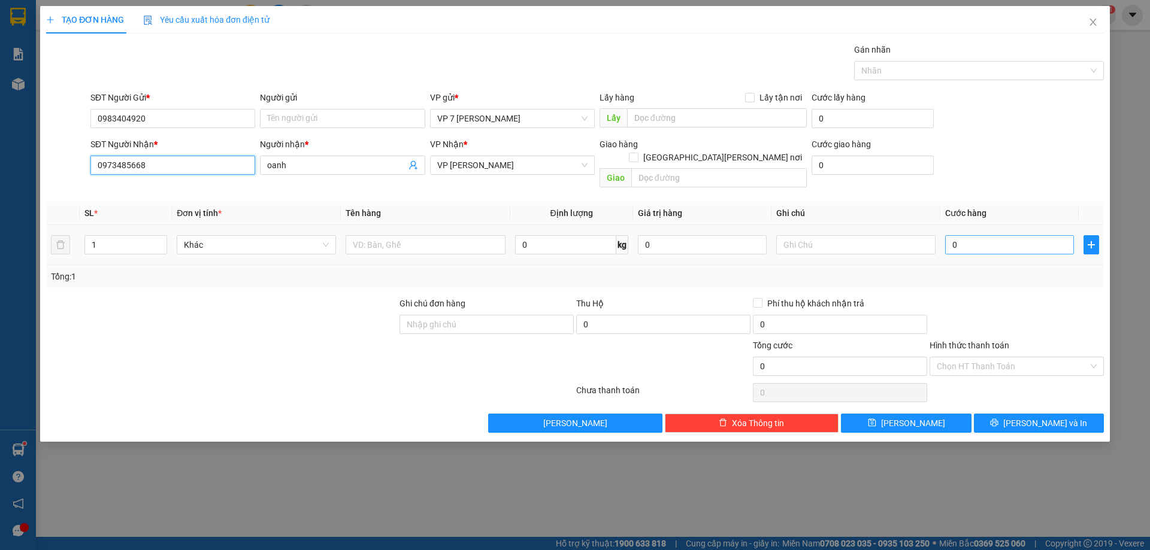
type input "0973485668"
click at [972, 235] on input "0" at bounding box center [1009, 244] width 129 height 19
click at [370, 235] on input "text" at bounding box center [424, 244] width 159 height 19
type input "xốp"
click at [987, 235] on input "0" at bounding box center [1009, 244] width 129 height 19
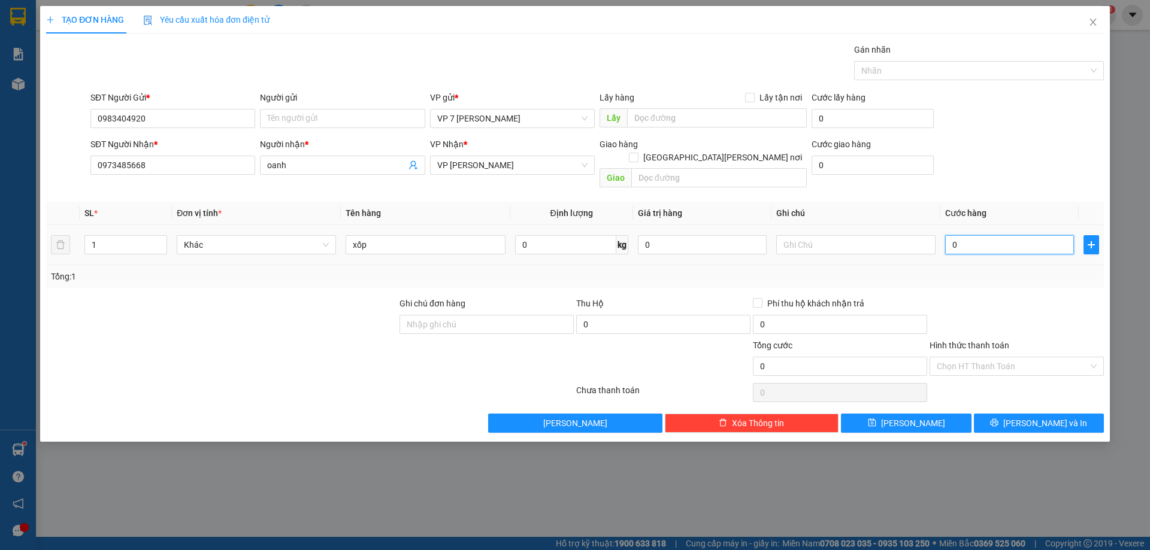
type input "7"
type input "70"
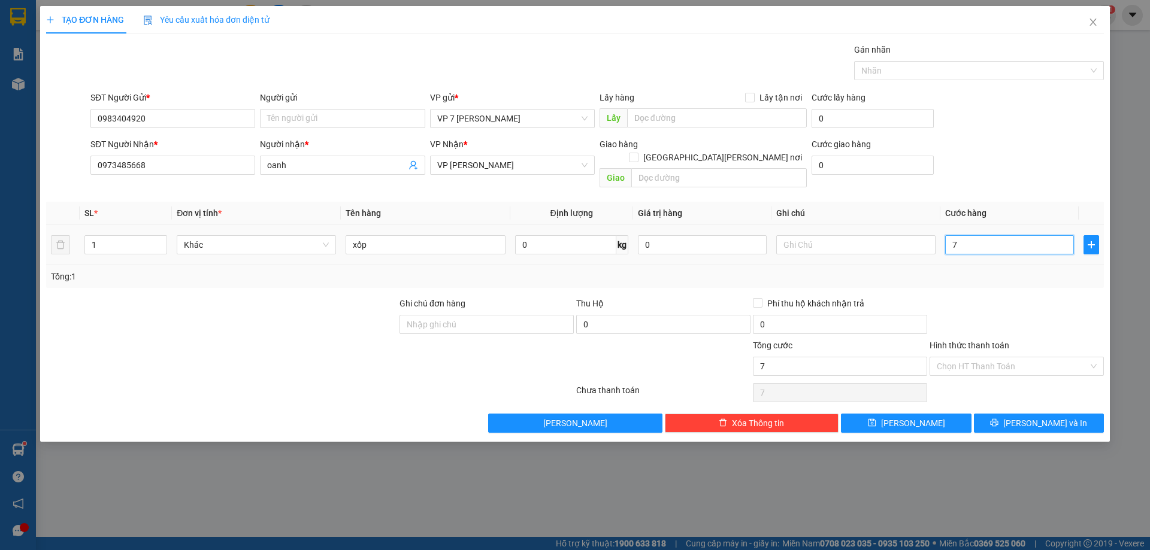
type input "70"
type input "7.090"
type input "70.909"
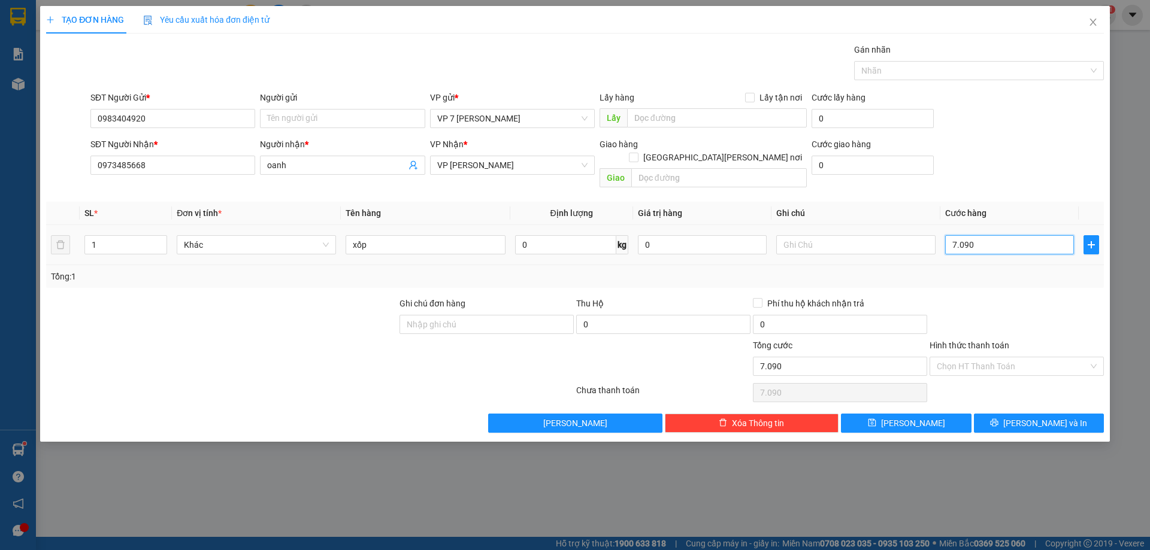
type input "70.909"
type input "7.090"
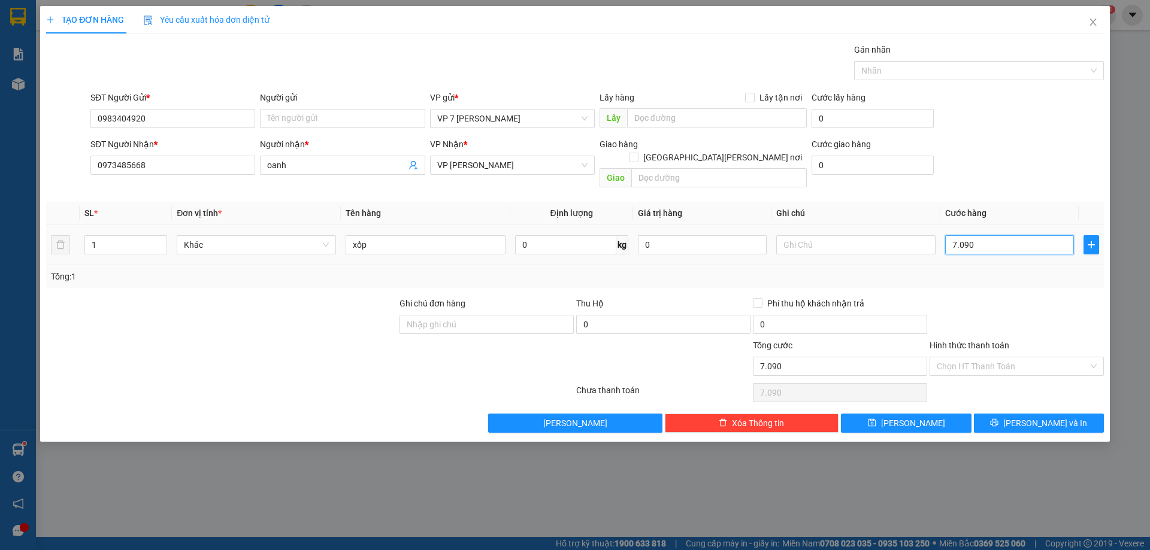
type input "709"
type input "70"
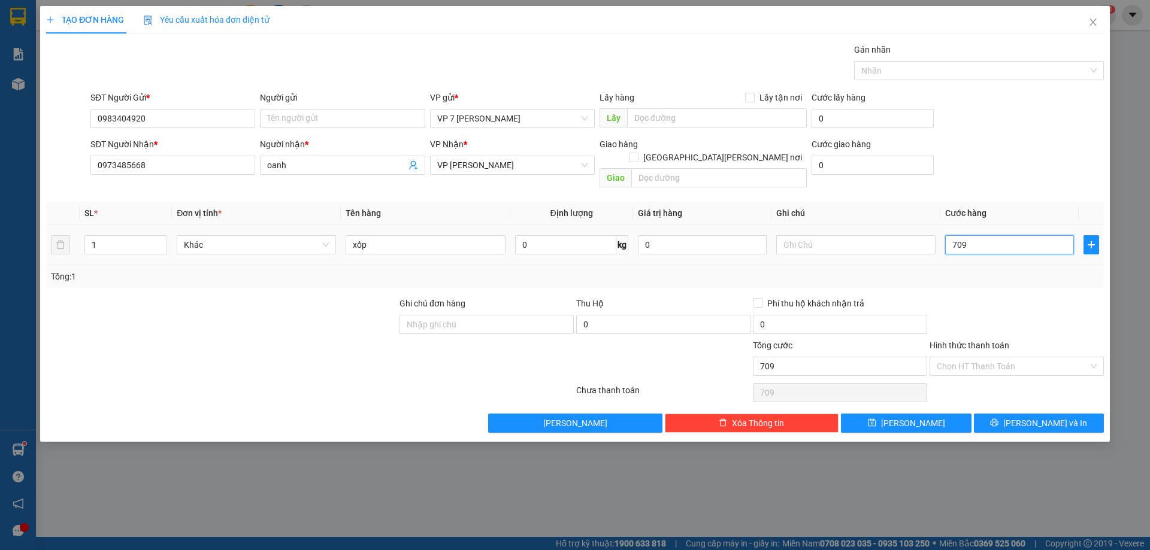
type input "70"
type input "700"
type input "7.000"
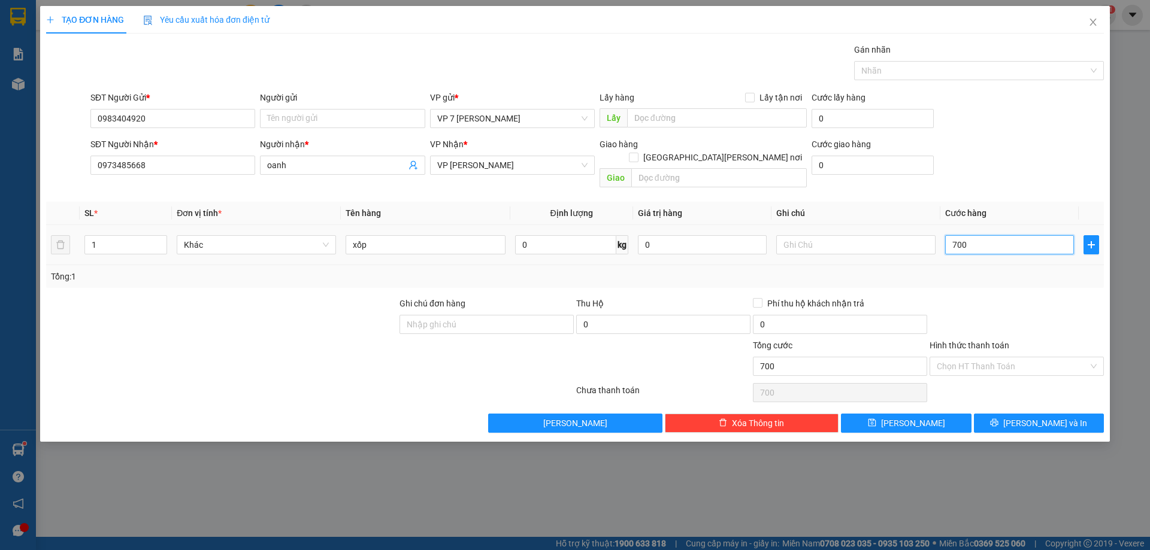
type input "7.000"
type input "70.000"
click at [988, 414] on button "[PERSON_NAME] và In" at bounding box center [1039, 423] width 130 height 19
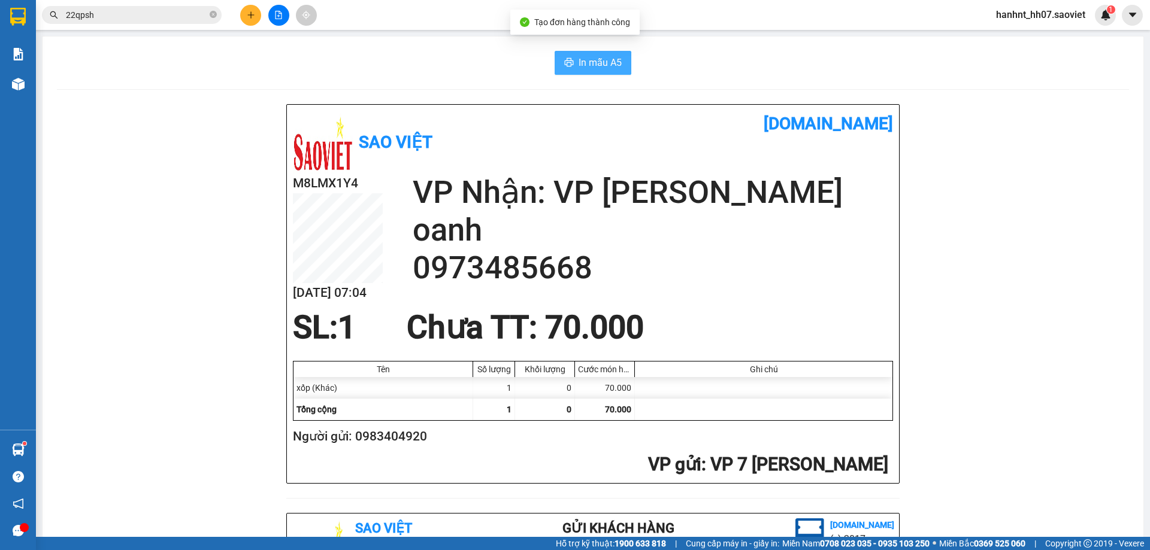
click at [587, 57] on span "In mẫu A5" at bounding box center [599, 62] width 43 height 15
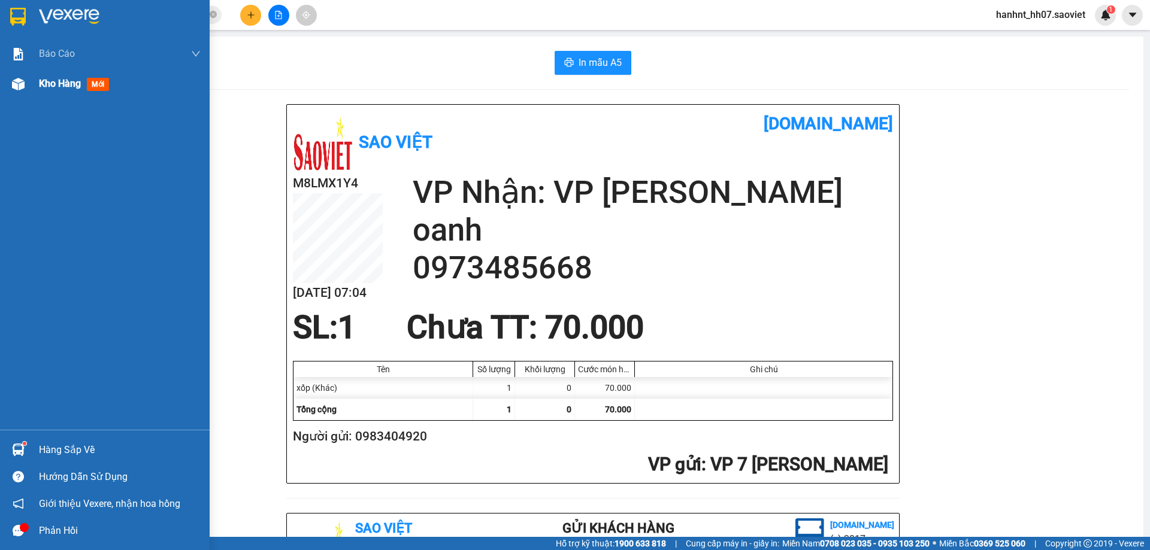
click at [87, 84] on div "Kho hàng mới" at bounding box center [76, 83] width 75 height 15
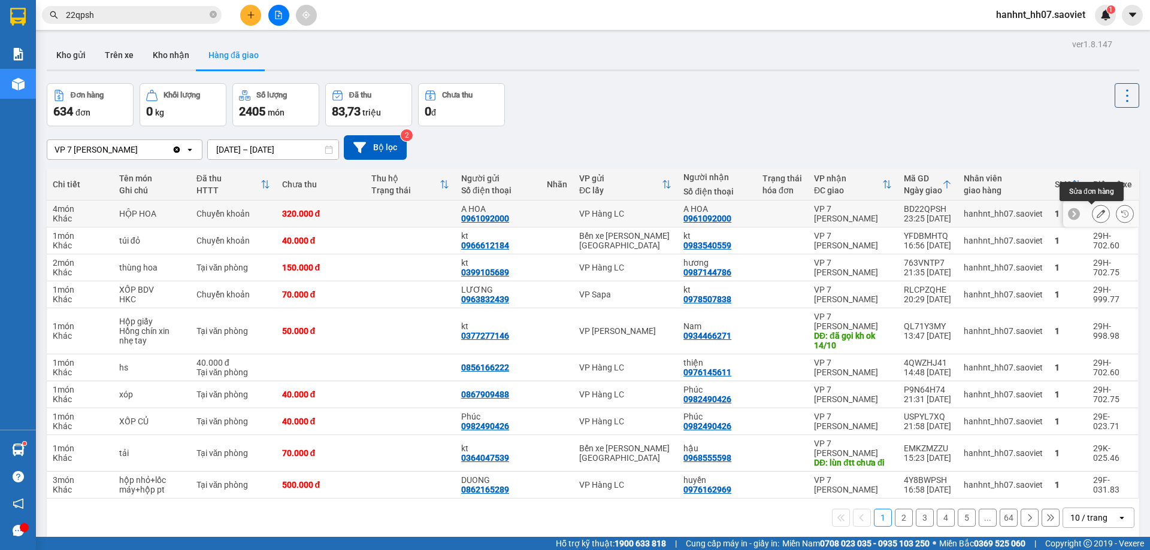
click at [1096, 211] on icon at bounding box center [1100, 214] width 8 height 8
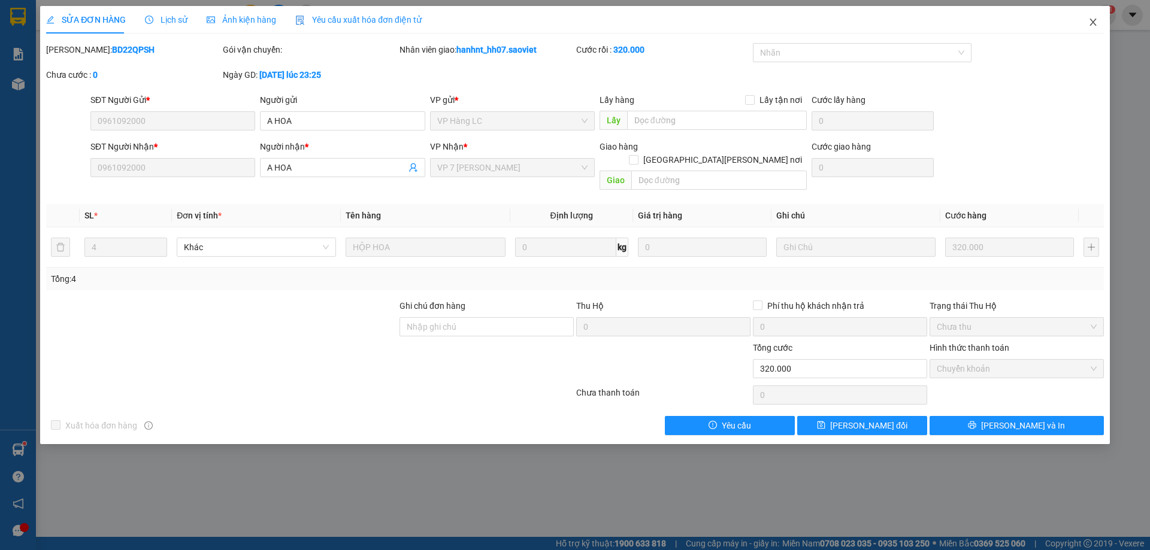
click at [1090, 16] on span "Close" at bounding box center [1093, 23] width 34 height 34
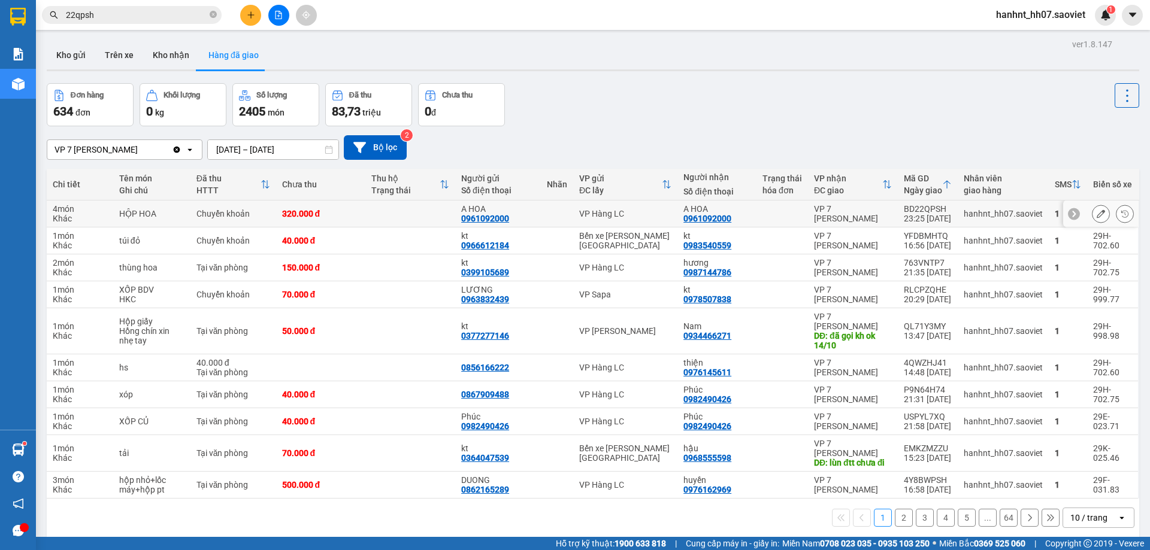
click at [381, 216] on td at bounding box center [410, 214] width 90 height 27
click at [72, 50] on button "Kho gửi" at bounding box center [71, 55] width 49 height 29
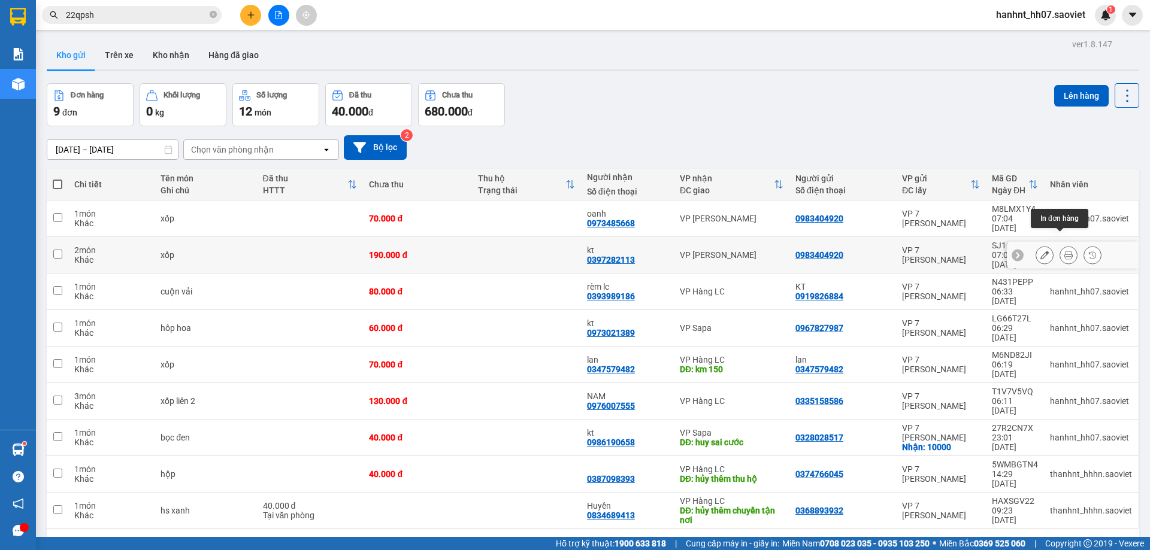
click at [1064, 251] on icon at bounding box center [1068, 255] width 8 height 8
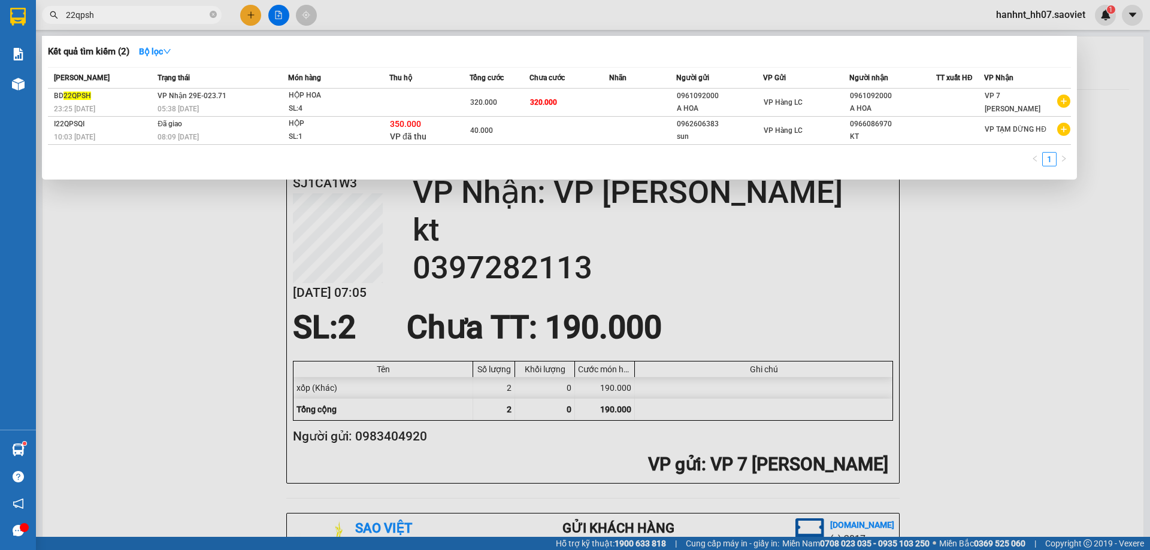
click at [131, 11] on input "22qpsh" at bounding box center [136, 14] width 141 height 13
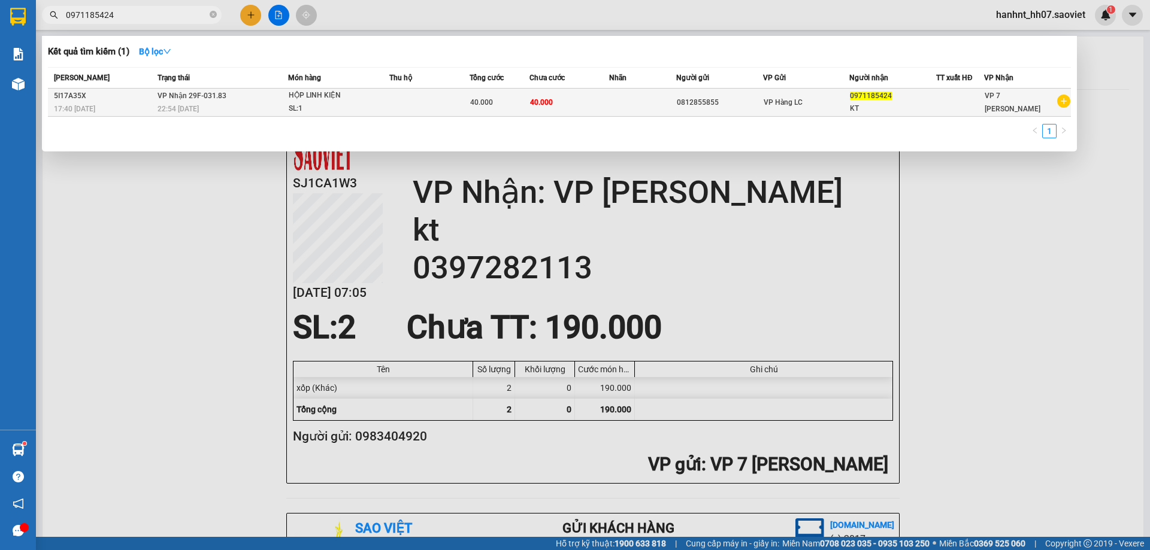
click at [627, 102] on td at bounding box center [642, 103] width 66 height 28
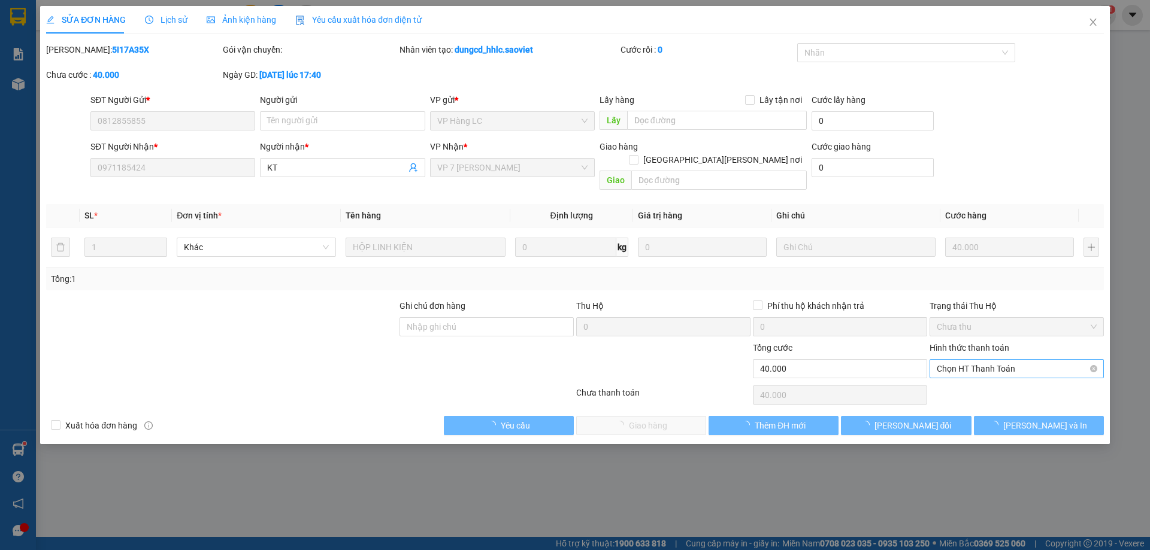
click at [972, 360] on span "Chọn HT Thanh Toán" at bounding box center [1016, 369] width 160 height 18
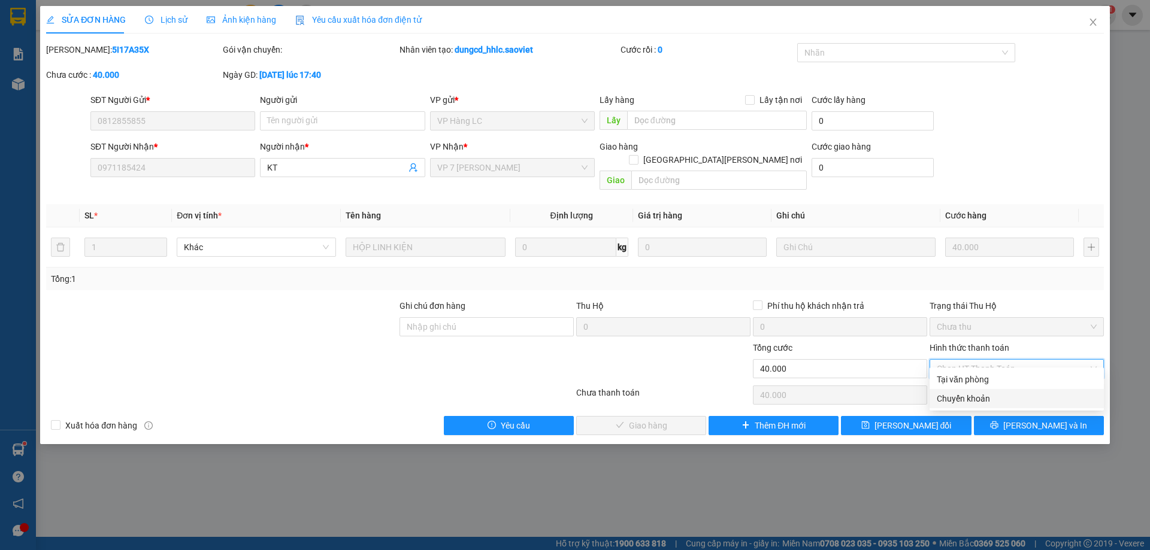
click at [958, 395] on div "Chuyển khoản" at bounding box center [1016, 398] width 160 height 13
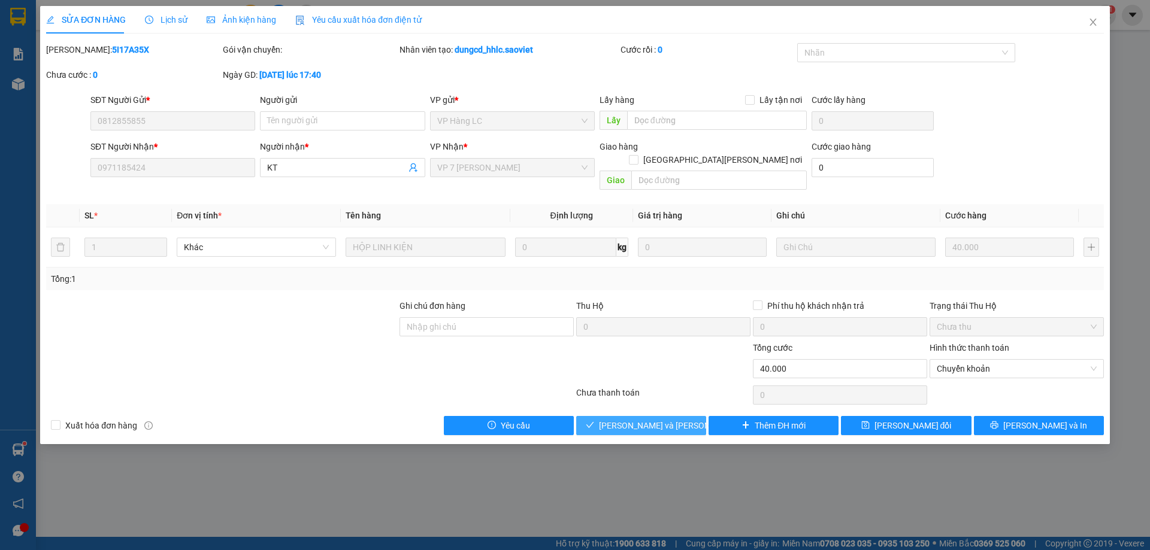
click at [662, 419] on span "[PERSON_NAME] và [PERSON_NAME] hàng" at bounding box center [680, 425] width 162 height 13
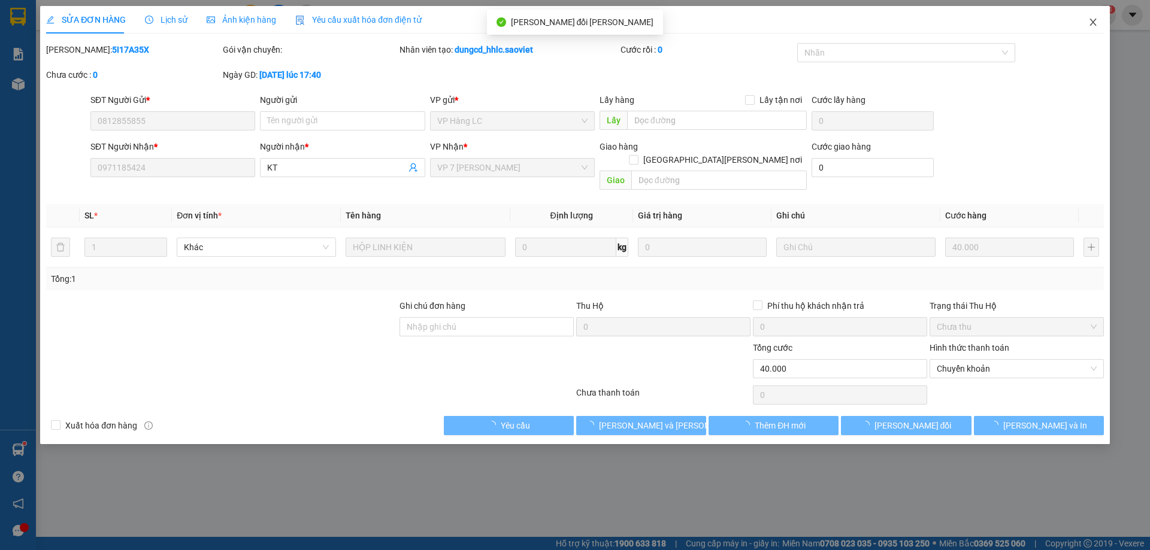
click at [1086, 19] on span "Close" at bounding box center [1093, 23] width 34 height 34
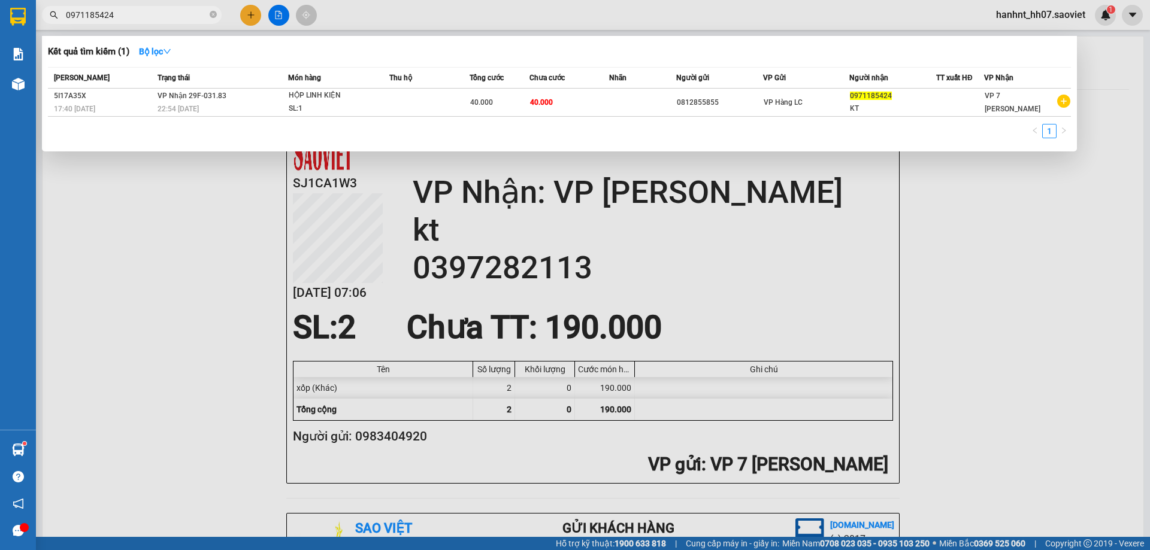
click at [117, 10] on input "0971185424" at bounding box center [136, 14] width 141 height 13
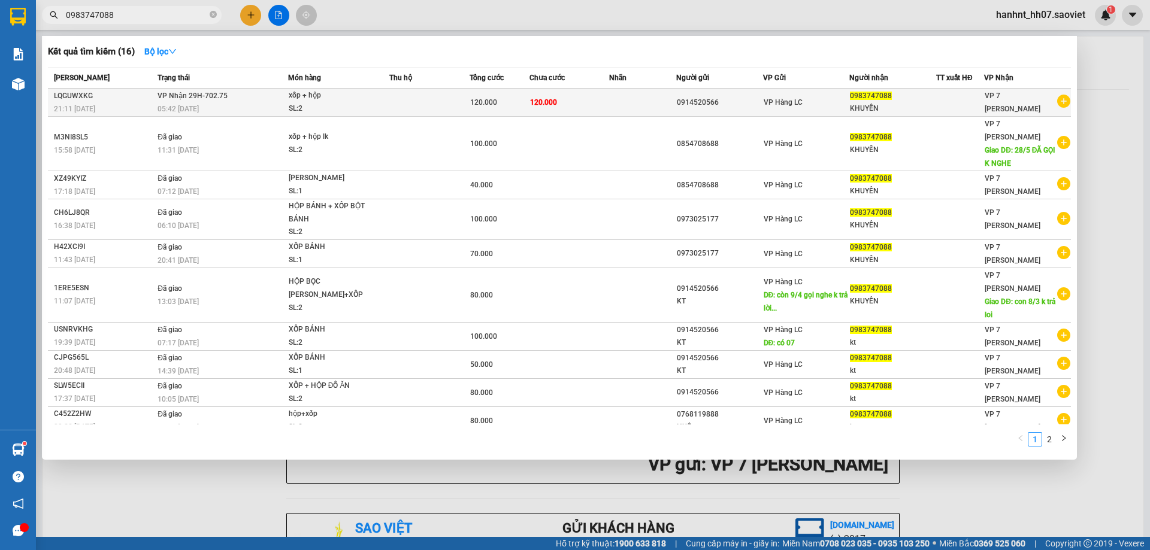
click at [645, 101] on td at bounding box center [642, 103] width 66 height 28
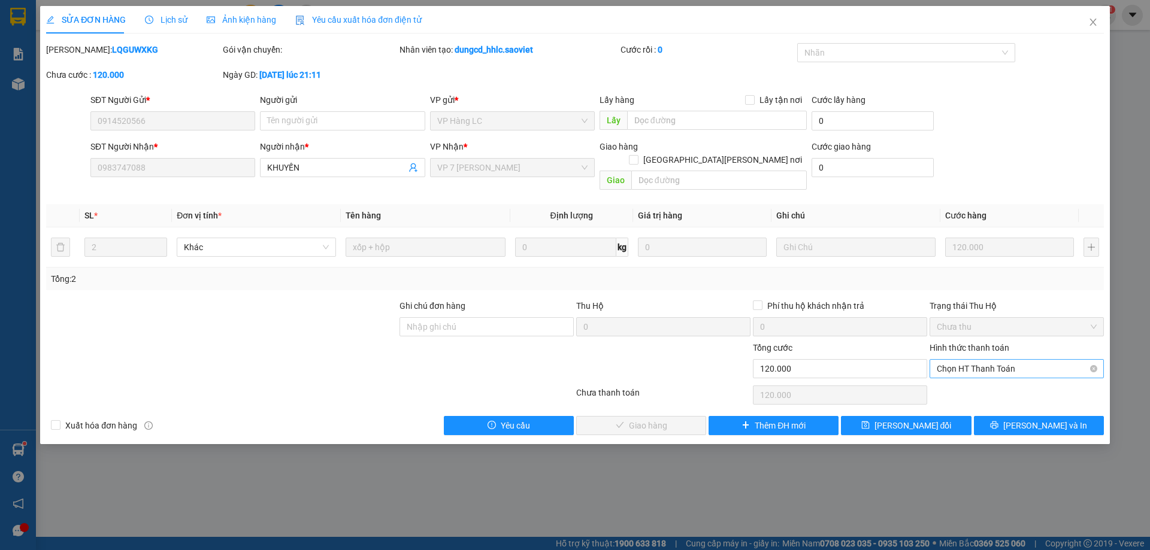
click at [966, 360] on span "Chọn HT Thanh Toán" at bounding box center [1016, 369] width 160 height 18
click at [952, 376] on div "Tại văn phòng" at bounding box center [1016, 379] width 160 height 13
drag, startPoint x: 695, startPoint y: 406, endPoint x: 751, endPoint y: 355, distance: 76.3
click at [695, 416] on button "[PERSON_NAME] và [PERSON_NAME] hàng" at bounding box center [641, 425] width 130 height 19
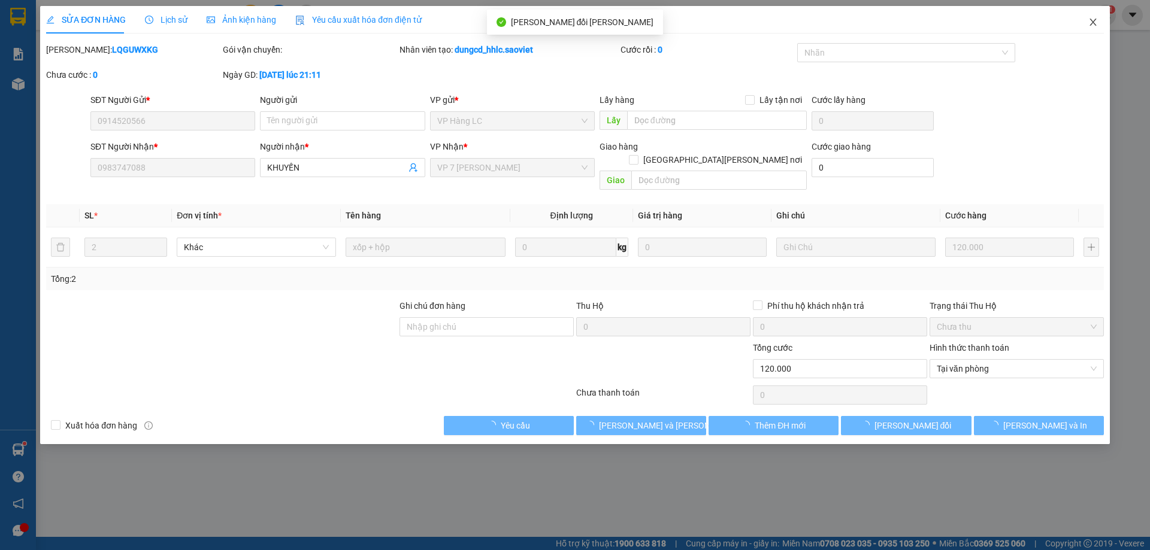
click at [1092, 20] on icon "close" at bounding box center [1093, 22] width 10 height 10
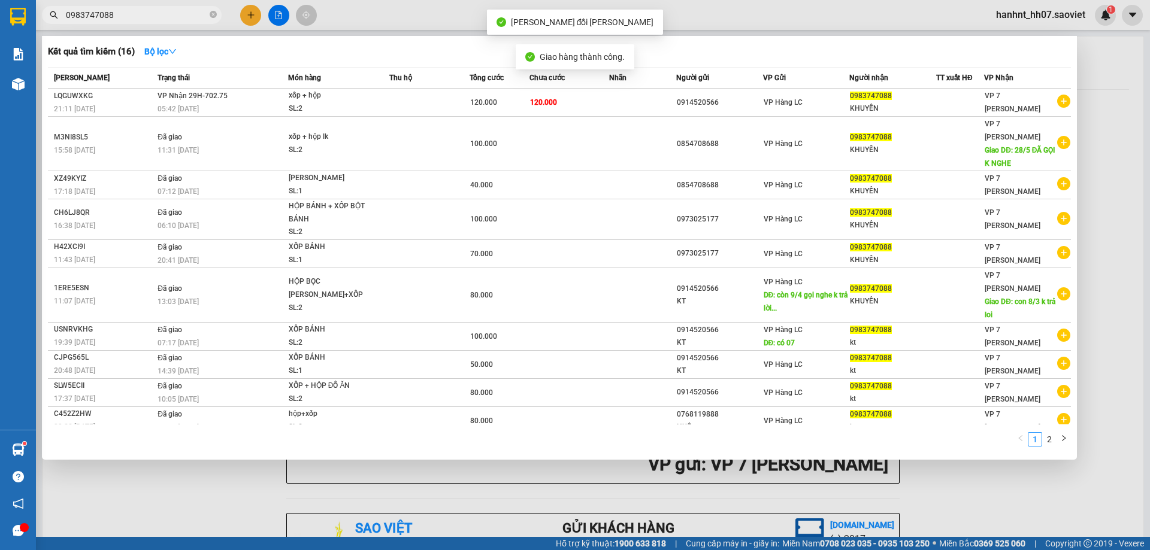
click at [126, 13] on input "0983747088" at bounding box center [136, 14] width 141 height 13
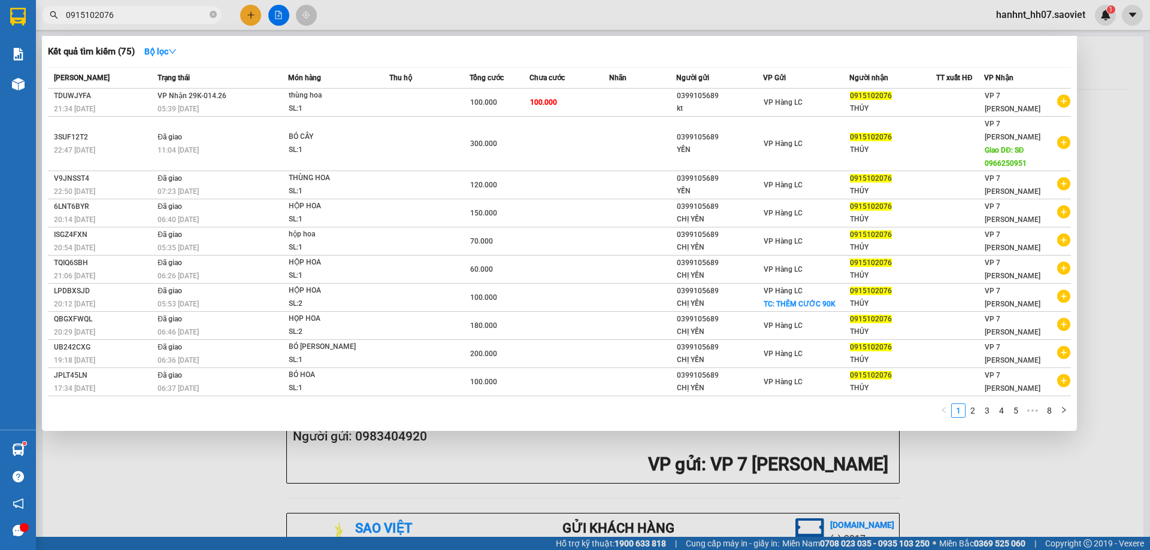
click at [153, 17] on input "0915102076" at bounding box center [136, 14] width 141 height 13
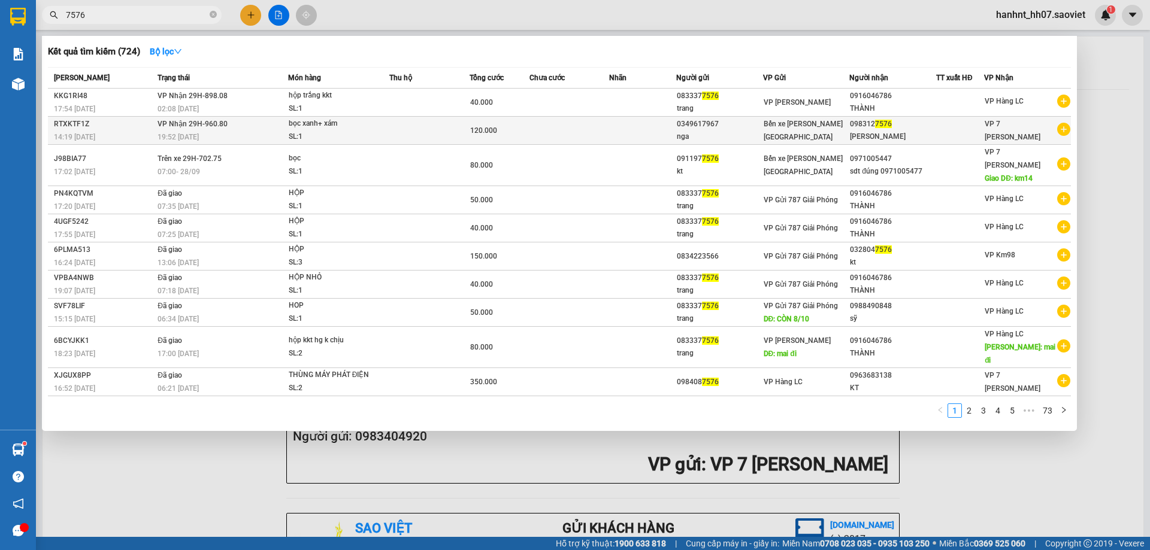
click at [526, 126] on div "120.000" at bounding box center [499, 130] width 59 height 13
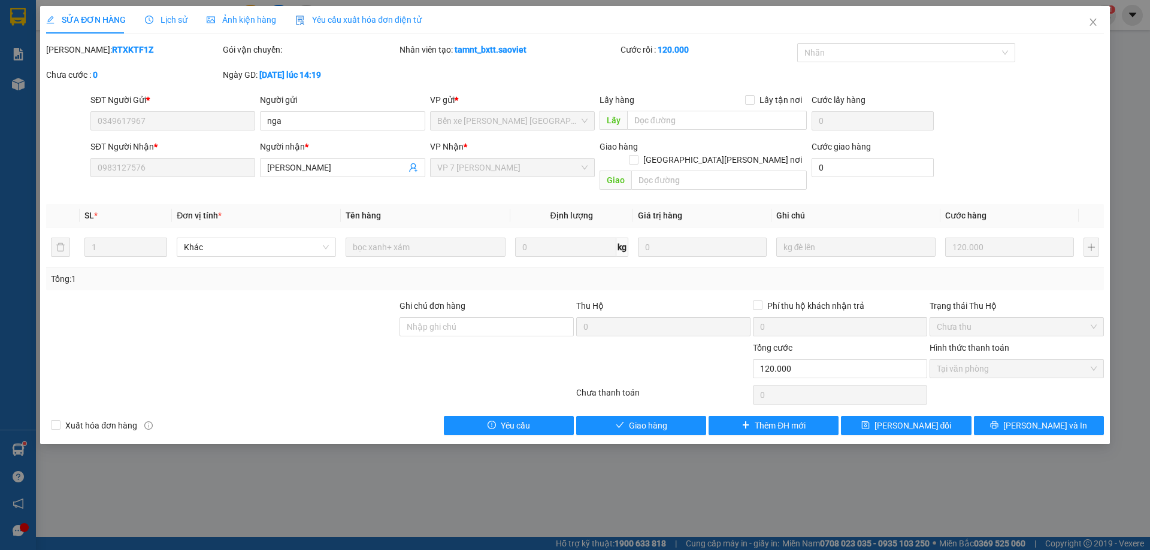
click at [983, 360] on span "Tại văn phòng" at bounding box center [1016, 369] width 160 height 18
drag, startPoint x: 637, startPoint y: 411, endPoint x: 682, endPoint y: 386, distance: 51.5
click at [639, 419] on span "Giao hàng" at bounding box center [648, 425] width 38 height 13
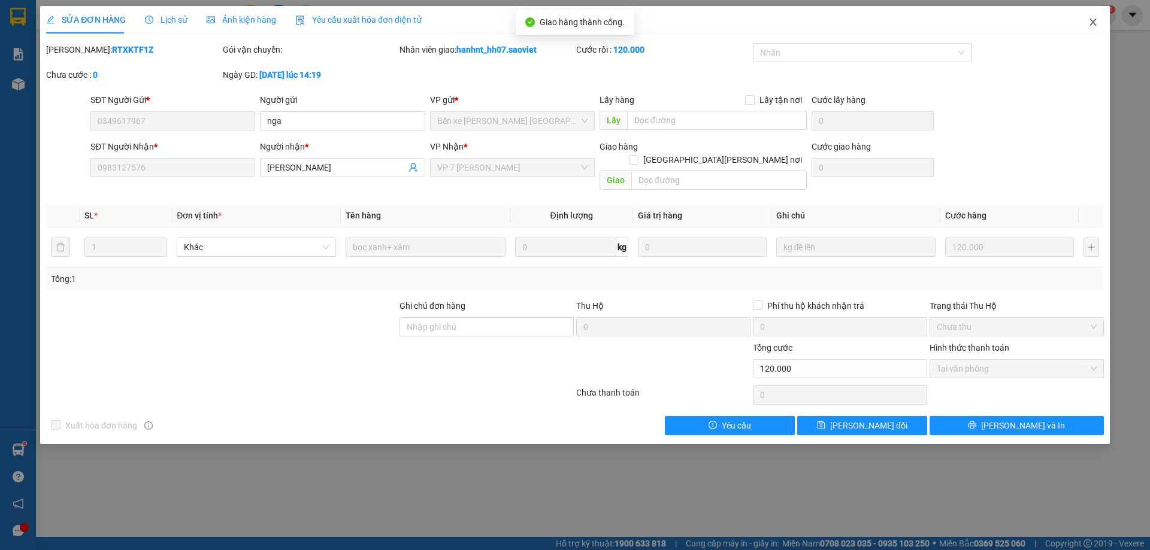
click at [1089, 24] on icon "close" at bounding box center [1093, 22] width 10 height 10
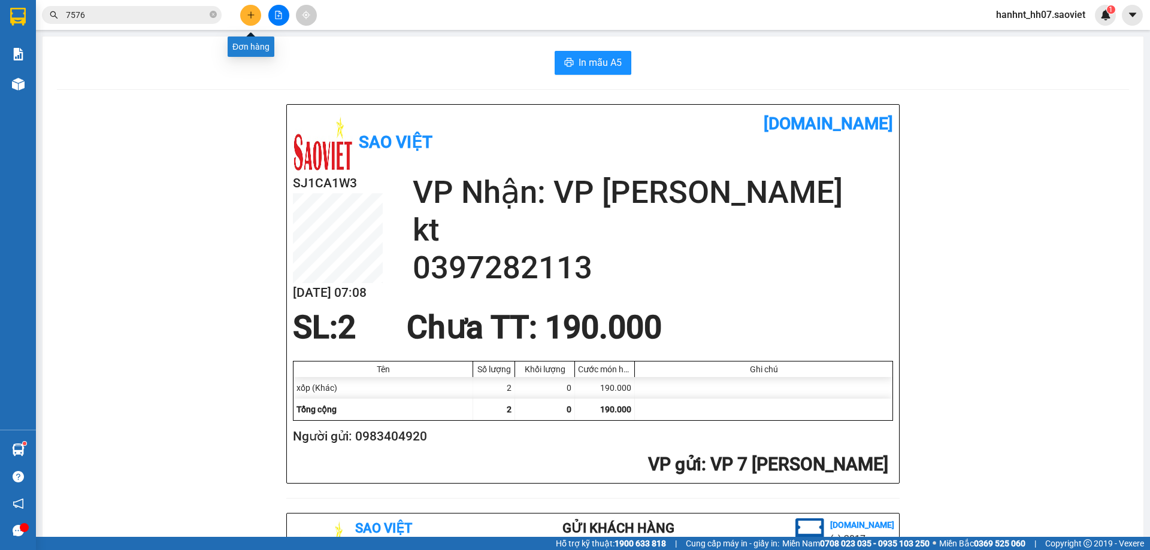
click at [253, 11] on icon "plus" at bounding box center [251, 15] width 8 height 8
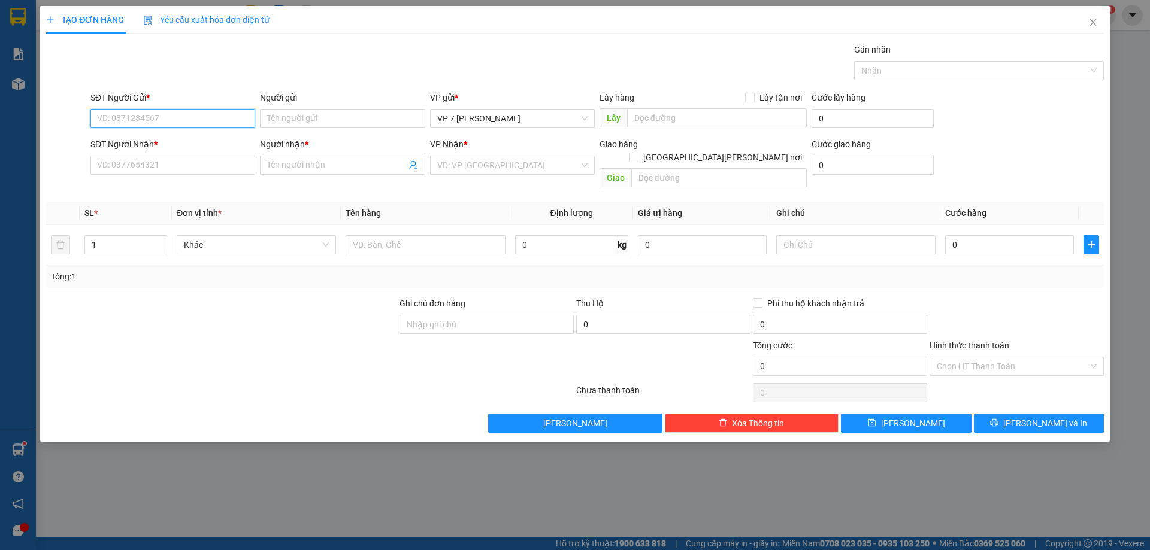
click at [144, 116] on input "SĐT Người Gửi *" at bounding box center [172, 118] width 165 height 19
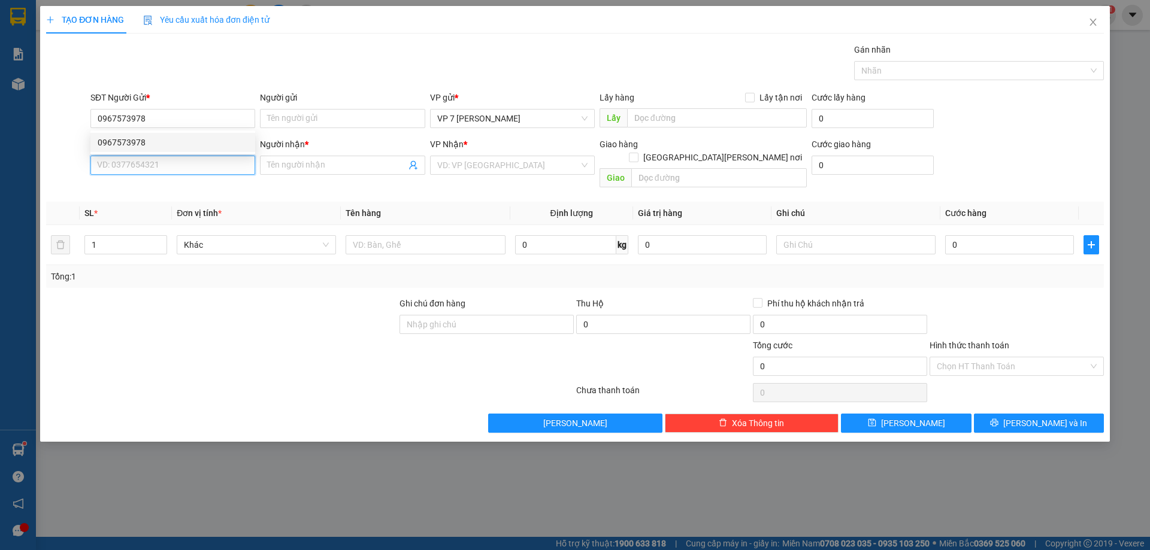
click at [187, 166] on input "SĐT Người Nhận *" at bounding box center [172, 165] width 165 height 19
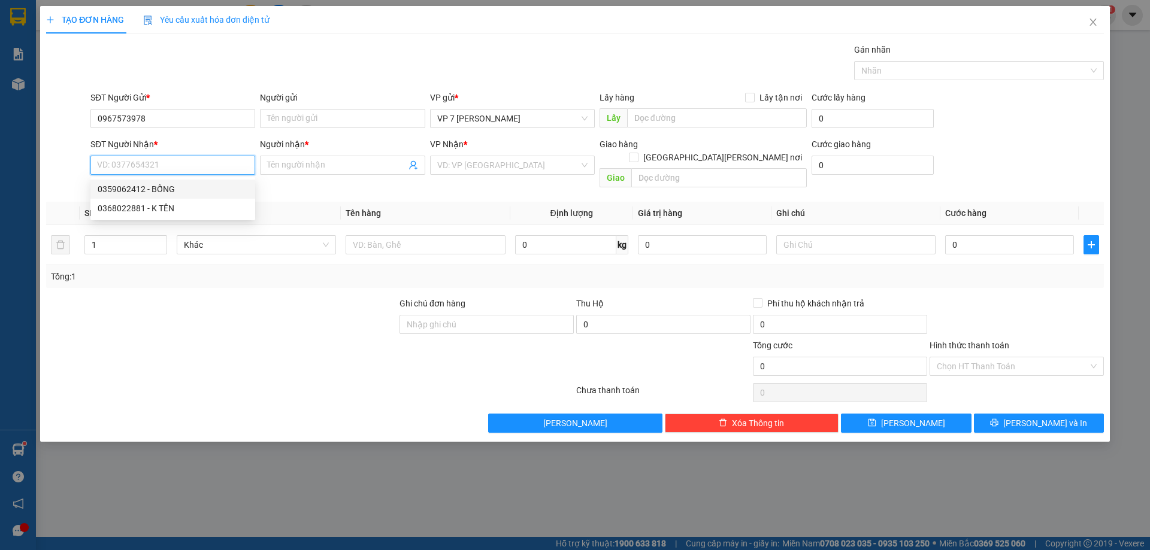
click at [161, 189] on div "0359062412 - BỐNG" at bounding box center [173, 189] width 150 height 13
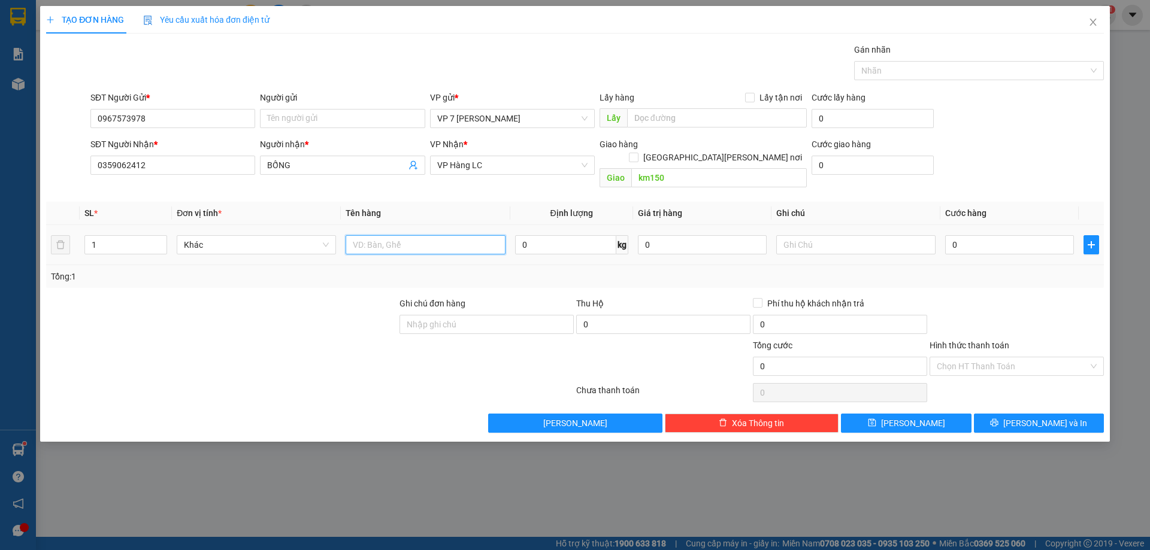
click at [353, 237] on input "text" at bounding box center [424, 244] width 159 height 19
click at [968, 235] on input "0" at bounding box center [1009, 244] width 129 height 19
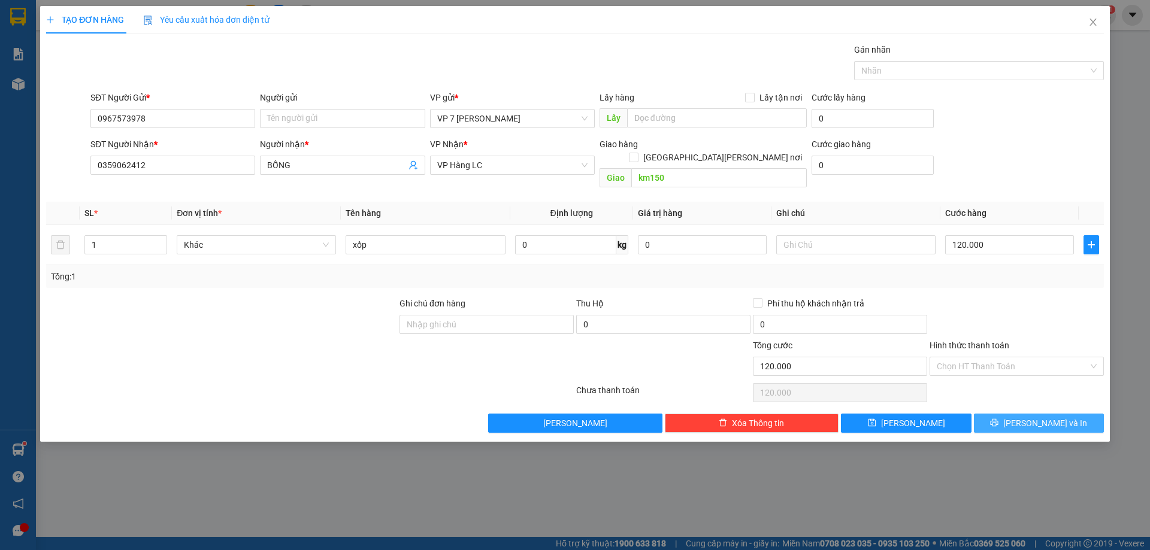
click at [1007, 414] on button "[PERSON_NAME] và In" at bounding box center [1039, 423] width 130 height 19
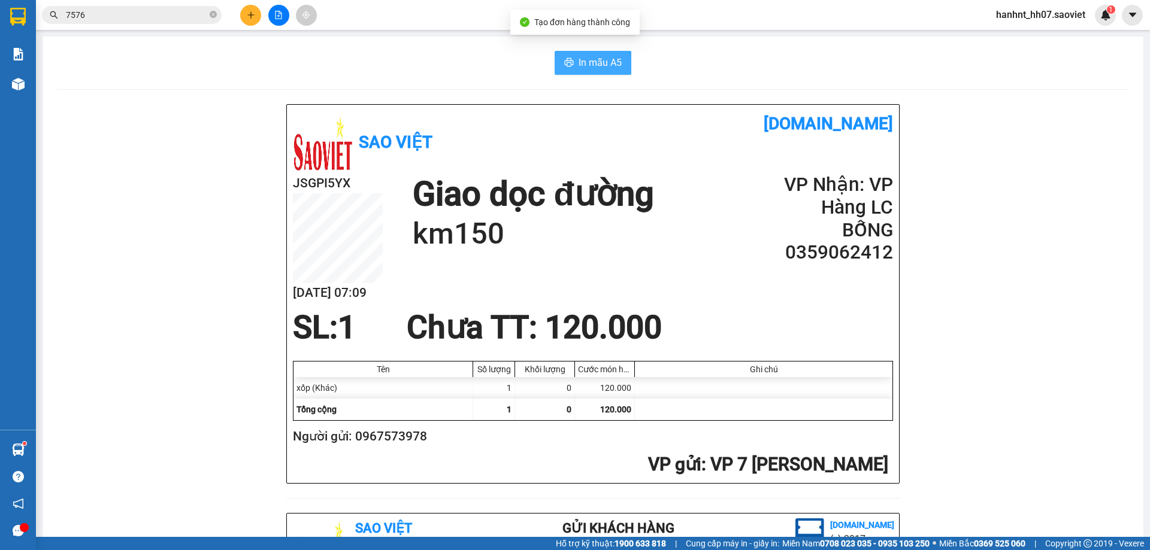
click at [589, 53] on button "In mẫu A5" at bounding box center [592, 63] width 77 height 24
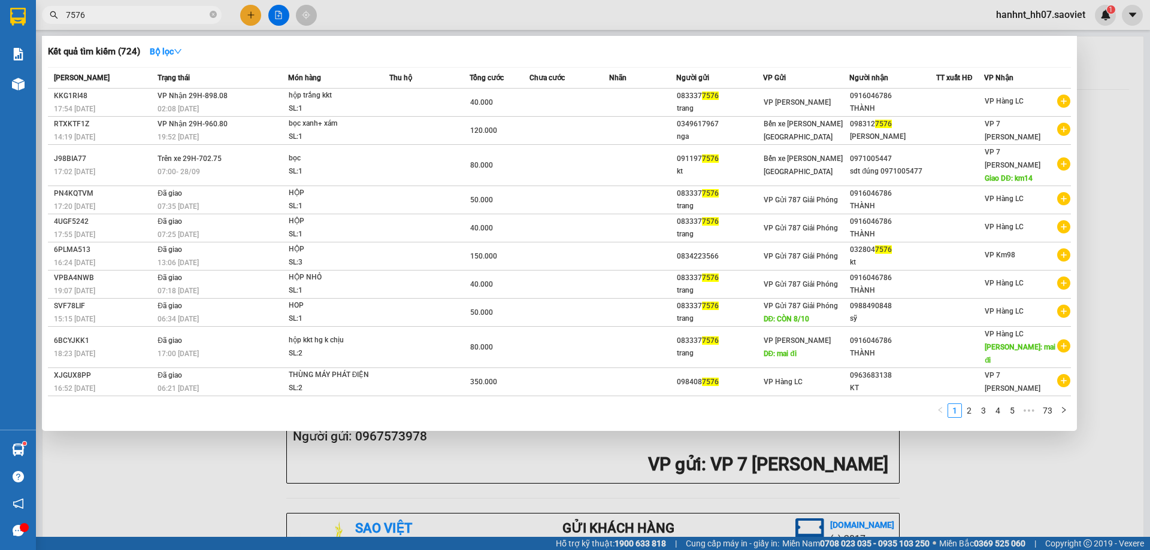
click at [86, 14] on input "7576" at bounding box center [136, 14] width 141 height 13
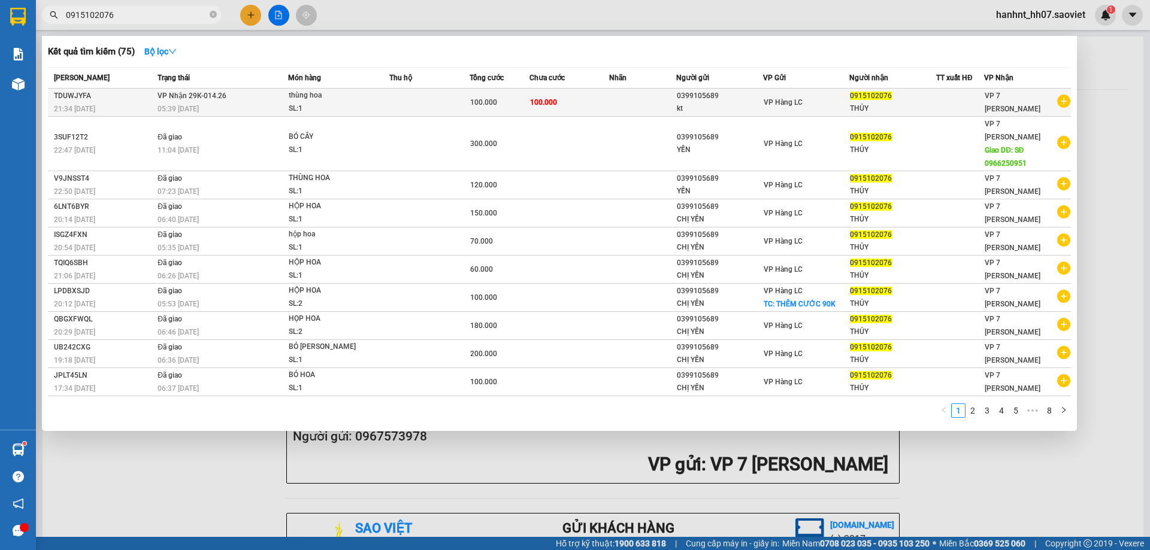
click at [662, 104] on td at bounding box center [642, 103] width 66 height 28
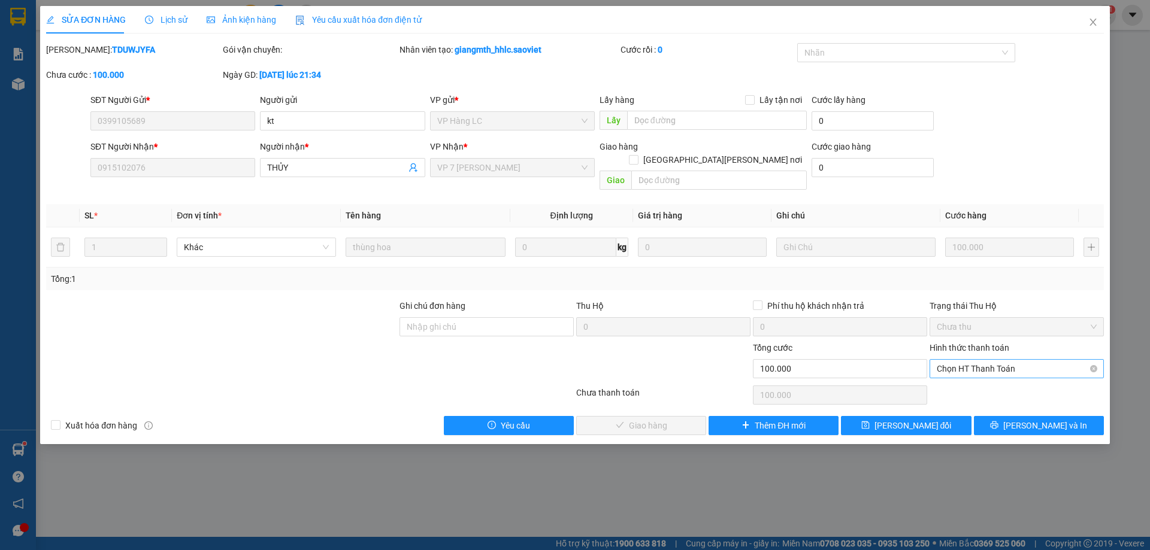
click at [951, 360] on span "Chọn HT Thanh Toán" at bounding box center [1016, 369] width 160 height 18
click at [945, 376] on div "Tại văn phòng" at bounding box center [1016, 379] width 160 height 13
click at [702, 416] on button "[PERSON_NAME] và [PERSON_NAME] hàng" at bounding box center [641, 425] width 130 height 19
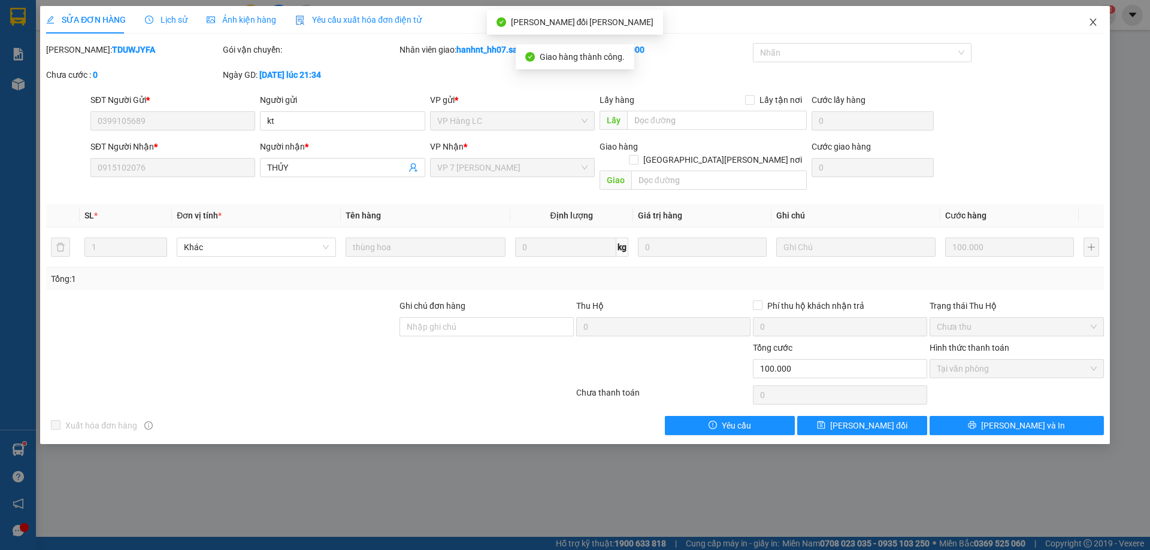
click at [1095, 25] on icon "close" at bounding box center [1092, 22] width 7 height 7
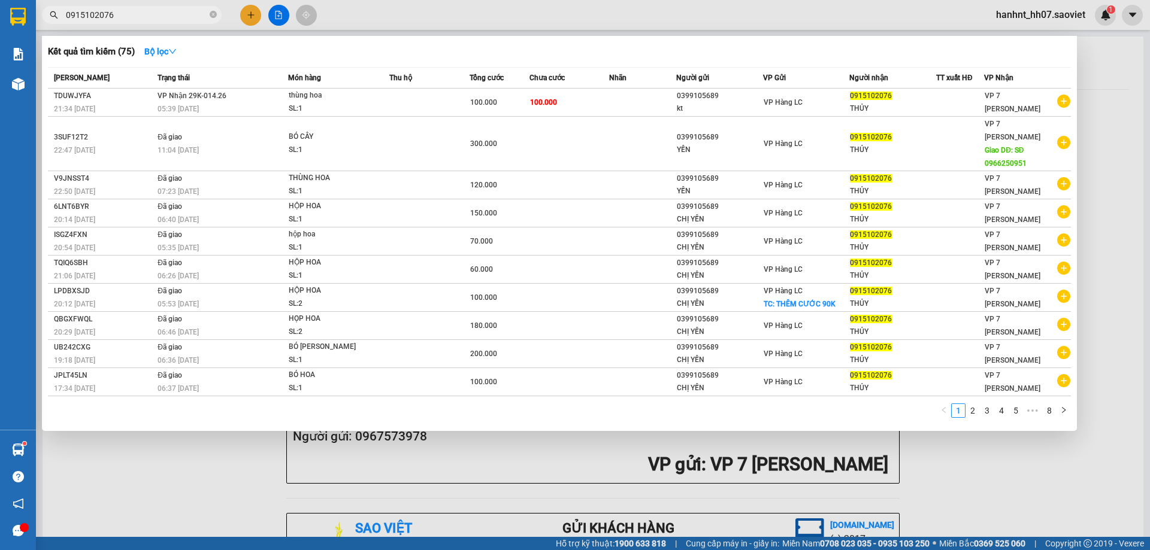
click at [136, 11] on input "0915102076" at bounding box center [136, 14] width 141 height 13
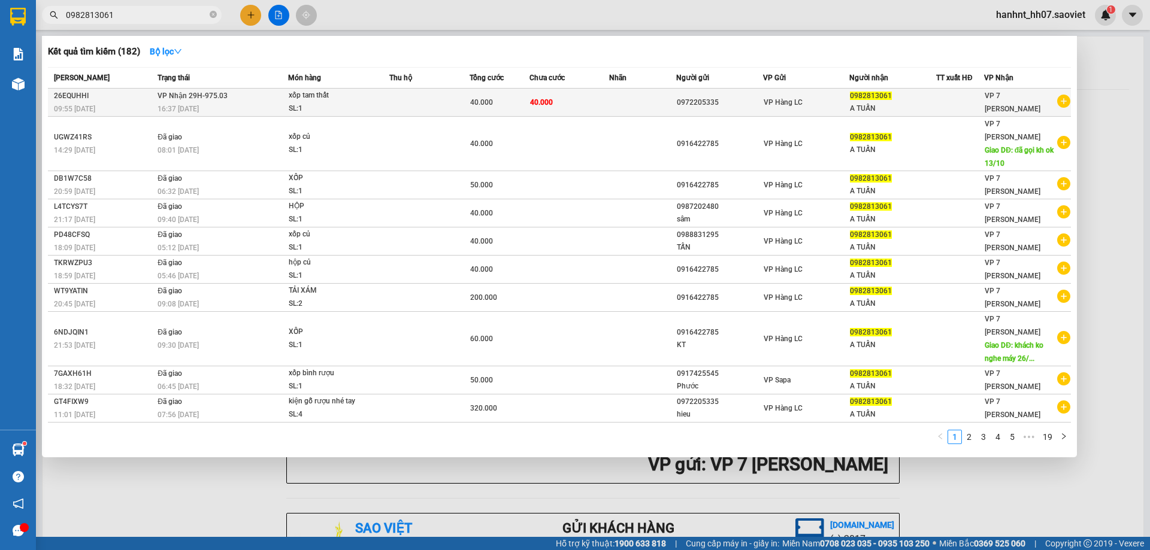
click at [566, 95] on td "40.000" at bounding box center [569, 103] width 80 height 28
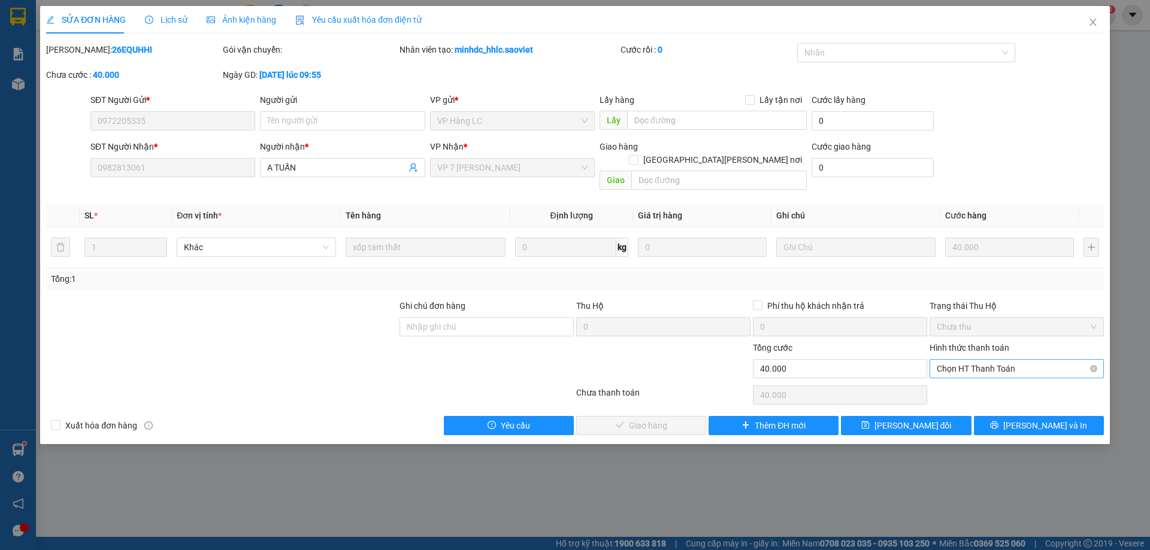
click at [953, 360] on span "Chọn HT Thanh Toán" at bounding box center [1016, 369] width 160 height 18
click at [951, 372] on div "Tại văn phòng" at bounding box center [1016, 379] width 174 height 19
drag, startPoint x: 671, startPoint y: 414, endPoint x: 737, endPoint y: 371, distance: 78.9
click at [672, 419] on span "[PERSON_NAME] và [PERSON_NAME] hàng" at bounding box center [680, 425] width 162 height 13
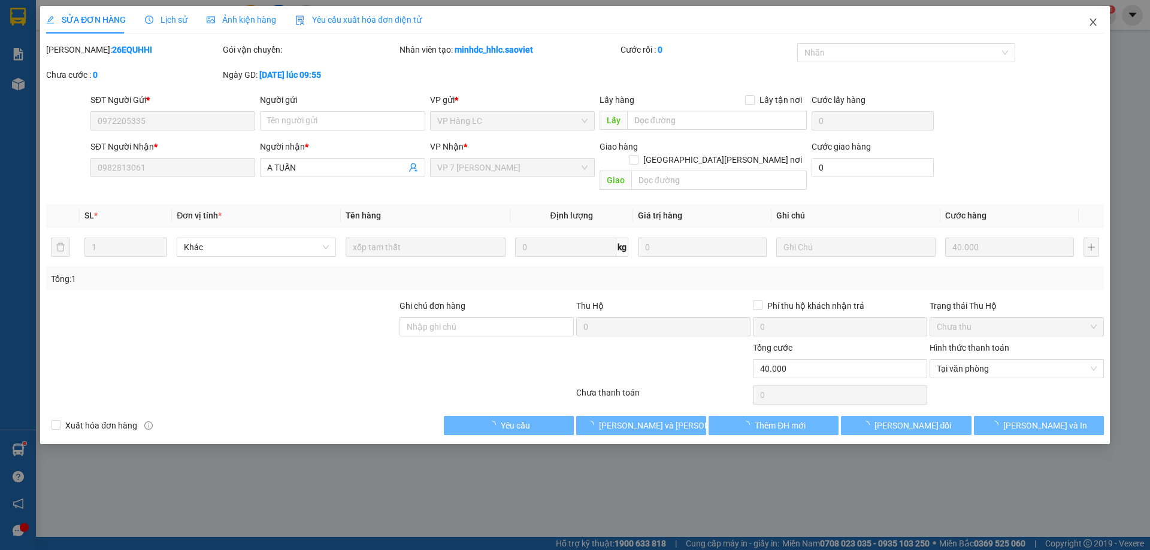
click at [1098, 19] on span "Close" at bounding box center [1093, 23] width 34 height 34
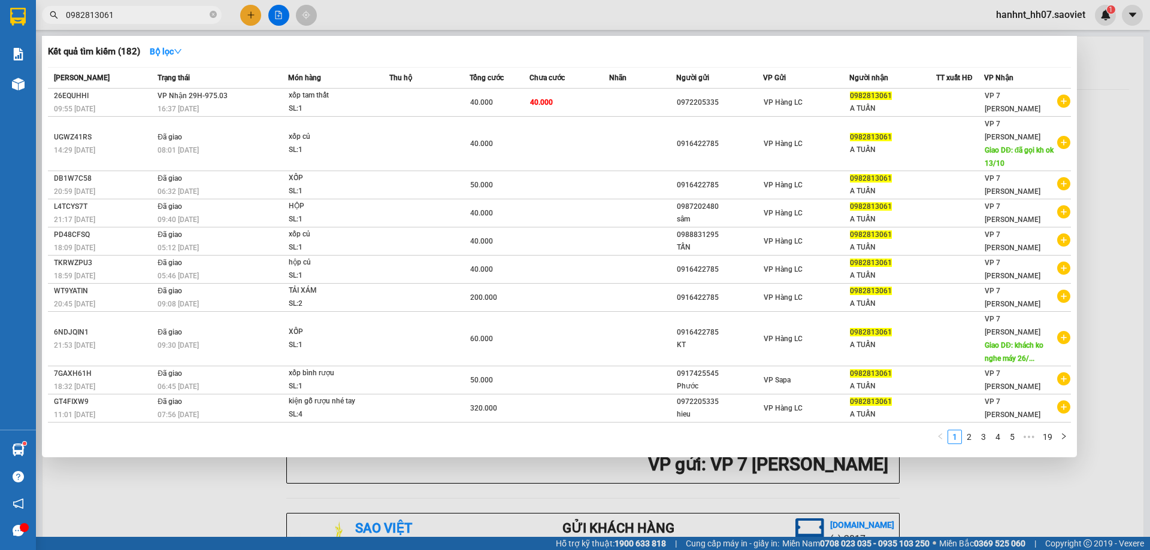
click at [159, 13] on input "0982813061" at bounding box center [136, 14] width 141 height 13
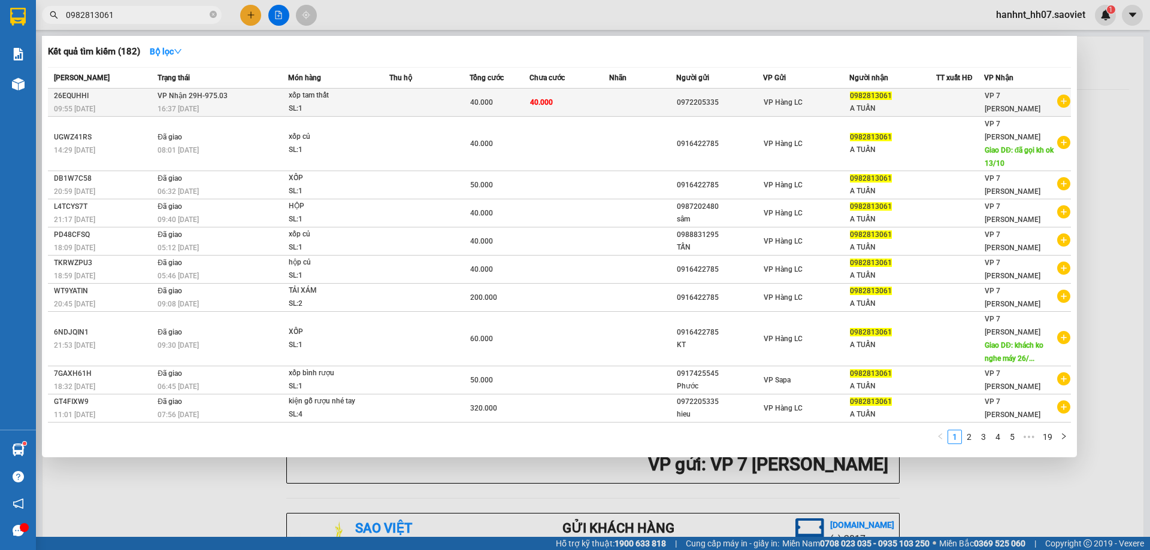
click at [623, 102] on td at bounding box center [642, 103] width 66 height 28
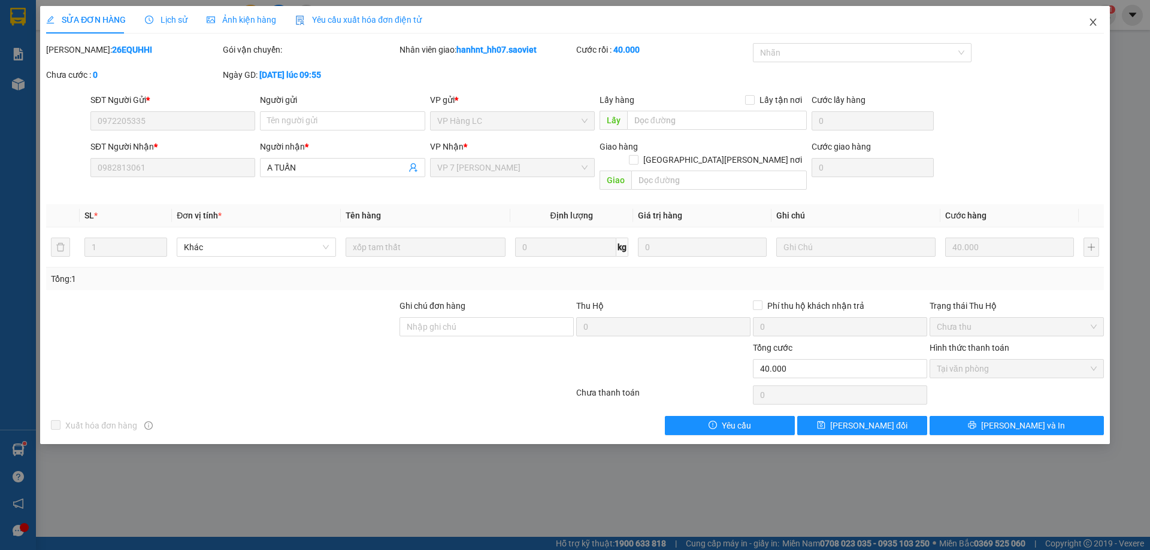
click at [1090, 20] on icon "close" at bounding box center [1092, 22] width 7 height 7
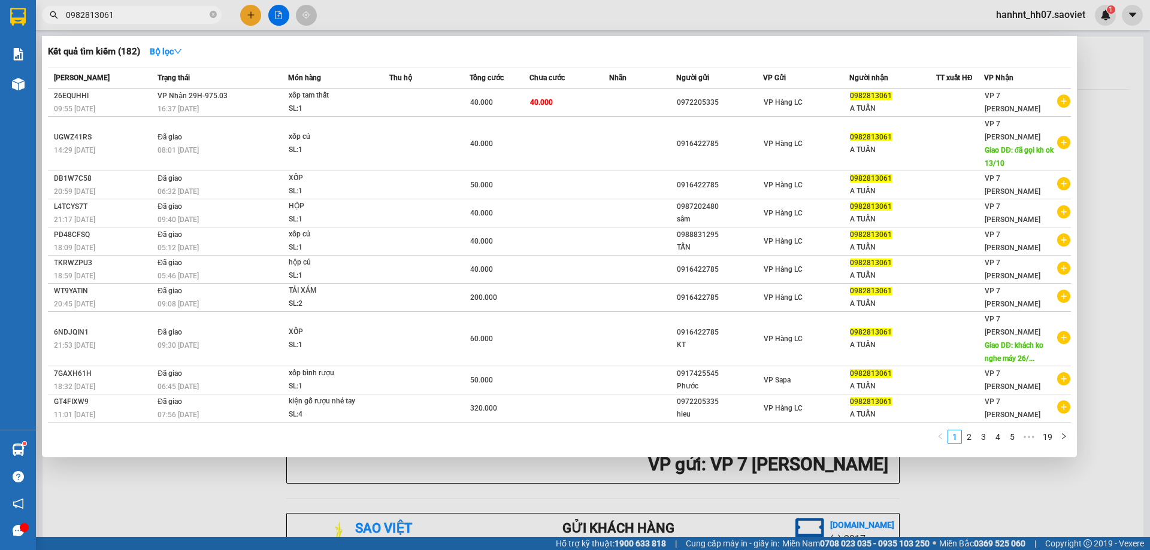
click at [118, 10] on input "0982813061" at bounding box center [136, 14] width 141 height 13
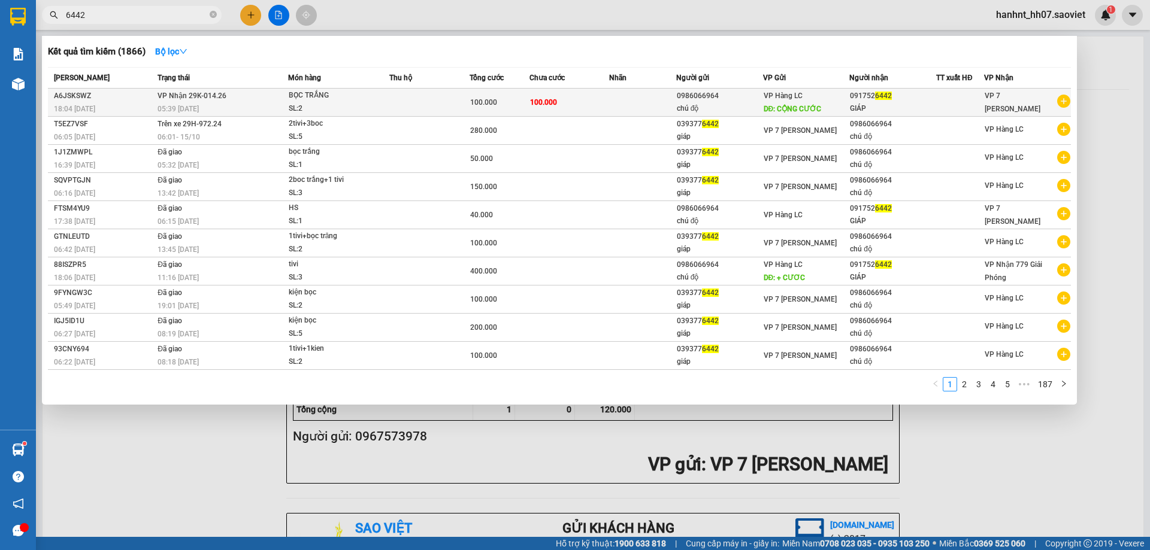
click at [632, 101] on td at bounding box center [642, 103] width 66 height 28
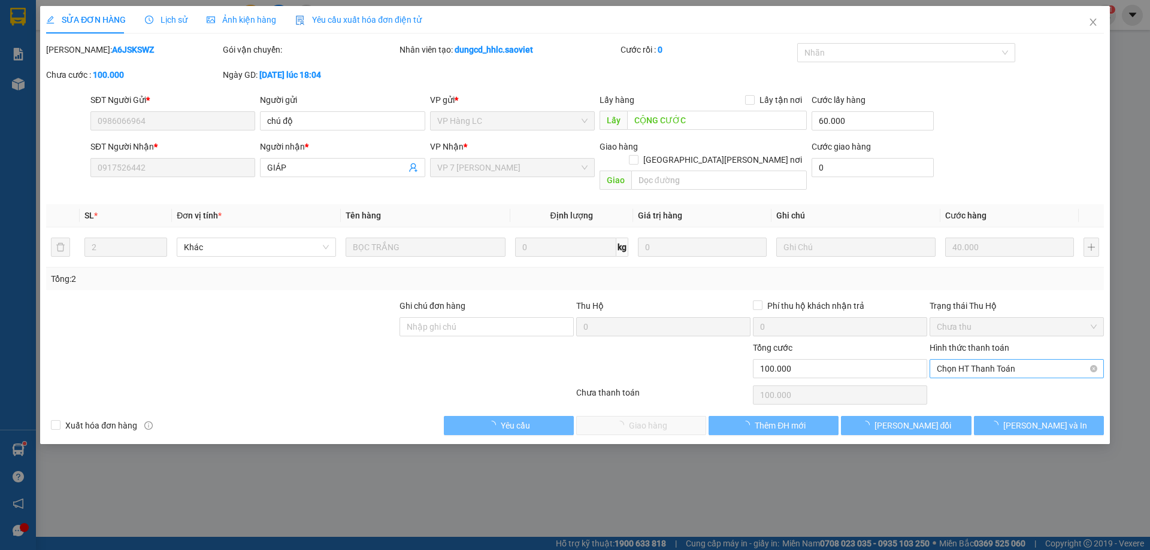
click at [963, 360] on span "Chọn HT Thanh Toán" at bounding box center [1016, 369] width 160 height 18
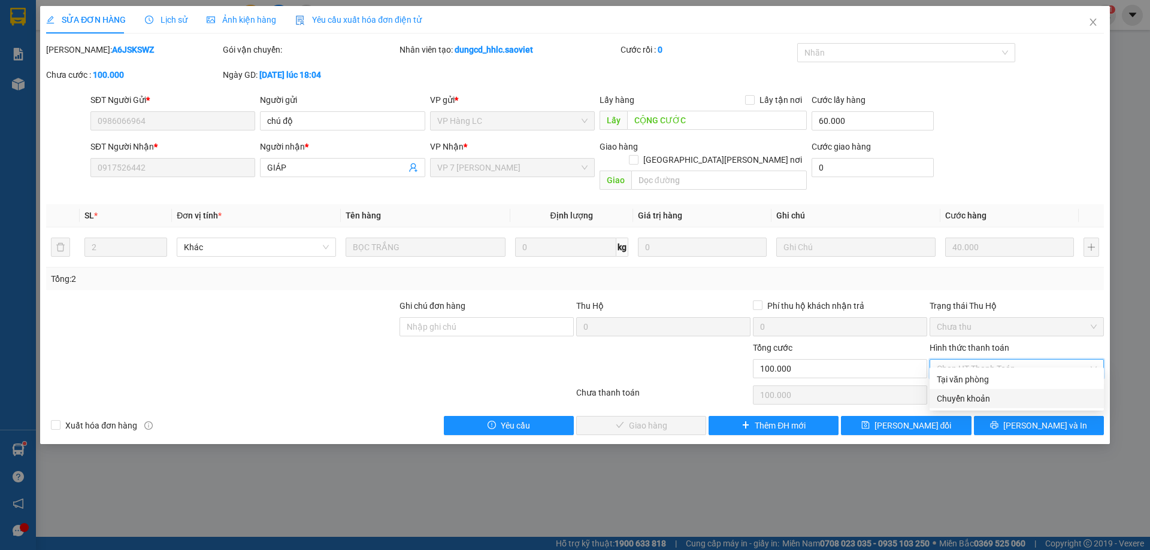
click at [963, 395] on div "Chuyển khoản" at bounding box center [1016, 398] width 160 height 13
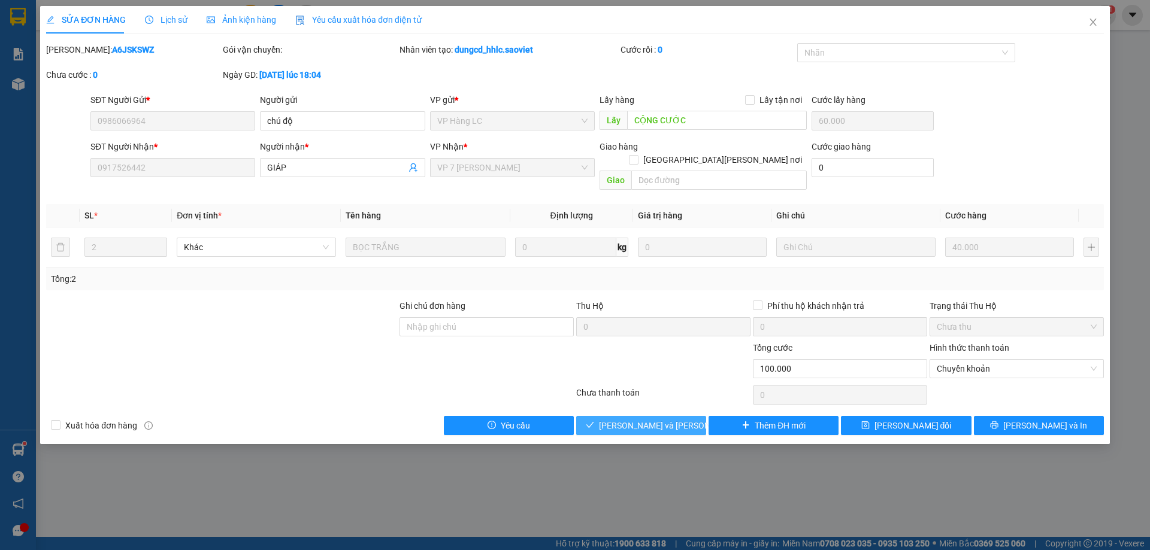
click at [671, 419] on span "[PERSON_NAME] và [PERSON_NAME] hàng" at bounding box center [680, 425] width 162 height 13
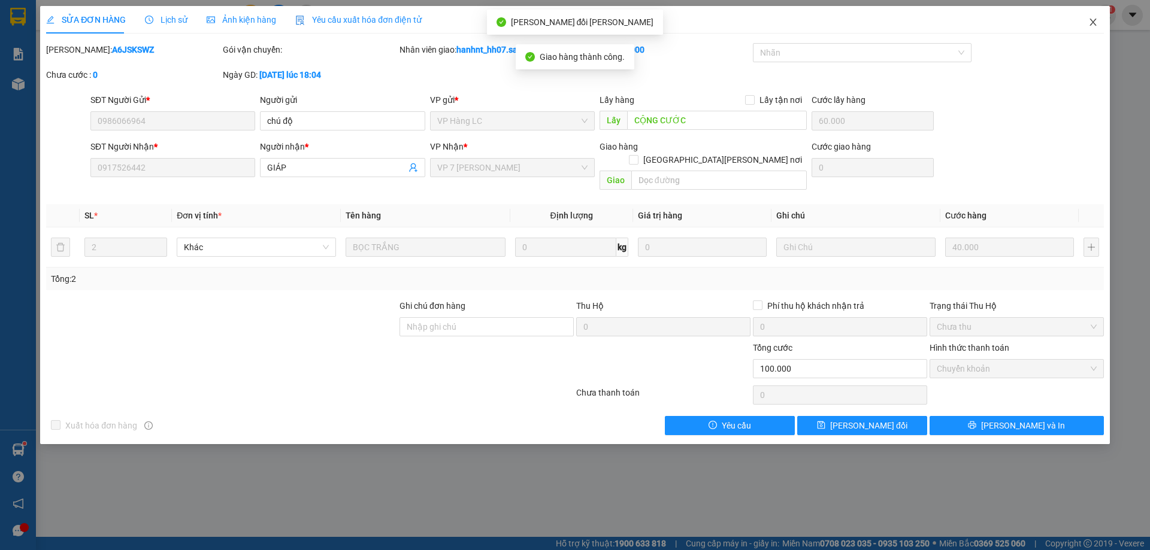
click at [1090, 22] on icon "close" at bounding box center [1093, 22] width 10 height 10
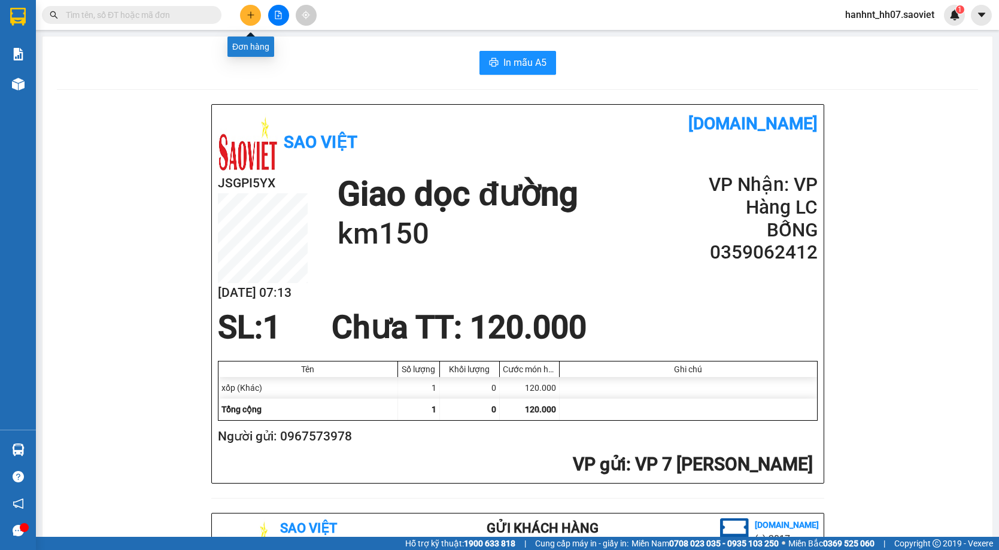
click at [244, 14] on button at bounding box center [250, 15] width 21 height 21
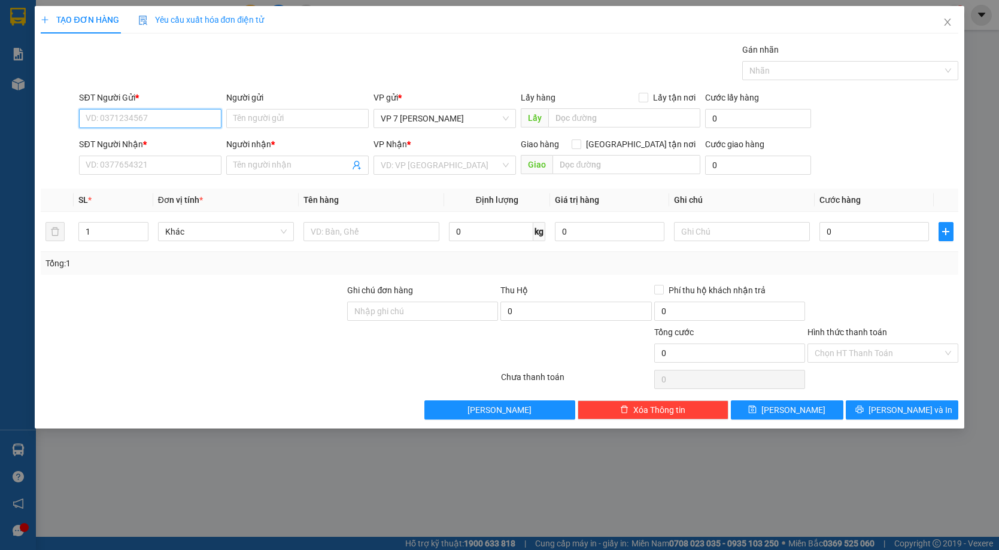
click at [151, 119] on input "SĐT Người Gửi *" at bounding box center [150, 118] width 143 height 19
type input "0332172258"
click at [155, 169] on input "SĐT Người Nhận *" at bounding box center [150, 165] width 143 height 19
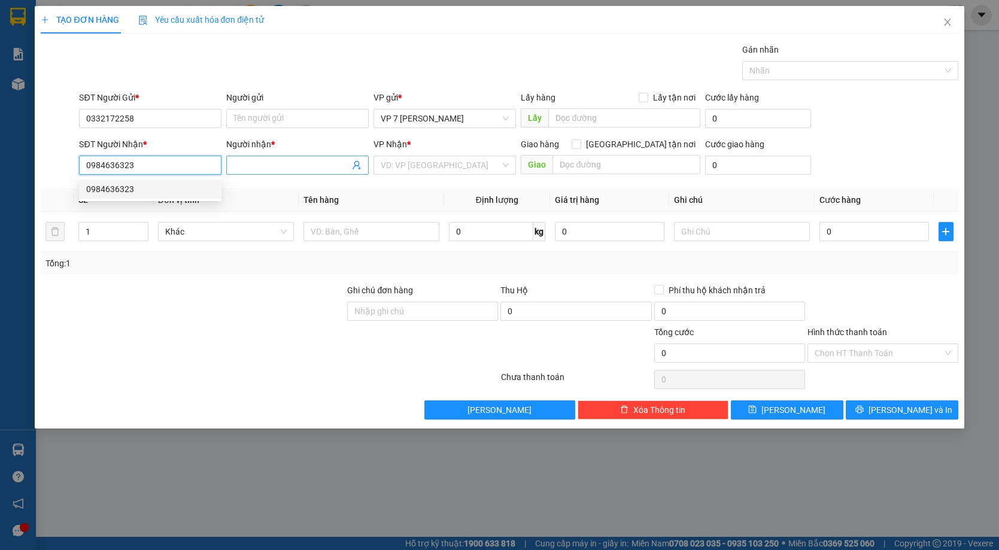
type input "0984636323"
click at [300, 165] on input "Người nhận *" at bounding box center [292, 165] width 116 height 13
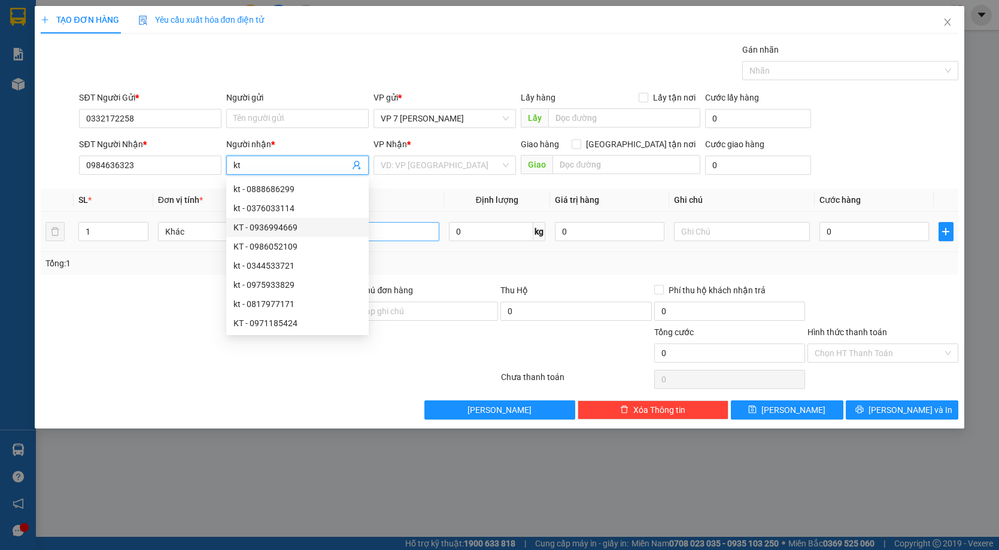
type input "kt"
click at [383, 234] on input "text" at bounding box center [372, 231] width 136 height 19
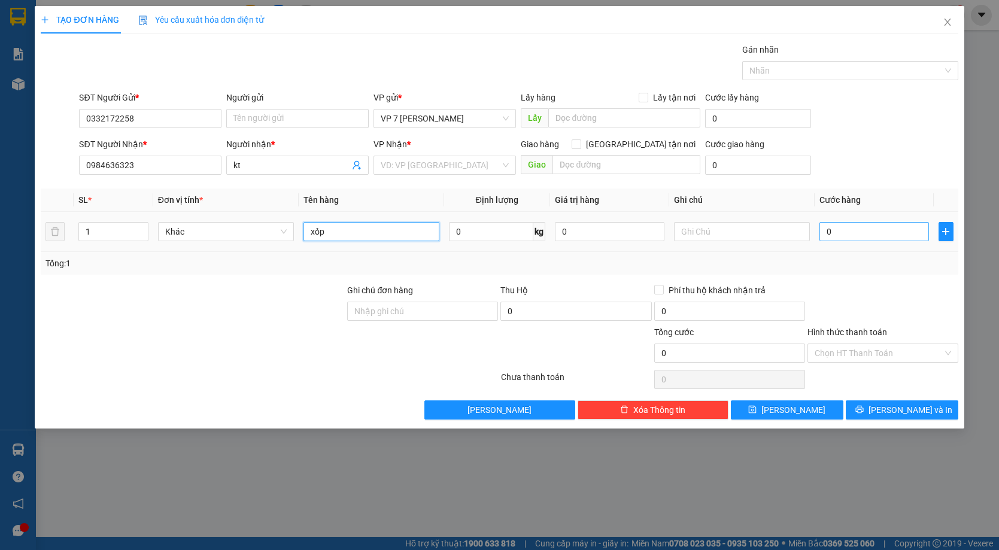
type input "xốp"
click at [837, 228] on input "0" at bounding box center [875, 231] width 110 height 19
type input "1"
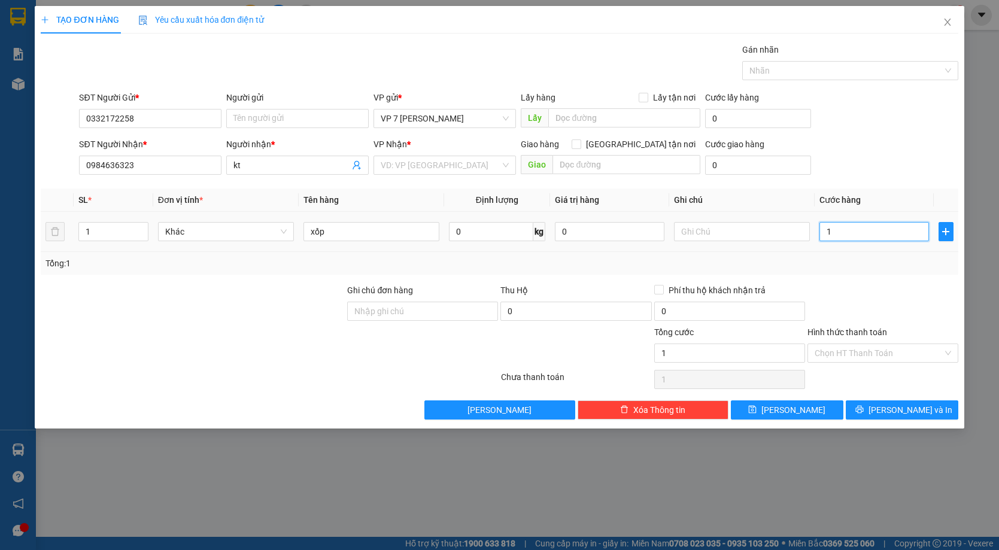
type input "10"
type input "100"
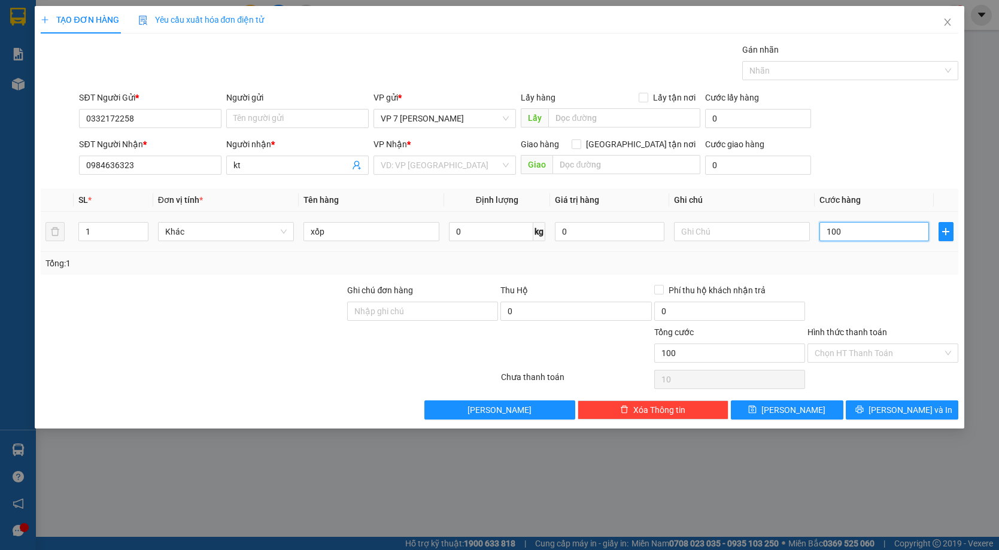
type input "100"
type input "1.000"
type input "10.000"
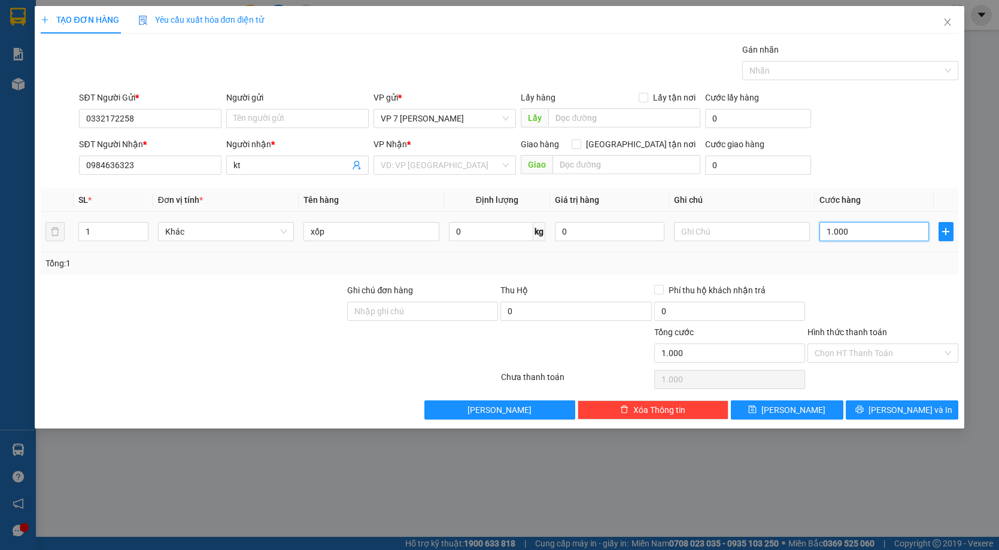
type input "10.000"
type input "100.000"
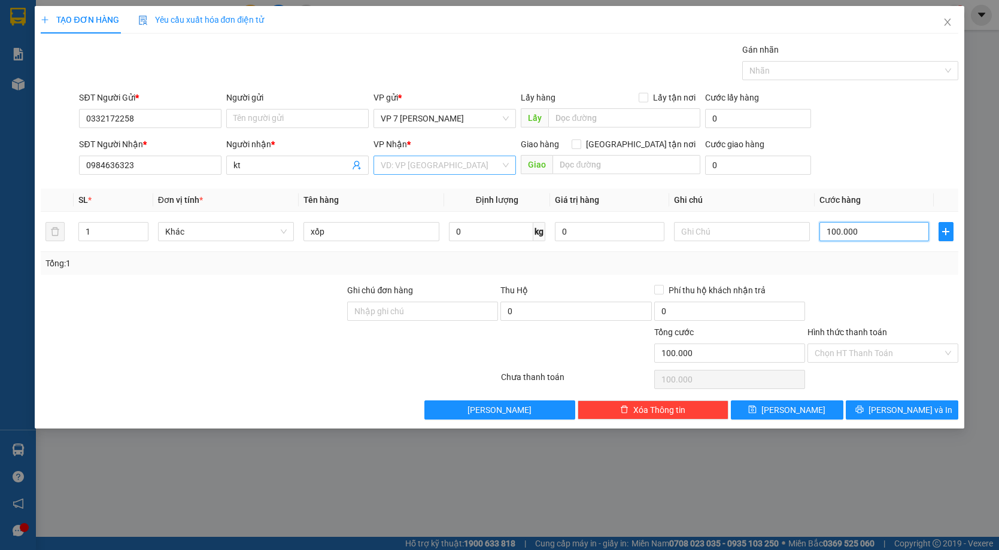
type input "100.000"
click at [427, 166] on input "search" at bounding box center [441, 165] width 120 height 18
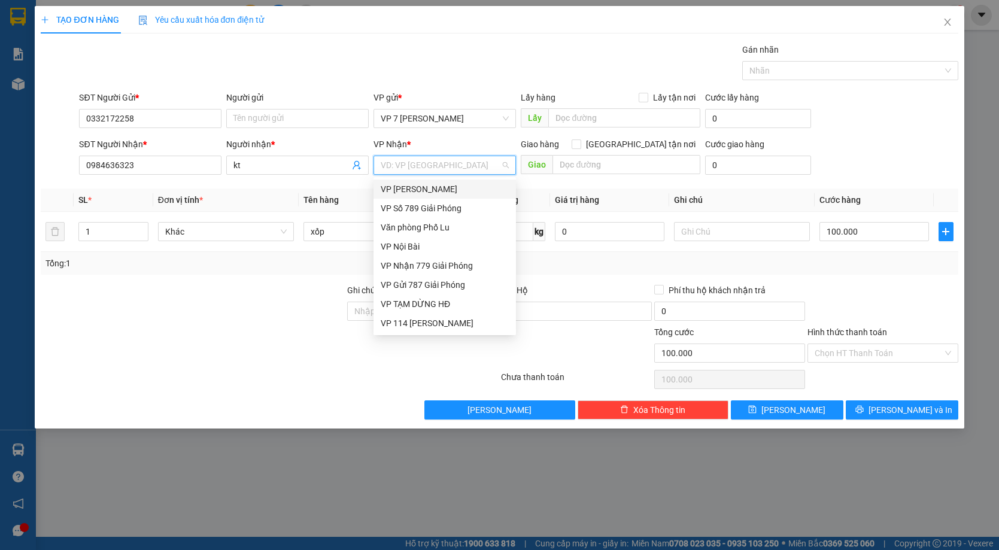
scroll to position [120, 0]
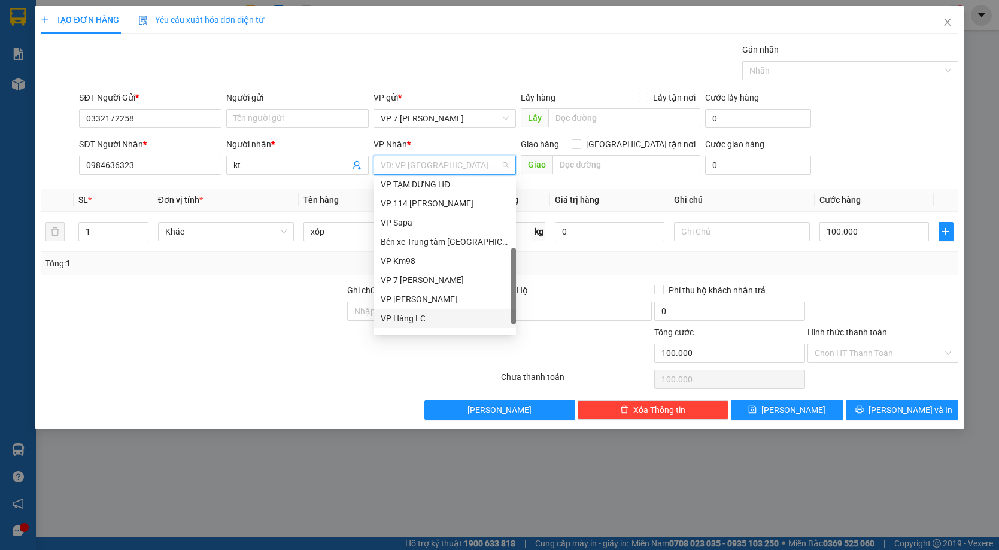
click at [425, 317] on div "VP Hàng LC" at bounding box center [445, 318] width 128 height 13
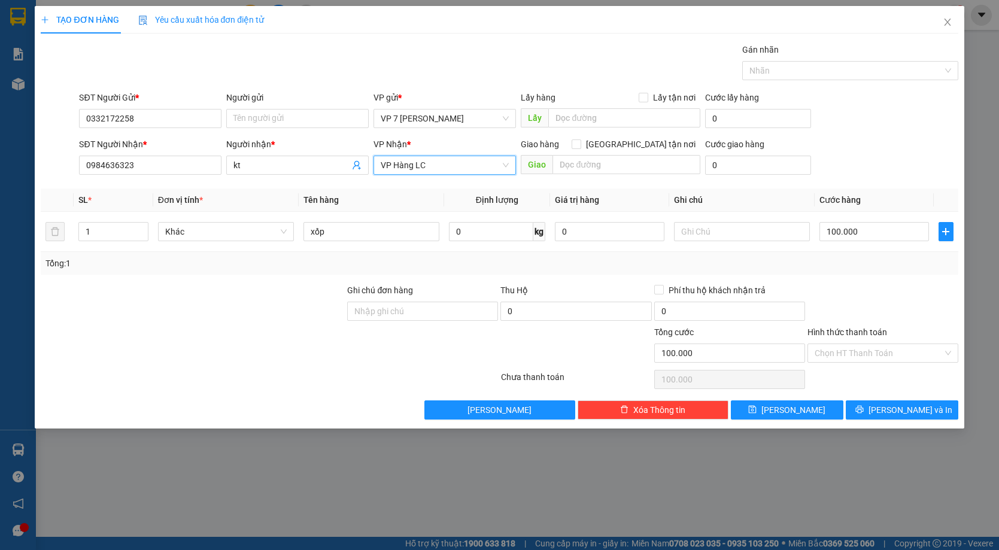
click at [454, 163] on span "VP Hàng LC" at bounding box center [445, 165] width 128 height 18
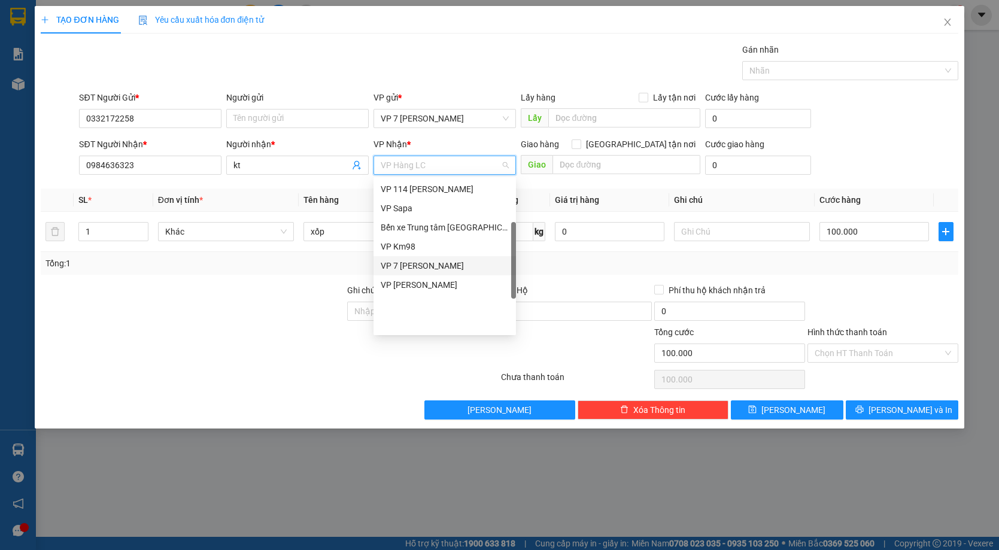
scroll to position [0, 0]
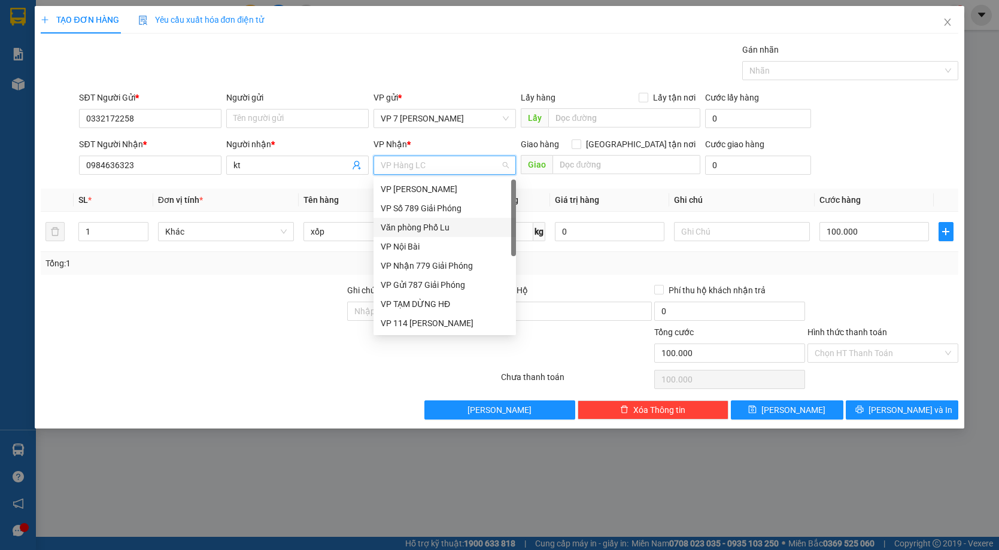
click at [430, 225] on div "Văn phòng Phố Lu" at bounding box center [445, 227] width 128 height 13
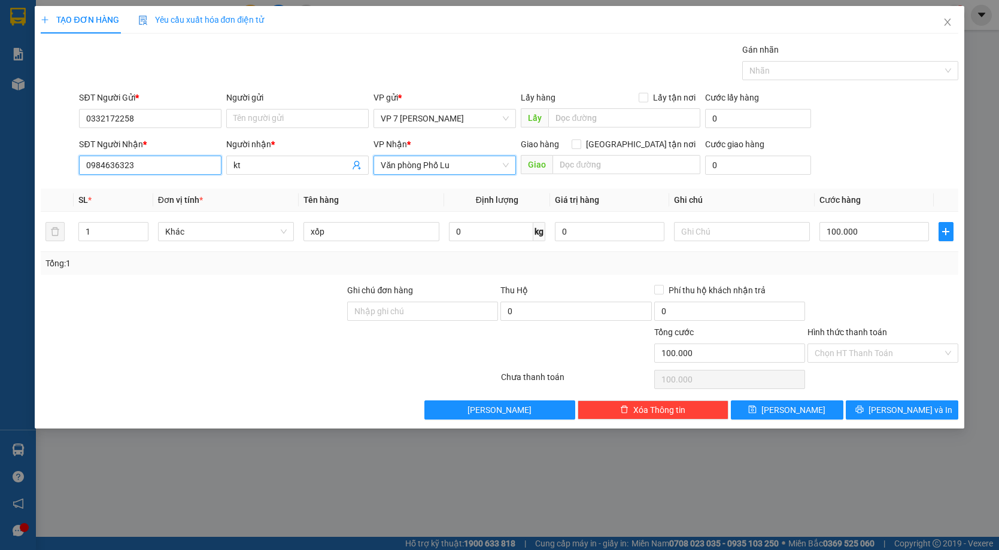
click at [142, 168] on input "0984636323" at bounding box center [150, 165] width 143 height 19
click at [241, 161] on input "kt" at bounding box center [292, 165] width 116 height 13
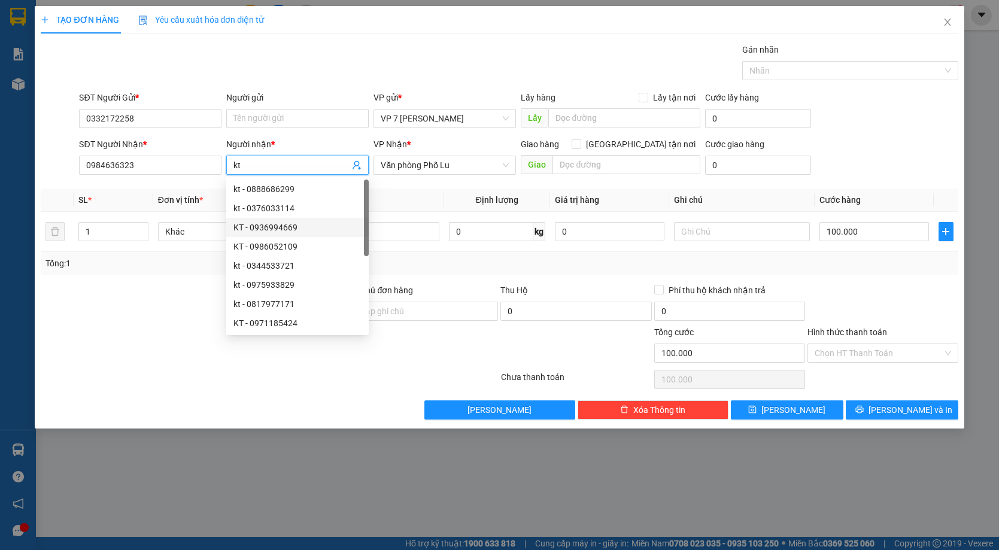
type input "k"
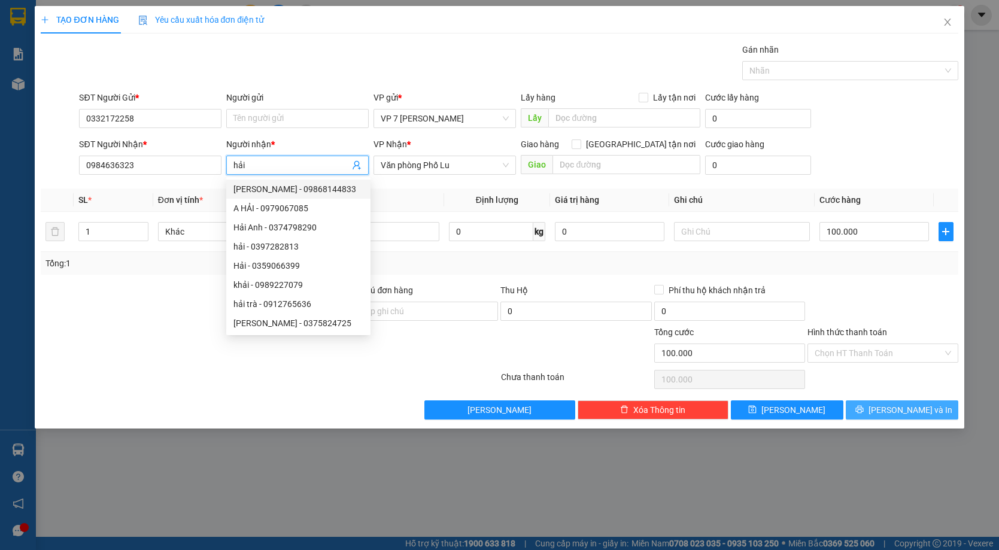
type input "hải"
click at [872, 410] on button "[PERSON_NAME] và In" at bounding box center [902, 410] width 113 height 19
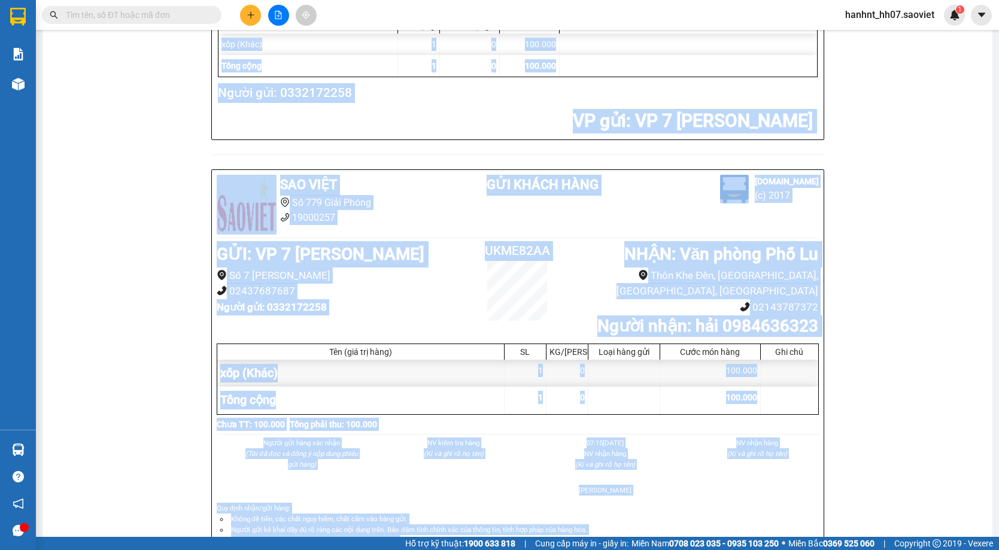
drag, startPoint x: 943, startPoint y: 333, endPoint x: 996, endPoint y: 528, distance: 202.3
click at [404, 550] on html "Kết quả tìm kiếm ( 0 ) Bộ lọc No Data hanhnt_hh07.saoviet 1 Báo cáo 1B. Chi tiế…" at bounding box center [499, 275] width 999 height 550
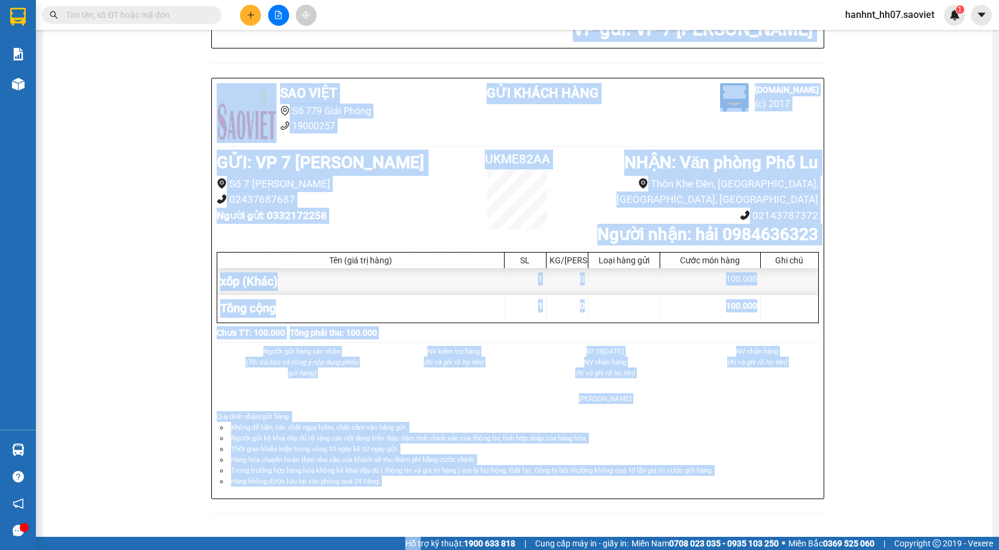
click at [935, 98] on div "Sao Việt vexere.com UKME82AA 15/10 07:15 VP Nhận: Văn phòng Phố Lu hải 09846363…" at bounding box center [518, 99] width 922 height 860
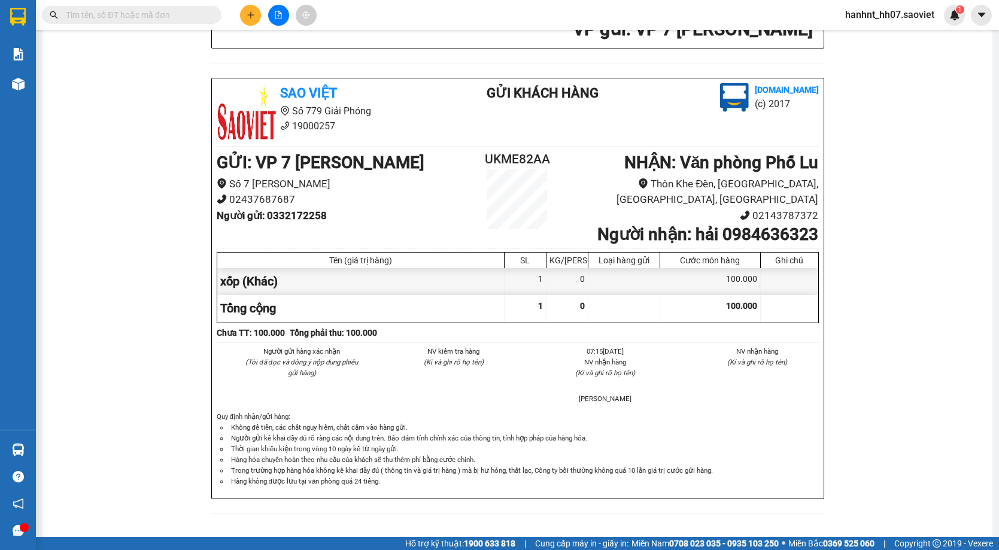
click at [930, 98] on div "Sao Việt vexere.com UKME82AA 15/10 07:15 VP Nhận: Văn phòng Phố Lu hải 09846363…" at bounding box center [518, 99] width 922 height 860
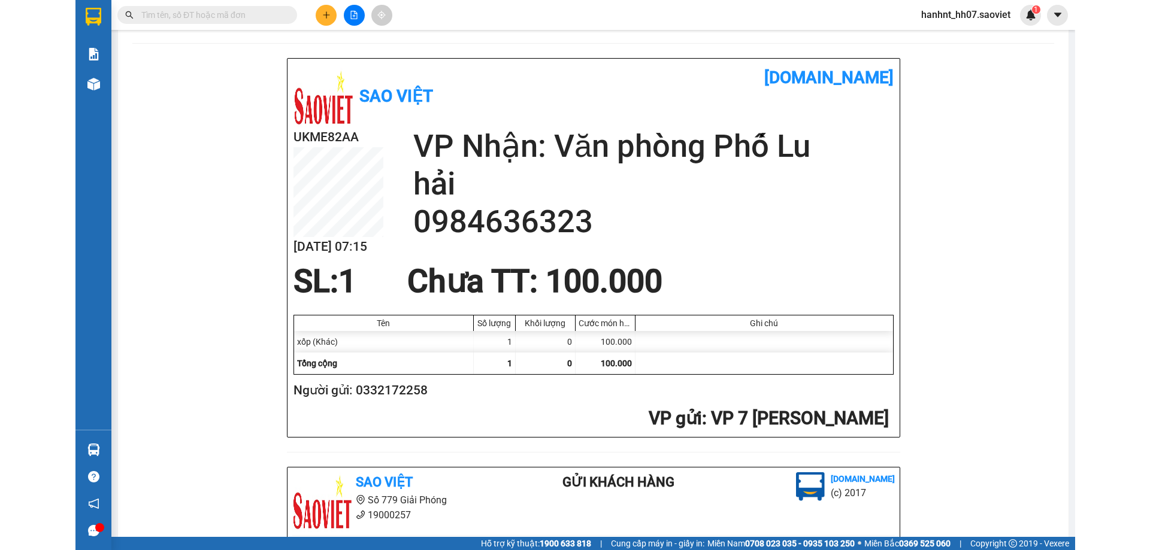
scroll to position [0, 0]
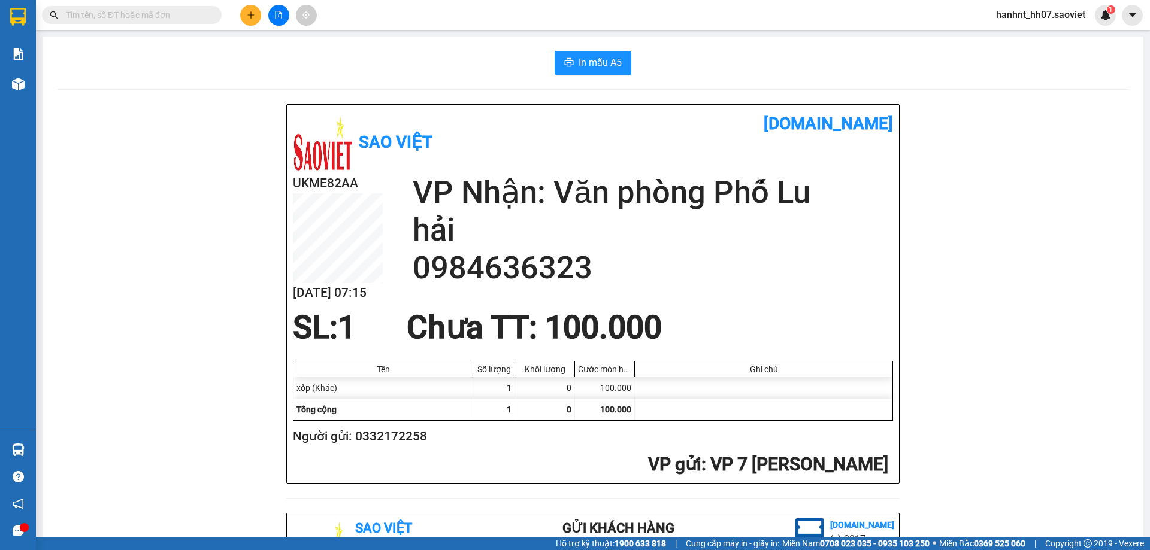
click at [194, 13] on input "text" at bounding box center [136, 14] width 141 height 13
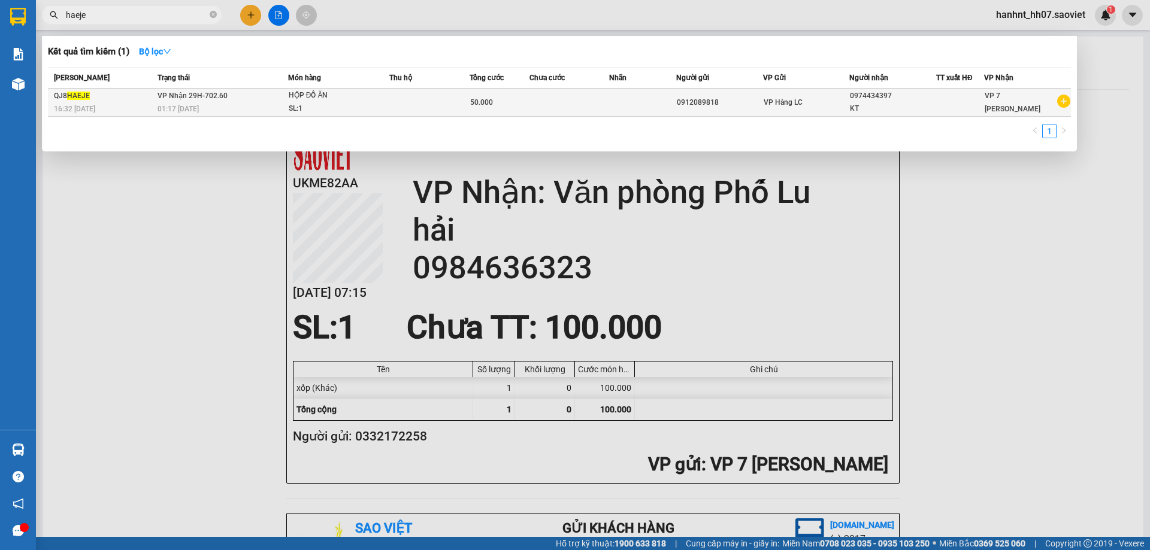
type input "haeje"
click at [814, 100] on div "VP Hàng LC" at bounding box center [806, 102] width 86 height 13
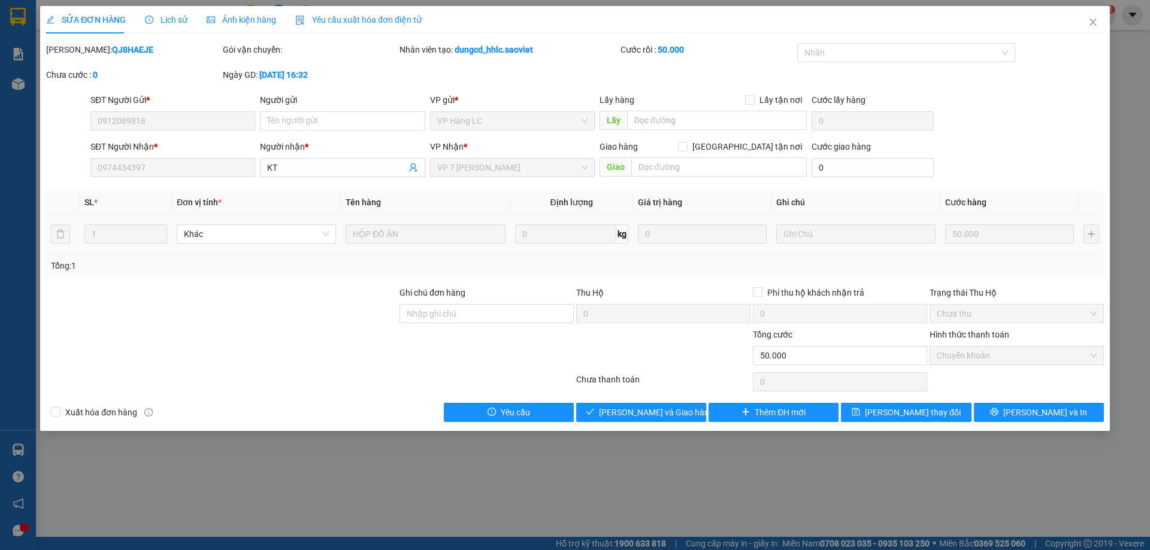
type input "0912089818"
type input "0974434397"
type input "KT"
type input "0"
type input "50.000"
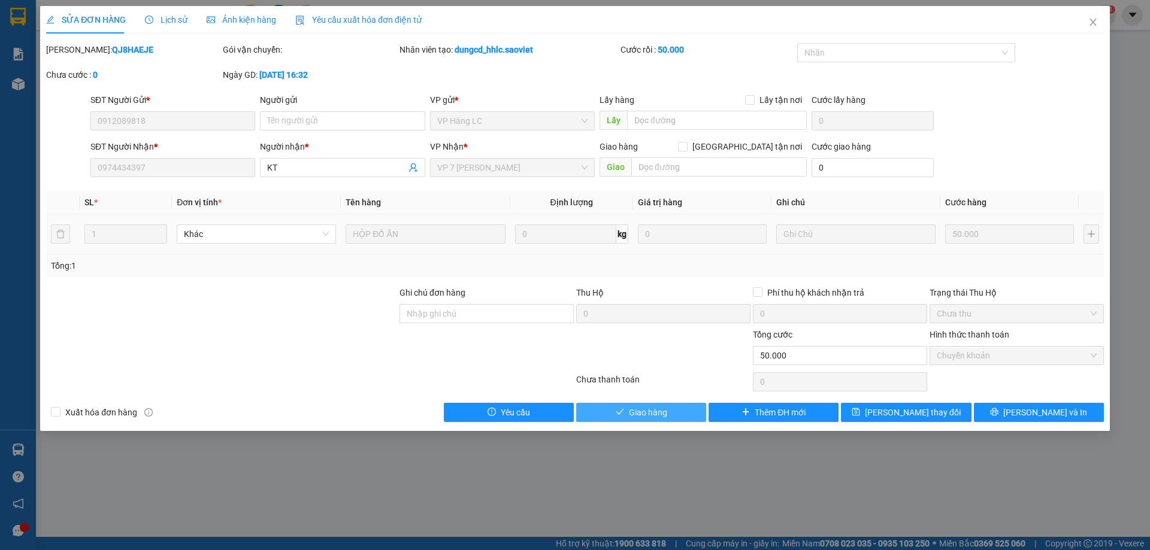
click at [693, 411] on button "Giao hàng" at bounding box center [641, 412] width 130 height 19
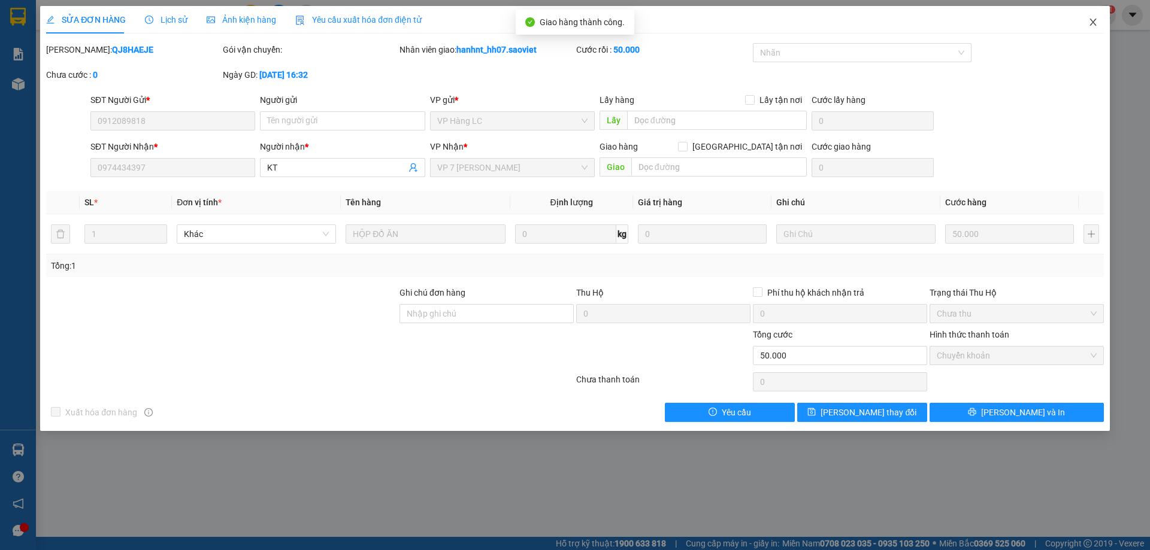
click at [1091, 25] on icon "close" at bounding box center [1092, 22] width 7 height 7
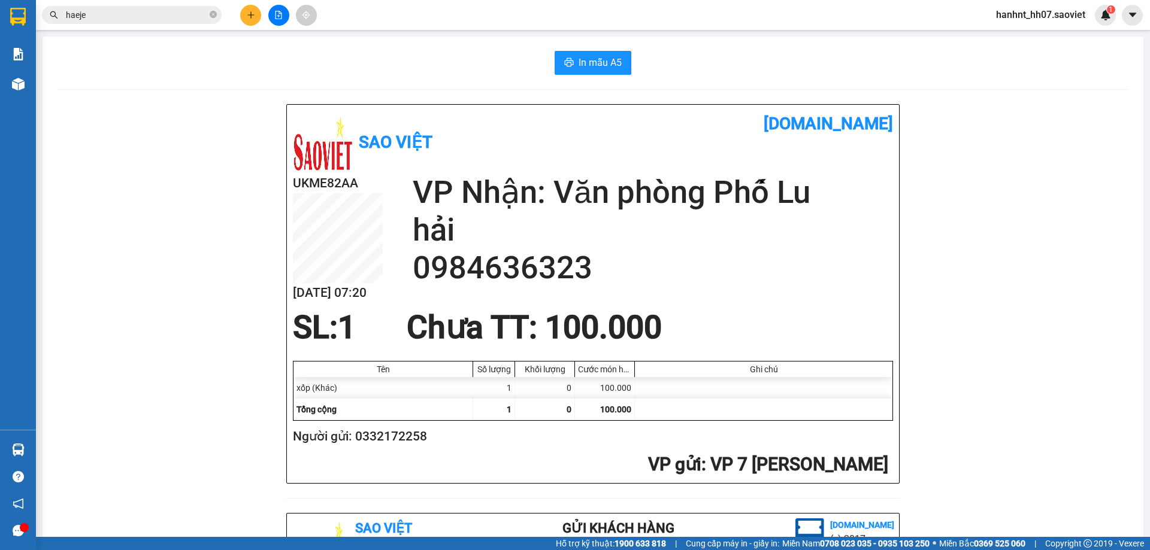
click at [93, 19] on input "haeje" at bounding box center [136, 14] width 141 height 13
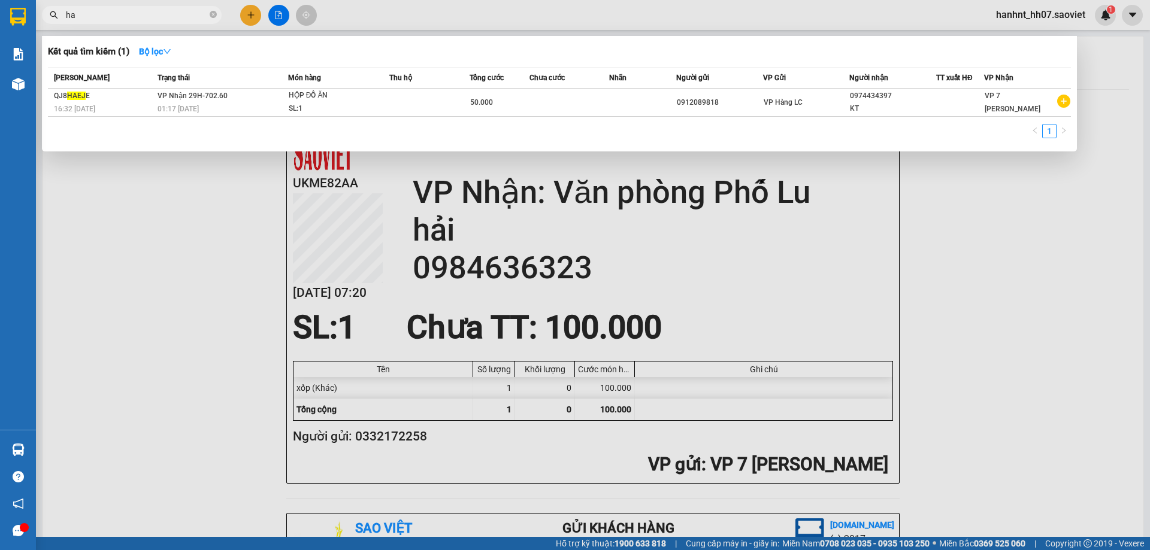
type input "h"
